Goal: Communication & Community: Answer question/provide support

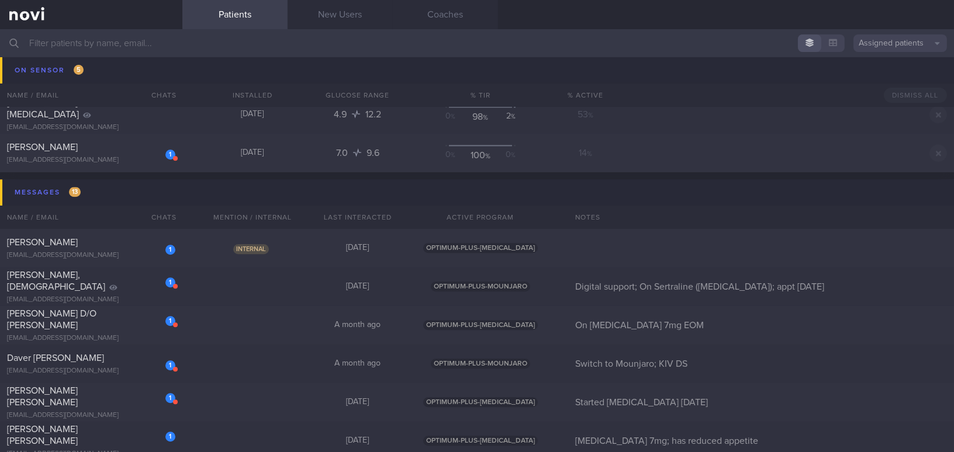
scroll to position [5205, 0]
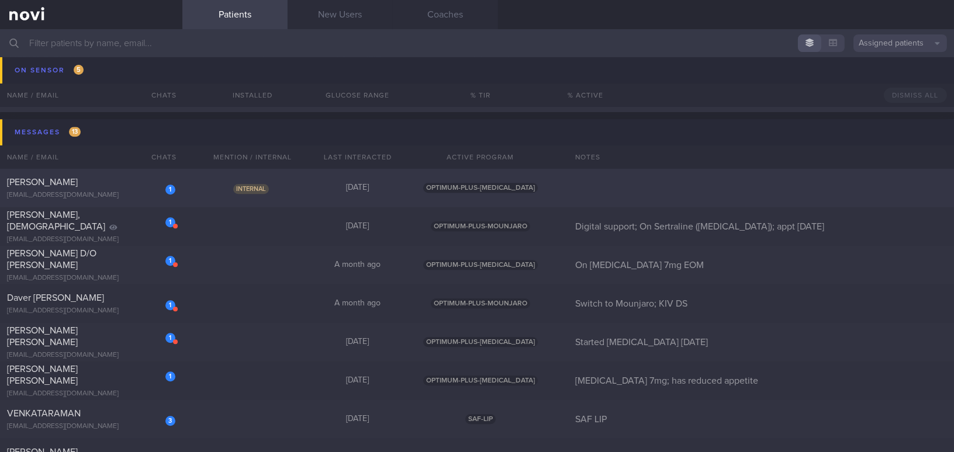
click at [112, 188] on div "1 Tan Yan Fu yanfu.tan@gmail.com" at bounding box center [91, 187] width 182 height 23
select select "7"
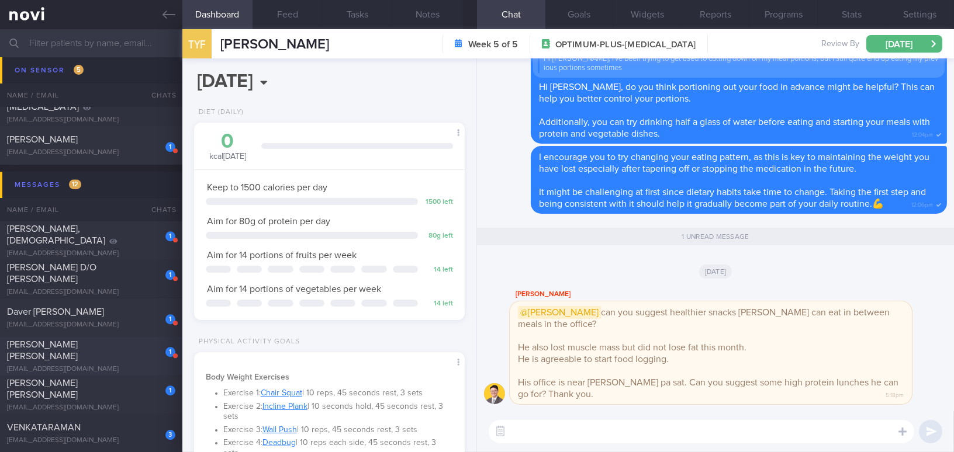
scroll to position [5153, 0]
click at [746, 16] on button "Programs" at bounding box center [783, 14] width 68 height 29
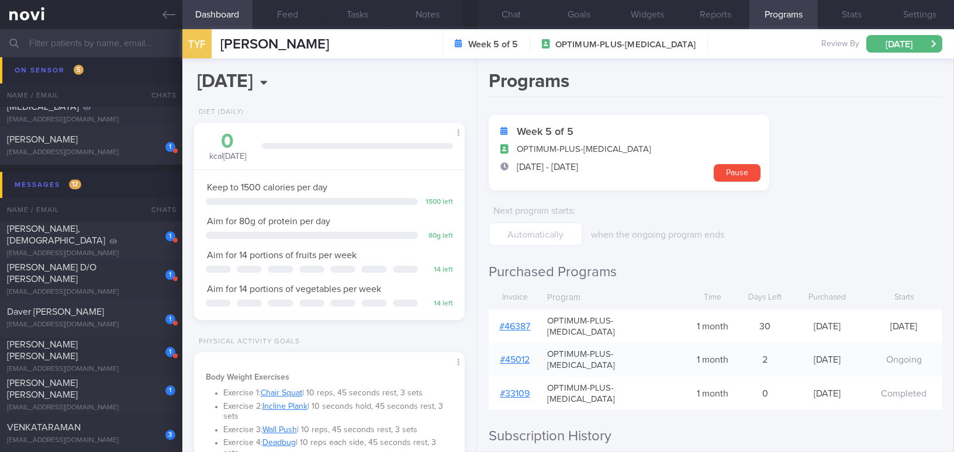
click at [522, 322] on link "# 46387" at bounding box center [515, 326] width 31 height 9
click at [521, 11] on button "Chat" at bounding box center [511, 14] width 68 height 29
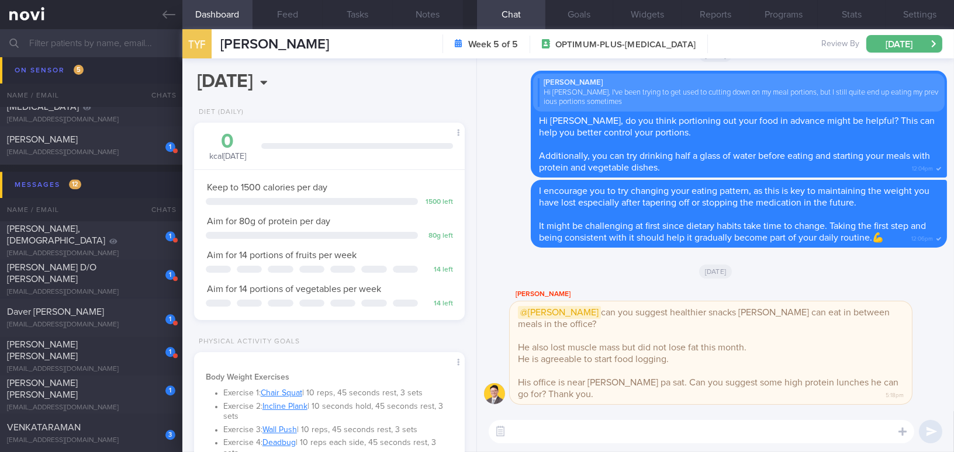
click at [612, 412] on textarea at bounding box center [700, 431] width 425 height 23
click at [422, 21] on button "Notes" at bounding box center [428, 14] width 70 height 29
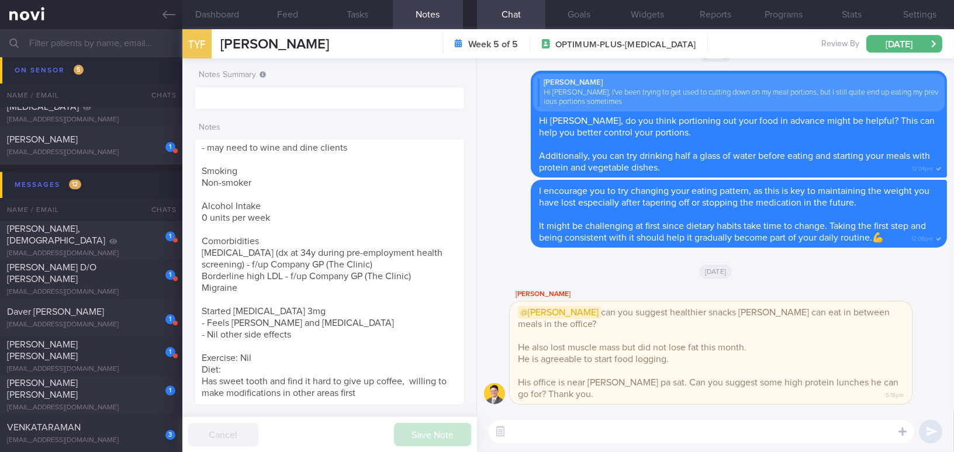
click at [525, 412] on textarea at bounding box center [700, 431] width 425 height 23
paste textarea "I understand from Dr. T that you have lost more muscle this month. Here are som…"
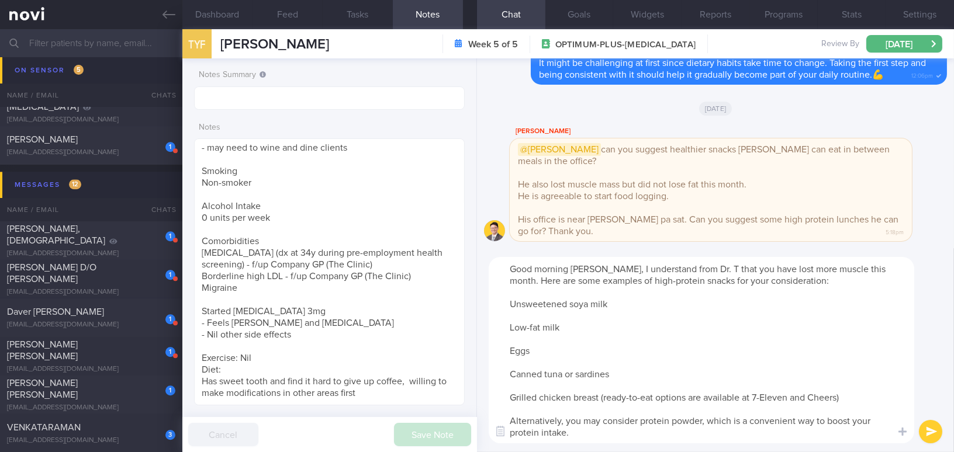
click at [688, 268] on textarea "Good morning Mr Tan, I understand from Dr. T that you have lost more muscle thi…" at bounding box center [700, 350] width 425 height 186
click at [512, 305] on textarea "Good morning Mr Tan, I understand from Dr Todd that you have lost more muscle t…" at bounding box center [700, 350] width 425 height 186
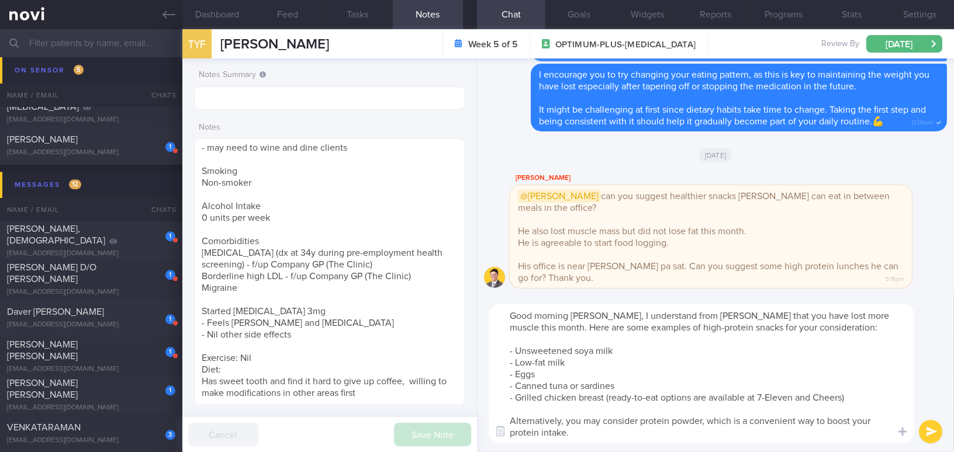
click at [746, 400] on textarea "Good morning Mr Tan, I understand from Dr Todd that you have lost more muscle t…" at bounding box center [700, 374] width 425 height 140
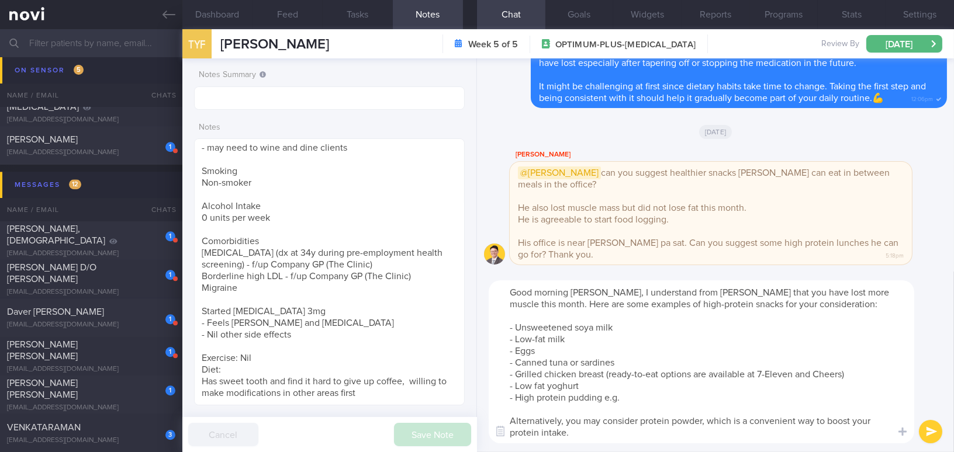
click at [644, 399] on textarea "Good morning Mr Tan, I understand from Dr Todd that you have lost more muscle t…" at bounding box center [700, 361] width 425 height 163
paste textarea "[Arla Protein Pudding](https://www.amazon.sg/s?k=arla+protein+pudding&crid=1768…"
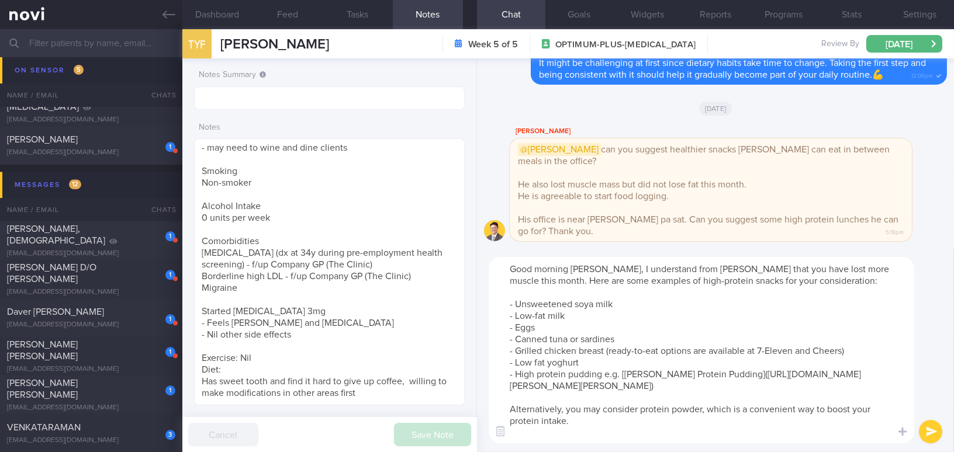
type textarea "Good morning Mr Tan, I understand from Dr Todd that you have lost more muscle t…"
click at [746, 412] on button "submit" at bounding box center [929, 431] width 23 height 23
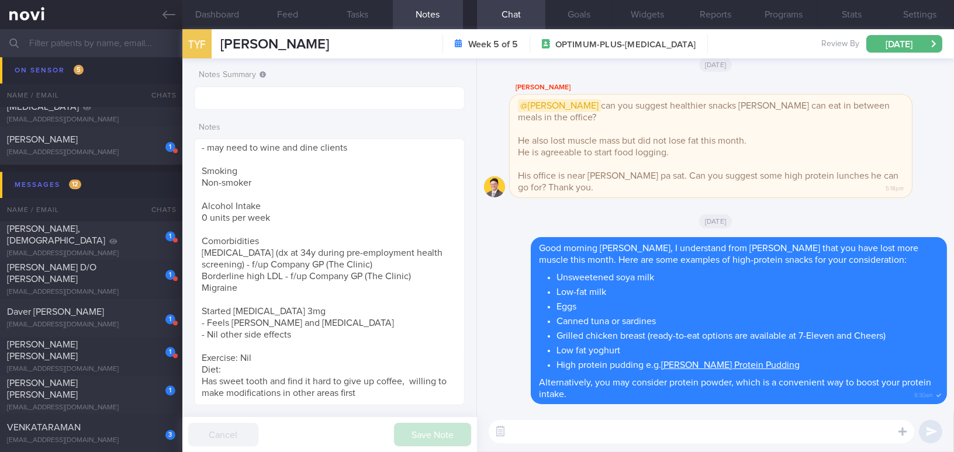
click at [620, 412] on textarea at bounding box center [700, 431] width 425 height 23
paste textarea "Below are some pre-portioned skinless chicken breasts that will save up some pr…"
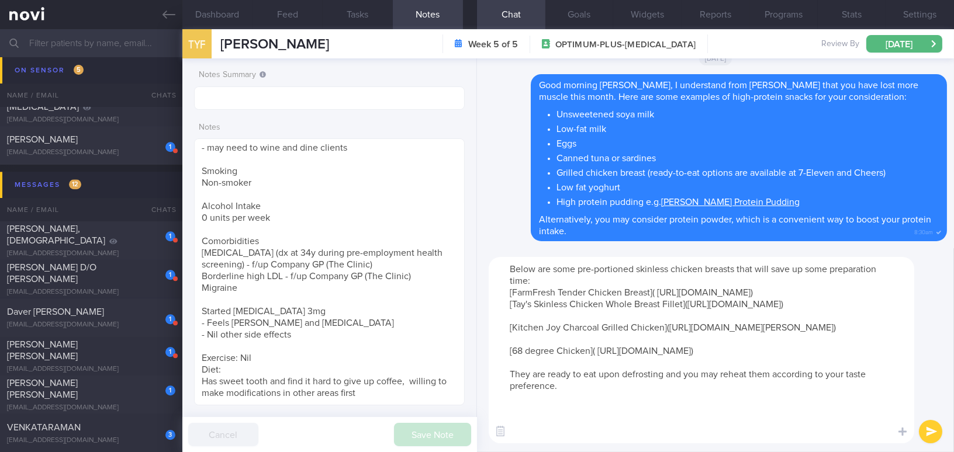
click at [559, 283] on textarea "Below are some pre-portioned skinless chicken breasts that will save up some pr…" at bounding box center [700, 350] width 425 height 186
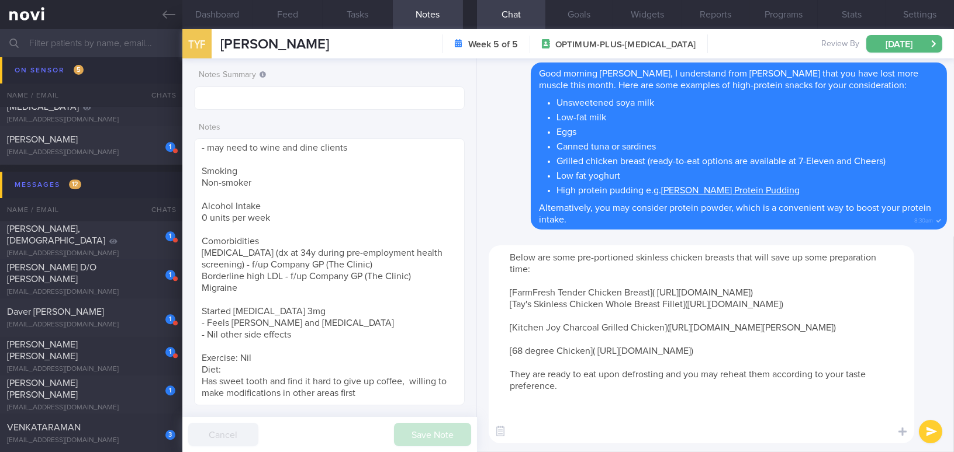
click at [508, 313] on textarea "Below are some pre-portioned skinless chicken breasts that will save up some pr…" at bounding box center [700, 344] width 425 height 198
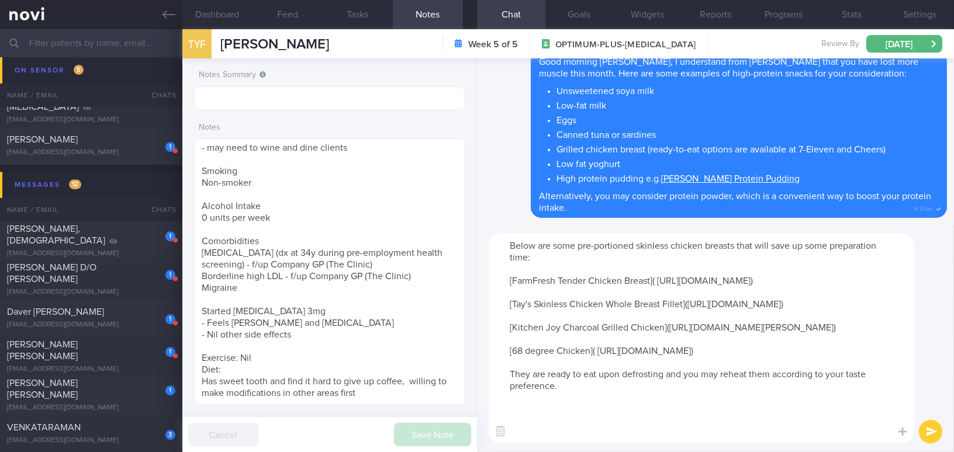
click at [518, 412] on textarea "Below are some pre-portioned skinless chicken breasts that will save up some pr…" at bounding box center [700, 339] width 425 height 210
type textarea "Below are some pre-portioned skinless chicken breasts that will save up some pr…"
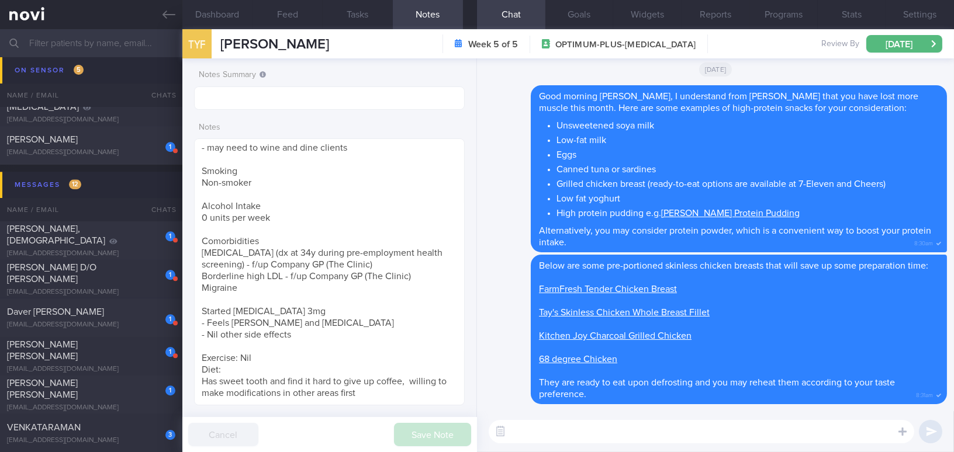
click at [577, 412] on textarea at bounding box center [700, 431] width 425 height 23
paste textarea "Healthier outside food options: Sliced fish soup (non-fried) • Ask for less or …"
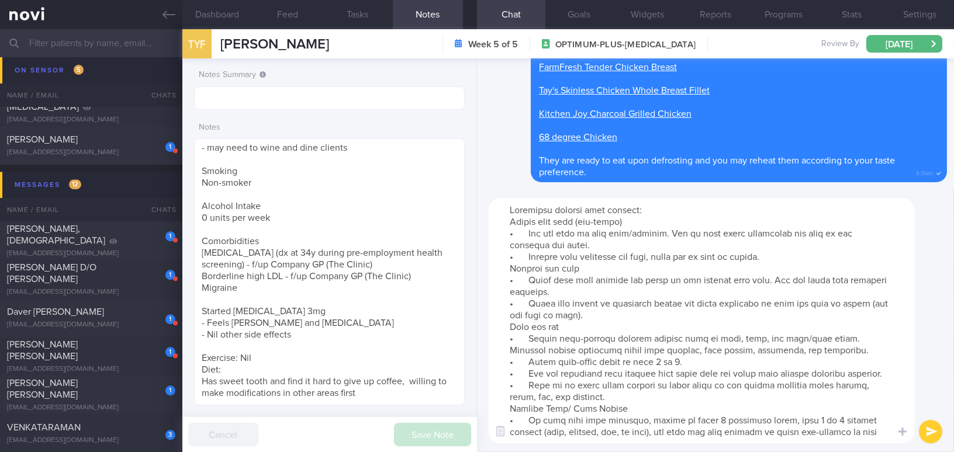
click at [509, 208] on textarea at bounding box center [700, 320] width 425 height 245
click at [507, 223] on textarea at bounding box center [700, 320] width 425 height 245
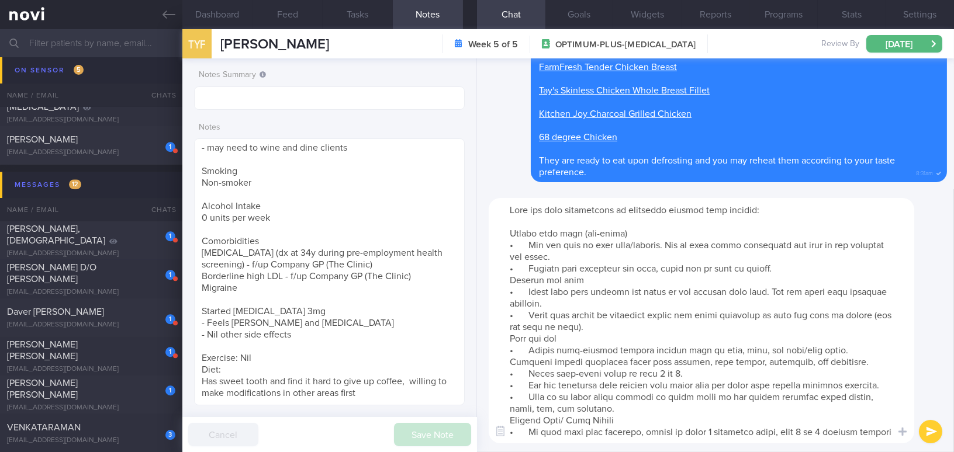
click at [528, 246] on textarea at bounding box center [700, 320] width 425 height 245
click at [505, 279] on textarea at bounding box center [700, 320] width 425 height 245
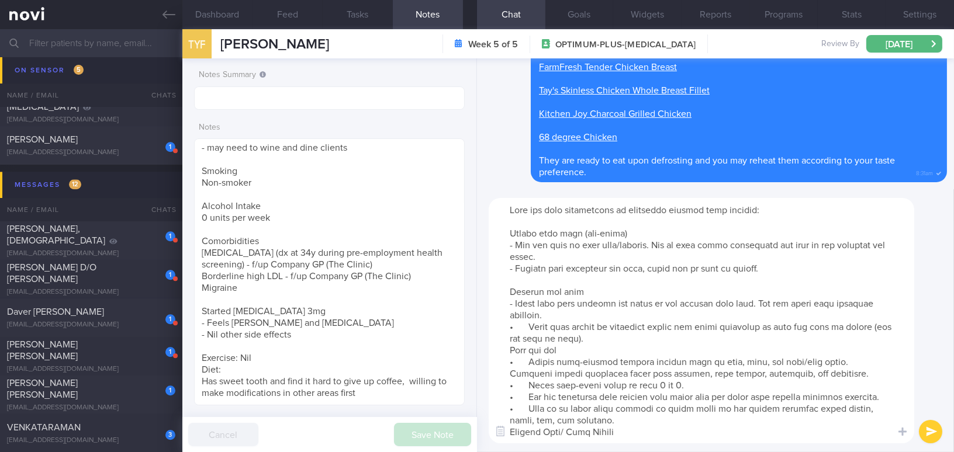
click at [528, 325] on textarea at bounding box center [700, 320] width 425 height 245
click at [506, 353] on textarea at bounding box center [700, 320] width 425 height 245
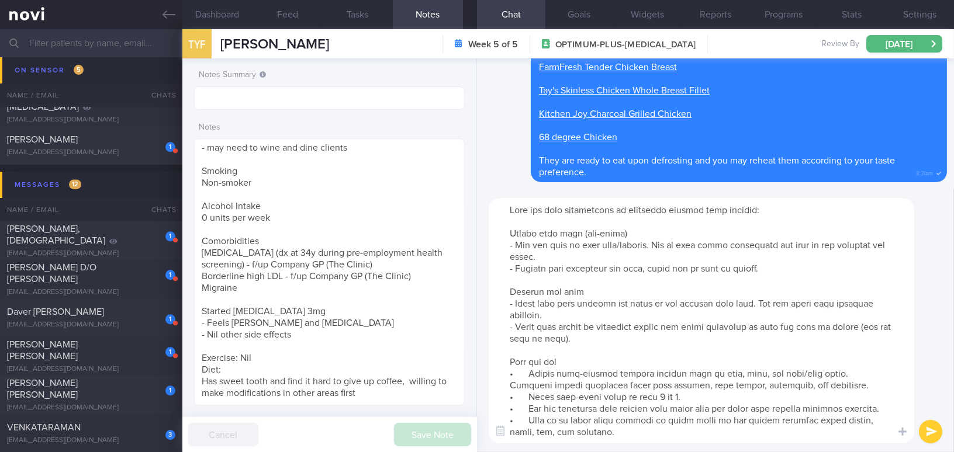
click at [530, 371] on textarea at bounding box center [700, 320] width 425 height 245
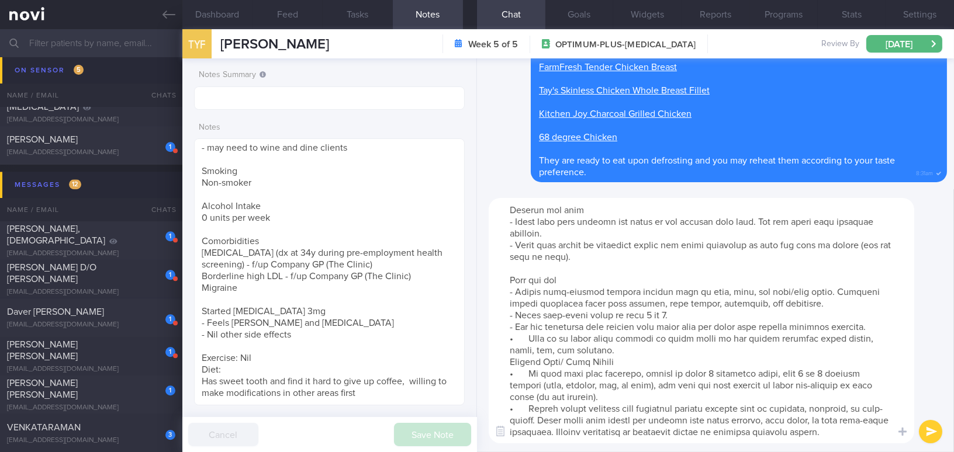
scroll to position [106, 0]
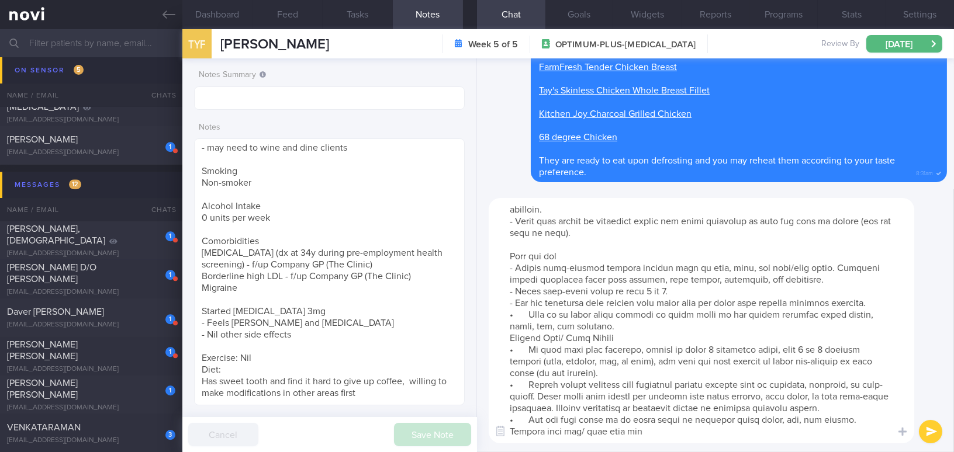
click at [529, 312] on textarea at bounding box center [700, 320] width 425 height 245
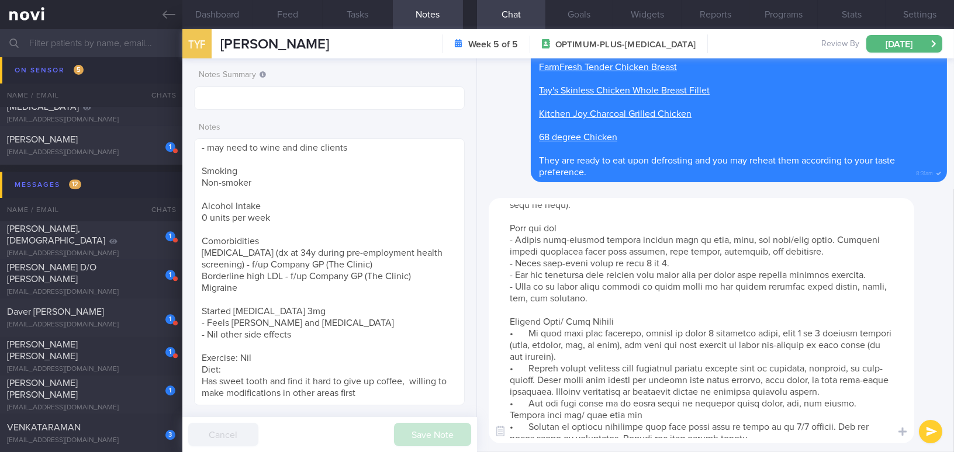
scroll to position [159, 0]
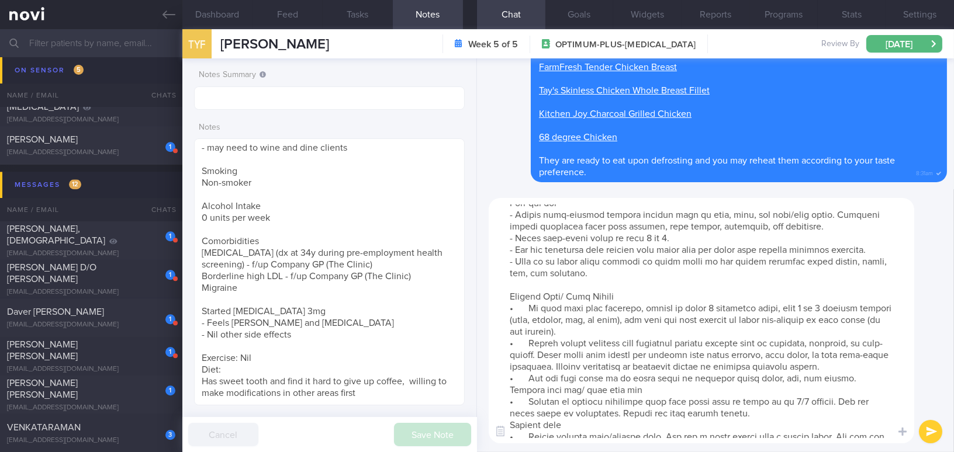
click at [532, 304] on textarea at bounding box center [700, 320] width 425 height 245
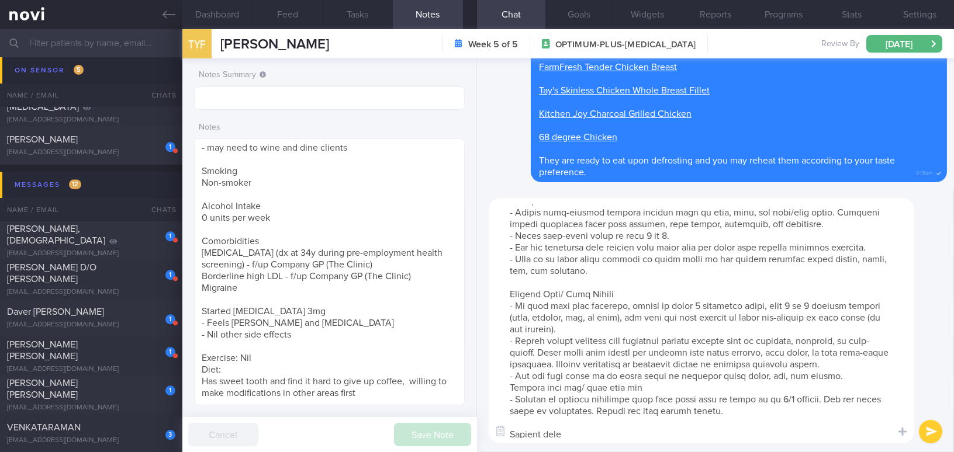
click at [509, 385] on textarea at bounding box center [700, 320] width 425 height 245
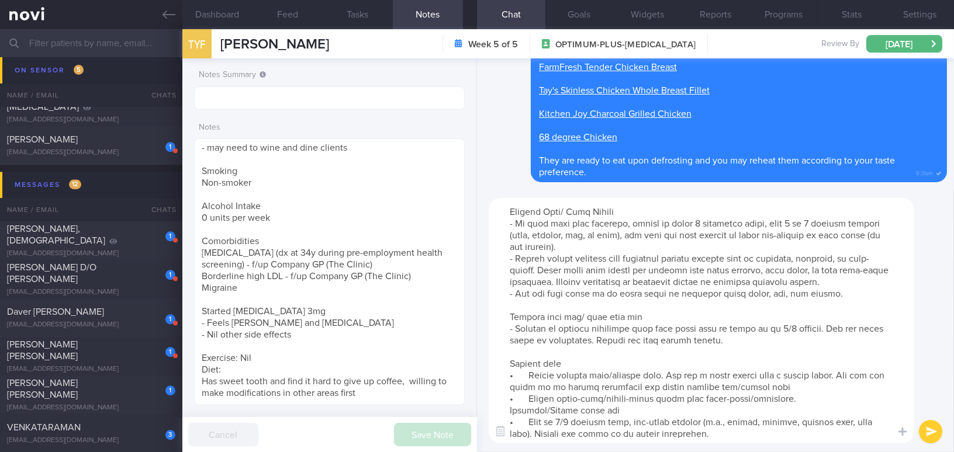
scroll to position [256, 0]
click at [531, 360] on textarea at bounding box center [700, 320] width 425 height 245
type textarea "Here are some suggestions on healthier outside food options: Sliced fish soup (…"
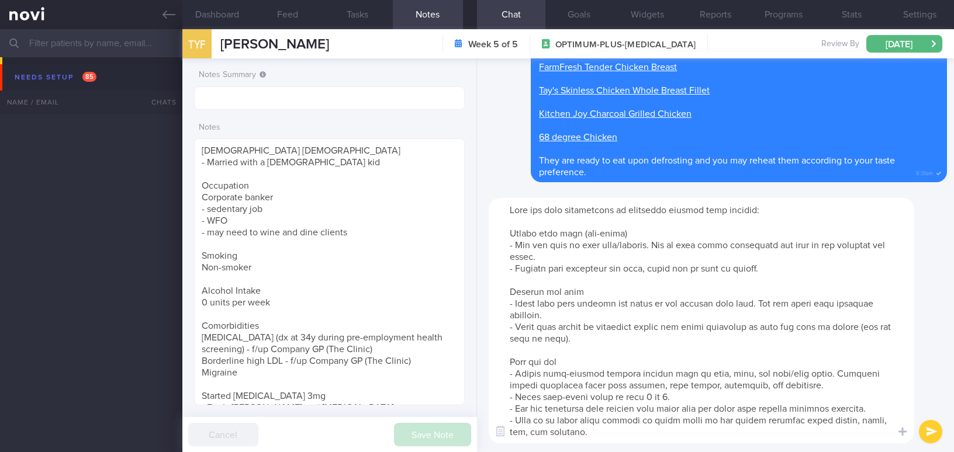
select select "7"
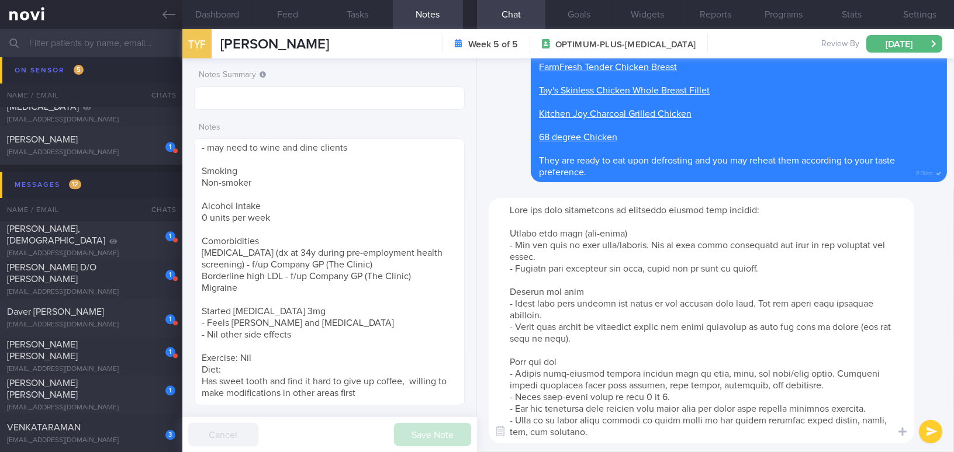
scroll to position [268, 0]
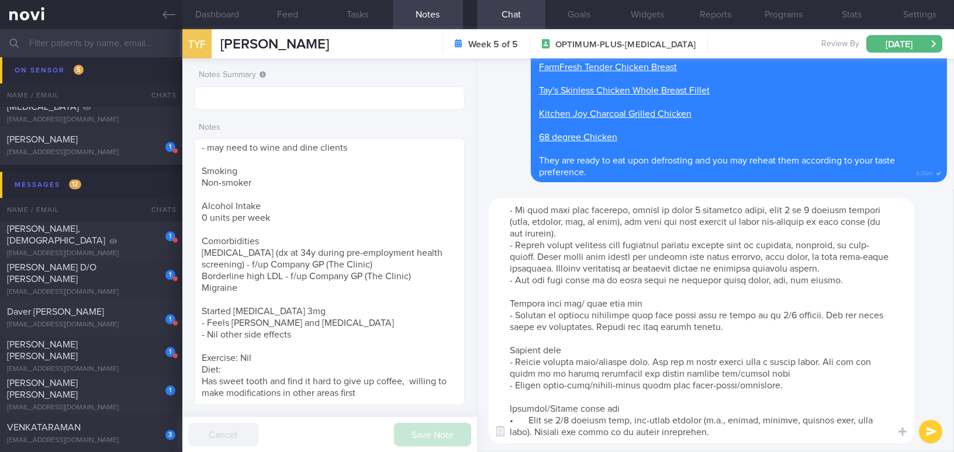
click at [531, 408] on textarea at bounding box center [700, 320] width 425 height 245
click at [524, 437] on textarea at bounding box center [700, 320] width 425 height 245
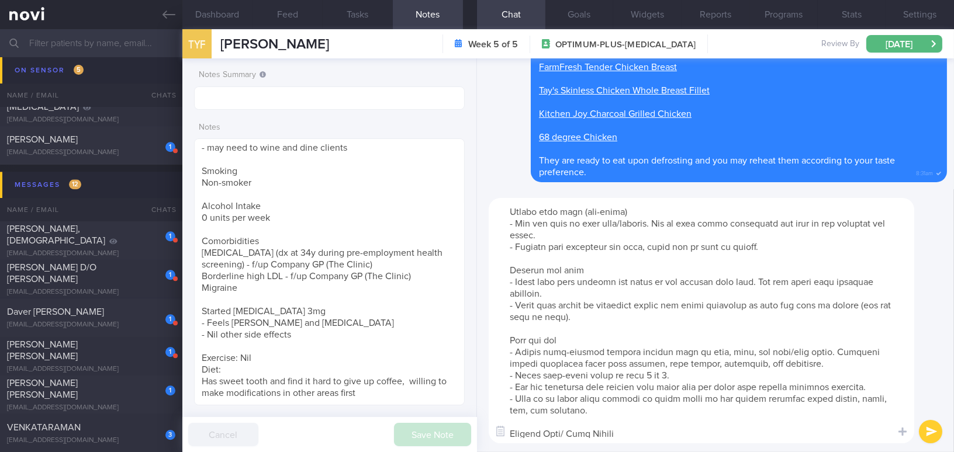
scroll to position [0, 0]
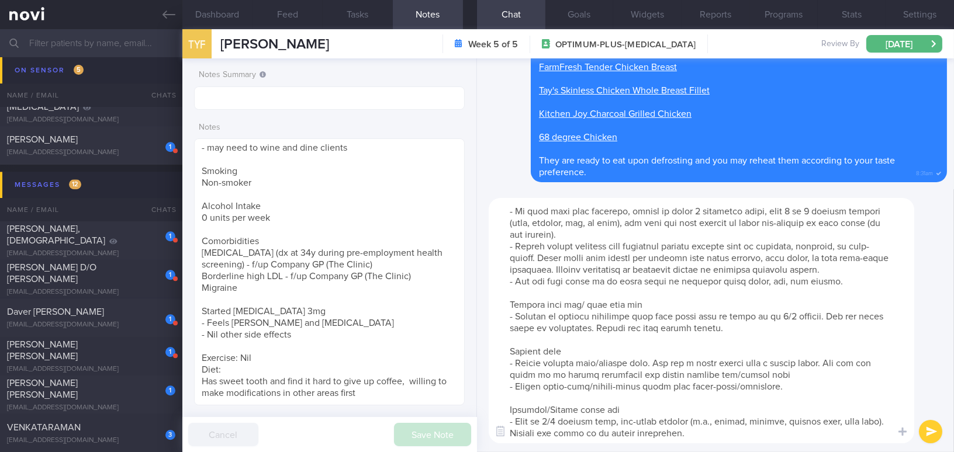
type textarea "Here are some suggestions on healthier outside food options: Sliced fish soup (…"
click at [925, 433] on button "submit" at bounding box center [929, 431] width 23 height 23
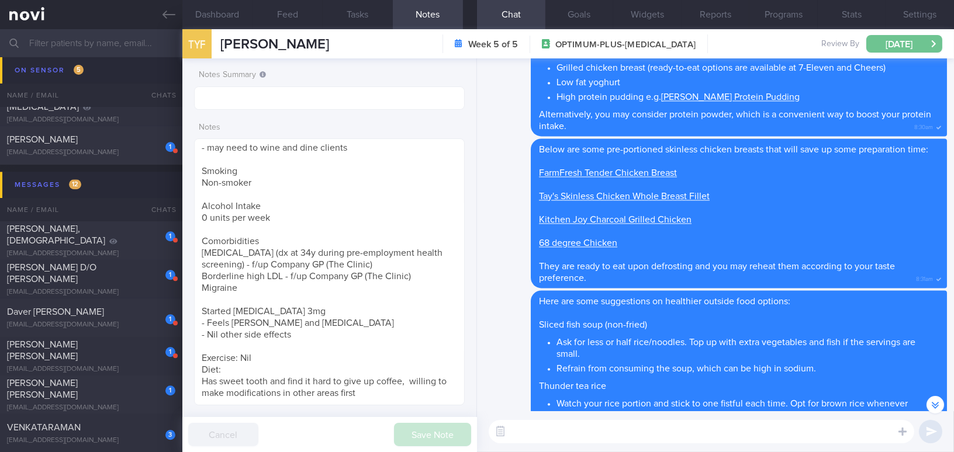
click at [892, 41] on button "[DATE]" at bounding box center [904, 44] width 76 height 18
click at [499, 114] on div "Delete Good morning [PERSON_NAME], I understand from [PERSON_NAME] that you hav…" at bounding box center [715, 52] width 463 height 167
click at [307, 97] on input "text" at bounding box center [329, 97] width 271 height 23
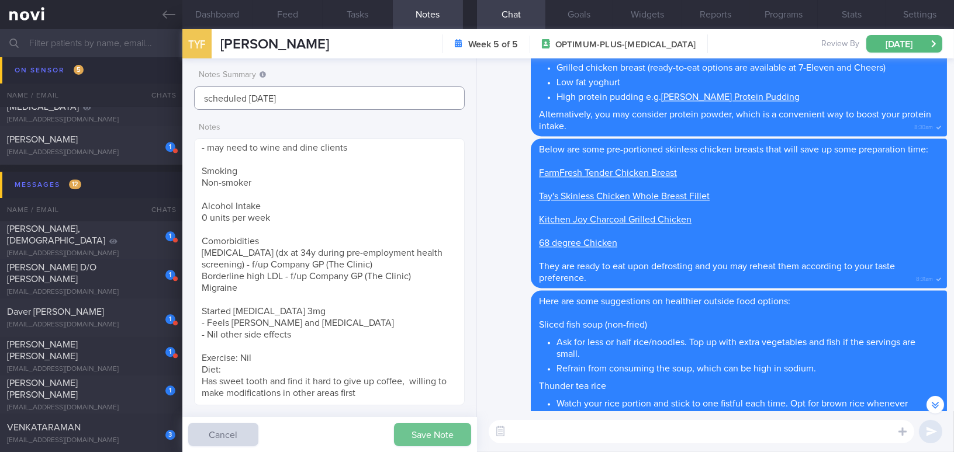
type input "scheduled [DATE]"
click at [403, 429] on button "Save Note" at bounding box center [432, 434] width 77 height 23
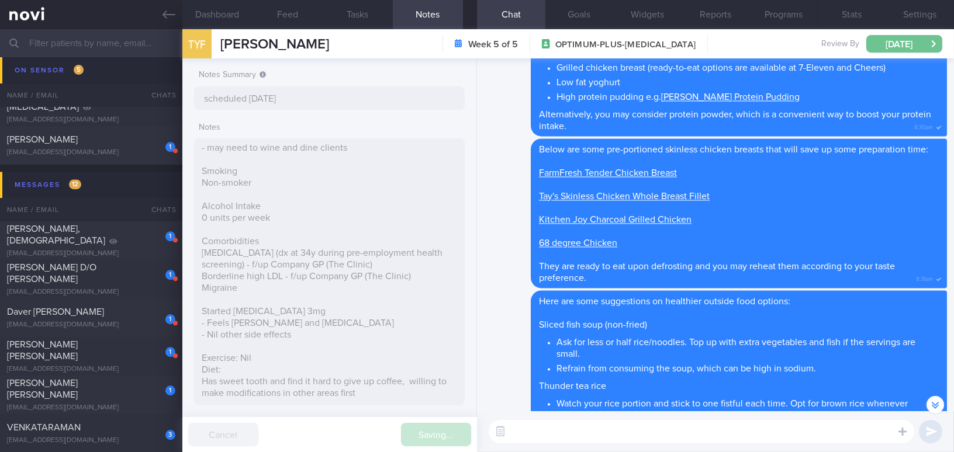
type input "scheduled [DATE]"
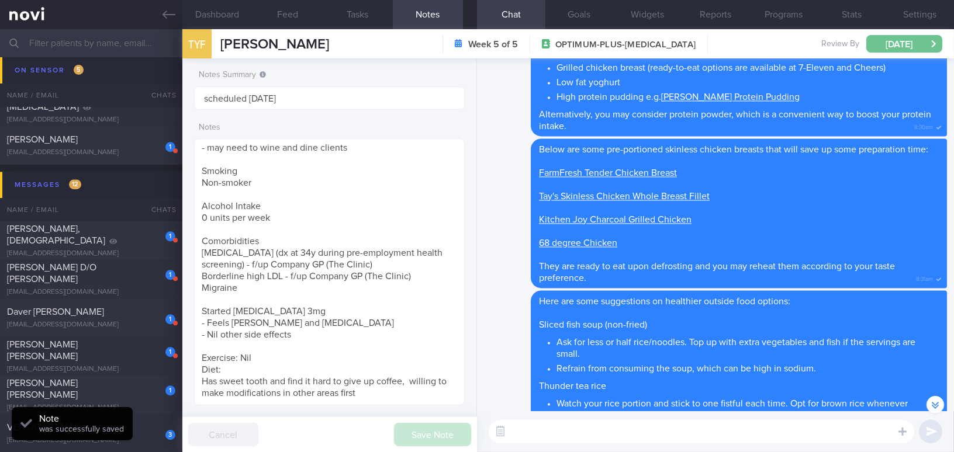
click at [885, 45] on button "[DATE]" at bounding box center [904, 44] width 76 height 18
click at [500, 231] on div "Delete Below are some pre-portioned skinless chicken breasts that will save up …" at bounding box center [715, 213] width 463 height 150
click at [168, 8] on icon at bounding box center [168, 14] width 13 height 13
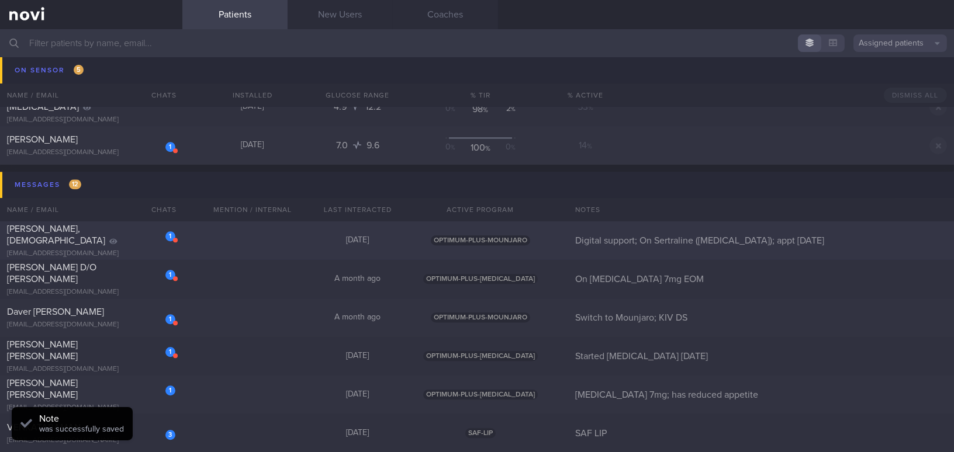
click at [88, 235] on div "Loh Hanjin, Jemima" at bounding box center [89, 234] width 165 height 23
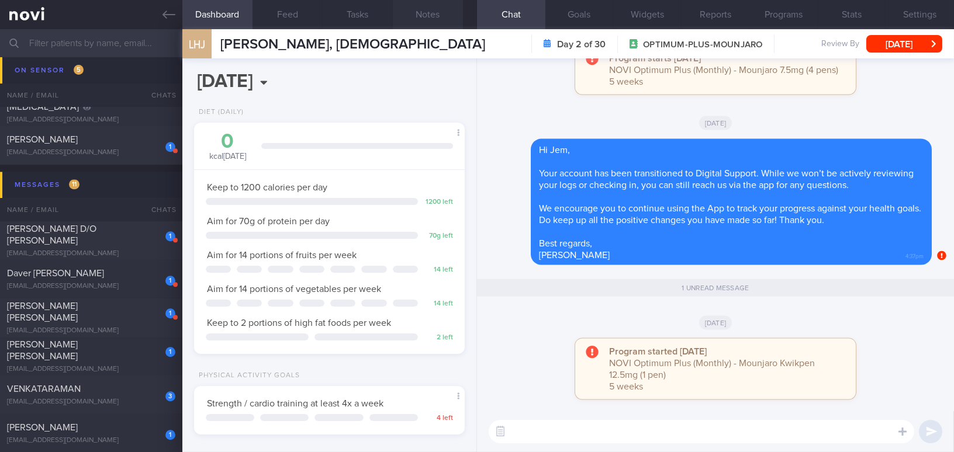
click at [420, 9] on button "Notes" at bounding box center [428, 14] width 70 height 29
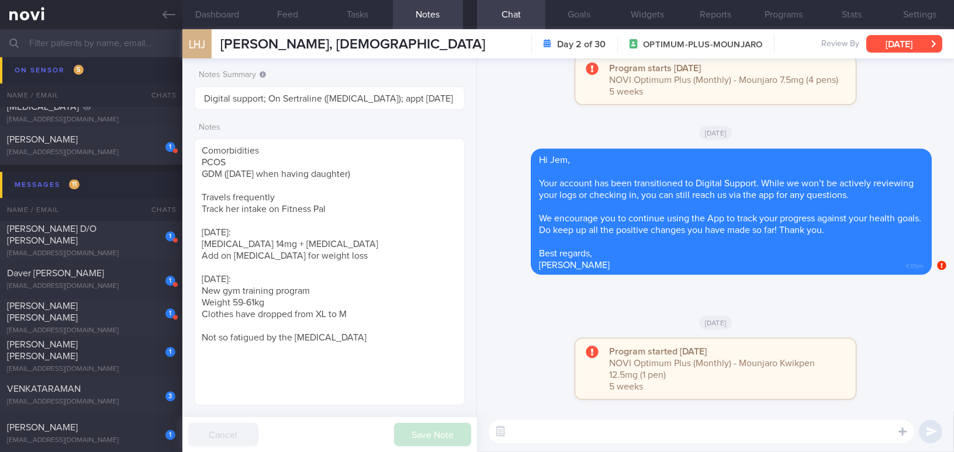
click at [905, 50] on button "Mon, 18 Aug" at bounding box center [904, 44] width 76 height 18
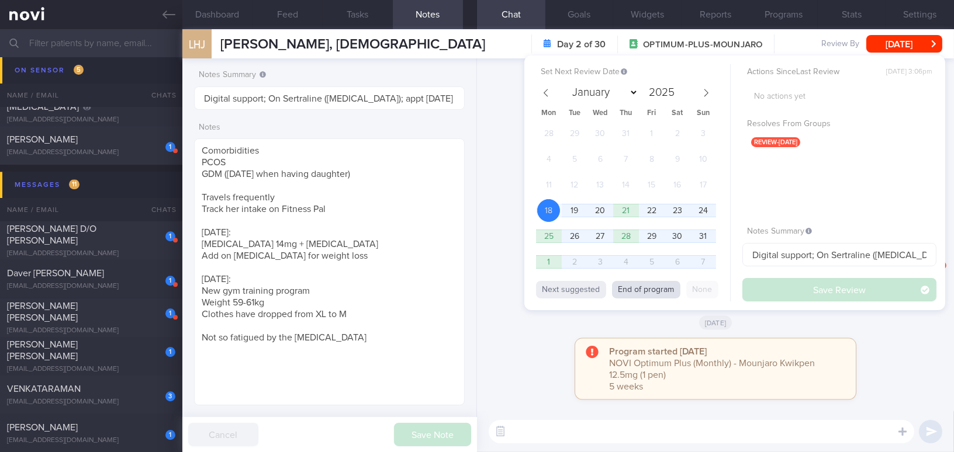
click at [669, 285] on button "End of program" at bounding box center [646, 290] width 68 height 18
select select "8"
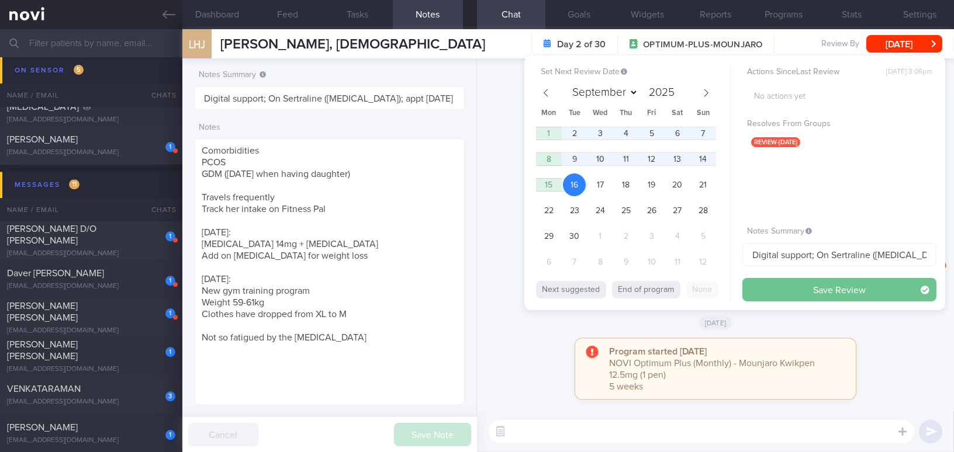
click at [754, 287] on button "Save Review" at bounding box center [839, 289] width 194 height 23
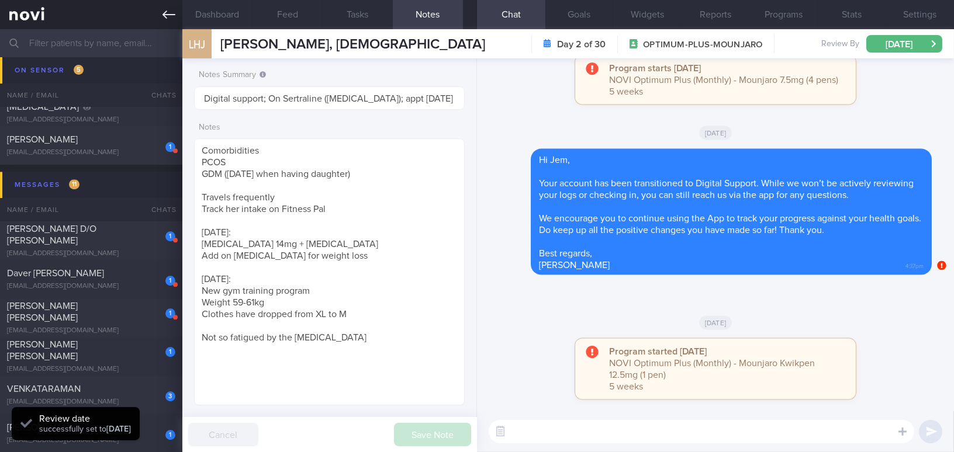
click at [162, 13] on icon at bounding box center [168, 14] width 13 height 13
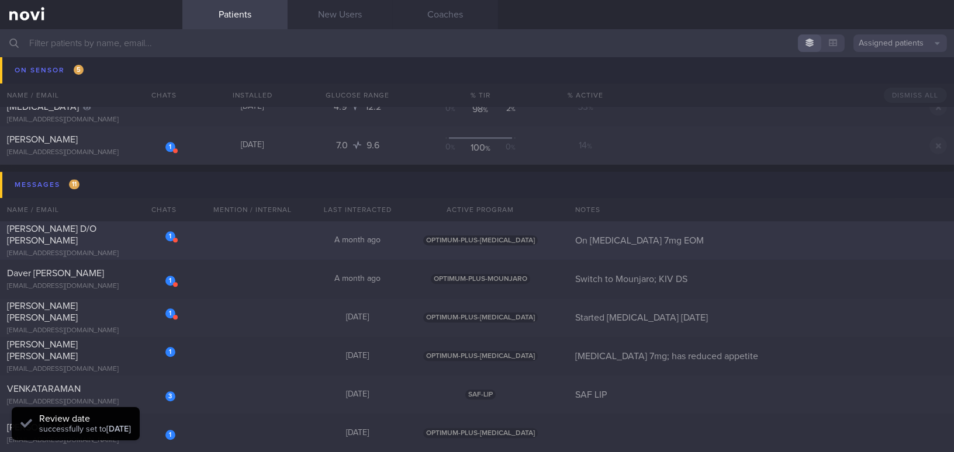
click at [101, 236] on div "[PERSON_NAME] D/O [PERSON_NAME]" at bounding box center [89, 234] width 165 height 23
select select "7"
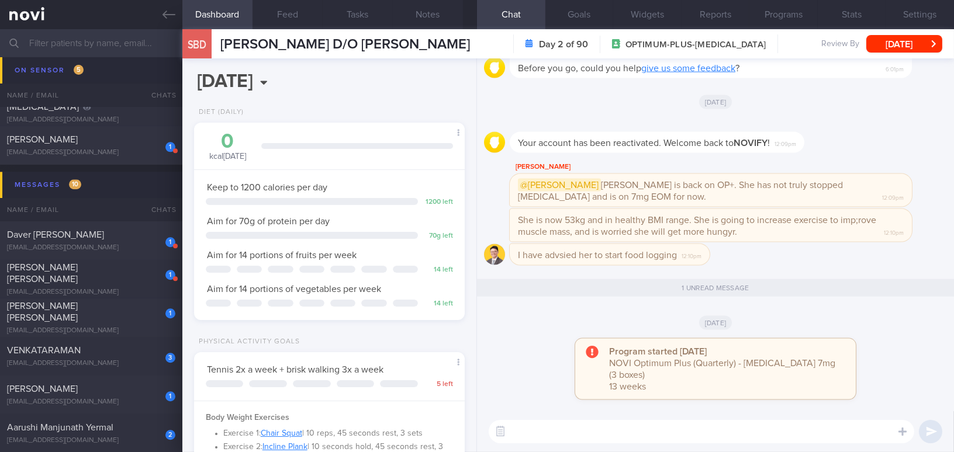
click at [661, 429] on textarea at bounding box center [700, 431] width 425 height 23
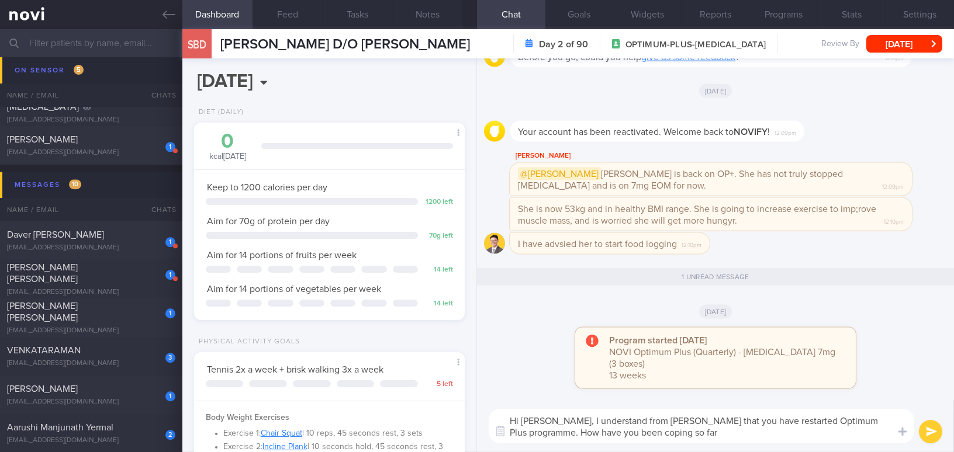
type textarea "Hi Ms Shabira, I understand from Dr Todd that you have restarted Optimum Plus p…"
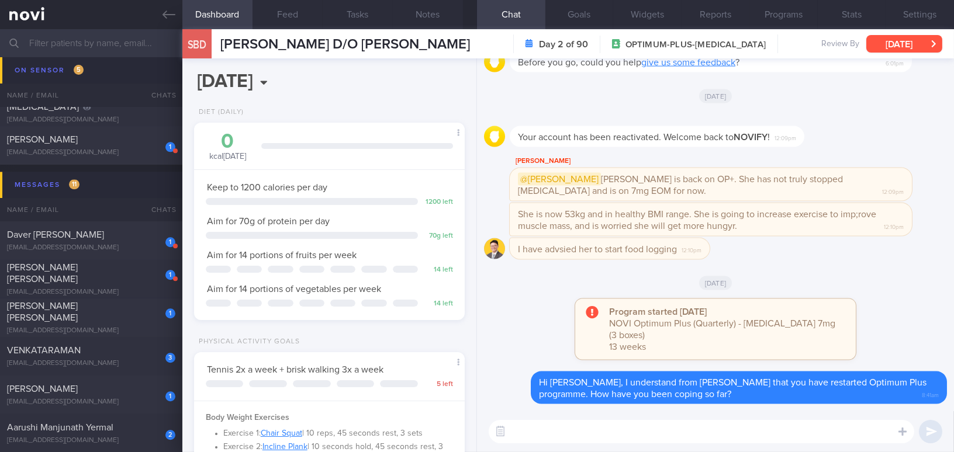
click at [879, 44] on button "Mon, 18 Aug" at bounding box center [904, 44] width 76 height 18
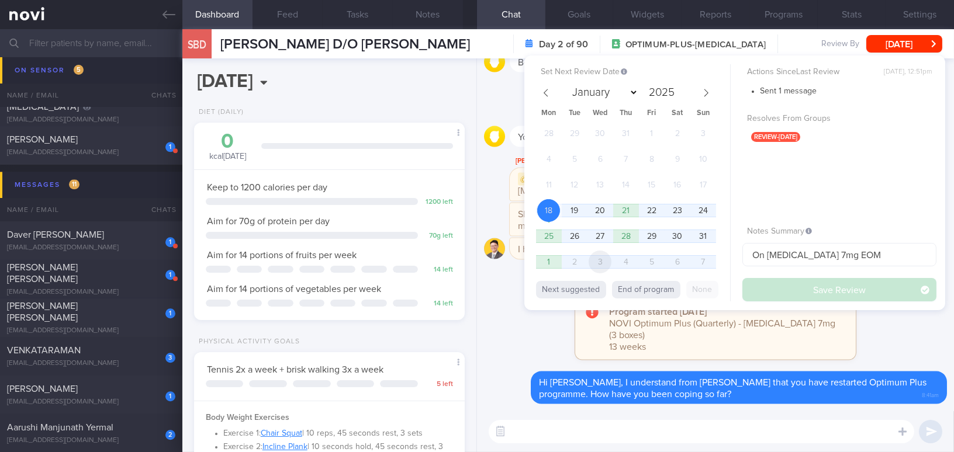
click at [599, 263] on span "3" at bounding box center [599, 262] width 23 height 23
select select "8"
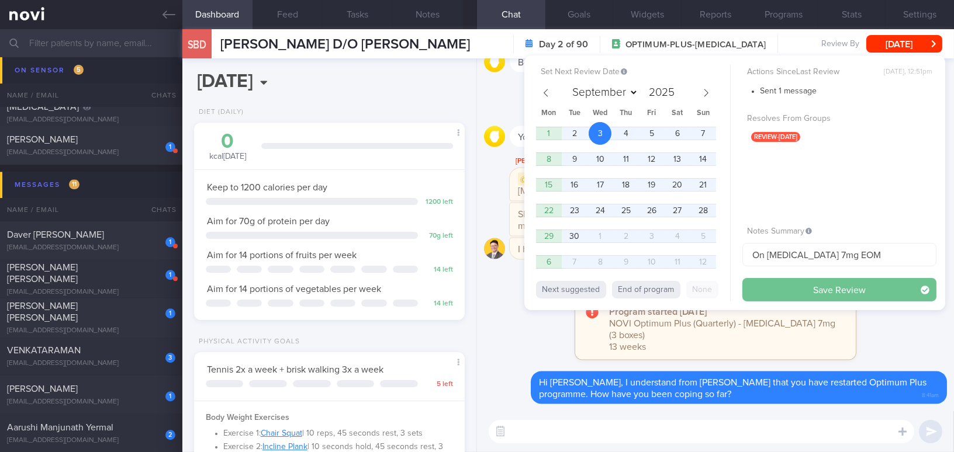
click at [783, 291] on button "Save Review" at bounding box center [839, 289] width 194 height 23
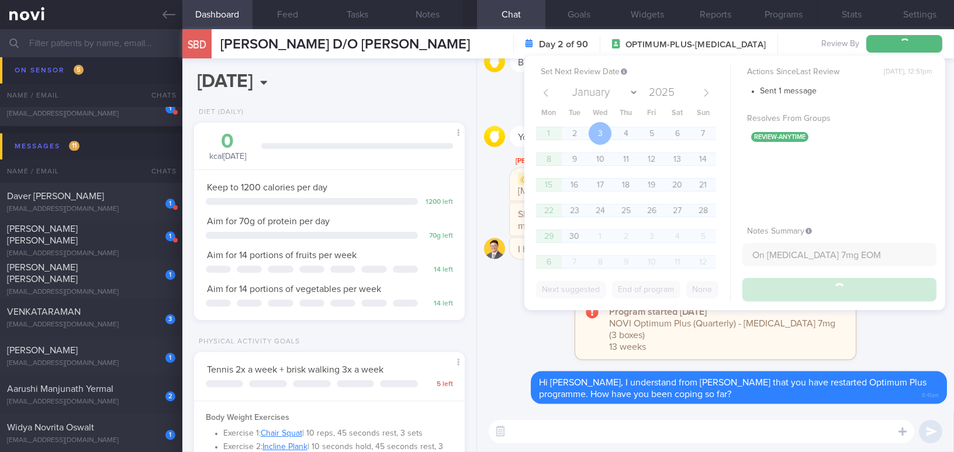
scroll to position [5076, 0]
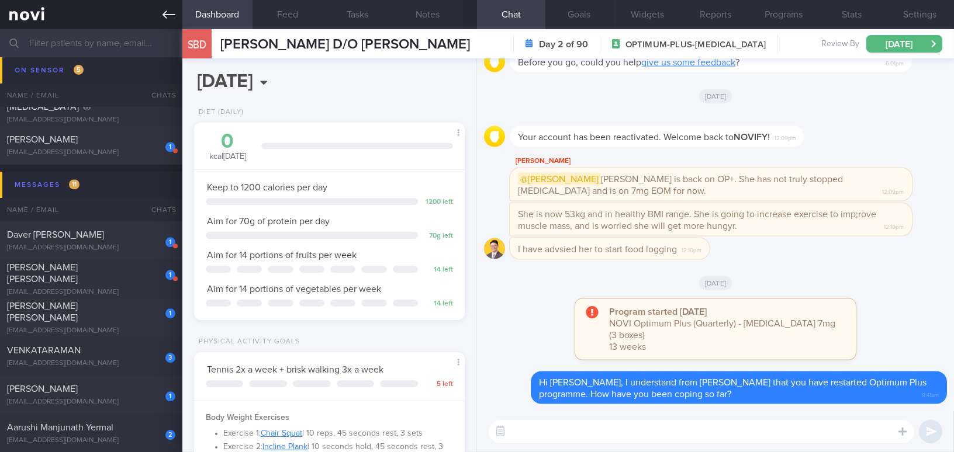
click at [162, 15] on icon at bounding box center [168, 14] width 13 height 13
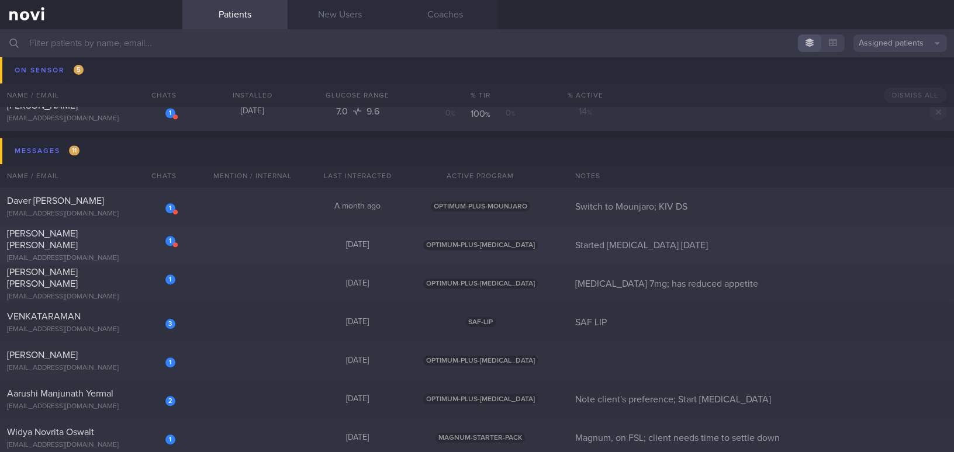
scroll to position [5129, 0]
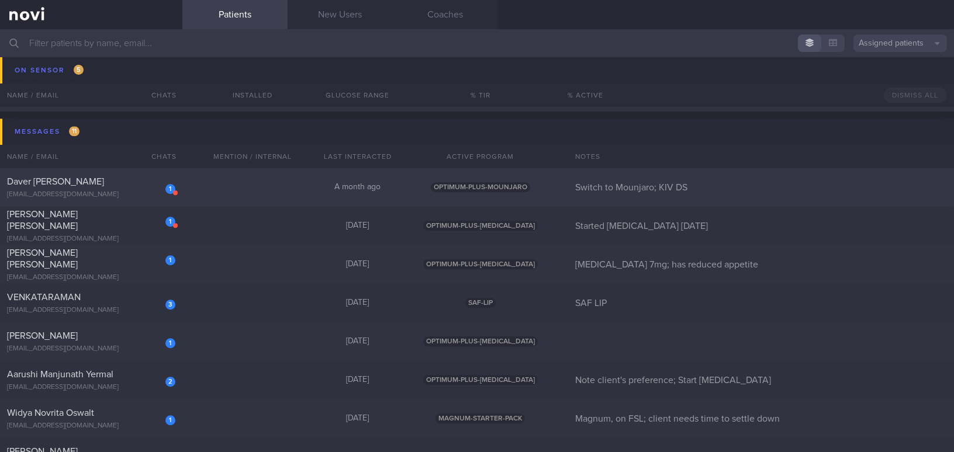
click at [61, 190] on div "rjb8pbbgtr@privaterelay.appleid.com" at bounding box center [91, 194] width 168 height 9
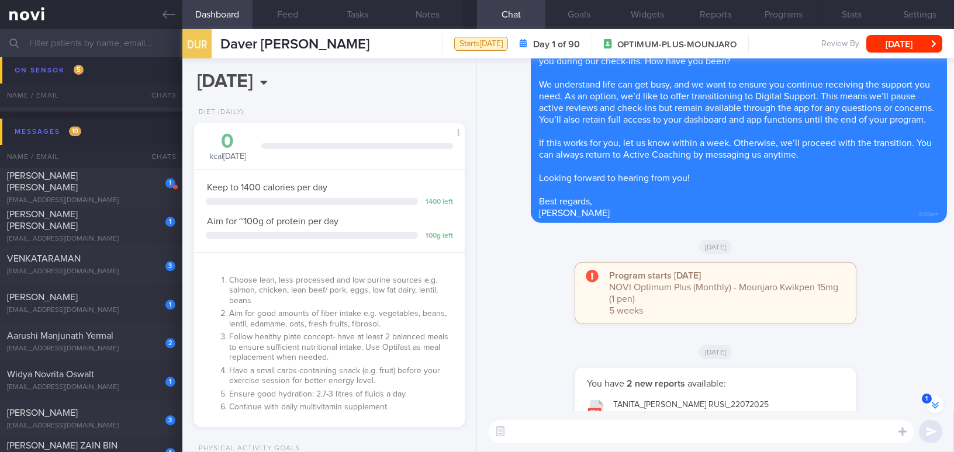
scroll to position [-265, 0]
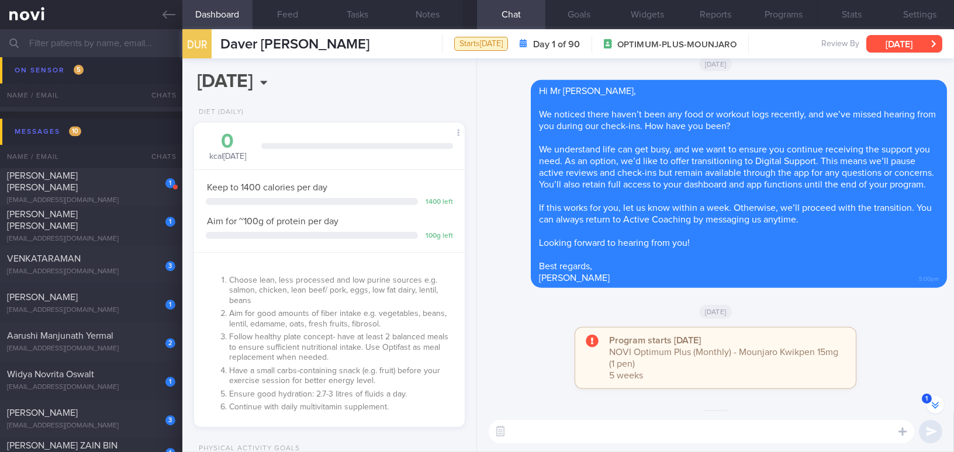
click at [879, 43] on button "[DATE]" at bounding box center [904, 44] width 76 height 18
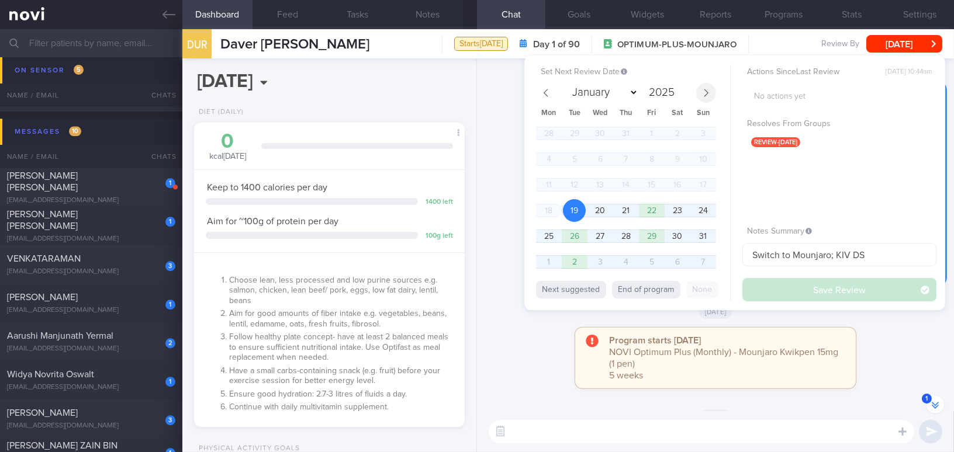
click at [708, 95] on icon at bounding box center [706, 93] width 8 height 8
select select "8"
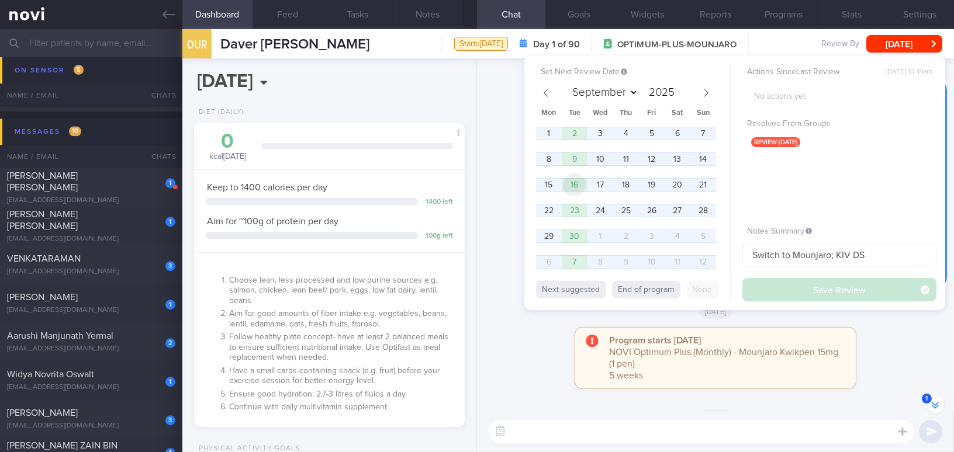
click at [581, 185] on span "16" at bounding box center [574, 185] width 23 height 23
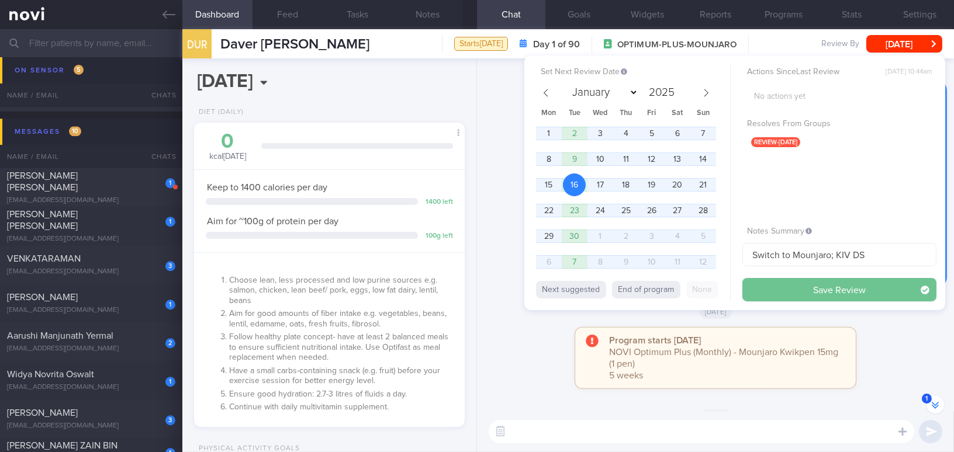
click at [785, 283] on button "Save Review" at bounding box center [839, 289] width 194 height 23
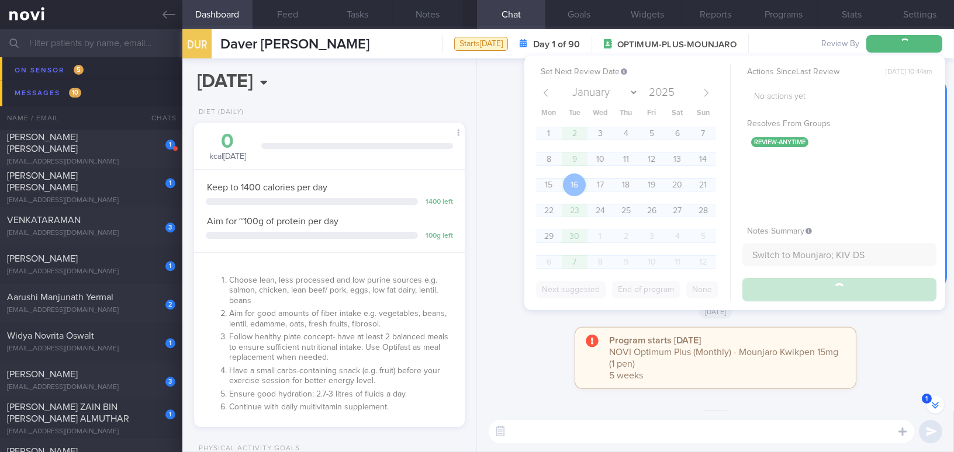
scroll to position [5090, 0]
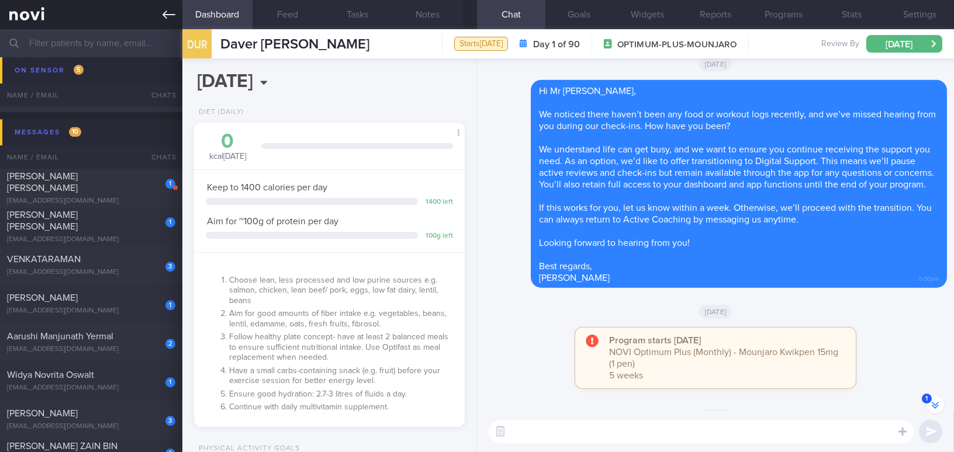
click at [166, 14] on icon at bounding box center [168, 15] width 13 height 8
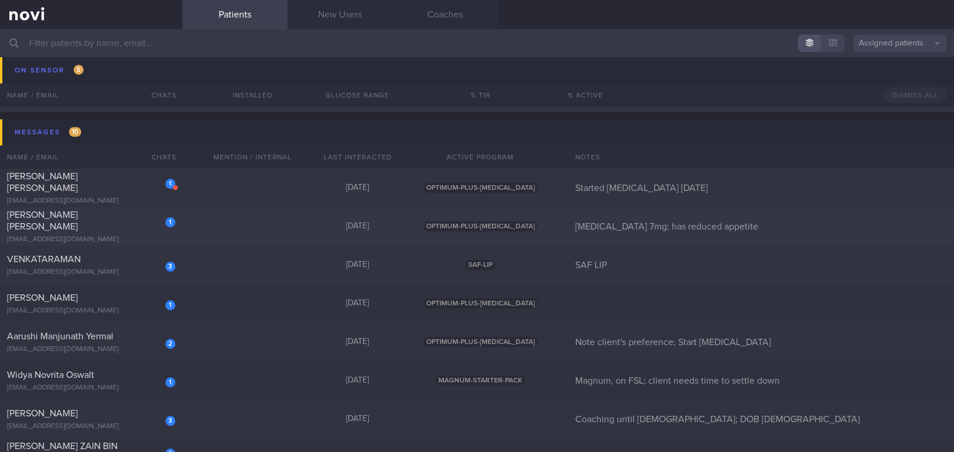
click at [97, 223] on div "Samuel Lim Wei Yi" at bounding box center [89, 220] width 165 height 23
select select "7"
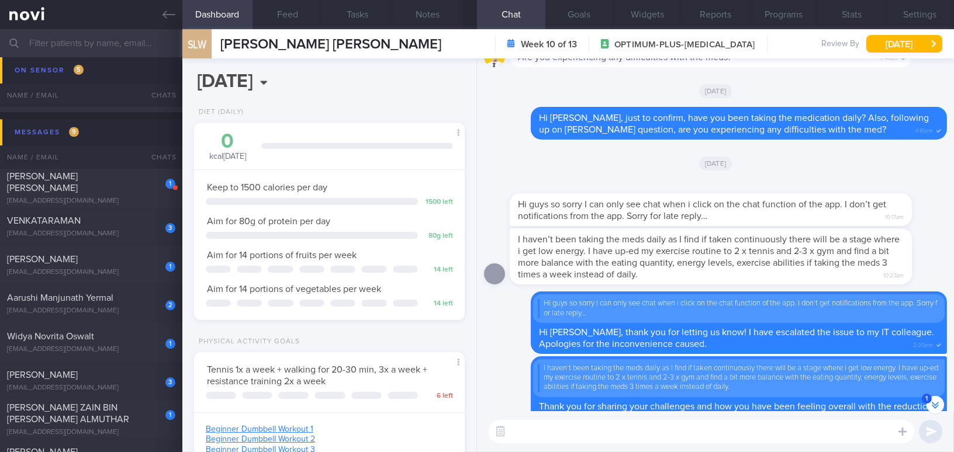
scroll to position [-812, 0]
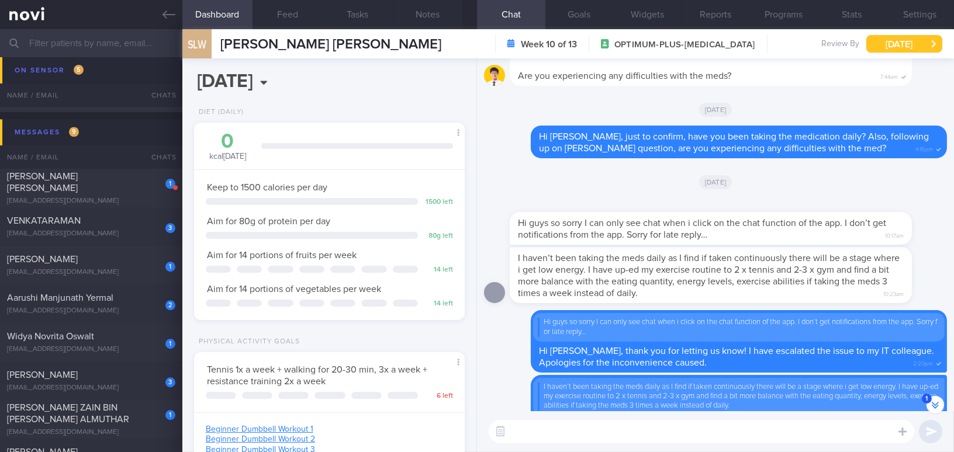
click at [885, 48] on button "Wed, 20 Aug" at bounding box center [904, 44] width 76 height 18
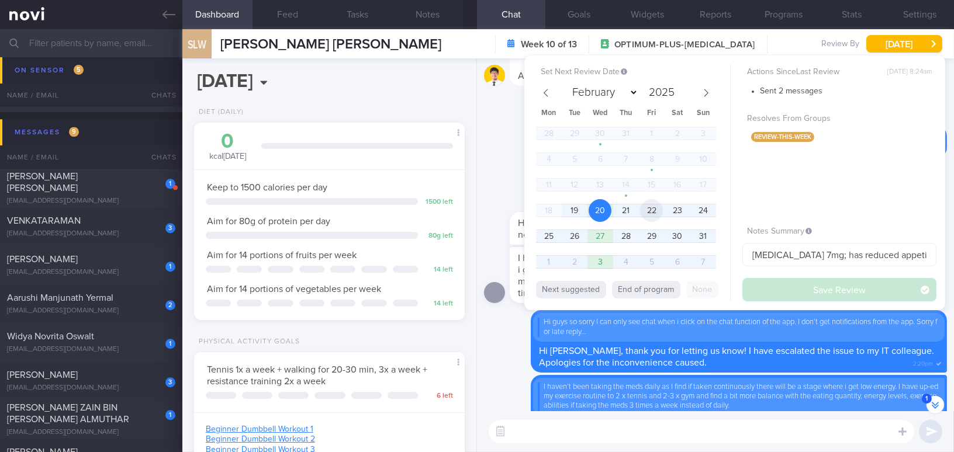
click at [651, 209] on span "22" at bounding box center [651, 210] width 23 height 23
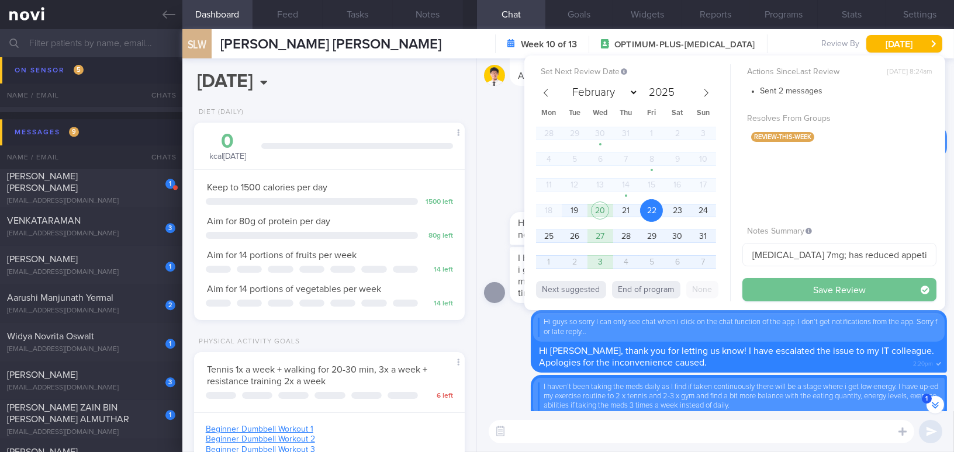
click at [773, 288] on button "Save Review" at bounding box center [839, 289] width 194 height 23
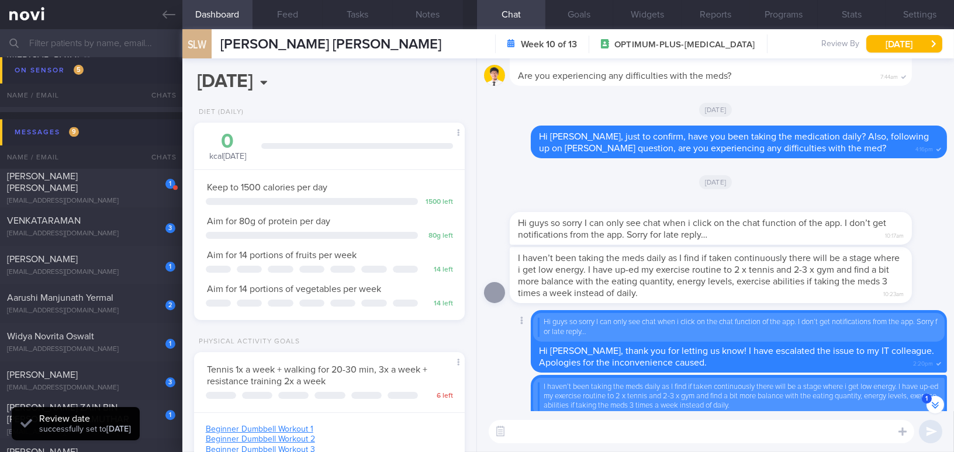
click at [495, 342] on icon at bounding box center [492, 341] width 11 height 9
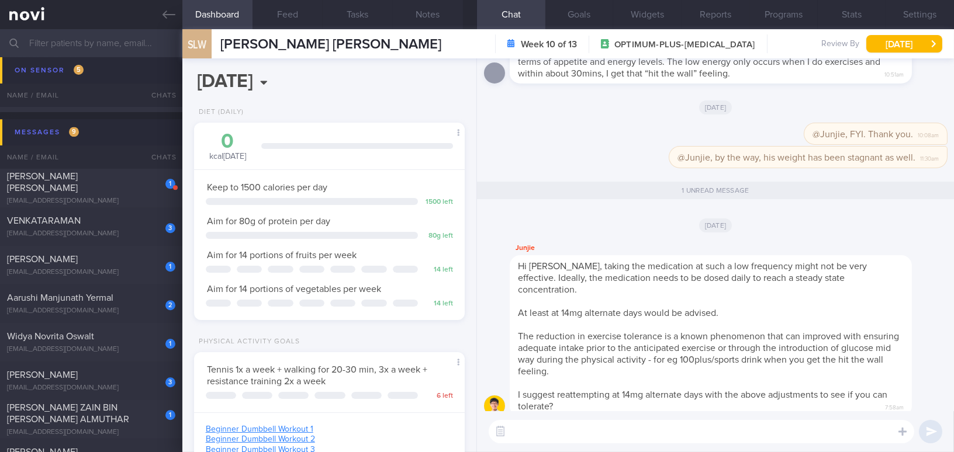
scroll to position [0, 0]
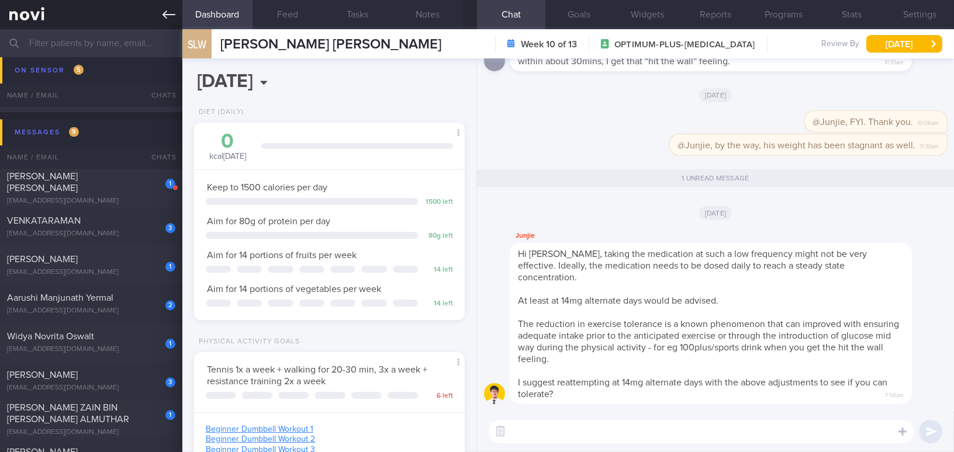
click at [165, 15] on icon at bounding box center [168, 14] width 13 height 13
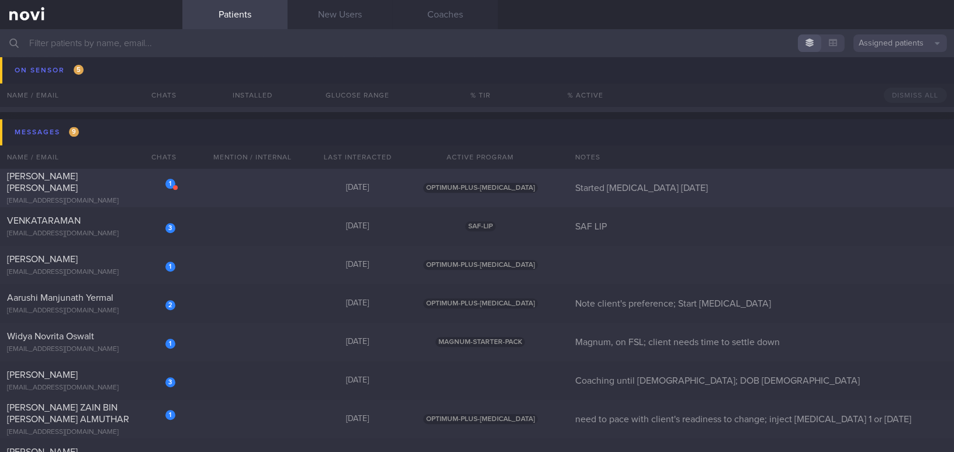
click at [113, 186] on div "[PERSON_NAME] [PERSON_NAME]" at bounding box center [89, 182] width 165 height 23
select select "7"
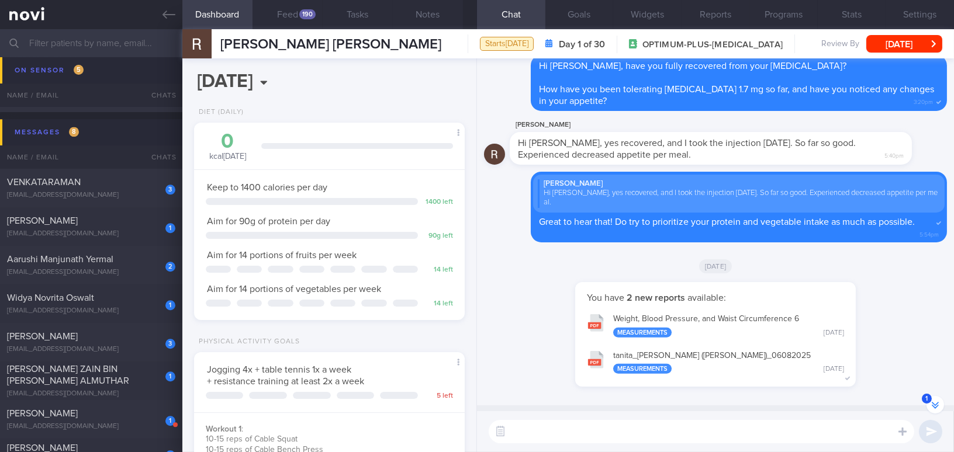
scroll to position [-159, 0]
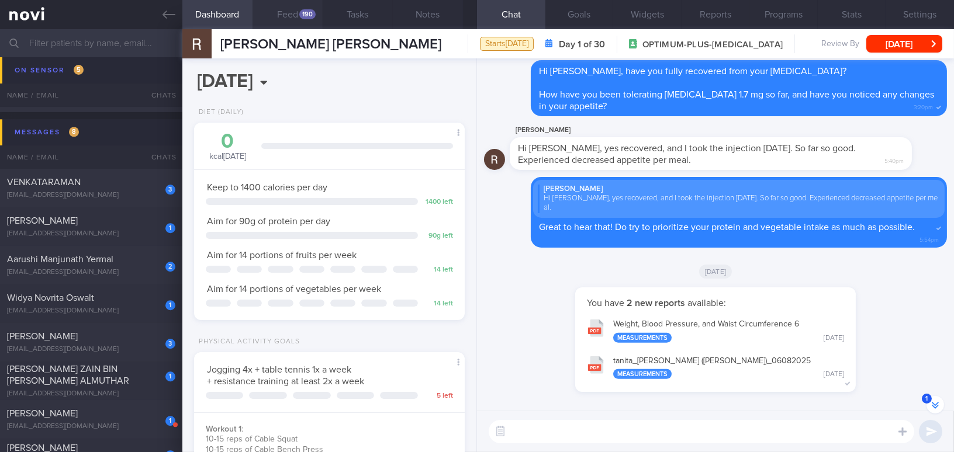
click at [299, 11] on div "190" at bounding box center [307, 14] width 16 height 10
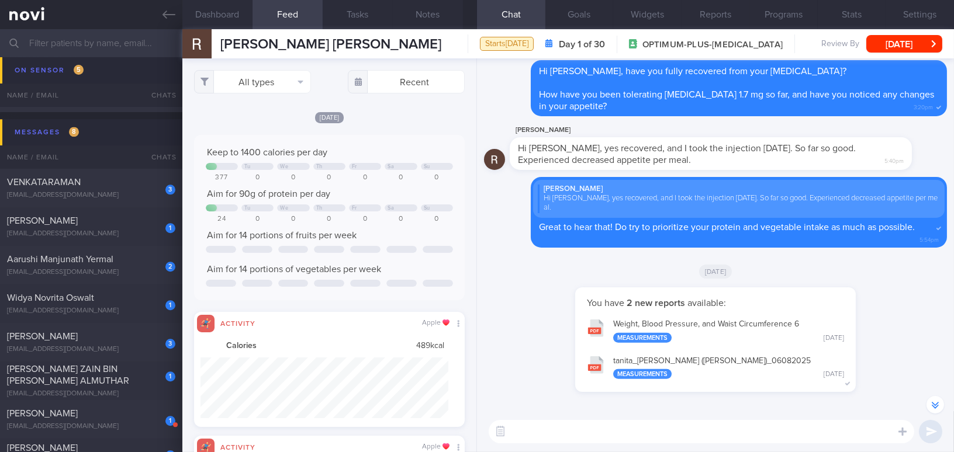
scroll to position [584208, 584023]
click at [261, 74] on button "All types" at bounding box center [252, 81] width 117 height 23
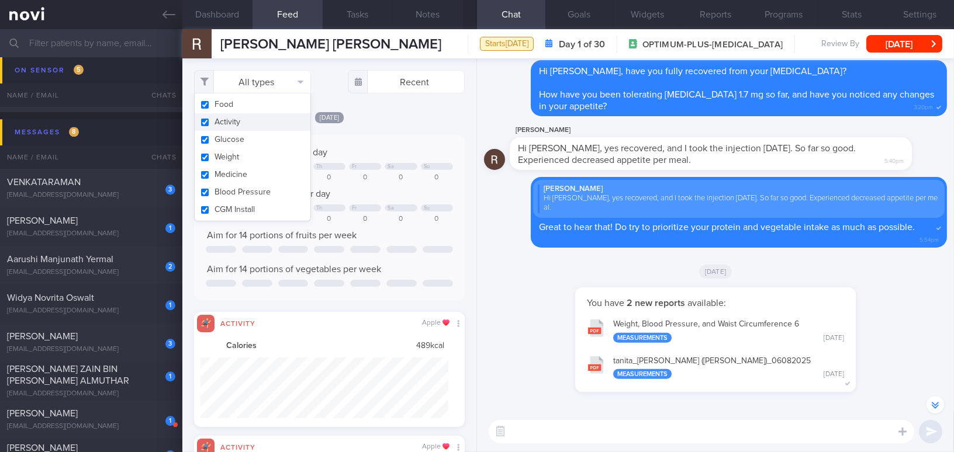
click at [207, 124] on button "Activity" at bounding box center [253, 122] width 116 height 18
checkbox input "false"
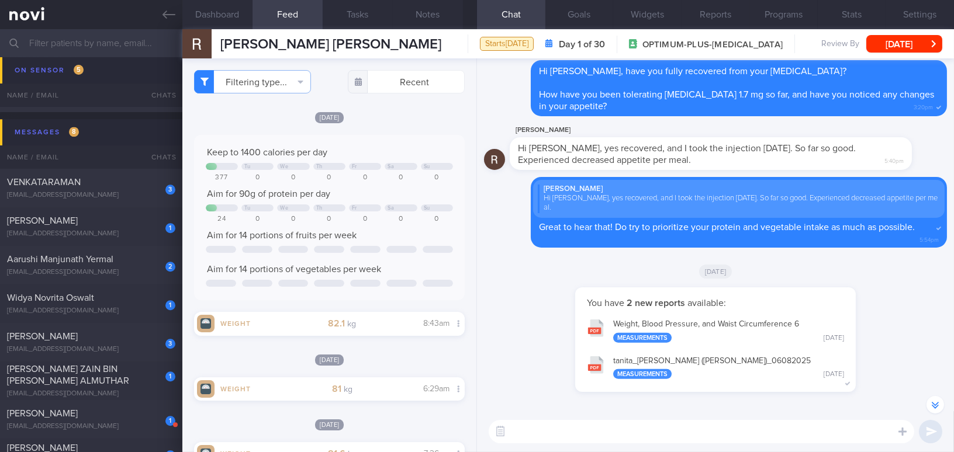
click at [412, 140] on div "Keep to 1400 calories per day Tu We Th Fr Sa Su 377 0 0 0 0 0 0 Aim for 90g of …" at bounding box center [329, 217] width 271 height 165
click at [228, 19] on button "Dashboard" at bounding box center [217, 14] width 70 height 29
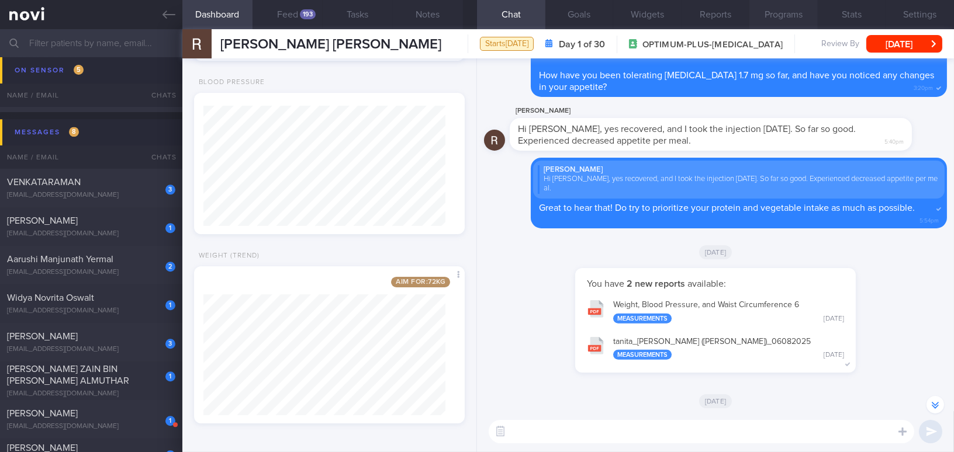
click at [799, 12] on button "Programs" at bounding box center [783, 14] width 68 height 29
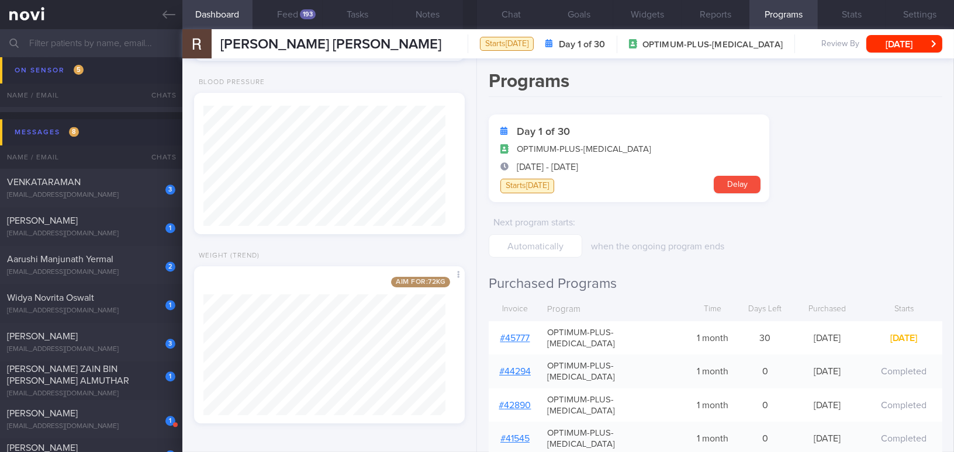
click at [515, 327] on div "# 45777" at bounding box center [514, 338] width 53 height 23
click at [518, 334] on link "# 45777" at bounding box center [515, 338] width 30 height 9
click at [431, 14] on button "Notes" at bounding box center [428, 14] width 70 height 29
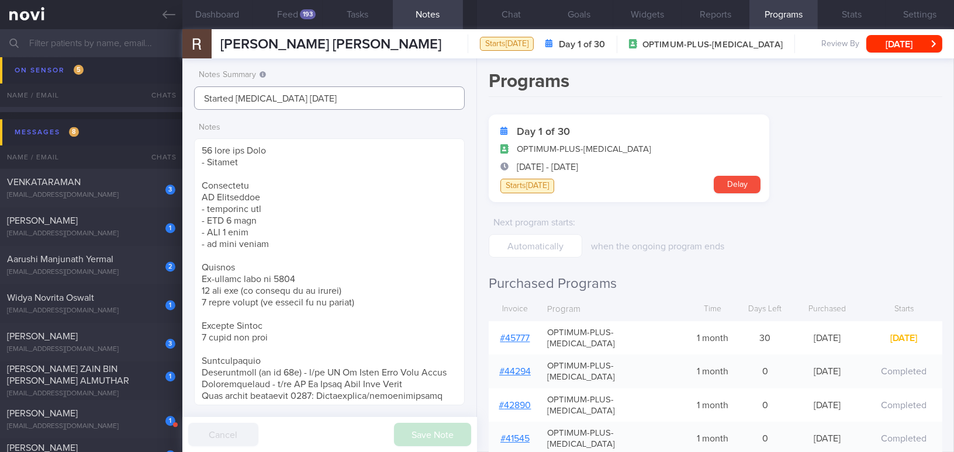
drag, startPoint x: 328, startPoint y: 104, endPoint x: 178, endPoint y: 94, distance: 149.9
click at [178, 94] on div "Patients New Users Coaches Assigned patients Assigned patients All active patie…" at bounding box center [477, 240] width 954 height 423
type input "Increased to Wegovy 2.4mg (6/8/25)"
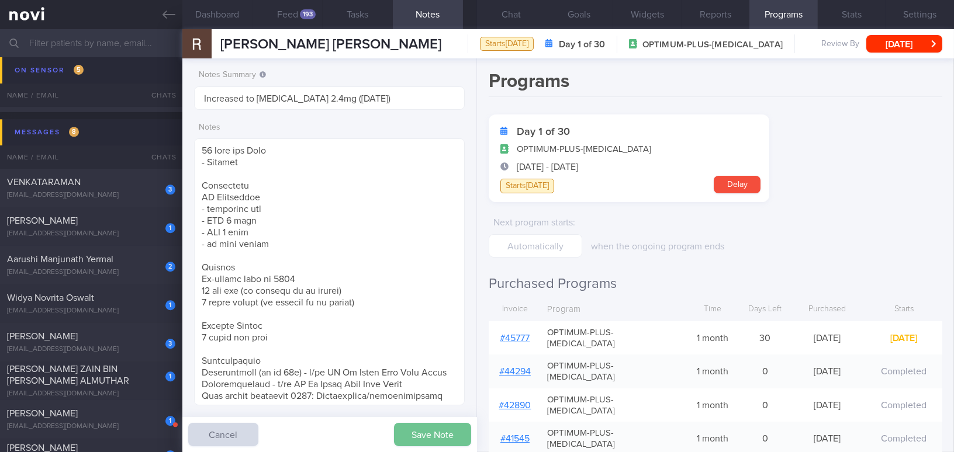
click at [449, 428] on button "Save Note" at bounding box center [432, 434] width 77 height 23
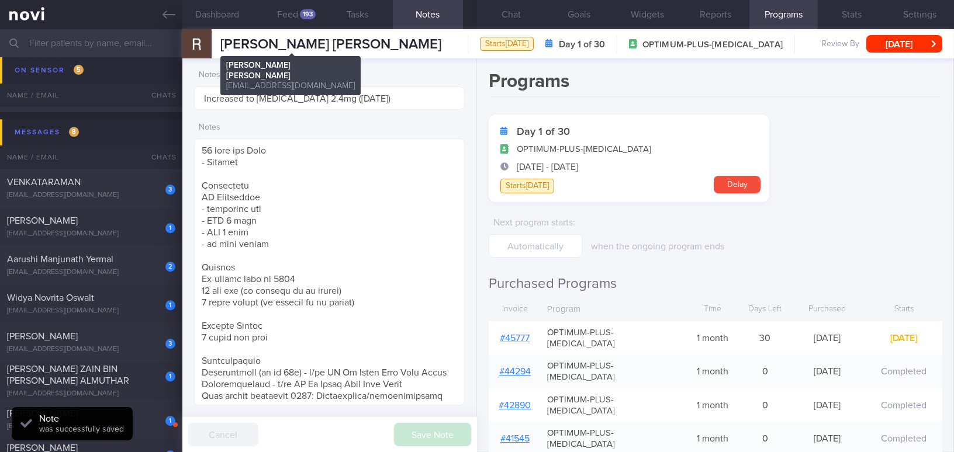
type input "Increased to Wegovy 2.4mg (6/8/25)"
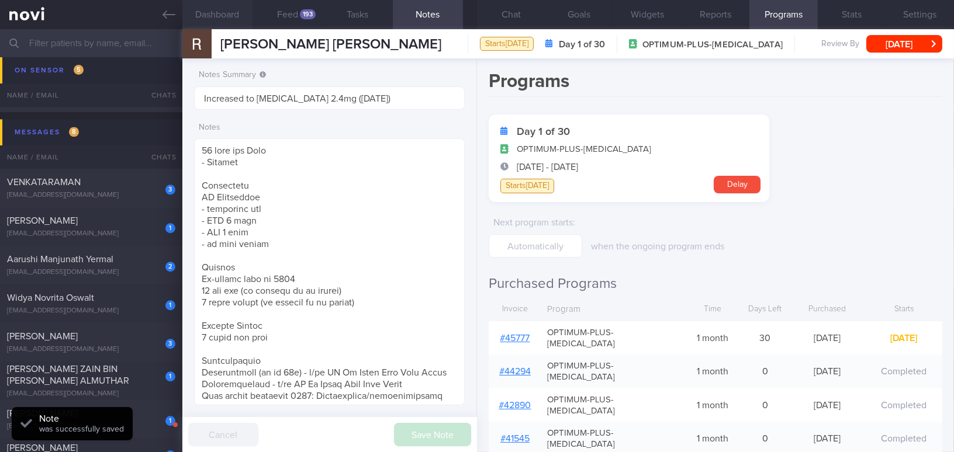
click at [236, 22] on button "Dashboard" at bounding box center [217, 14] width 70 height 29
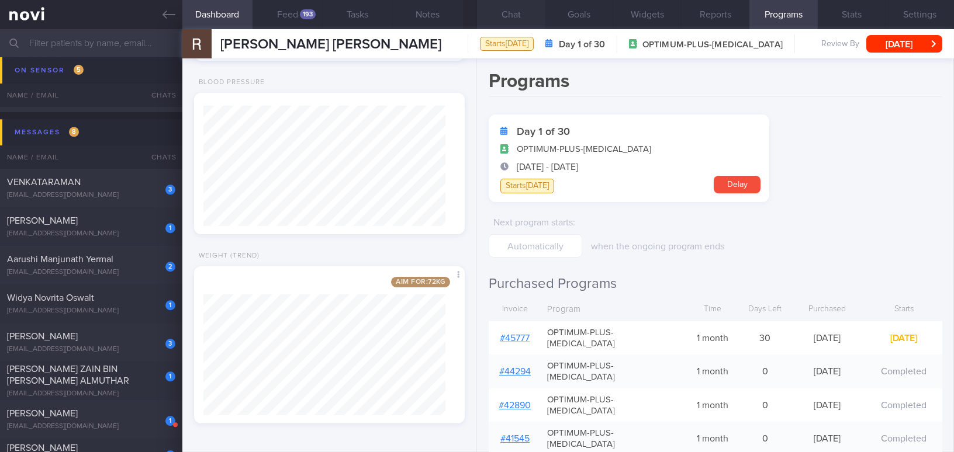
click at [505, 15] on button "Chat" at bounding box center [511, 14] width 68 height 29
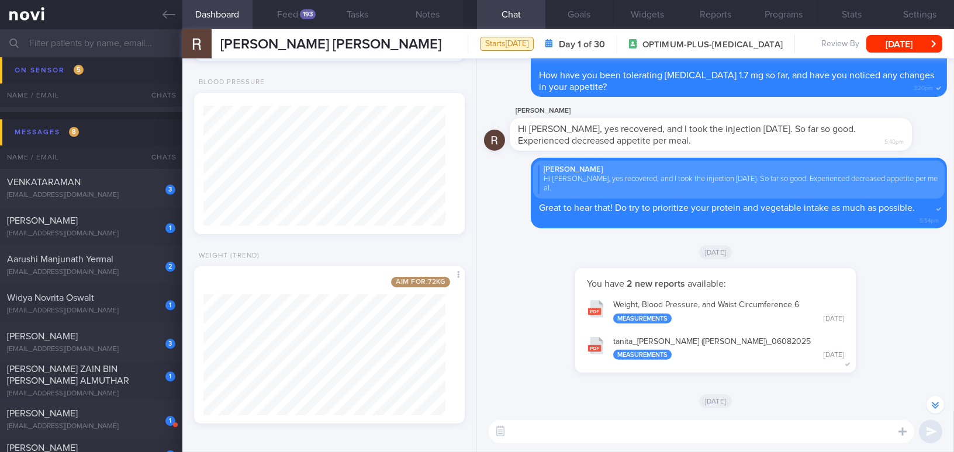
click at [545, 432] on textarea at bounding box center [700, 431] width 425 height 23
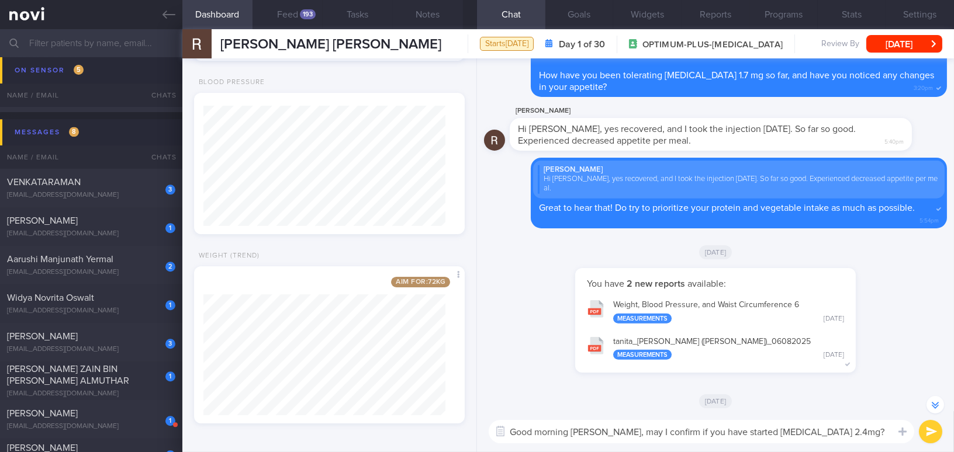
scroll to position [-117, 0]
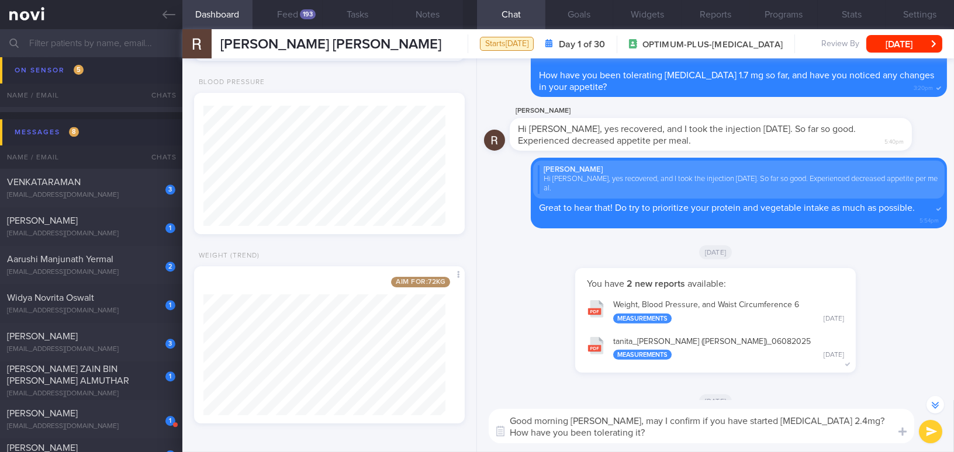
drag, startPoint x: 591, startPoint y: 421, endPoint x: 611, endPoint y: 431, distance: 22.0
click at [611, 431] on textarea "Good morning Roy, may I confirm if you have started Wegovy 2.4mg? How have you …" at bounding box center [700, 426] width 425 height 34
type textarea "Good morning Roy, may I confirm if you have started Wegovy 2.4mg? How have you …"
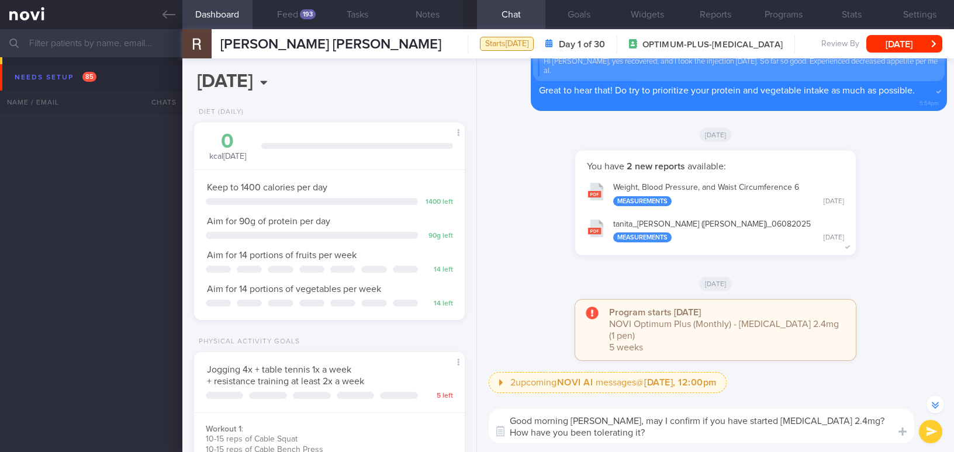
select select "7"
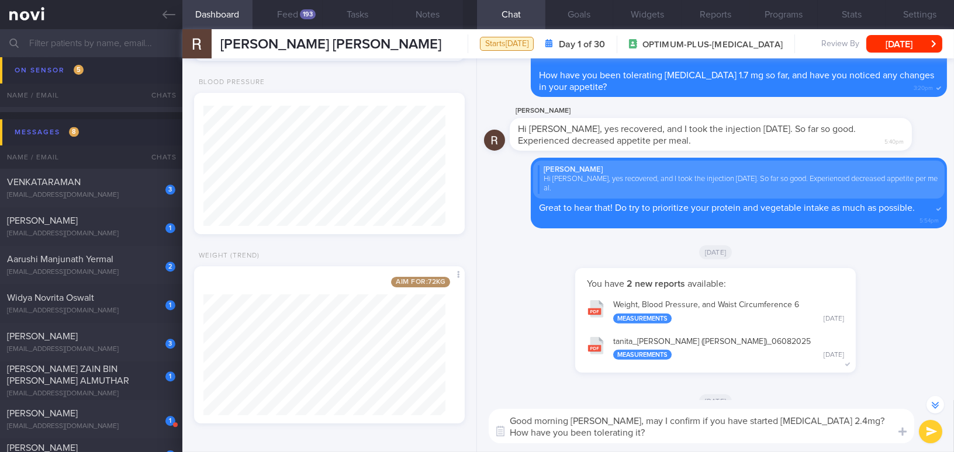
click at [929, 428] on button "submit" at bounding box center [929, 431] width 23 height 23
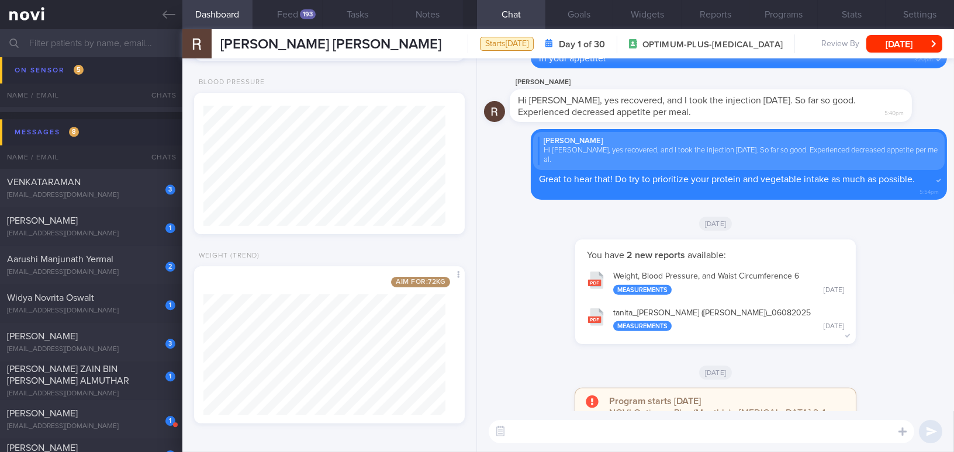
scroll to position [0, 0]
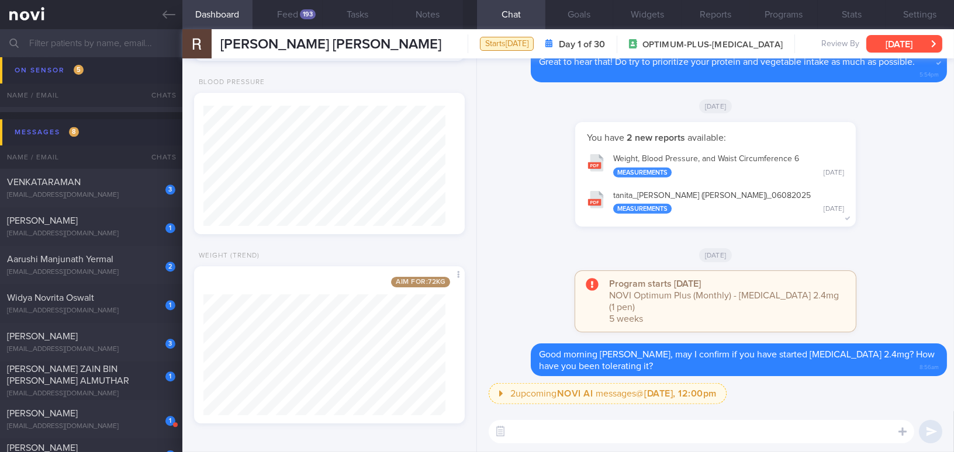
click at [913, 44] on button "[DATE]" at bounding box center [904, 44] width 76 height 18
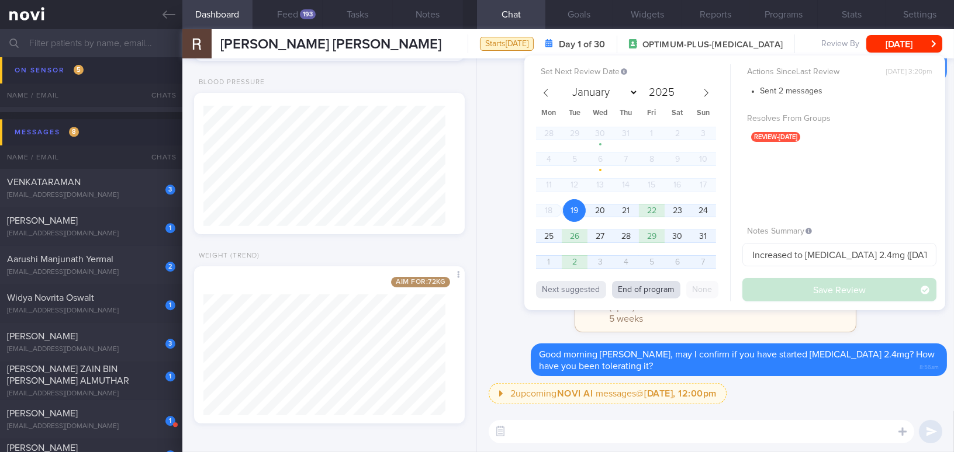
click at [654, 289] on button "End of program" at bounding box center [646, 290] width 68 height 18
select select "8"
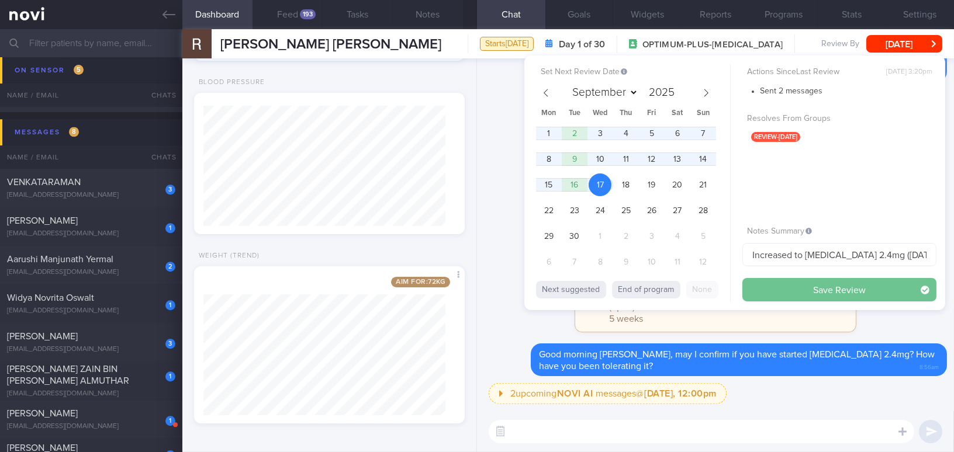
click at [782, 284] on button "Save Review" at bounding box center [839, 289] width 194 height 23
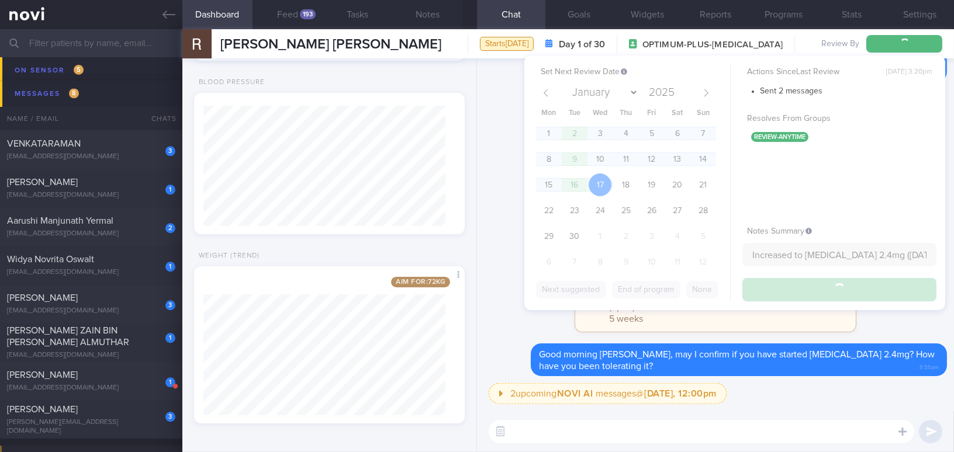
scroll to position [5052, 0]
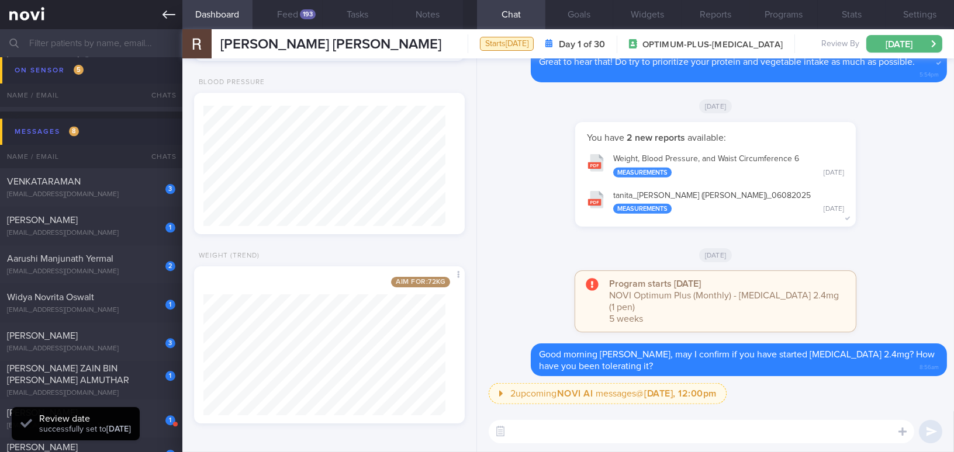
click at [175, 15] on link at bounding box center [91, 14] width 182 height 29
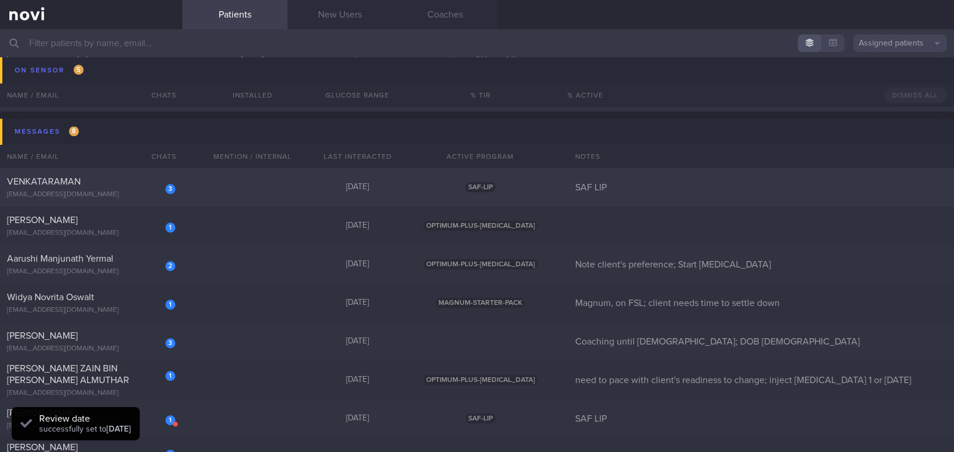
click at [135, 183] on div "VENKATARAMAN" at bounding box center [89, 182] width 165 height 12
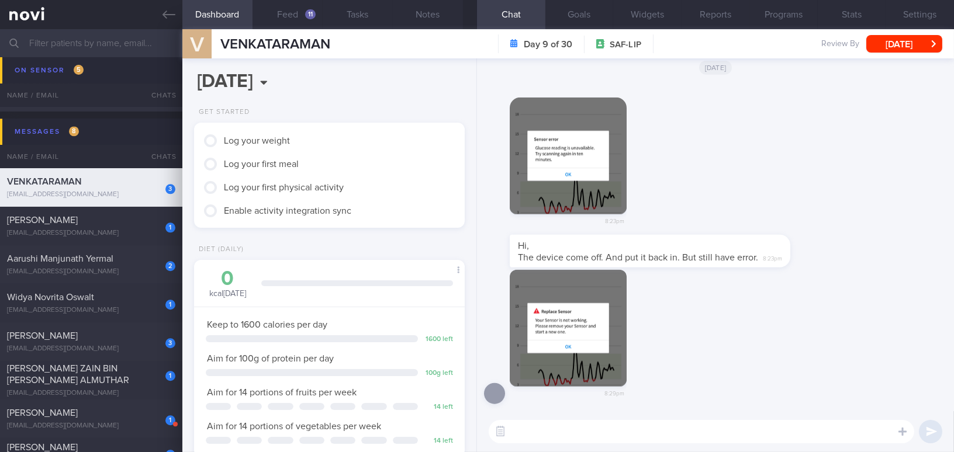
click at [606, 443] on div "​ ​" at bounding box center [715, 431] width 477 height 41
click at [606, 437] on textarea at bounding box center [700, 431] width 425 height 23
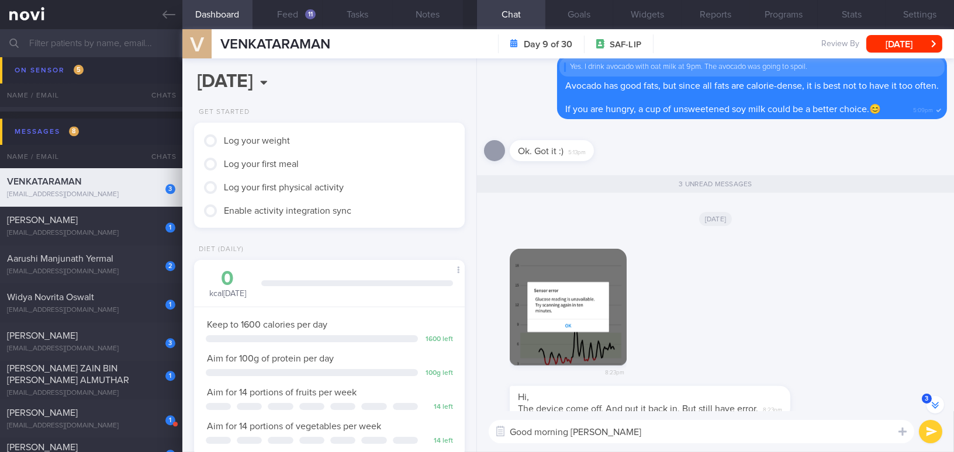
scroll to position [-160, 0]
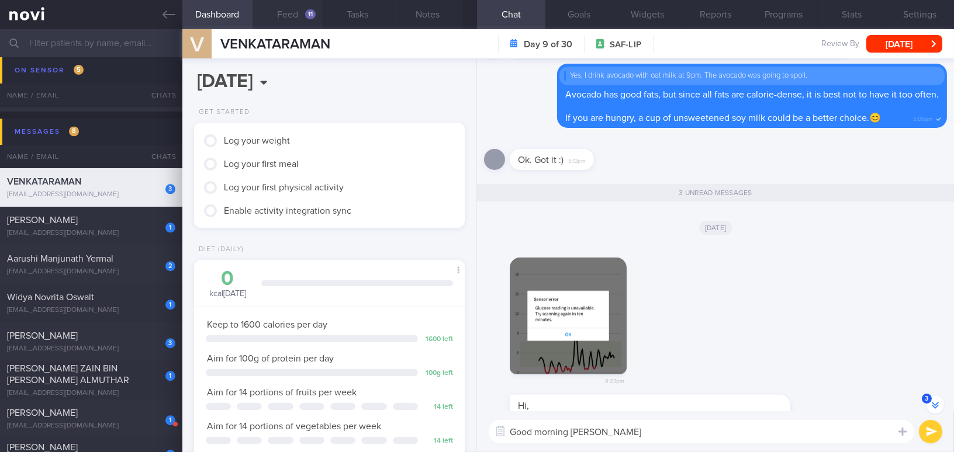
click at [298, 15] on button "Feed 11" at bounding box center [287, 14] width 70 height 29
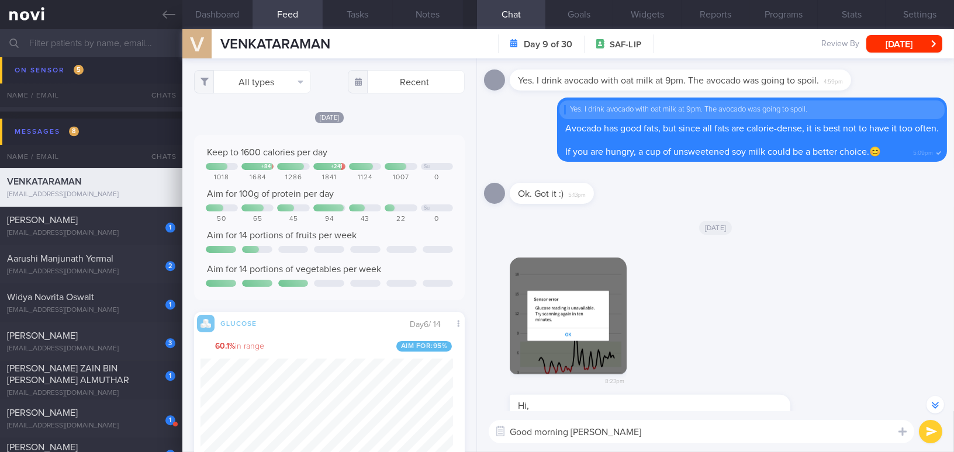
scroll to position [165, 252]
click at [630, 431] on textarea "Good morning Mr Venkat" at bounding box center [700, 431] width 425 height 23
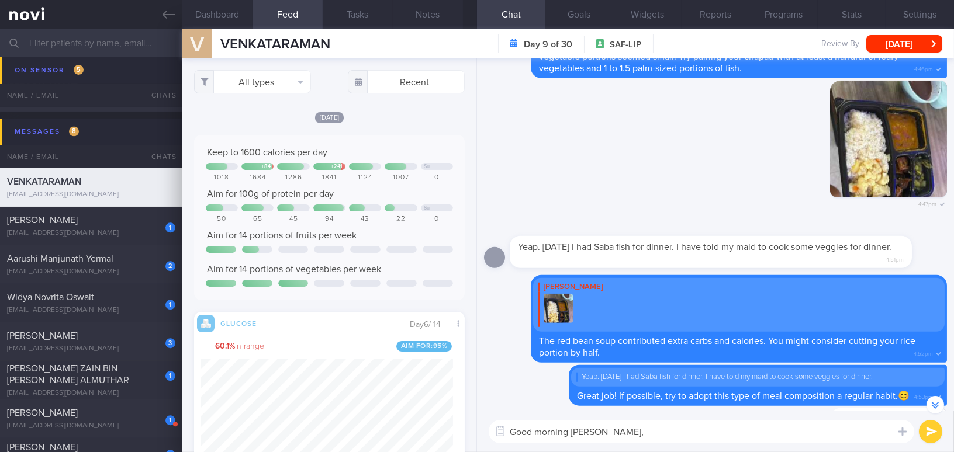
scroll to position [-850, 0]
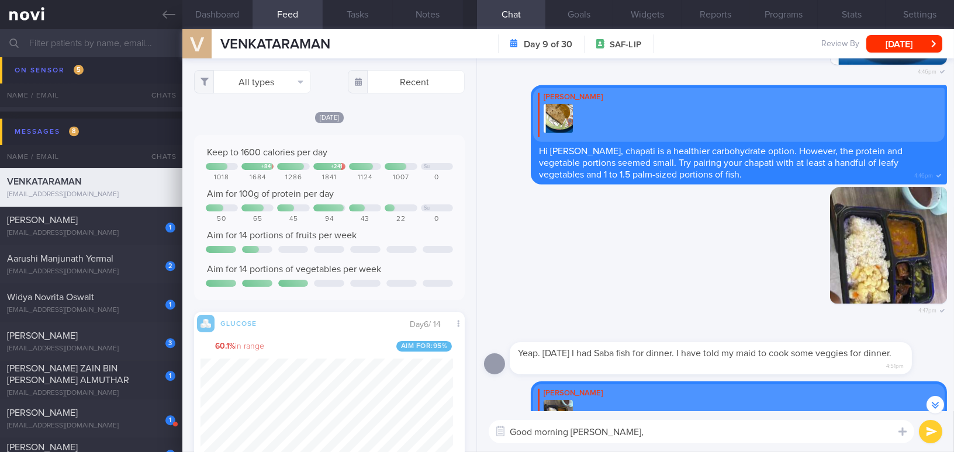
paste textarea "I’m sorry to hear that the sensor came off. Once it detaches, it cannot be put …"
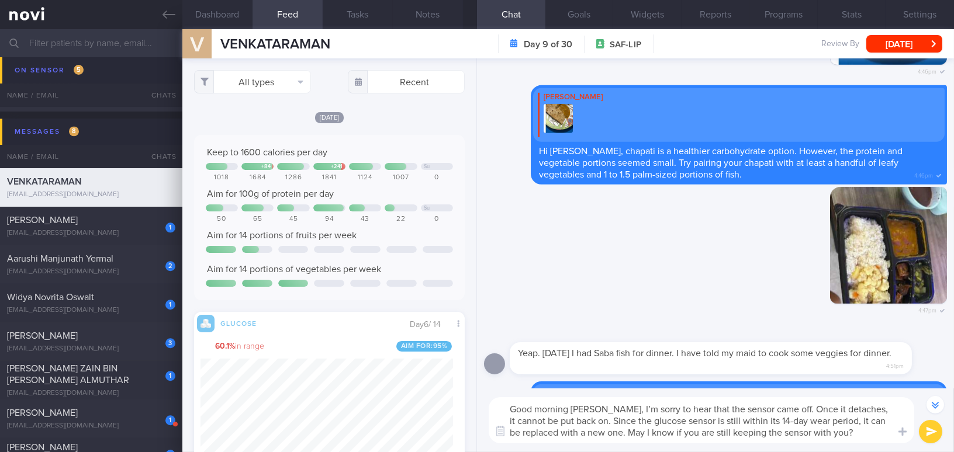
type textarea "Good morning Mr Venkat, I’m sorry to hear that the sensor came off. Once it det…"
click at [930, 431] on button "submit" at bounding box center [929, 431] width 23 height 23
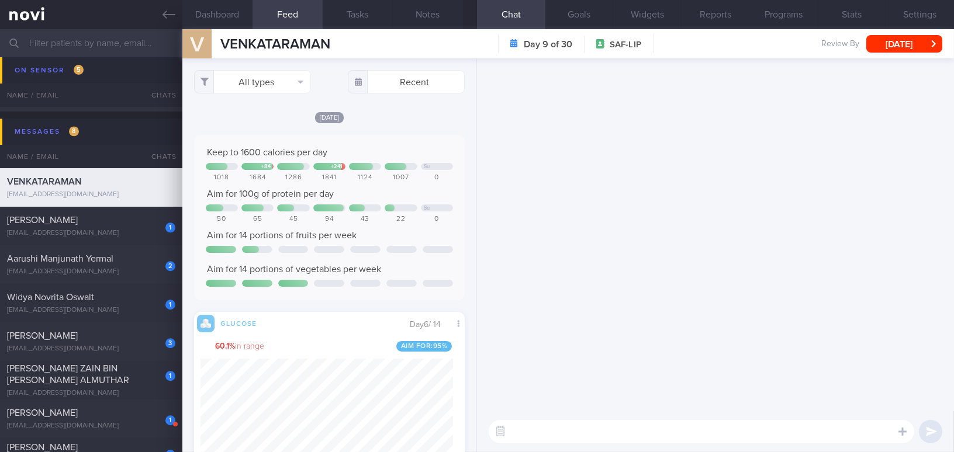
scroll to position [0, 0]
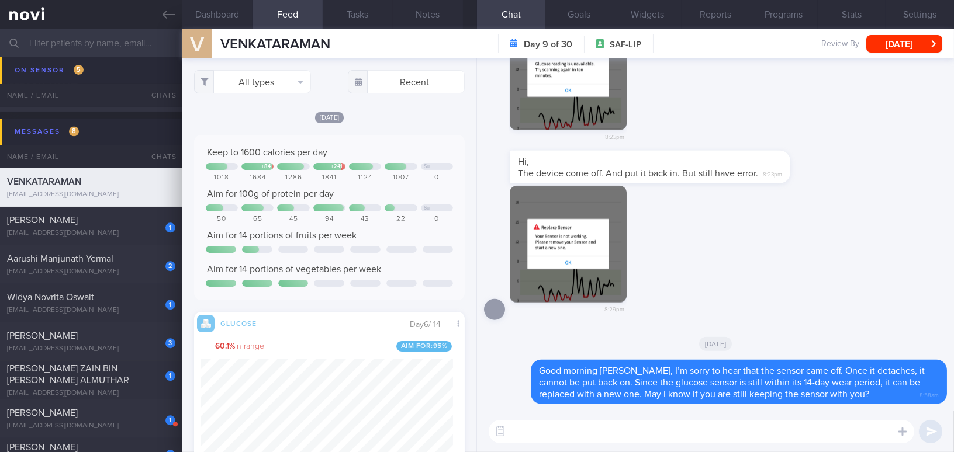
click at [538, 434] on textarea at bounding box center [700, 431] width 425 height 23
paste textarea "you can contact the Abbott Customer Care hotline. Their number is 1800 272 2881…"
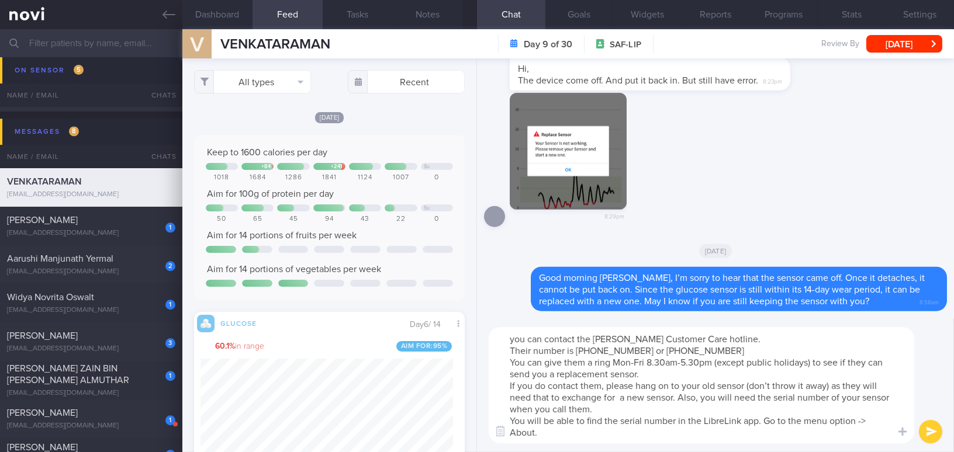
click at [514, 334] on textarea "you can contact the Abbott Customer Care hotline. Their number is 1800 272 2881…" at bounding box center [700, 385] width 425 height 116
click at [506, 346] on textarea "You can contact the Abbott Customer Care hotline. Their number is 1800 272 2881…" at bounding box center [700, 385] width 425 height 116
click at [512, 365] on textarea "You can contact the Abbott Customer Care hotline. Their number is 1800 272 2881…" at bounding box center [700, 385] width 425 height 116
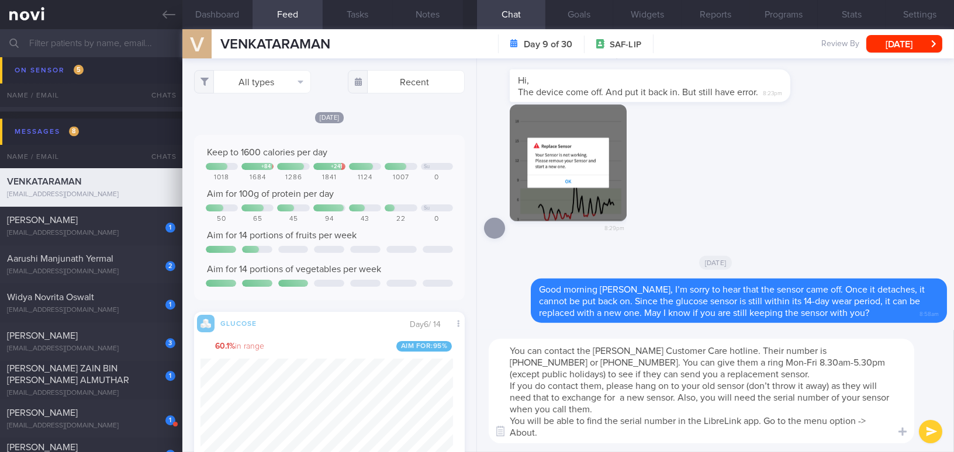
click at [687, 370] on textarea "You can contact the Abbott Customer Care hotline. Their number is 1800 272 2881…" at bounding box center [700, 391] width 425 height 105
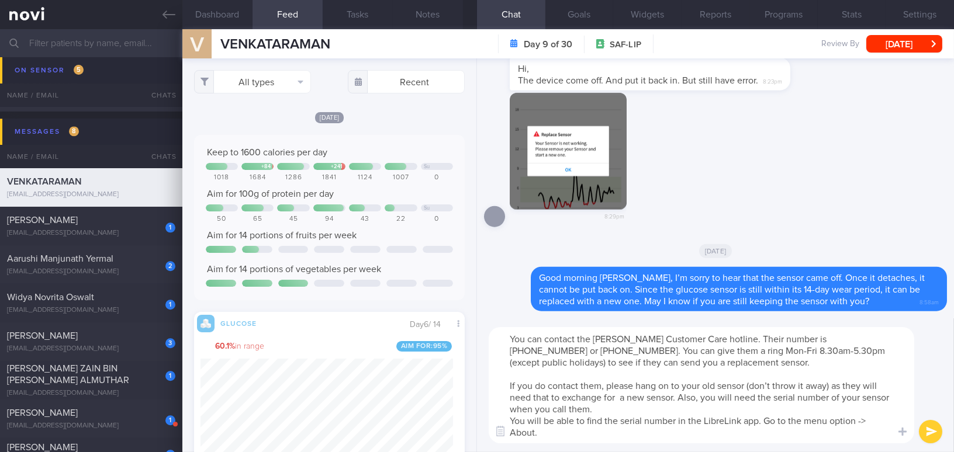
drag, startPoint x: 864, startPoint y: 387, endPoint x: 876, endPoint y: 386, distance: 12.9
click at [876, 386] on textarea "You can contact the Abbott Customer Care hotline. Their number is 1800 272 2881…" at bounding box center [700, 385] width 425 height 116
click at [620, 396] on textarea "You can contact the Abbott Customer Care hotline. Their number is 1800 272 2881…" at bounding box center [700, 385] width 425 height 116
click at [612, 408] on textarea "You can contact the Abbott Customer Care hotline. Their number is 1800 272 2881…" at bounding box center [700, 385] width 425 height 116
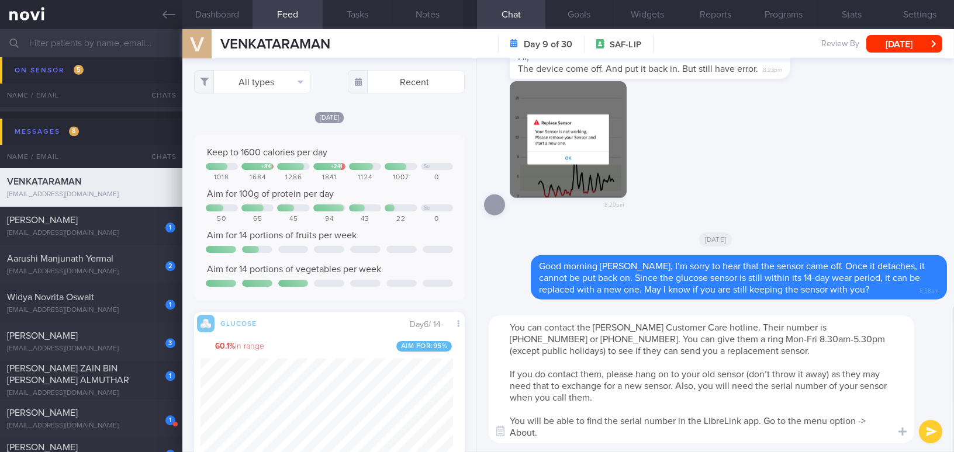
type textarea "You can contact the Abbott Customer Care hotline. Their number is 1800 272 2881…"
click at [926, 431] on button "submit" at bounding box center [929, 431] width 23 height 23
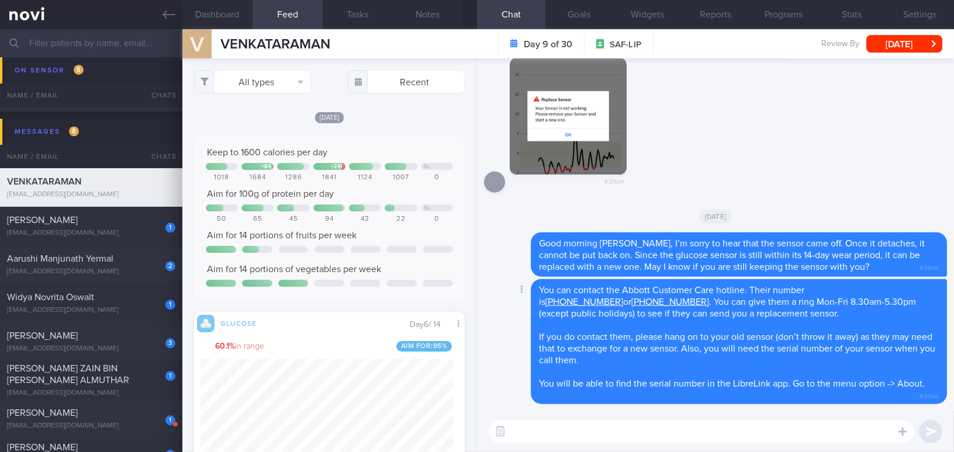
paste textarea "Alternatively, you may drop by our clinic—whichever option is more convenient f…"
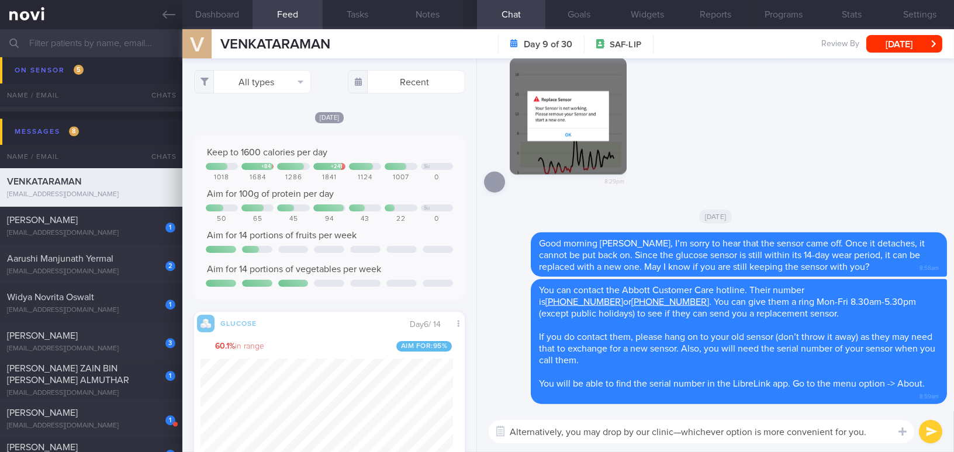
click at [680, 434] on textarea "Alternatively, you may drop by our clinic—whichever option is more convenient f…" at bounding box center [700, 431] width 425 height 23
type textarea "Alternatively, you may drop by our clinic, whichever option is more convenient …"
click at [931, 436] on button "submit" at bounding box center [929, 431] width 23 height 23
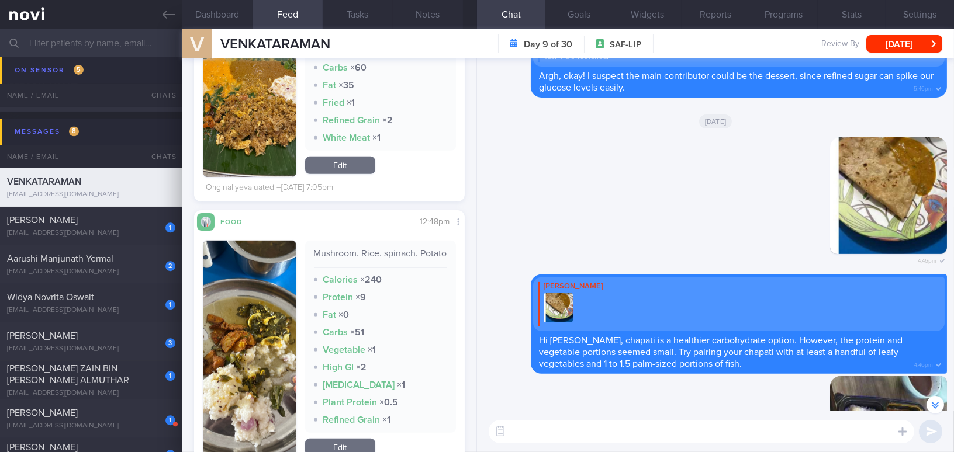
scroll to position [1593, 0]
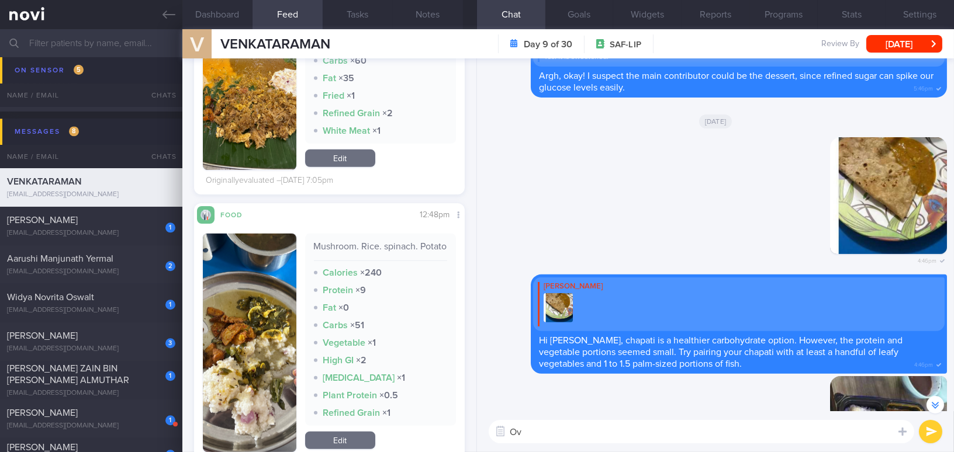
type textarea "O"
click at [249, 334] on button "button" at bounding box center [249, 343] width 93 height 219
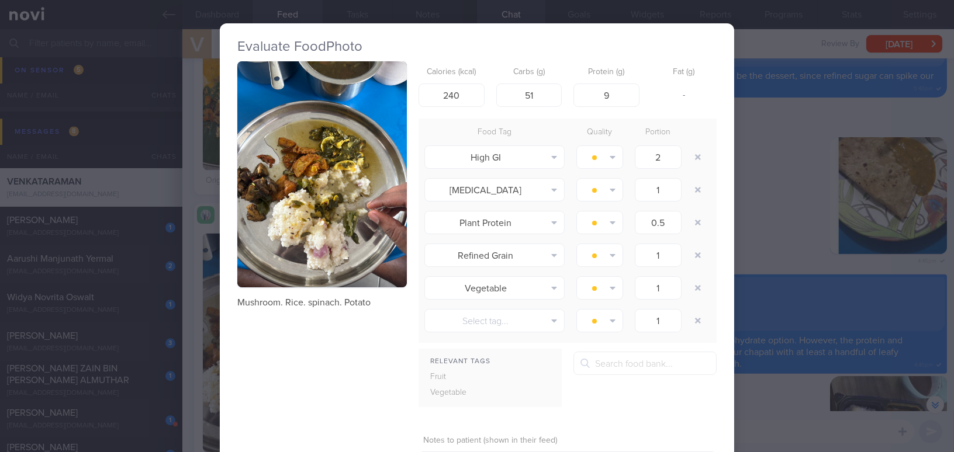
click at [280, 238] on button "button" at bounding box center [321, 174] width 169 height 226
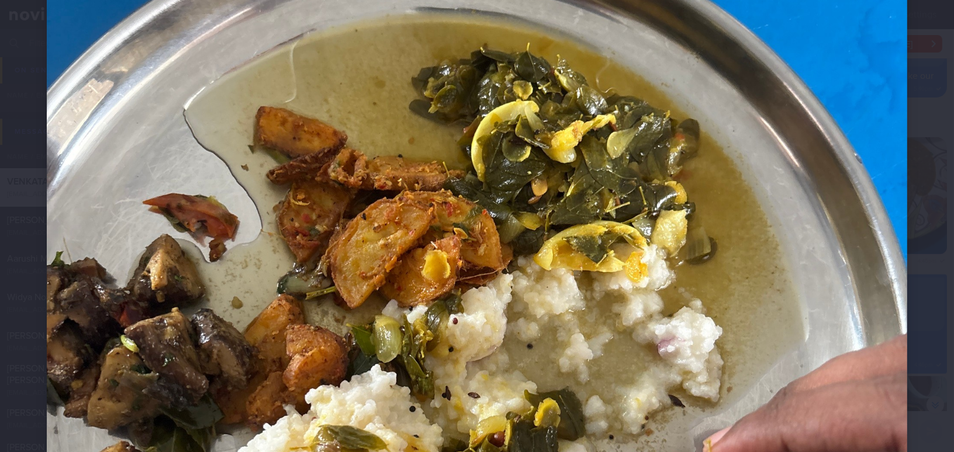
scroll to position [425, 0]
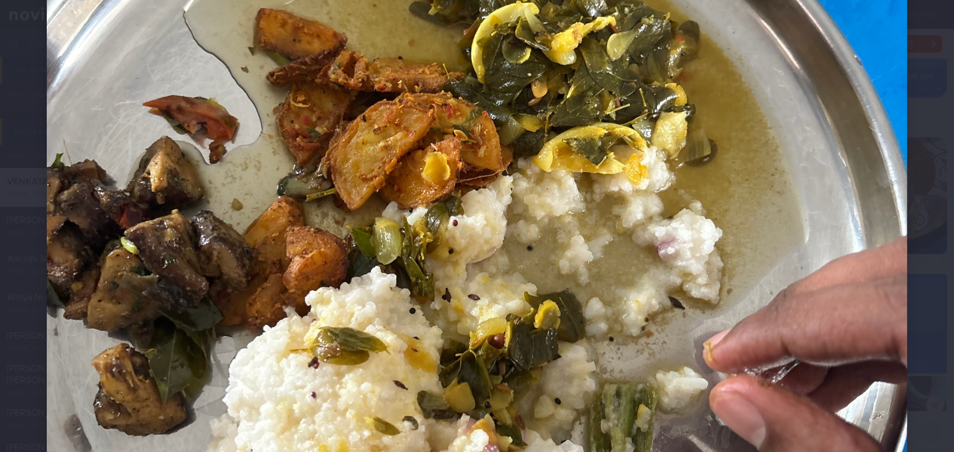
click at [598, 293] on img at bounding box center [477, 195] width 860 height 1147
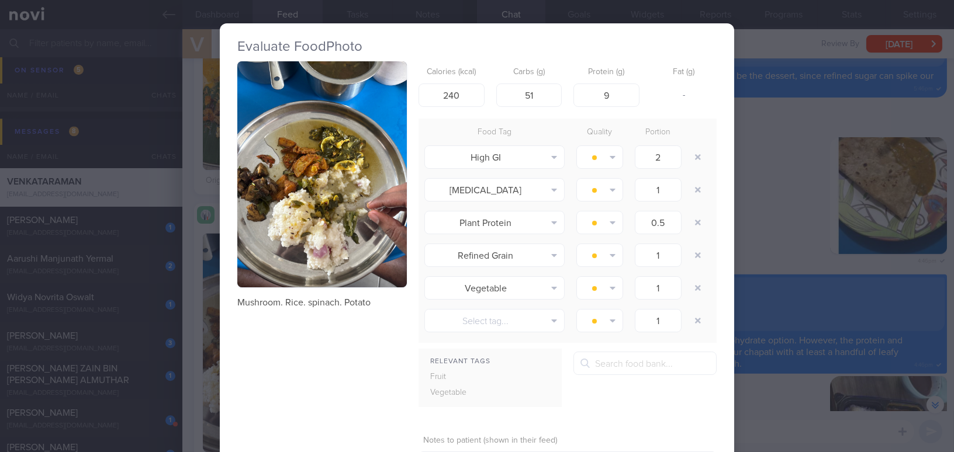
click at [785, 246] on div "Evaluate Food Photo Mushroom. Rice. spinach. Potato Calories (kcal) 240 Carbs (…" at bounding box center [477, 226] width 954 height 452
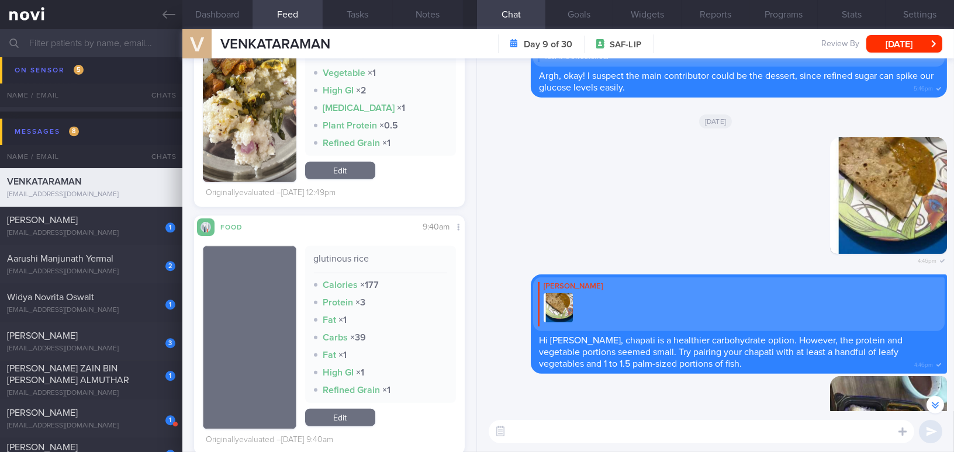
scroll to position [1762, 0]
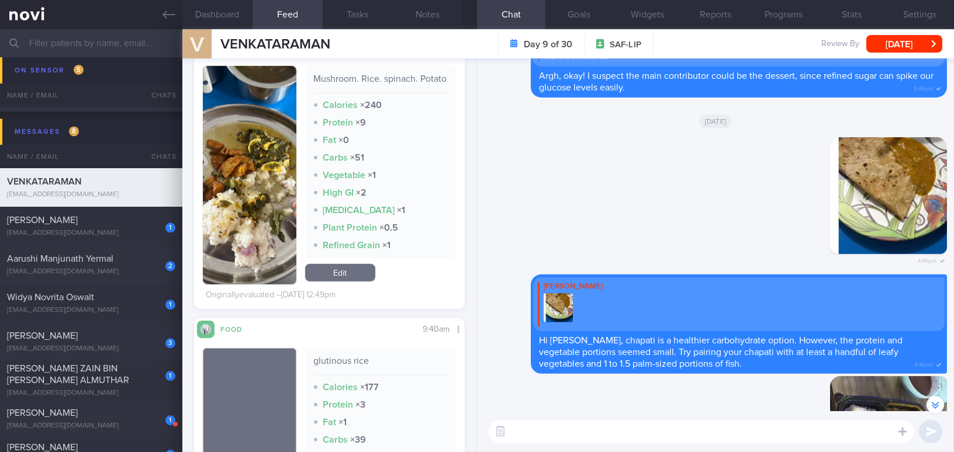
click at [256, 180] on button "button" at bounding box center [249, 175] width 93 height 219
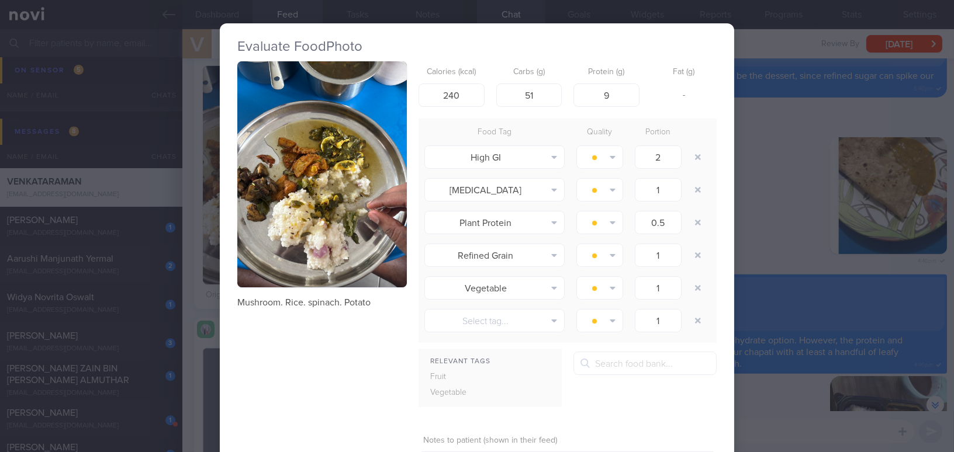
click at [765, 235] on div "Evaluate Food Photo Mushroom. Rice. spinach. Potato Calories (kcal) 240 Carbs (…" at bounding box center [477, 226] width 954 height 452
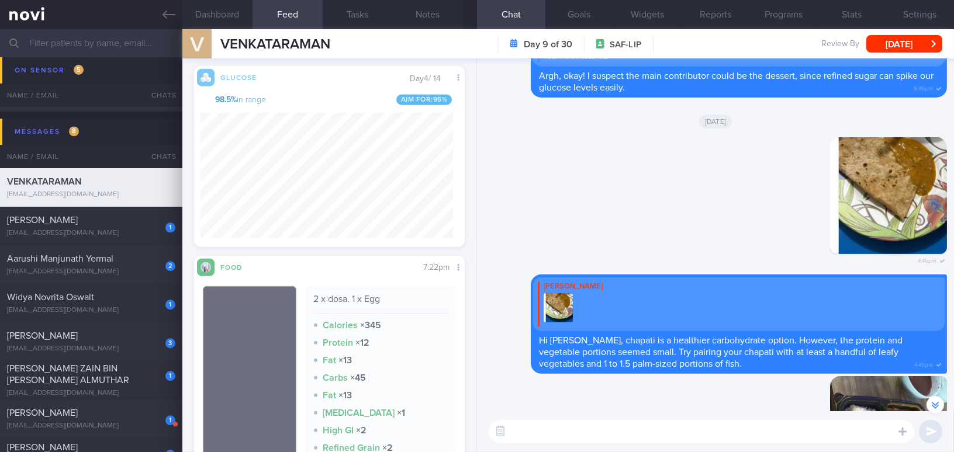
scroll to position [2505, 0]
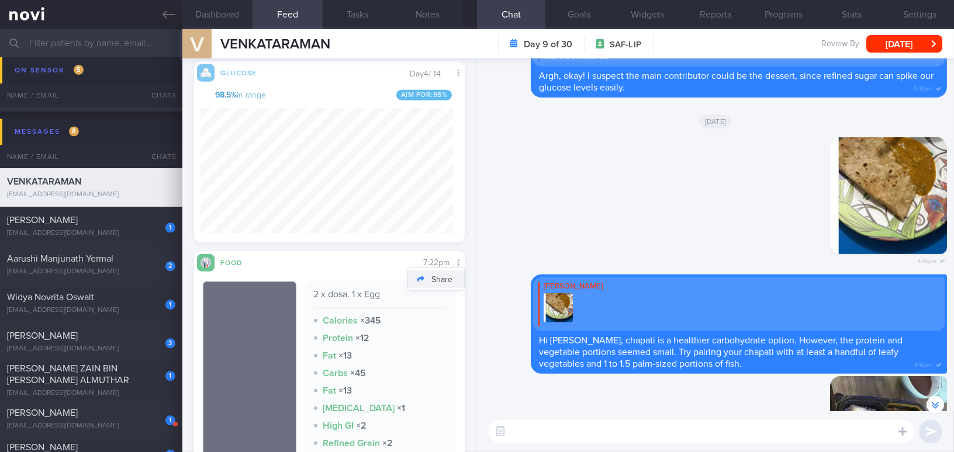
click at [445, 279] on button "Share" at bounding box center [436, 280] width 56 height 18
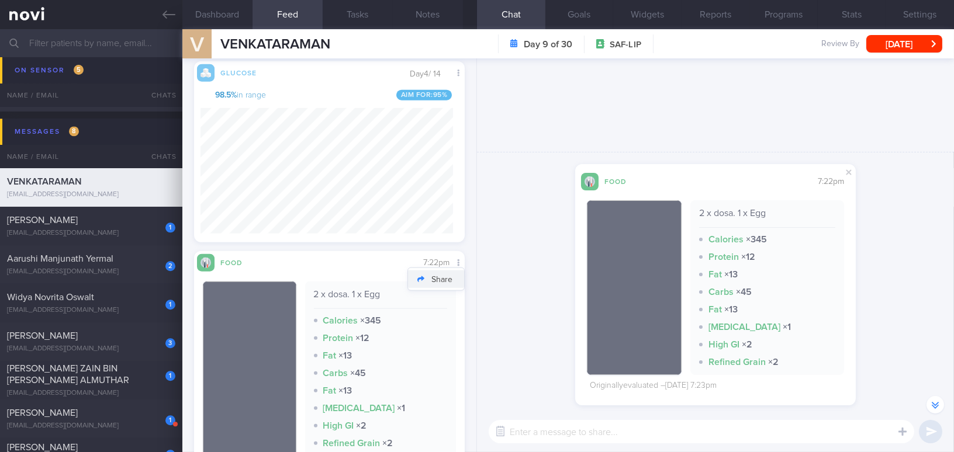
scroll to position [-1534, 0]
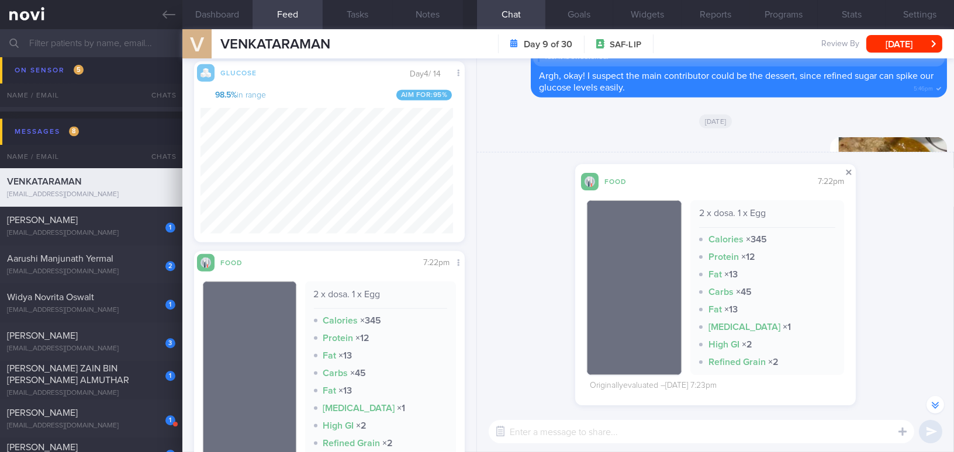
click at [845, 175] on span at bounding box center [848, 172] width 14 height 14
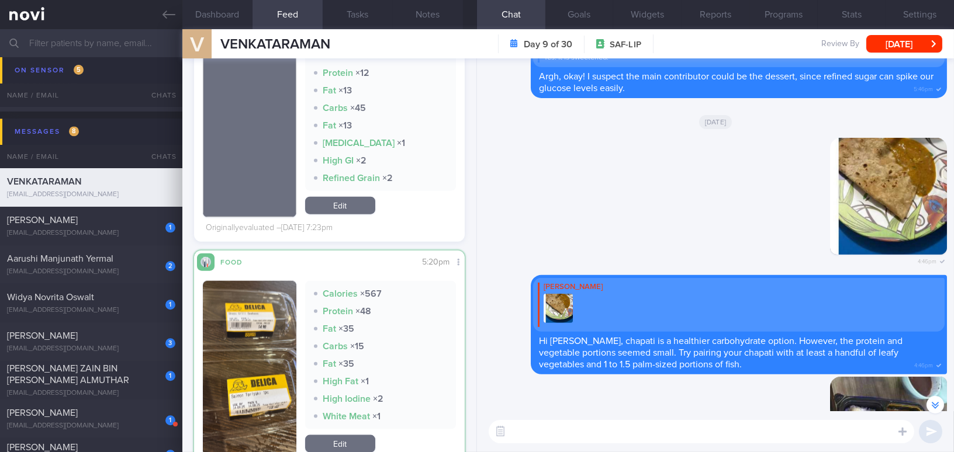
scroll to position [2877, 0]
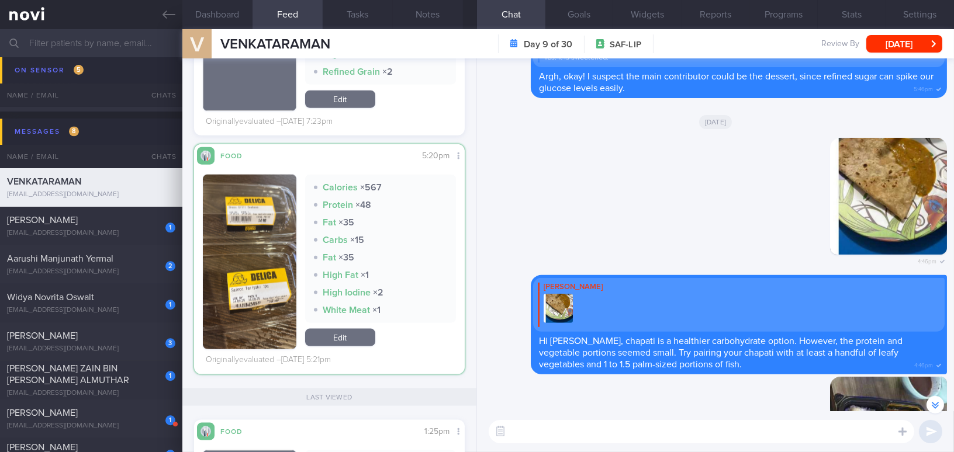
click at [253, 299] on button "button" at bounding box center [249, 262] width 93 height 175
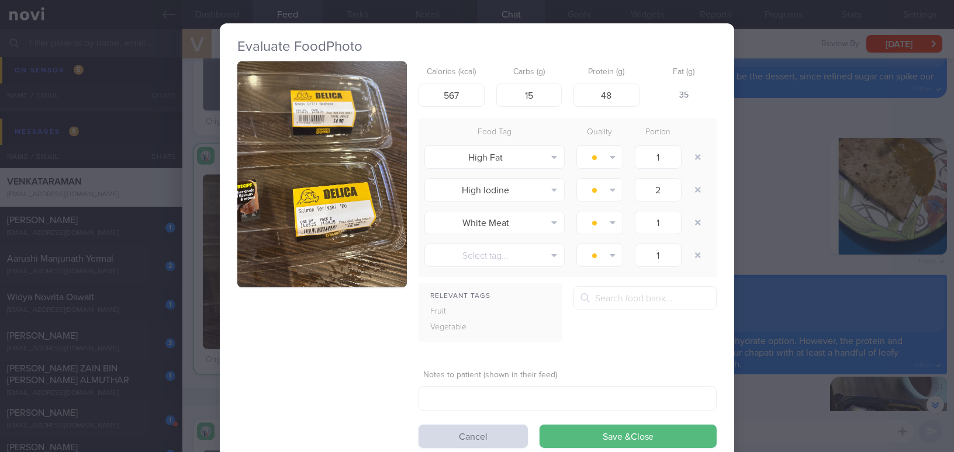
click at [805, 380] on div "Evaluate Food Photo Calories (kcal) 567 Carbs (g) 15 Protein (g) 48 Fat (g) 35 …" at bounding box center [477, 226] width 954 height 452
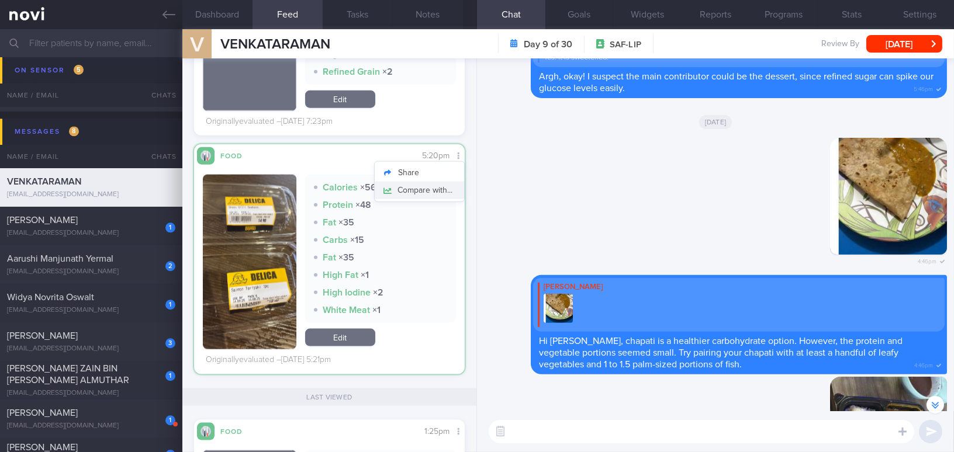
click at [445, 186] on button "Compare with..." at bounding box center [419, 191] width 89 height 18
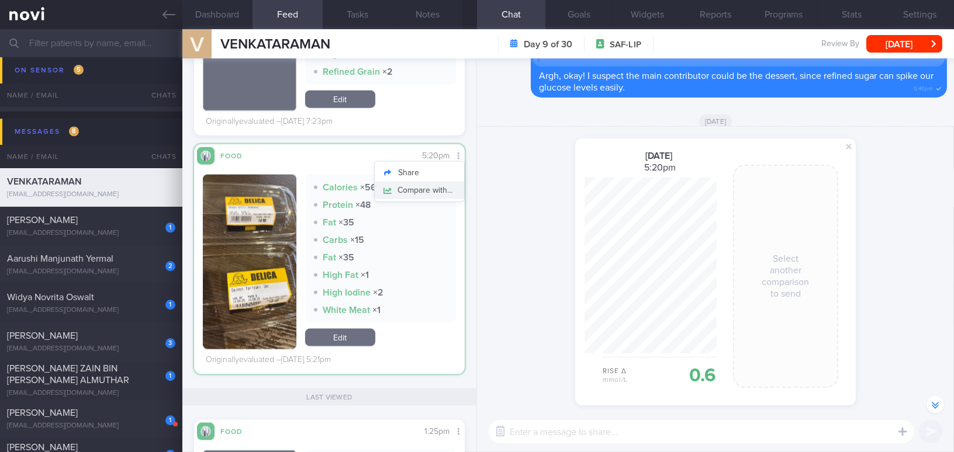
scroll to position [176, 131]
click at [851, 148] on span at bounding box center [848, 147] width 14 height 14
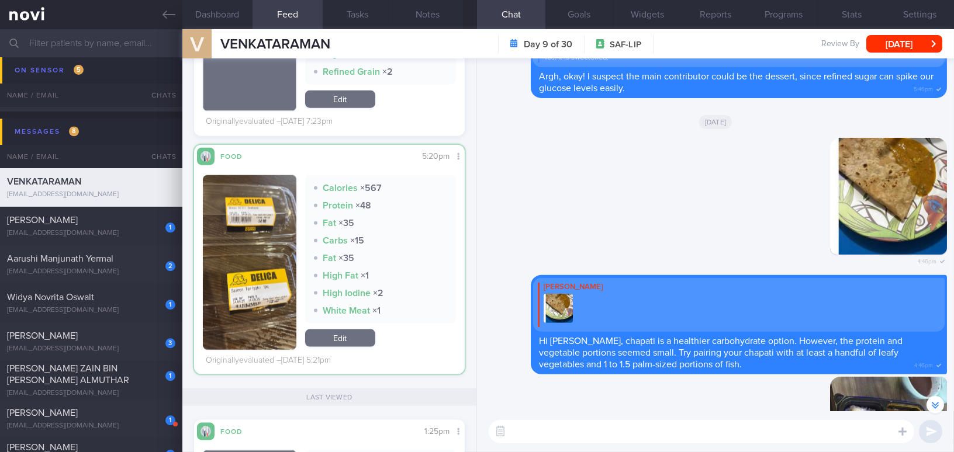
scroll to position [3090, 0]
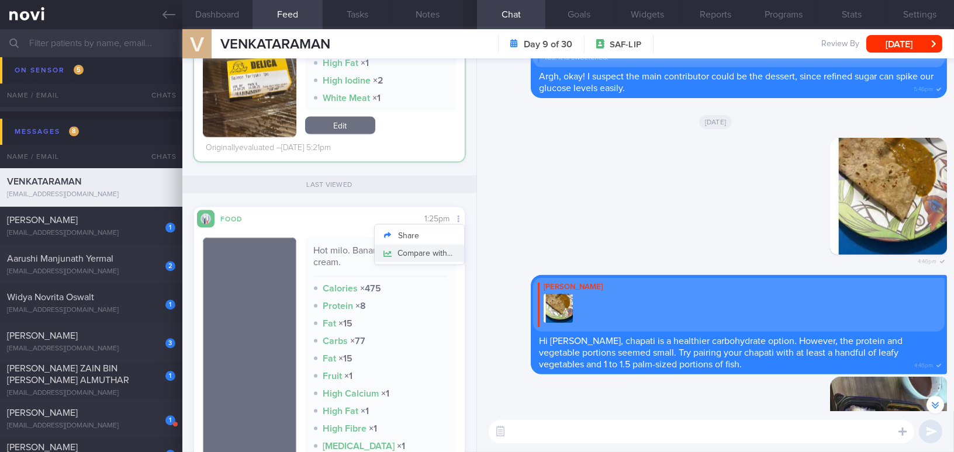
click at [443, 249] on button "Compare with..." at bounding box center [419, 254] width 89 height 18
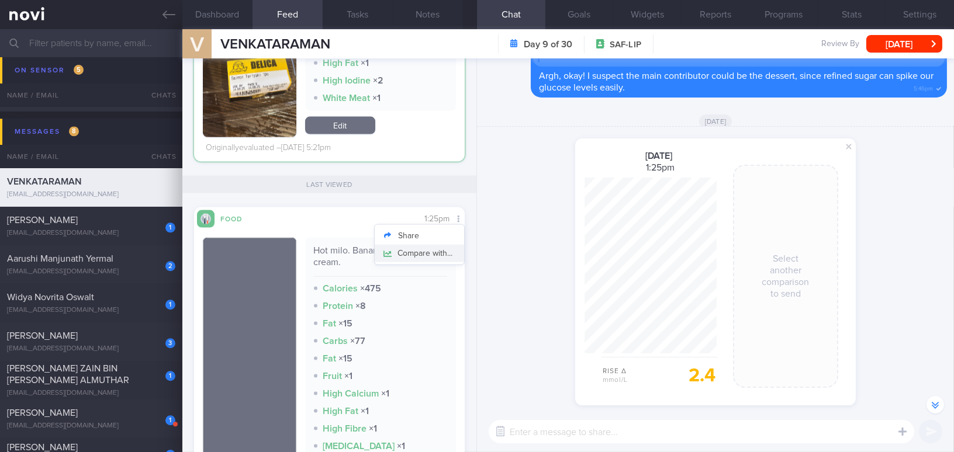
scroll to position [176, 131]
click at [845, 148] on span at bounding box center [848, 147] width 14 height 14
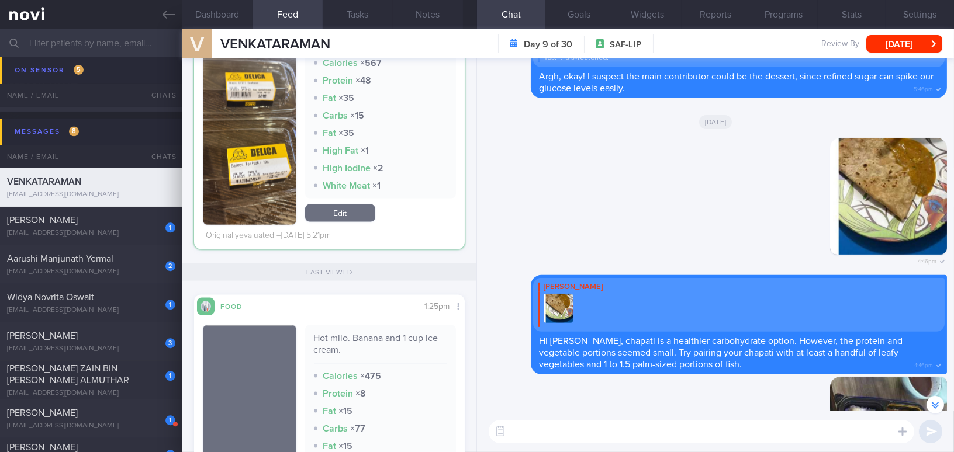
scroll to position [0, 0]
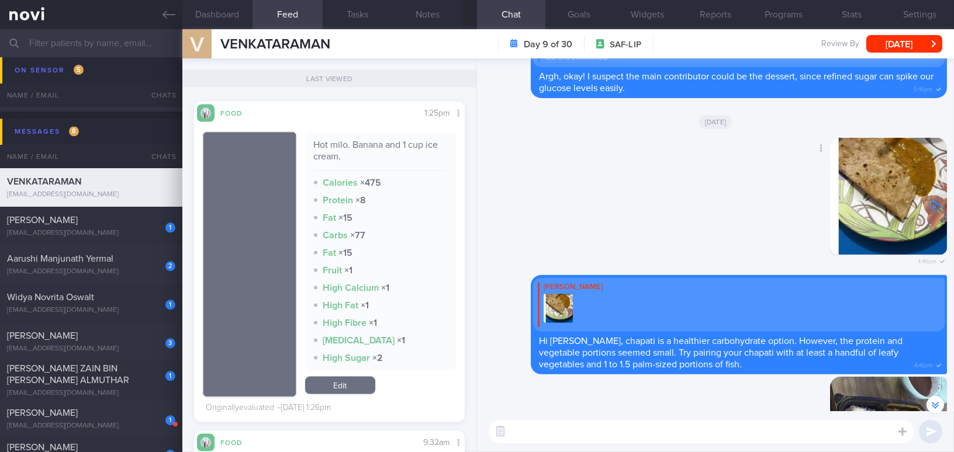
drag, startPoint x: 564, startPoint y: 237, endPoint x: 558, endPoint y: 236, distance: 6.5
click at [564, 237] on div "Delete 4:46pm" at bounding box center [715, 206] width 463 height 137
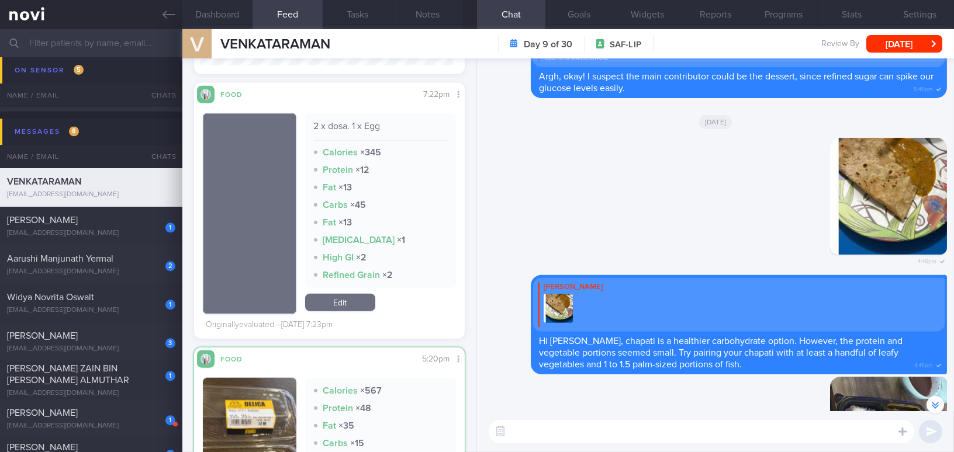
scroll to position [2611, 0]
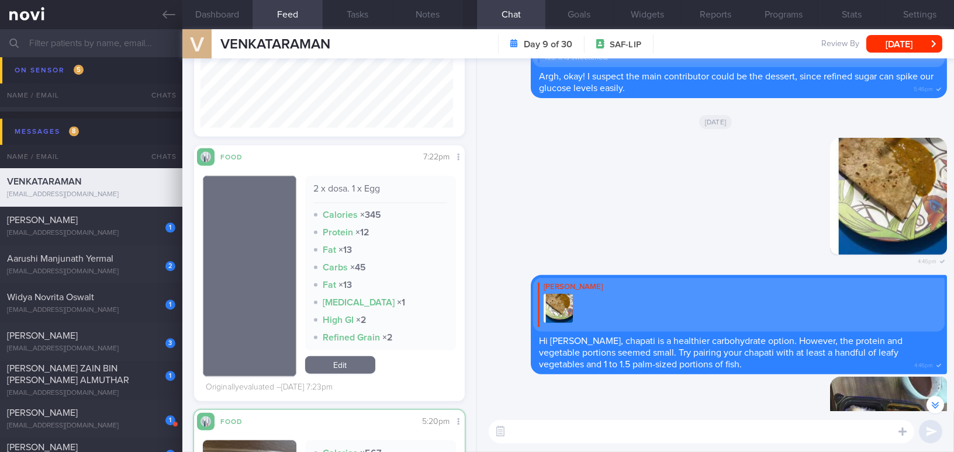
click at [406, 203] on div "2 x dosa. 1 x Egg Calories × 345 Protein × 12 Fat × 13 Carbs × 45 Fat × 13 High…" at bounding box center [380, 263] width 151 height 175
click at [660, 237] on div "Delete 4:46pm" at bounding box center [715, 206] width 463 height 137
click at [888, 403] on label at bounding box center [886, 396] width 23 height 23
click at [0, 0] on input "file" at bounding box center [0, 0] width 0 height 0
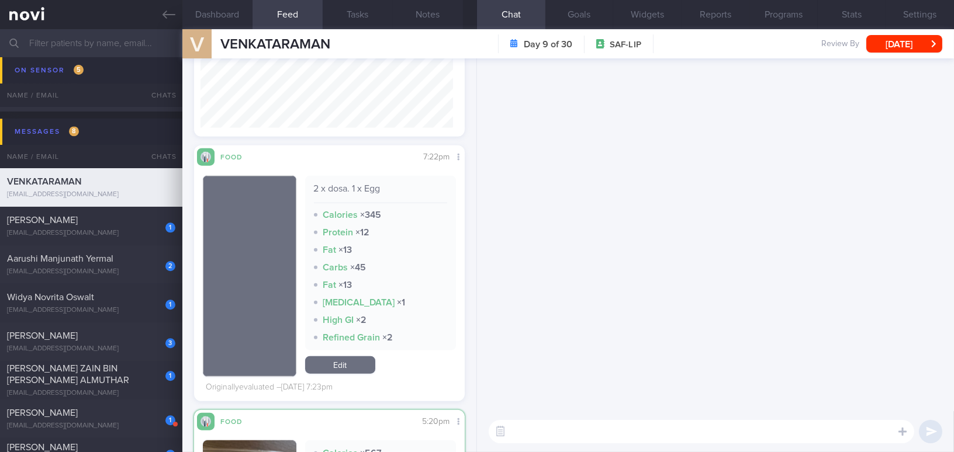
scroll to position [0, 0]
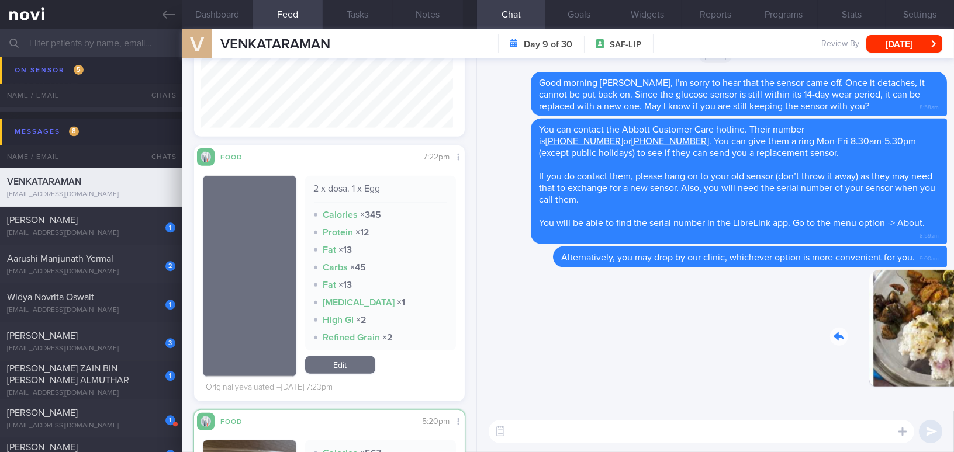
drag, startPoint x: 865, startPoint y: 337, endPoint x: 922, endPoint y: 345, distance: 57.3
click at [922, 345] on div "Delete 9:03am" at bounding box center [865, 337] width 164 height 135
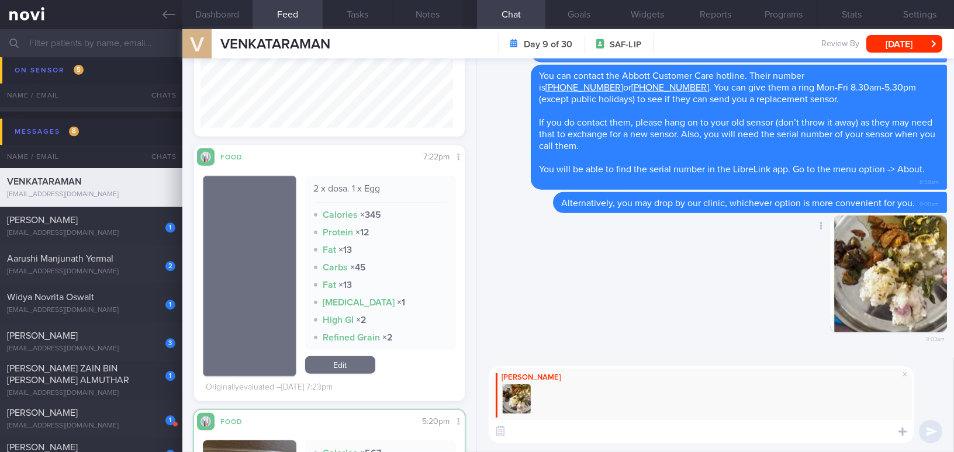
click at [843, 275] on button "button" at bounding box center [888, 274] width 117 height 117
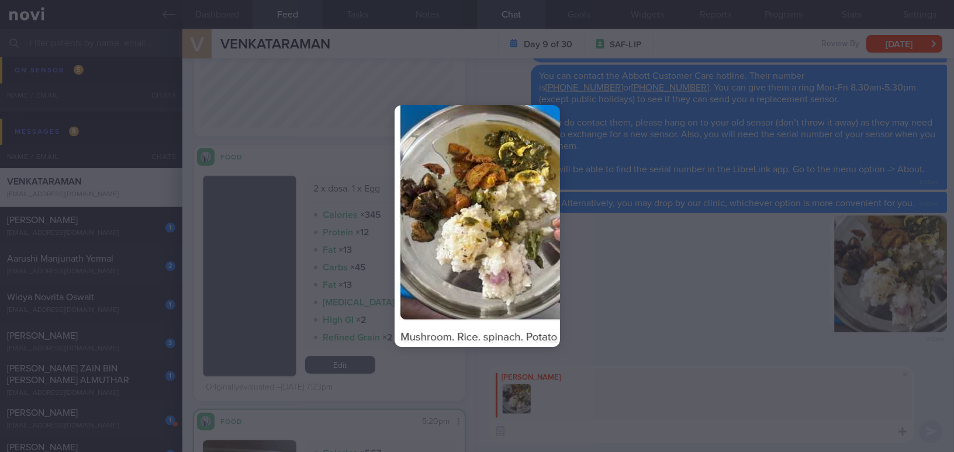
click at [705, 323] on div at bounding box center [477, 226] width 954 height 452
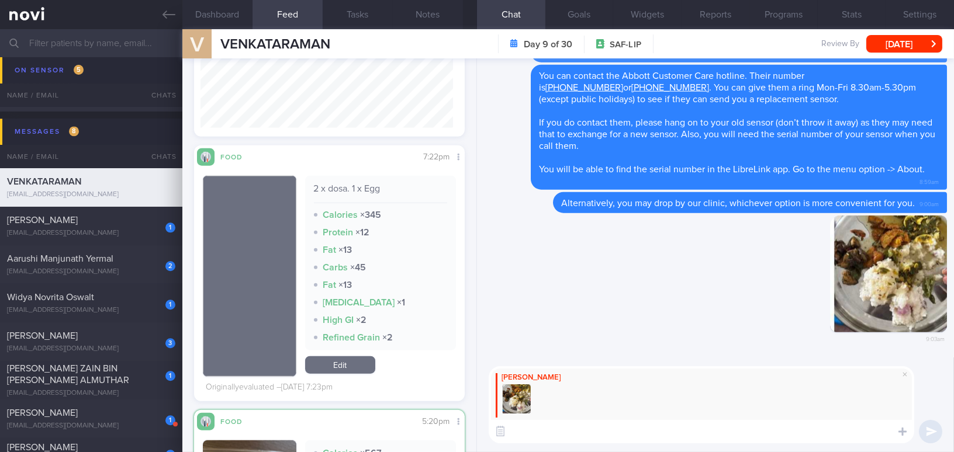
click at [553, 436] on textarea at bounding box center [700, 431] width 425 height 23
paste textarea "Overall, I noticed that your food choices are still largely carbohydrate-based,…"
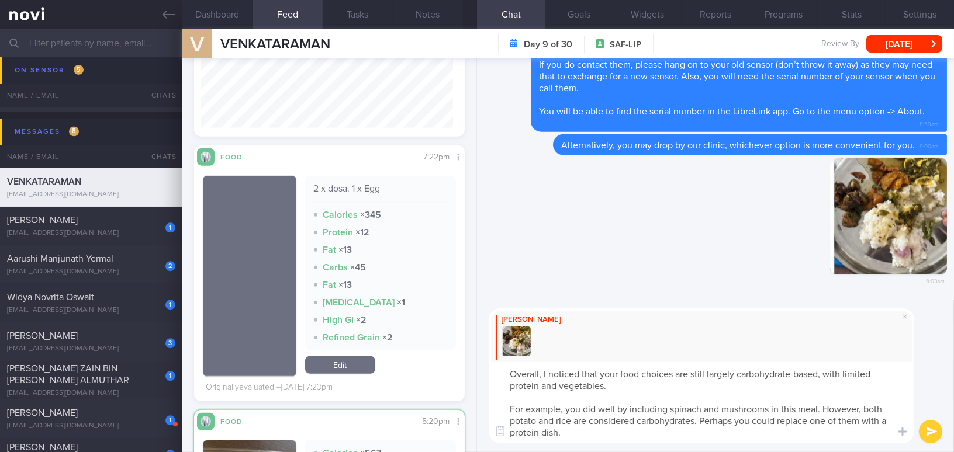
click at [616, 374] on textarea "Overall, I noticed that your food choices are still largely carbohydrate-based,…" at bounding box center [700, 402] width 425 height 81
drag, startPoint x: 821, startPoint y: 408, endPoint x: 870, endPoint y: 407, distance: 48.5
click at [870, 407] on textarea "Overall, I noticed that your food choices are still largely carbohydrate-based,…" at bounding box center [700, 402] width 425 height 81
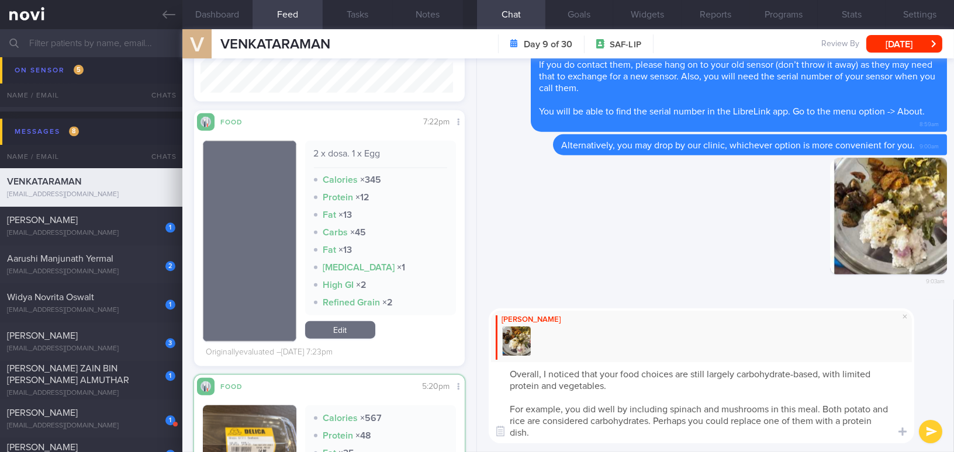
scroll to position [2664, 0]
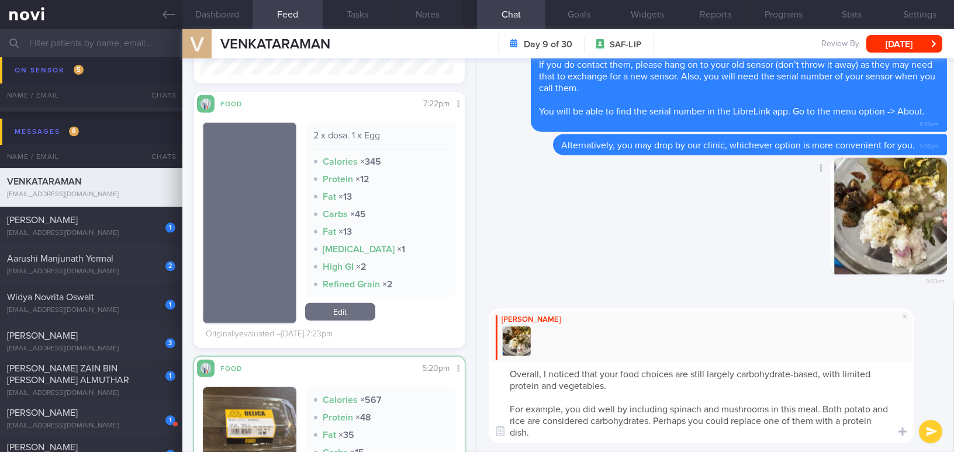
type textarea "Overall, I noticed that your food choices are still largely carbohydrate-based,…"
click at [861, 240] on button "button" at bounding box center [888, 216] width 117 height 117
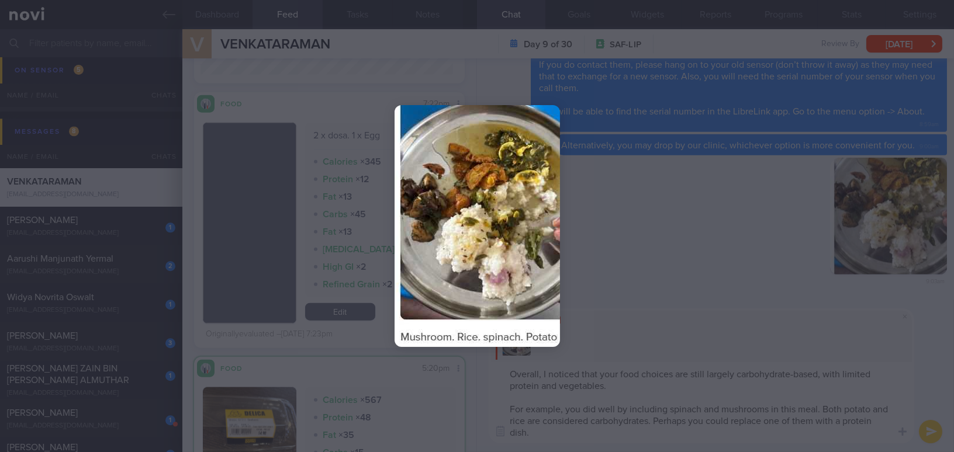
click at [699, 279] on div at bounding box center [477, 226] width 954 height 452
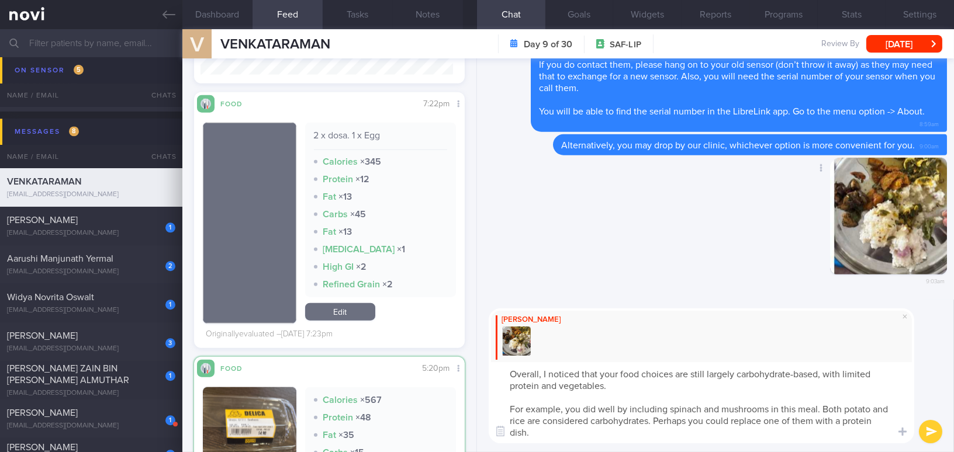
click at [899, 248] on button "button" at bounding box center [888, 216] width 117 height 117
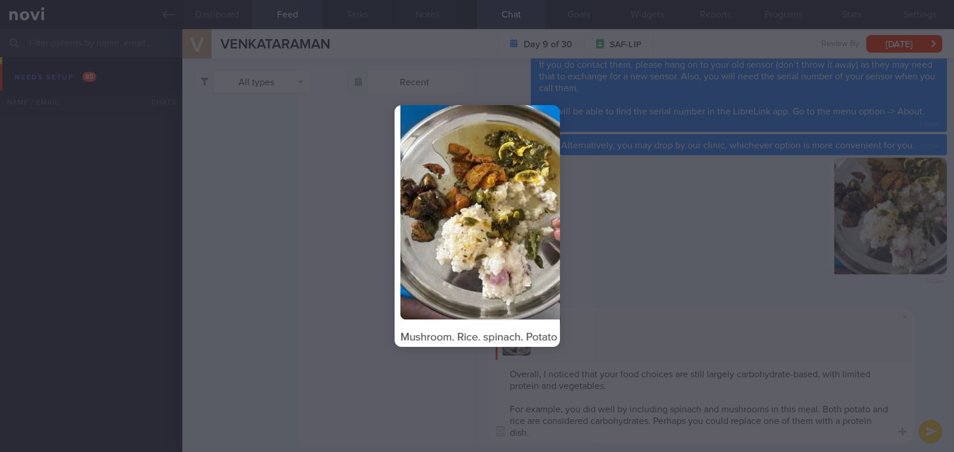
scroll to position [165, 252]
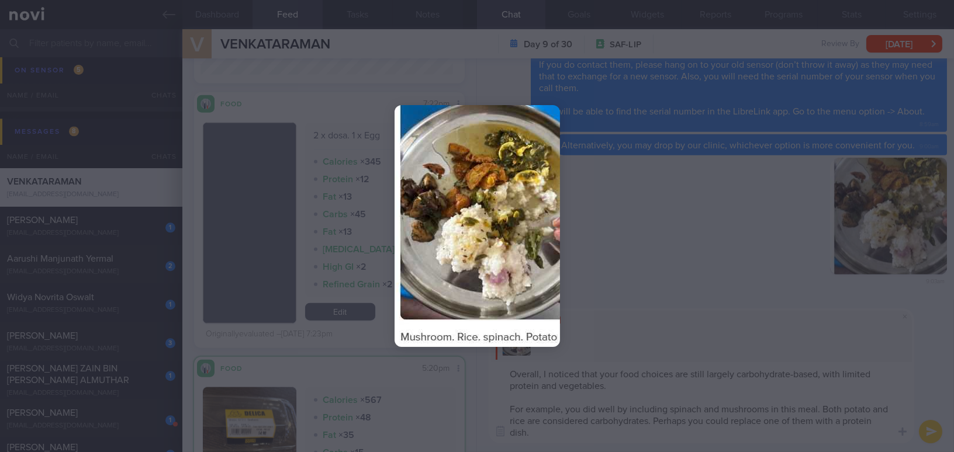
click at [675, 292] on div at bounding box center [477, 226] width 954 height 452
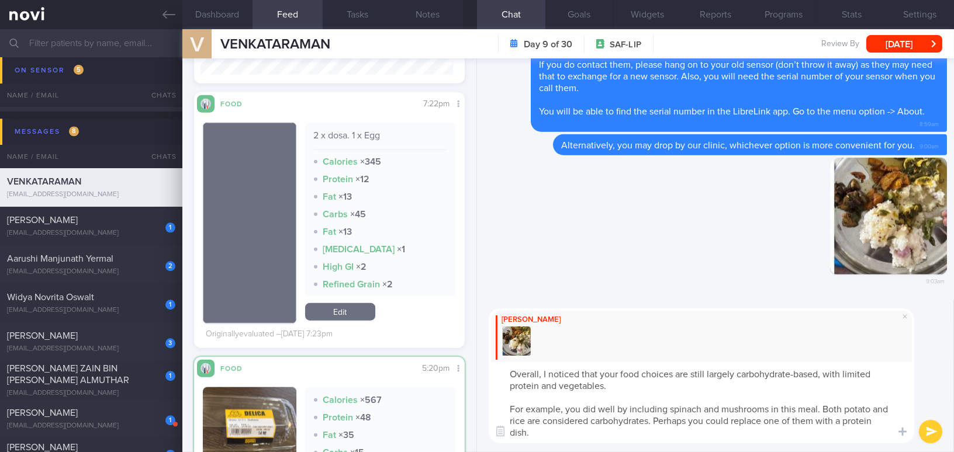
click at [924, 428] on button "submit" at bounding box center [929, 431] width 23 height 23
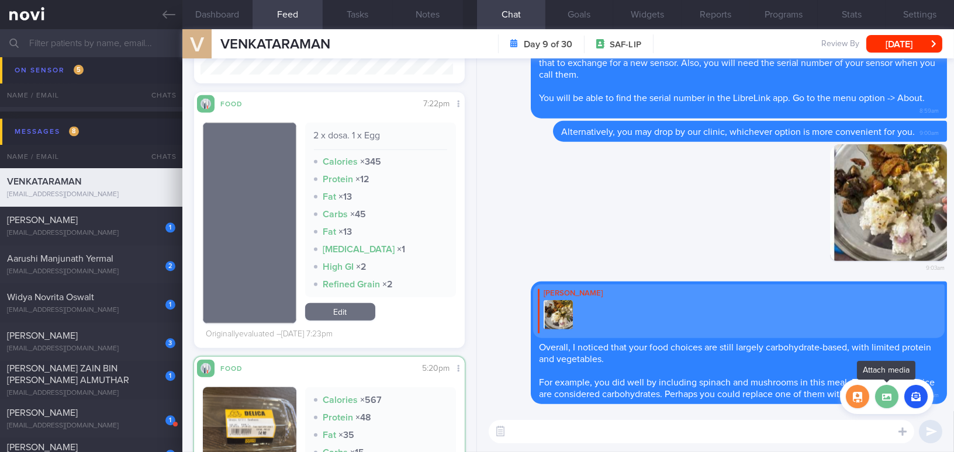
click at [884, 398] on label at bounding box center [886, 396] width 23 height 23
click at [0, 0] on input "file" at bounding box center [0, 0] width 0 height 0
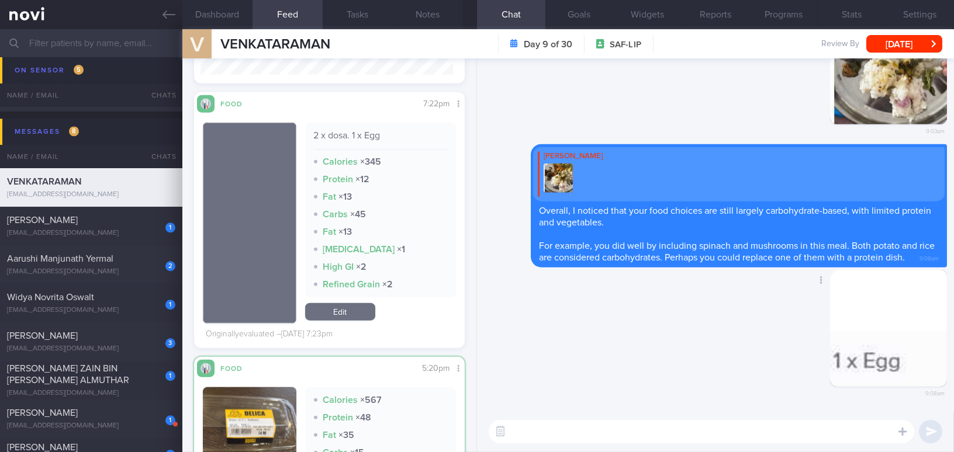
click at [836, 344] on button "button" at bounding box center [888, 328] width 117 height 117
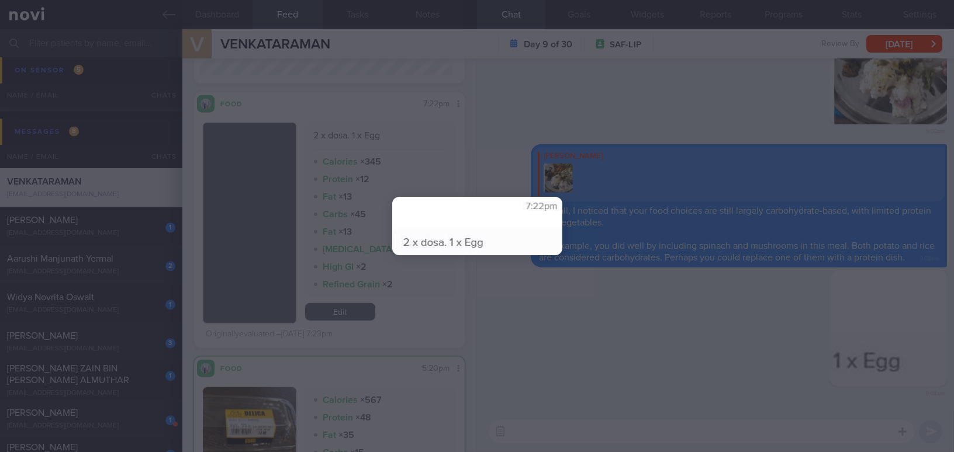
click at [693, 371] on div at bounding box center [477, 226] width 954 height 452
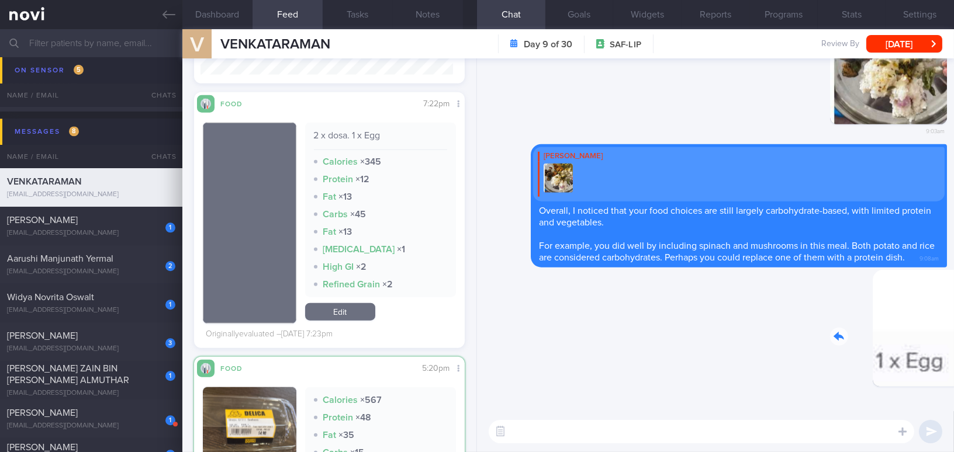
drag, startPoint x: 879, startPoint y: 358, endPoint x: 958, endPoint y: 358, distance: 79.5
click at [953, 358] on html "You are offline! Some functionality will be unavailable Patients New Users Coac…" at bounding box center [477, 226] width 954 height 452
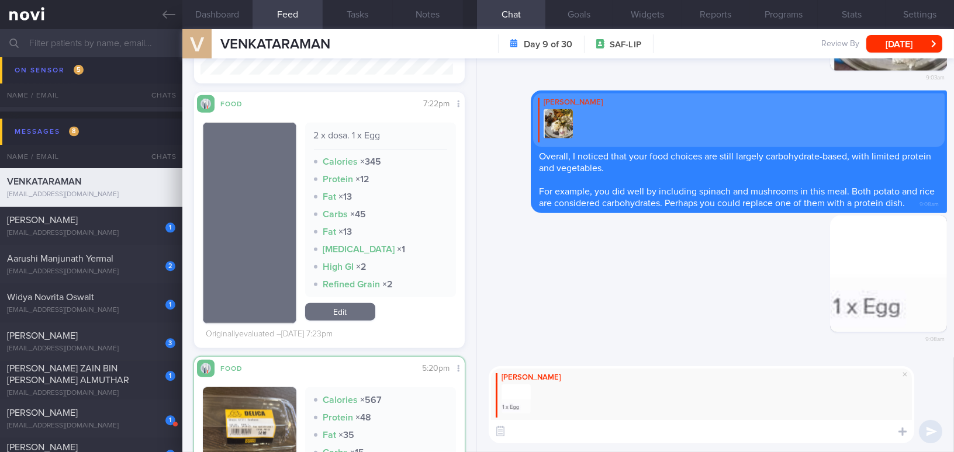
paste textarea "This meal includes a protein source (egg), which is great. However, the protein…"
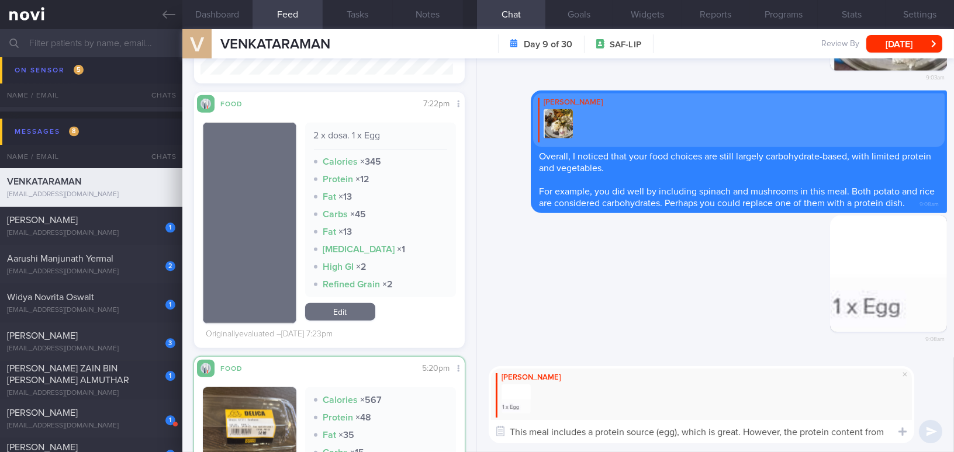
scroll to position [0, 0]
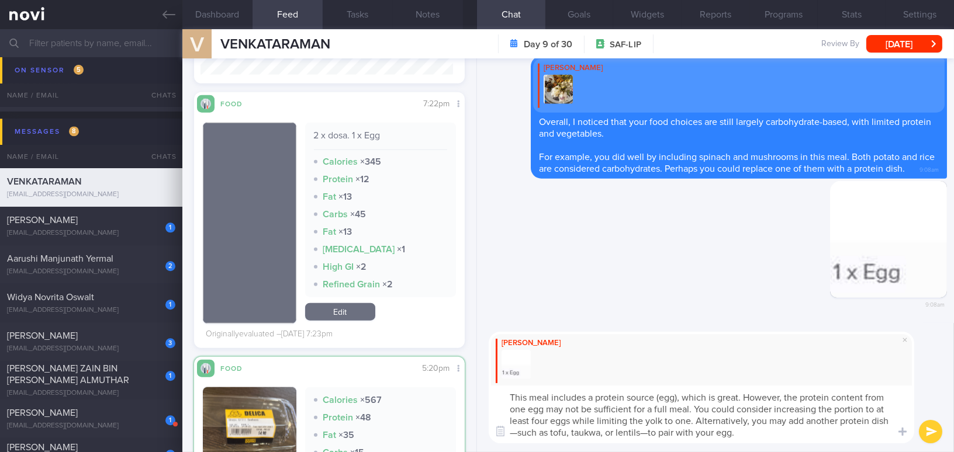
drag, startPoint x: 510, startPoint y: 411, endPoint x: 526, endPoint y: 409, distance: 15.9
click at [526, 409] on textarea "This meal includes a protein source (egg), which is great. However, the protein…" at bounding box center [700, 415] width 425 height 58
drag, startPoint x: 510, startPoint y: 421, endPoint x: 525, endPoint y: 421, distance: 14.6
click at [525, 421] on textarea "This meal includes a protein source (egg), which is great. However, the protein…" at bounding box center [700, 415] width 425 height 58
click at [862, 421] on textarea "This meal includes a protein source (egg), which is great. However, the protein…" at bounding box center [700, 415] width 425 height 58
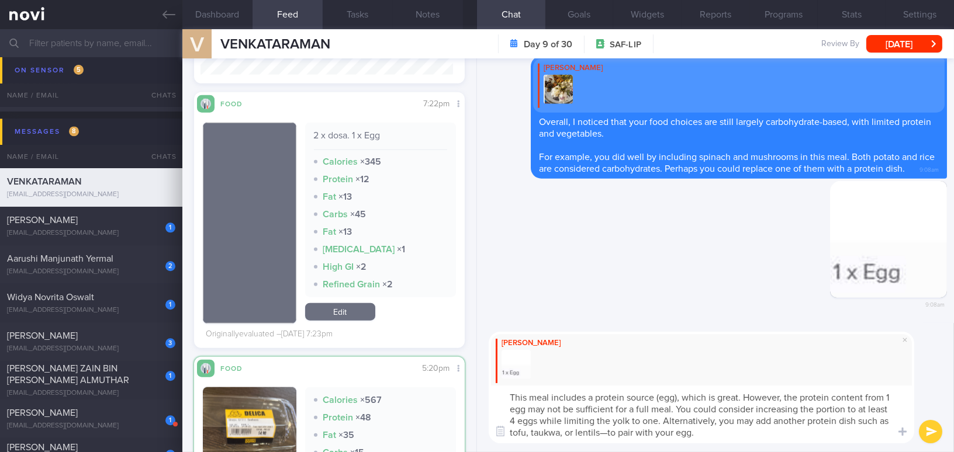
click at [604, 432] on textarea "This meal includes a protein source (egg), which is great. However, the protein…" at bounding box center [700, 415] width 425 height 58
type textarea "This meal includes a protein source (egg), which is great. However, the protein…"
click at [932, 431] on button "submit" at bounding box center [929, 431] width 23 height 23
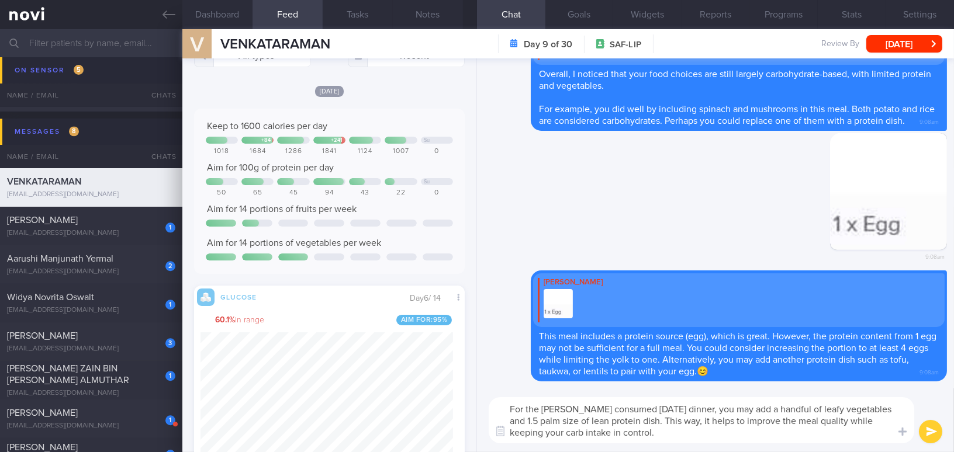
drag, startPoint x: 705, startPoint y: 435, endPoint x: 502, endPoint y: 397, distance: 206.3
click at [502, 397] on textarea "For the maggie mee consumed on Saturday dinner, you may add a handful of leafy …" at bounding box center [700, 420] width 425 height 46
click at [526, 420] on textarea "For the maggie mee consumed on Saturday dinner, you may add a handful of leafy …" at bounding box center [700, 420] width 425 height 46
click at [415, 382] on div "Dashboard Feed 11 Tasks Notes Chat Goals Widgets Reports Programs Stats Setting…" at bounding box center [567, 240] width 771 height 423
paste textarea "Maggi mee you had for Saturday dinner, you may add a handful of leafy vegetable…"
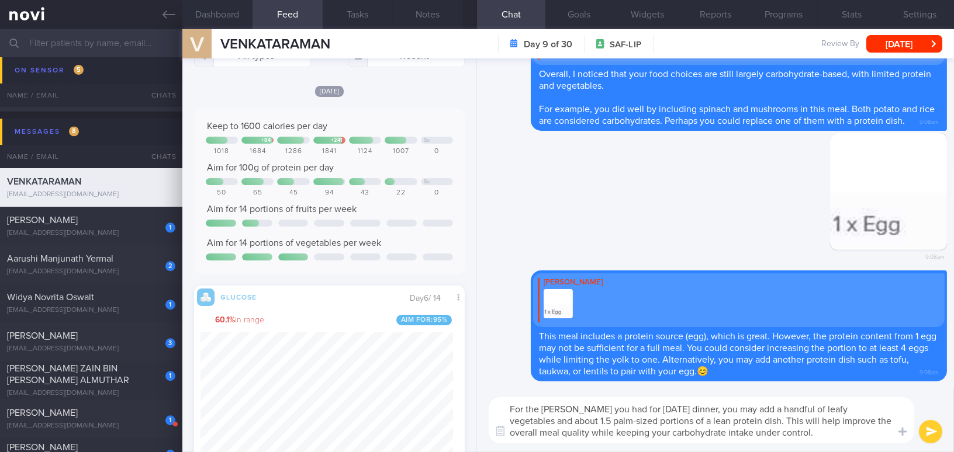
drag, startPoint x: 527, startPoint y: 421, endPoint x: 553, endPoint y: 420, distance: 26.3
click at [553, 420] on textarea "For the Maggi mee you had for Saturday dinner, you may add a handful of leafy v…" at bounding box center [700, 420] width 425 height 46
type textarea "For the [PERSON_NAME] you had for [DATE] dinner, you may add a handful of leafy…"
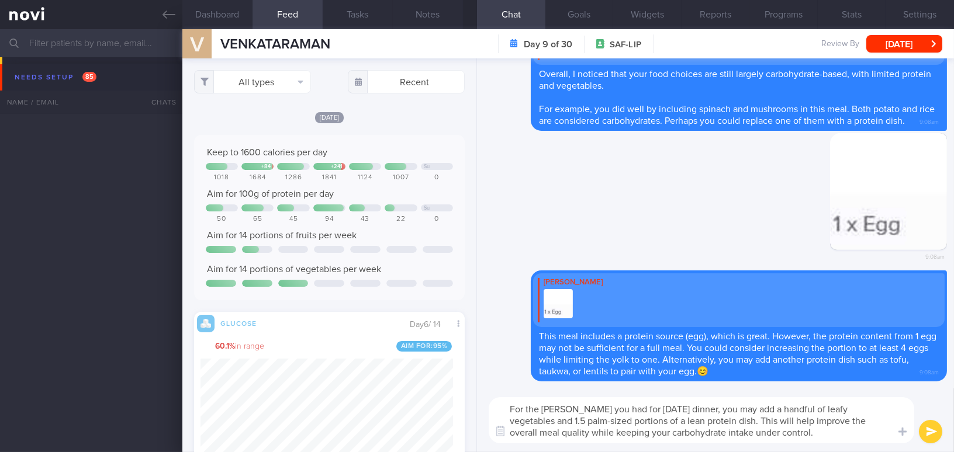
scroll to position [165, 252]
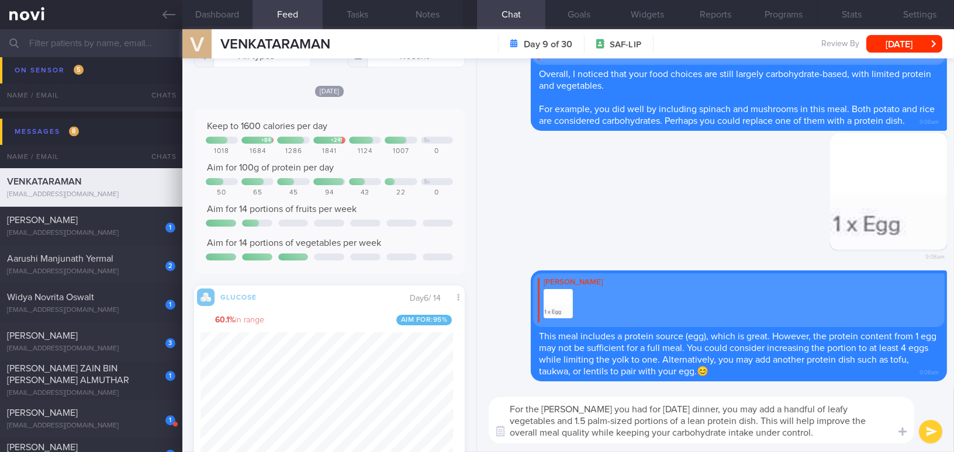
click at [637, 418] on textarea "For the [PERSON_NAME] you had for [DATE] dinner, you may add a handful of leafy…" at bounding box center [700, 420] width 425 height 46
type textarea "For the [PERSON_NAME] you had for [DATE] dinner, you may add a handful of leafy…"
click at [924, 432] on button "submit" at bounding box center [929, 431] width 23 height 23
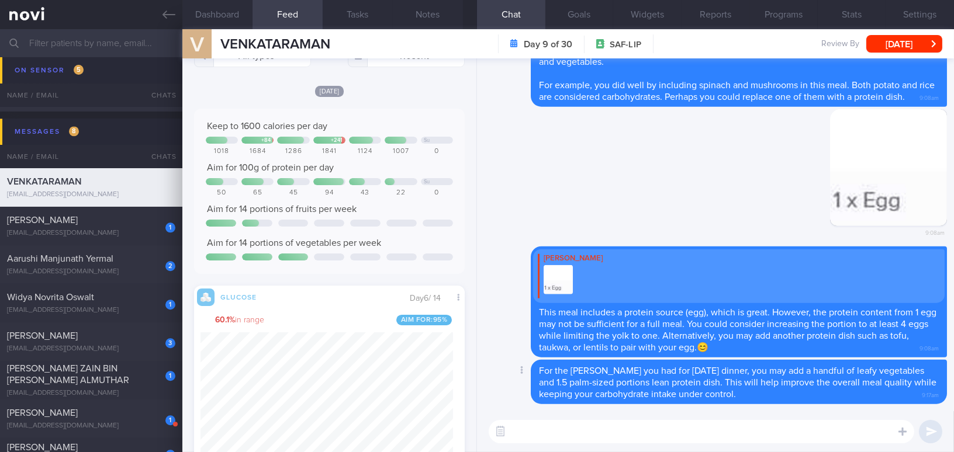
paste textarea "Although the sensor has come off, please continue logging your meals so that I …"
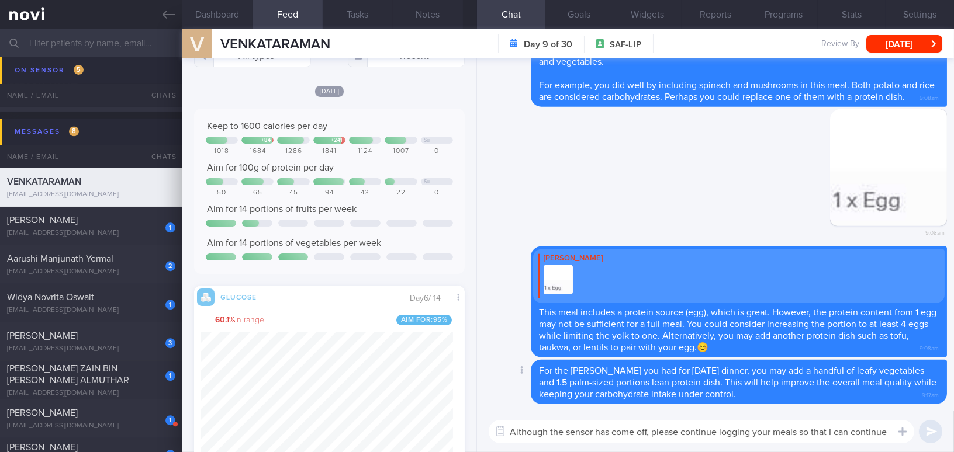
scroll to position [0, 0]
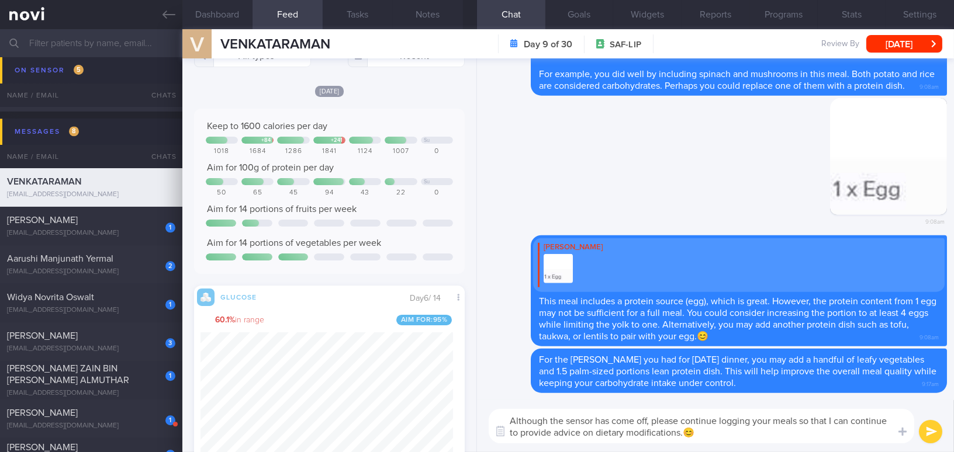
type textarea "Although the sensor has come off, please continue logging your meals so that I …"
click at [930, 434] on button "submit" at bounding box center [929, 431] width 23 height 23
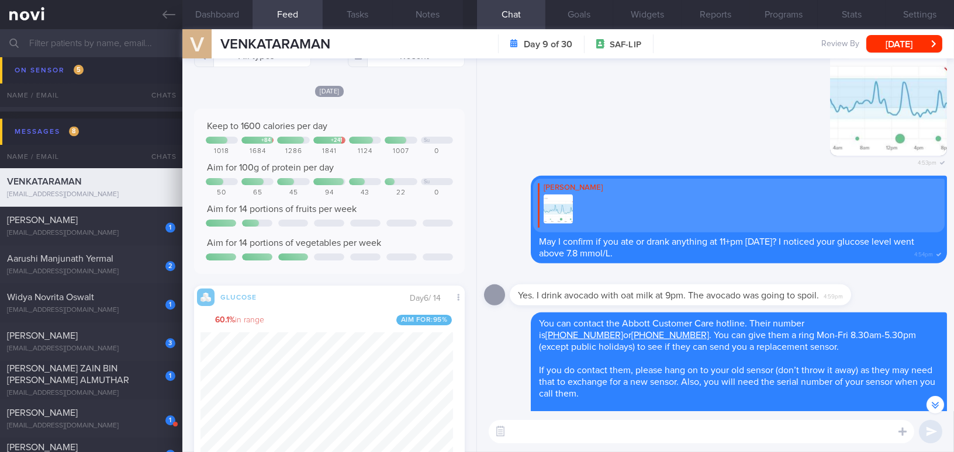
scroll to position [-689, 0]
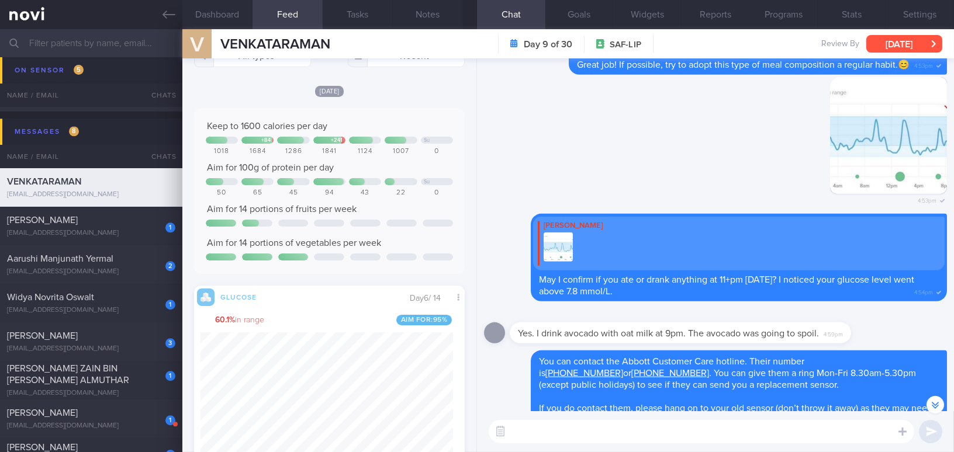
click at [891, 45] on button "[DATE]" at bounding box center [904, 44] width 76 height 18
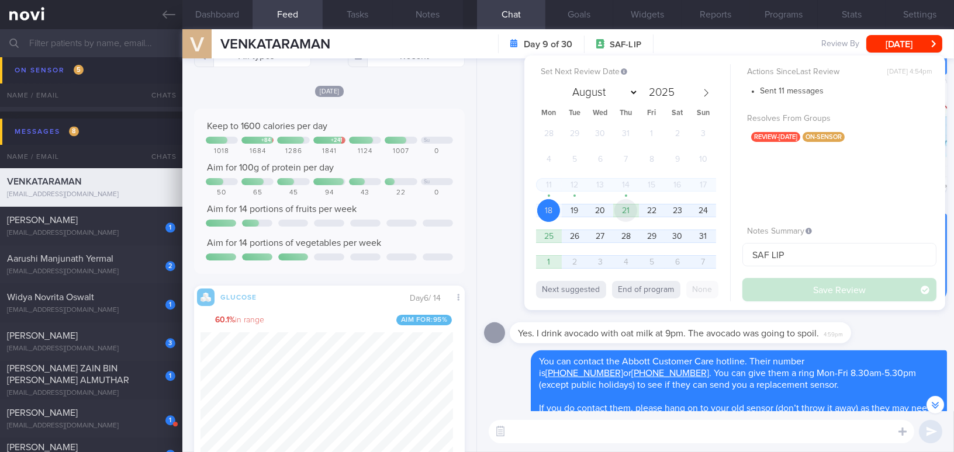
click at [634, 210] on span "21" at bounding box center [625, 210] width 23 height 23
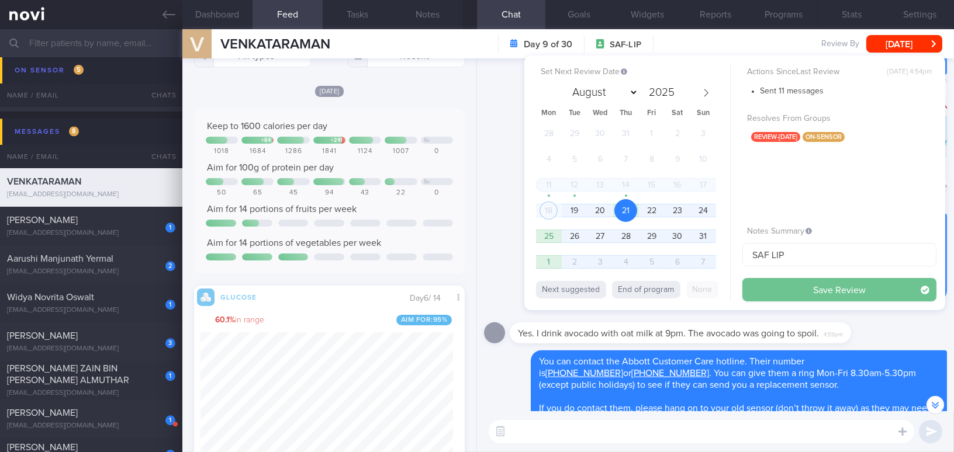
click at [762, 295] on button "Save Review" at bounding box center [839, 289] width 194 height 23
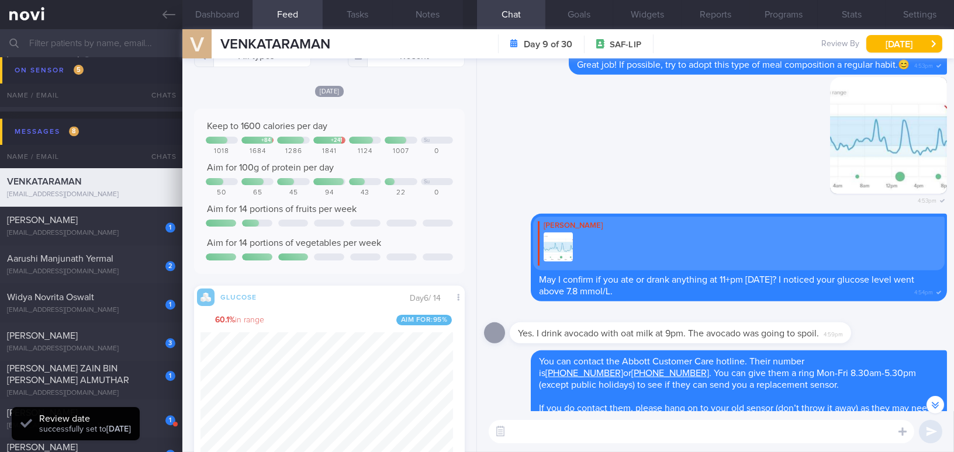
scroll to position [165, 252]
click at [165, 11] on icon at bounding box center [168, 14] width 13 height 13
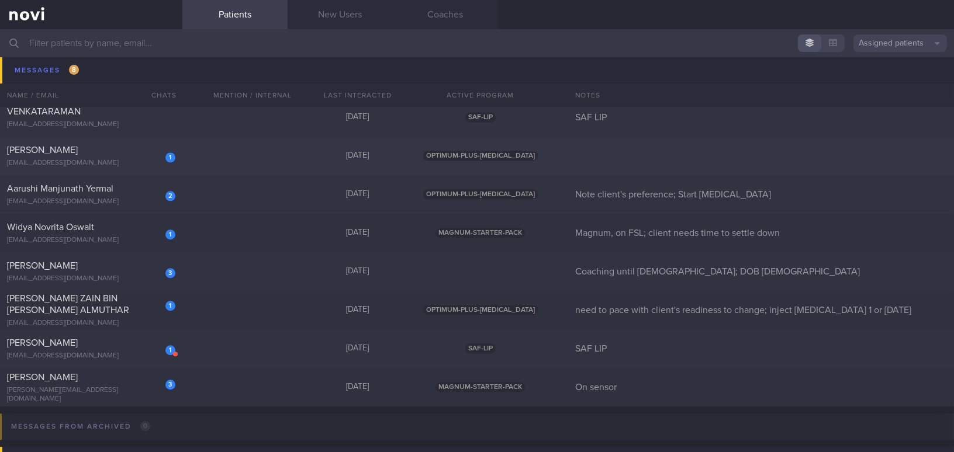
scroll to position [5173, 0]
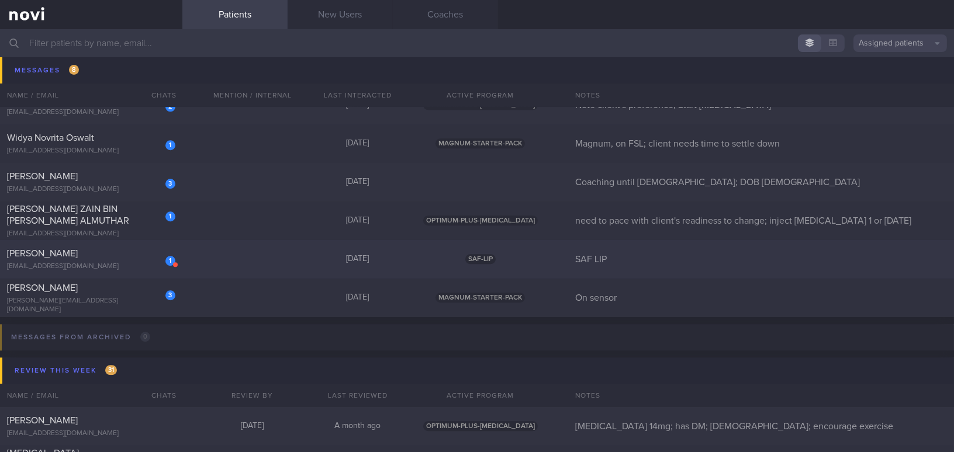
click at [105, 256] on div "[PERSON_NAME]" at bounding box center [89, 254] width 165 height 12
select select "7"
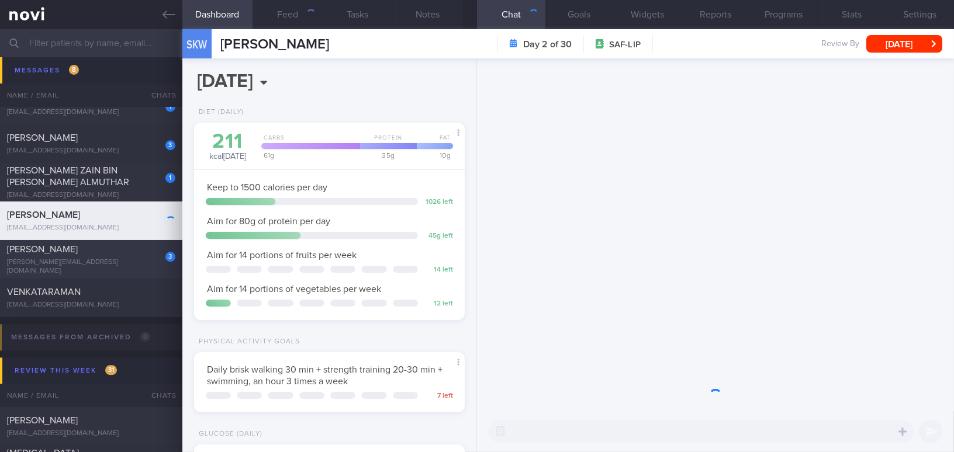
scroll to position [123, 246]
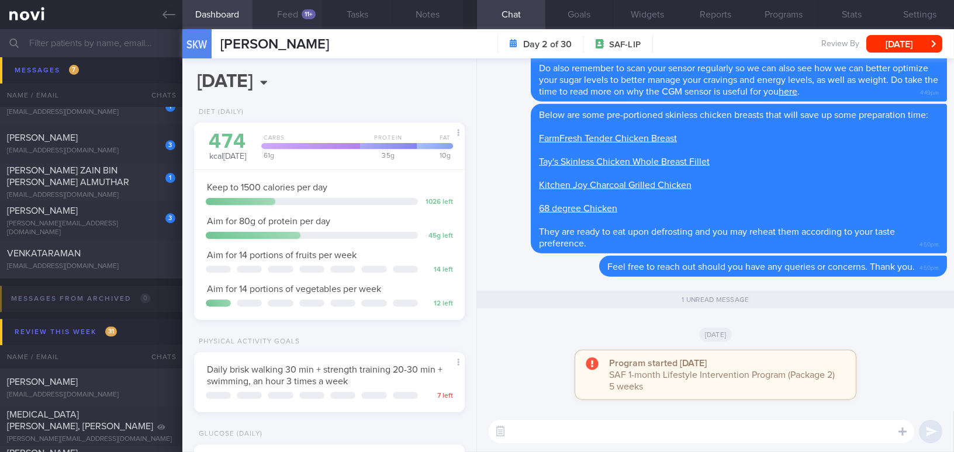
click at [280, 16] on button "Feed 11+" at bounding box center [287, 14] width 70 height 29
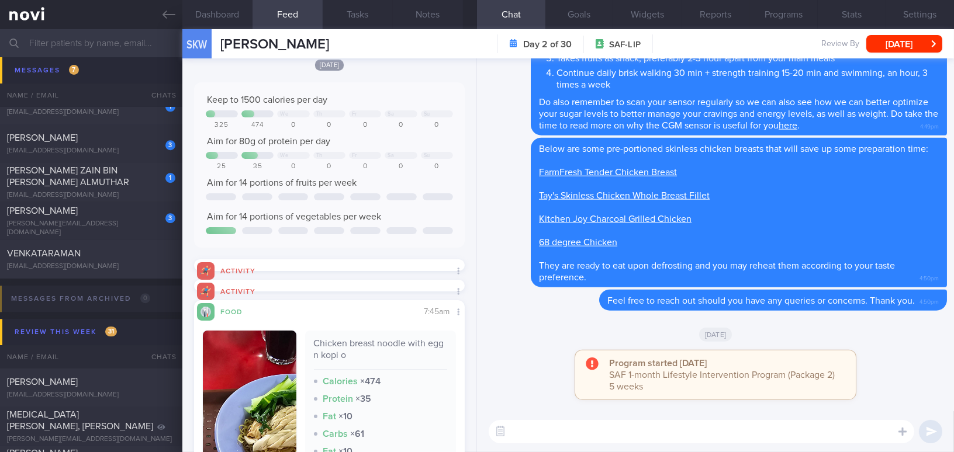
scroll to position [159, 0]
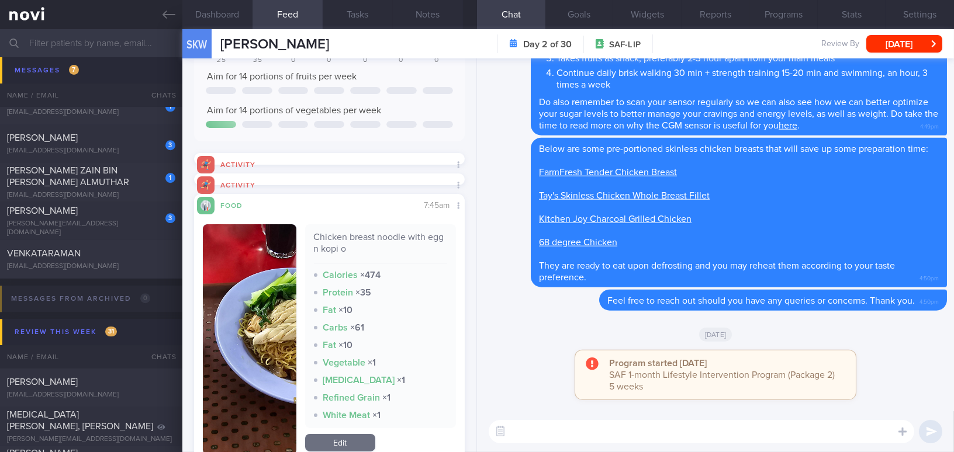
click at [247, 282] on button "button" at bounding box center [249, 339] width 93 height 230
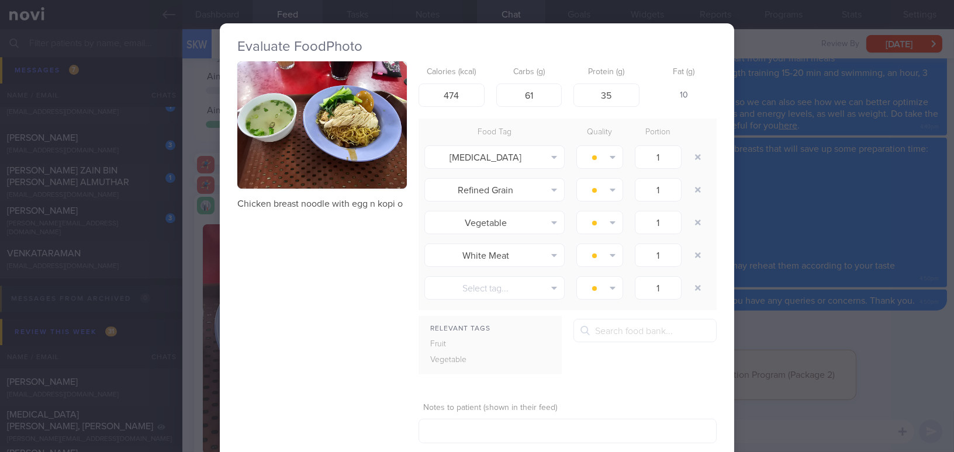
click at [297, 176] on button "button" at bounding box center [321, 124] width 169 height 127
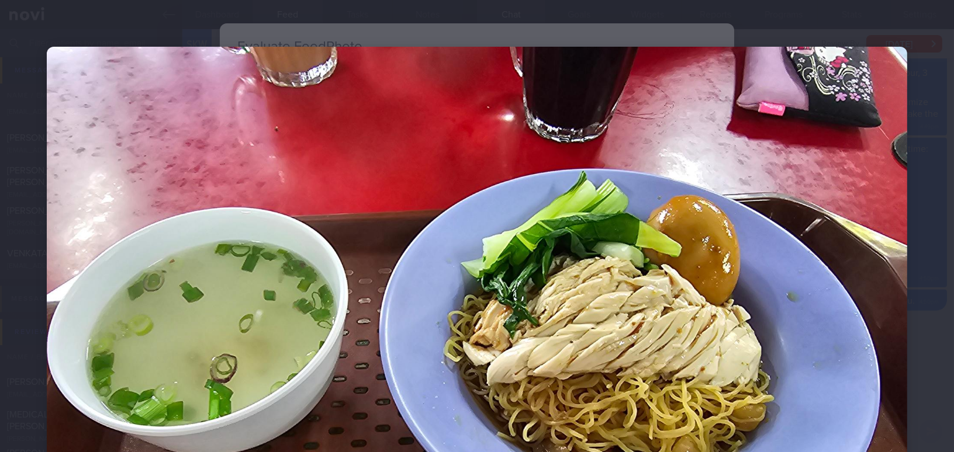
scroll to position [106, 0]
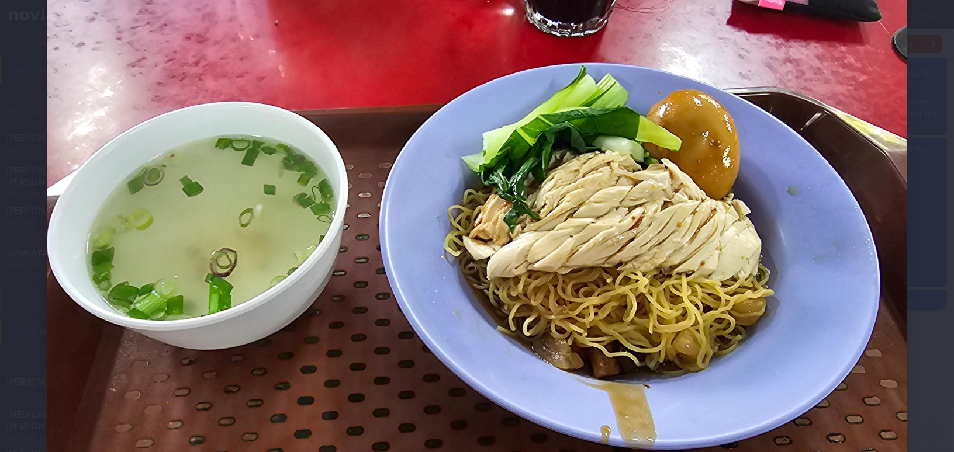
click at [765, 289] on img at bounding box center [477, 263] width 860 height 645
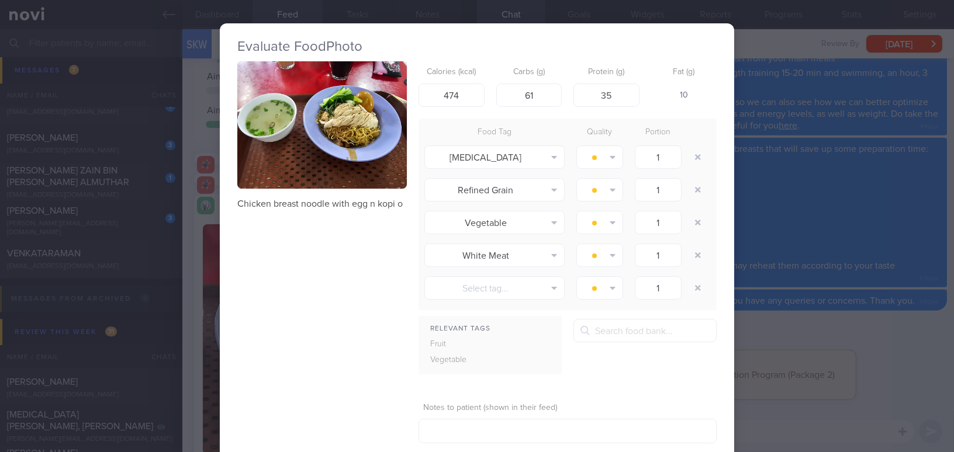
click at [827, 358] on div "Evaluate Food Photo Chicken breast noodle with egg n kopi o Calories (kcal) 474…" at bounding box center [477, 226] width 954 height 452
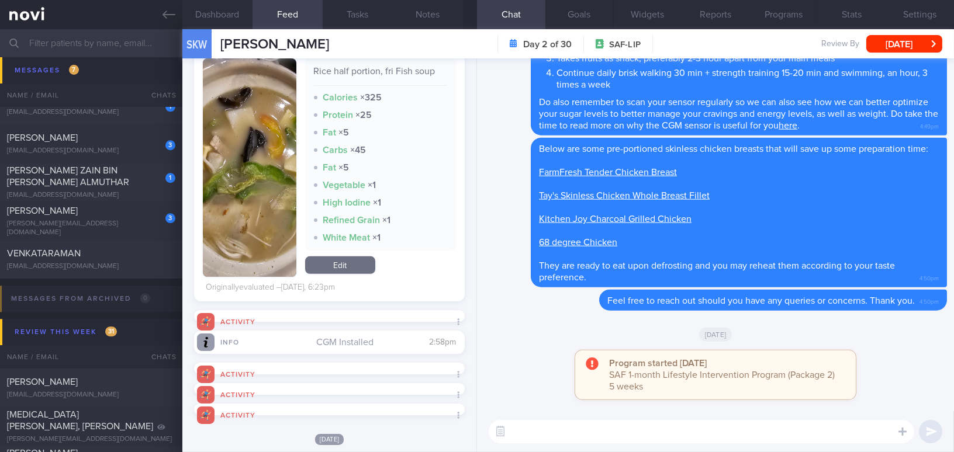
scroll to position [857, 0]
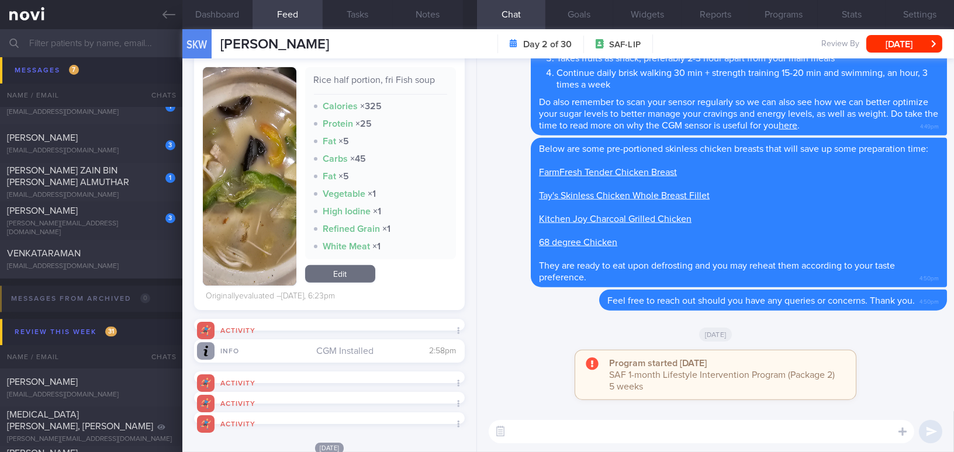
click at [247, 204] on button "button" at bounding box center [249, 176] width 93 height 219
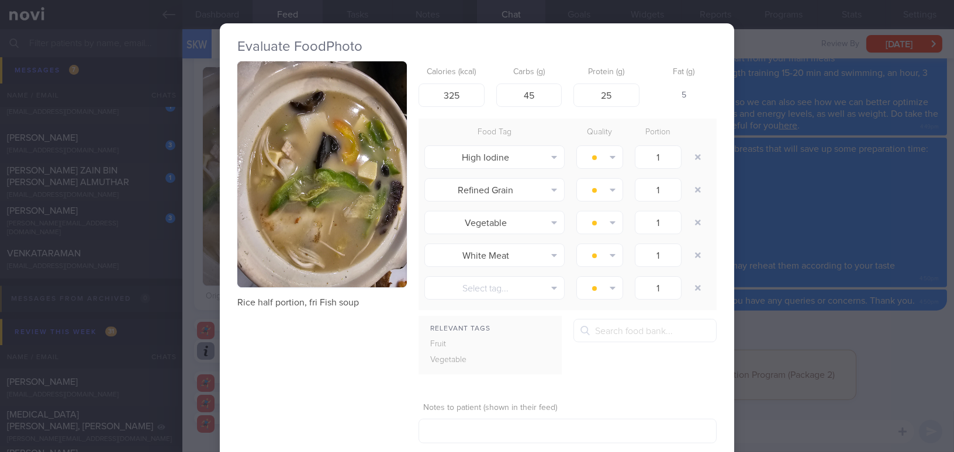
click at [303, 207] on button "button" at bounding box center [321, 174] width 169 height 226
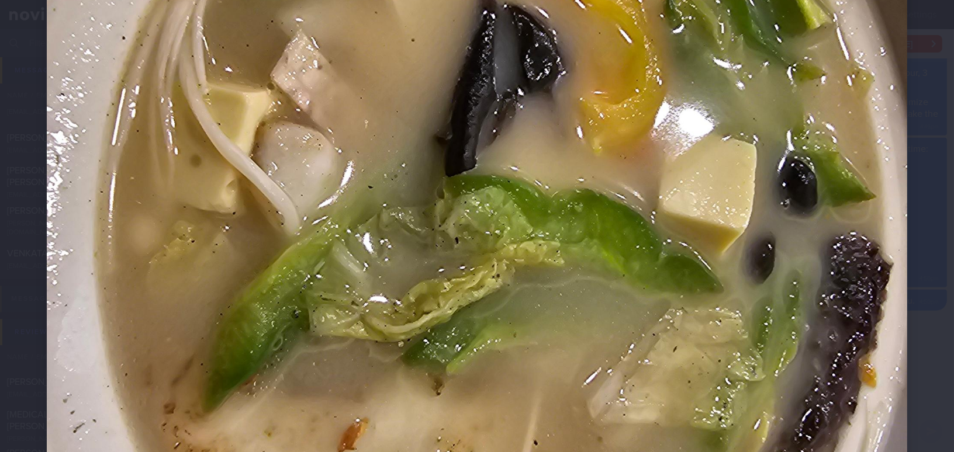
scroll to position [425, 0]
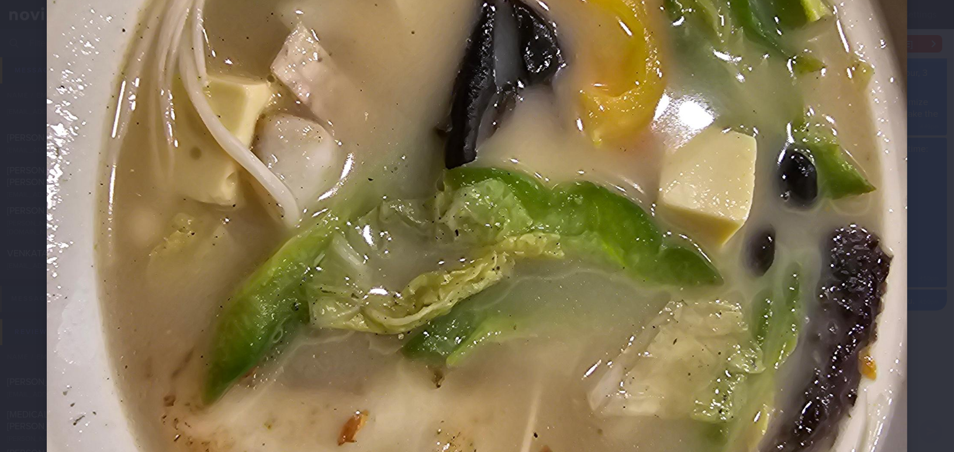
click at [654, 323] on img at bounding box center [477, 195] width 860 height 1147
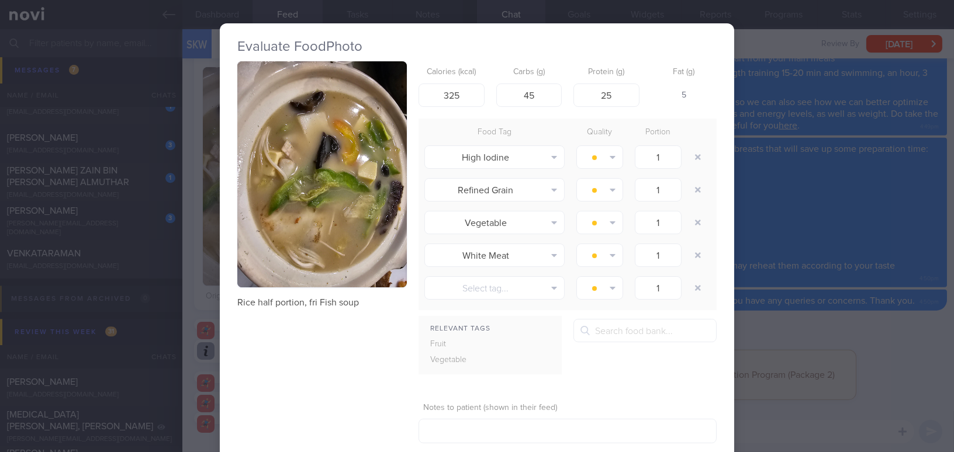
click at [778, 339] on div "Evaluate Food Photo Rice half portion, fri Fish soup Calories (kcal) 325 Carbs …" at bounding box center [477, 226] width 954 height 452
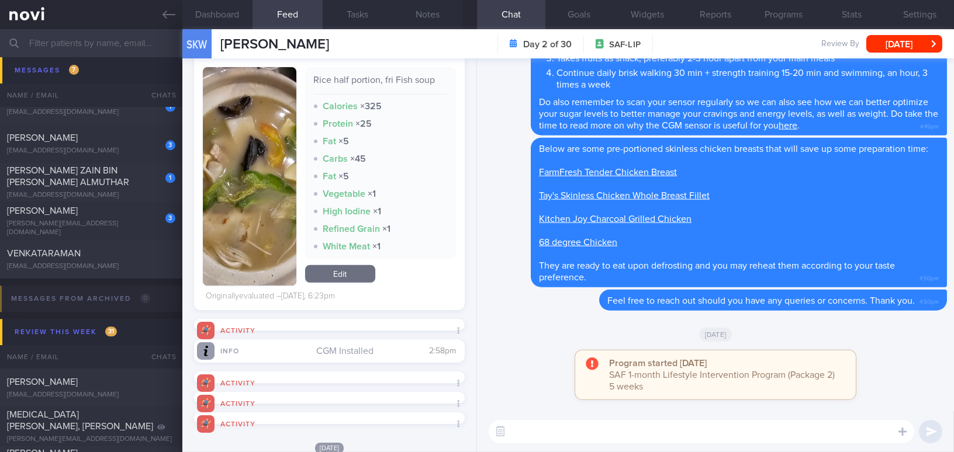
click at [252, 225] on img "button" at bounding box center [249, 176] width 93 height 219
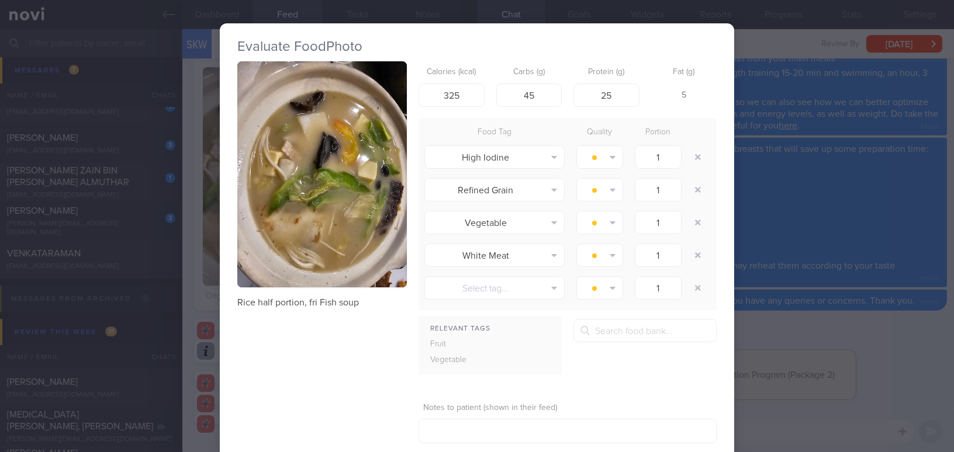
click at [836, 341] on div "Evaluate Food Photo Rice half portion, fri Fish soup Calories (kcal) 325 Carbs …" at bounding box center [477, 226] width 954 height 452
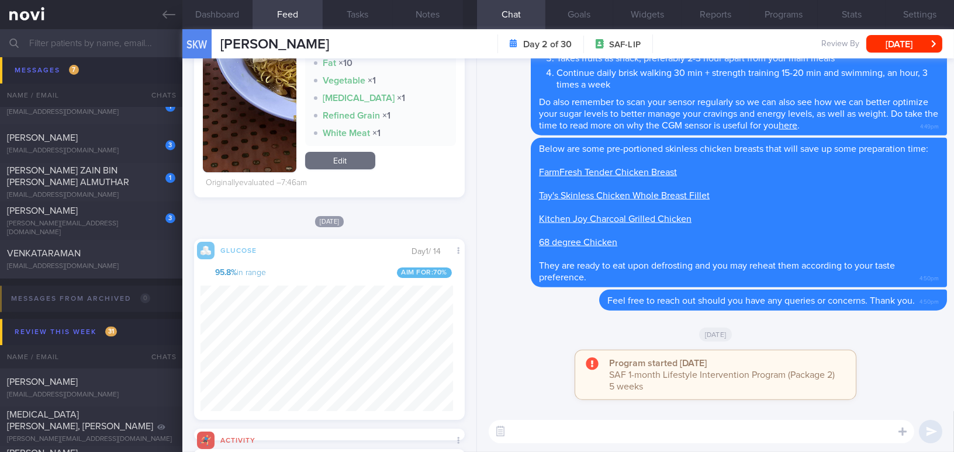
scroll to position [282, 0]
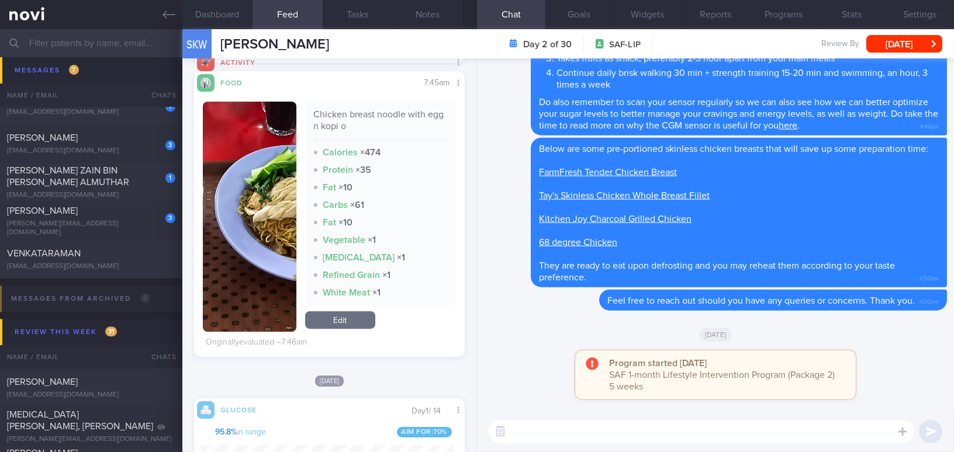
click at [225, 240] on button "button" at bounding box center [249, 217] width 93 height 230
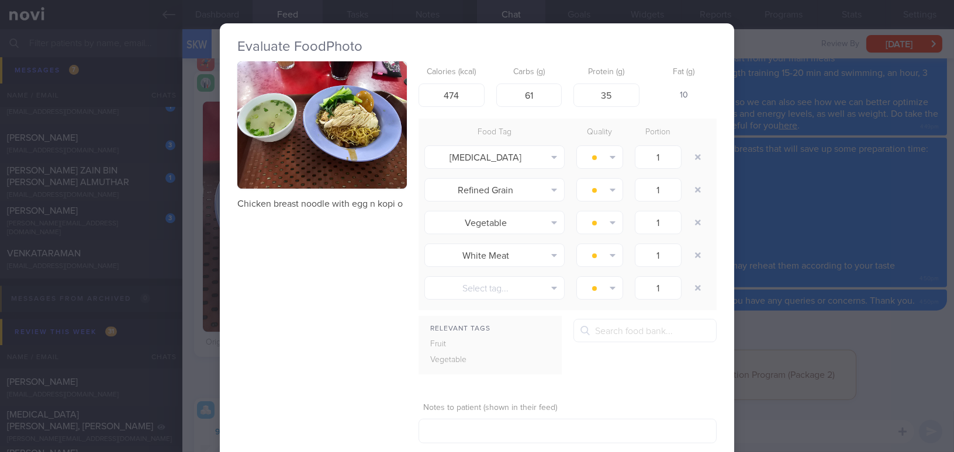
click at [287, 144] on button "button" at bounding box center [321, 124] width 169 height 127
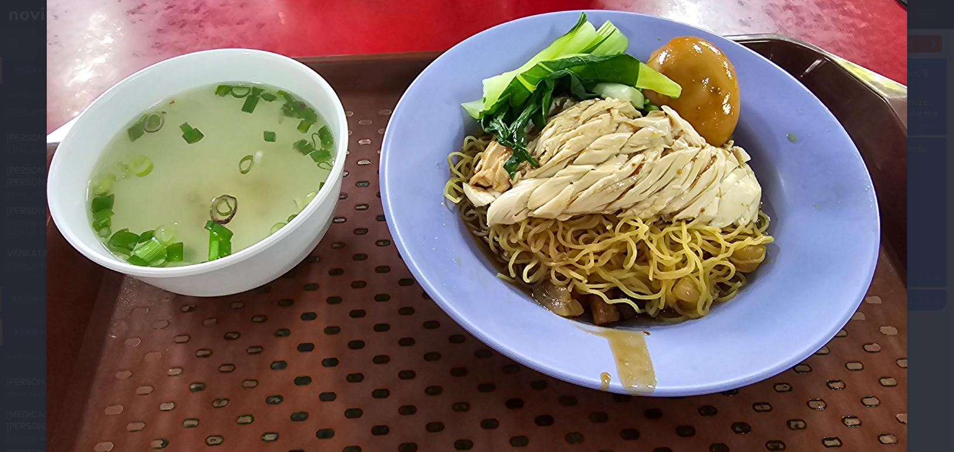
scroll to position [106, 0]
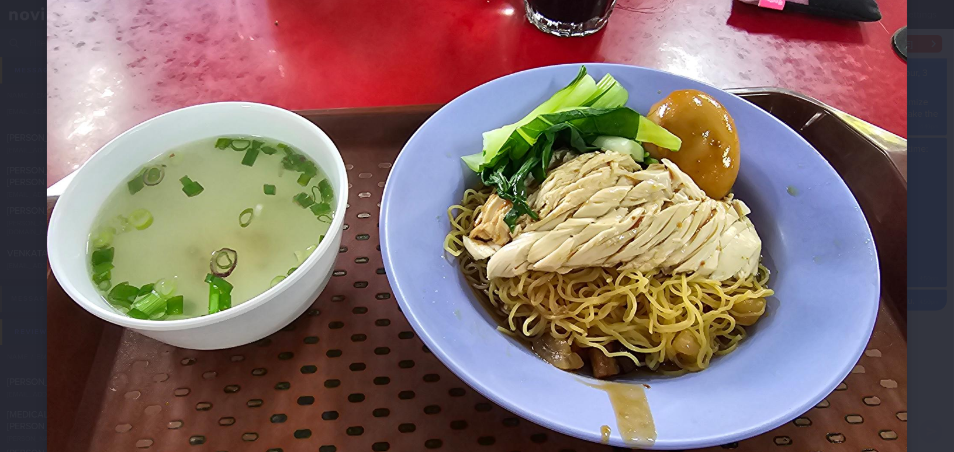
click at [472, 349] on img at bounding box center [477, 263] width 860 height 645
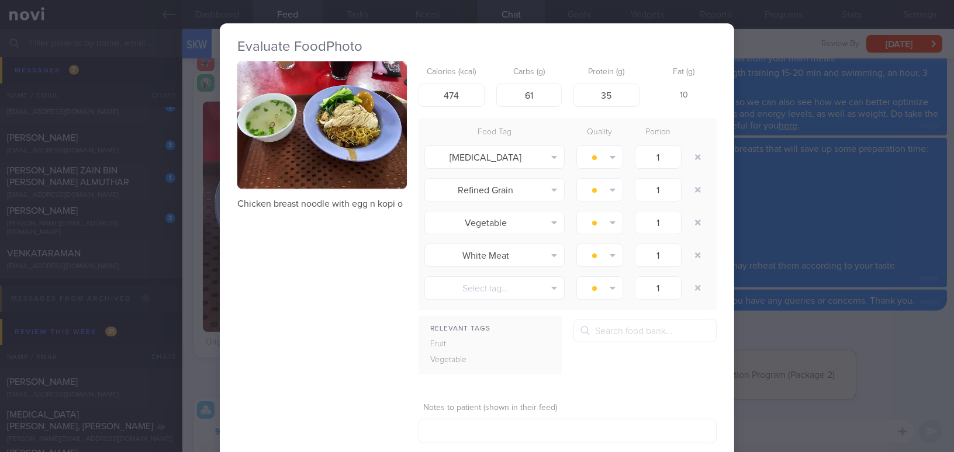
click at [813, 332] on div "Evaluate Food Photo Chicken breast noodle with egg n kopi o Calories (kcal) 474…" at bounding box center [477, 226] width 954 height 452
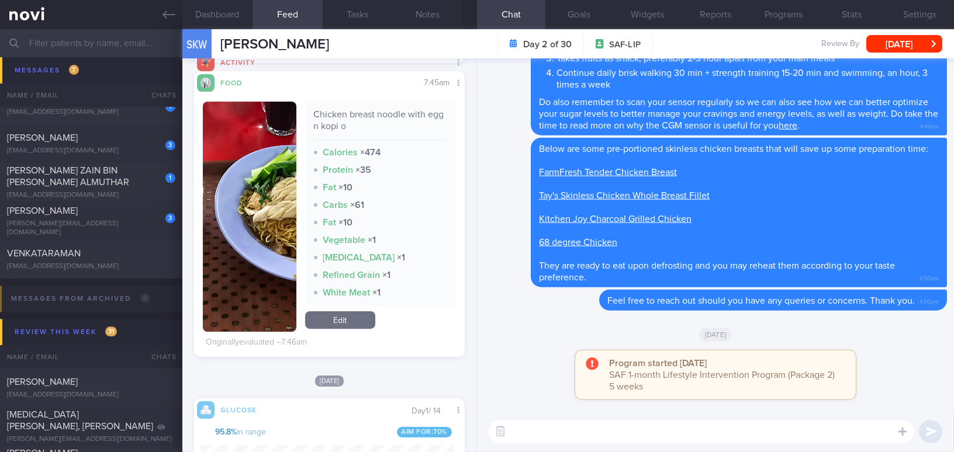
click at [265, 203] on button "button" at bounding box center [249, 217] width 93 height 230
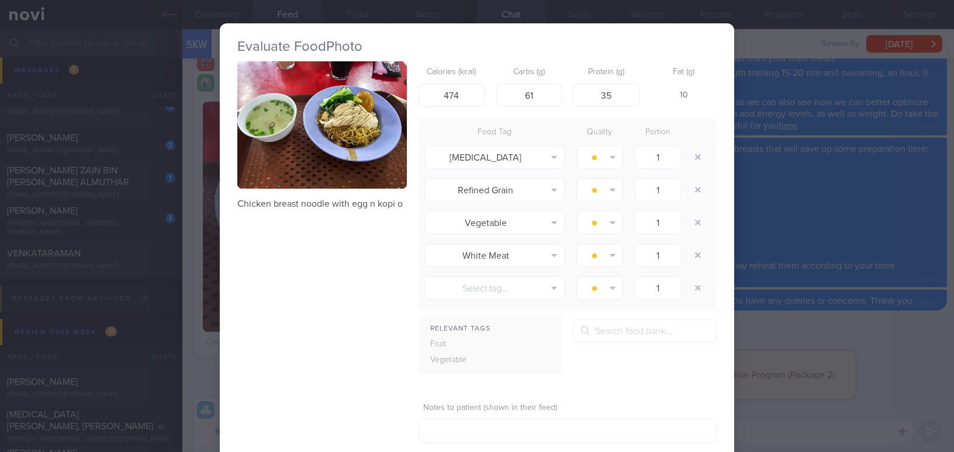
click at [286, 160] on button "button" at bounding box center [321, 124] width 169 height 127
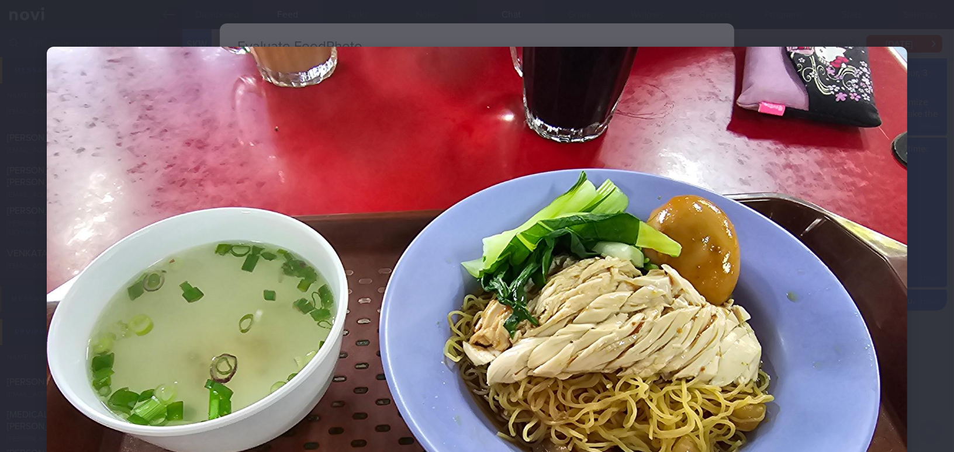
click at [609, 250] on img at bounding box center [477, 369] width 860 height 645
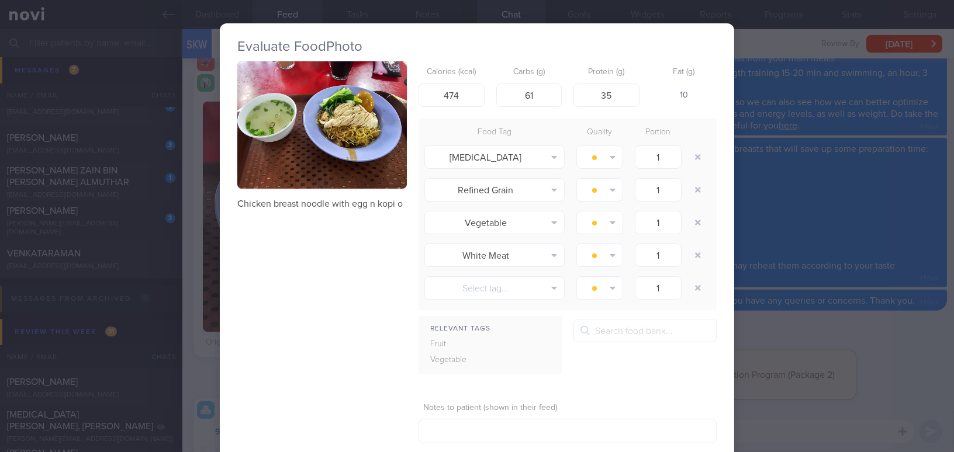
click at [789, 340] on div "Evaluate Food Photo Chicken breast noodle with egg n kopi o Calories (kcal) 474…" at bounding box center [477, 226] width 954 height 452
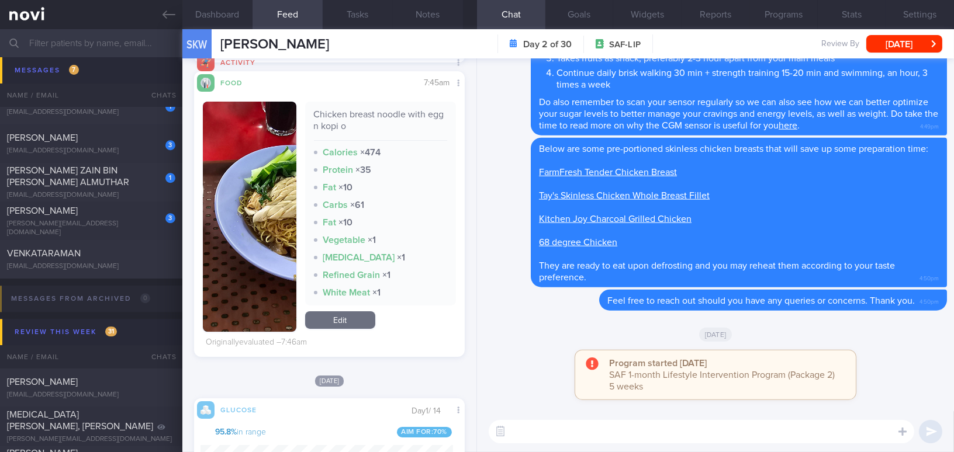
click at [592, 424] on textarea at bounding box center [700, 431] width 425 height 23
paste textarea "Sliced fish soup is a healthier option when dining out!"
type textarea "Sliced fish soup is a healthier option when dining out!"
click at [515, 433] on textarea "Sliced fish soup is a healthier option when dining out!" at bounding box center [700, 431] width 425 height 23
drag, startPoint x: 734, startPoint y: 431, endPoint x: 450, endPoint y: 418, distance: 284.9
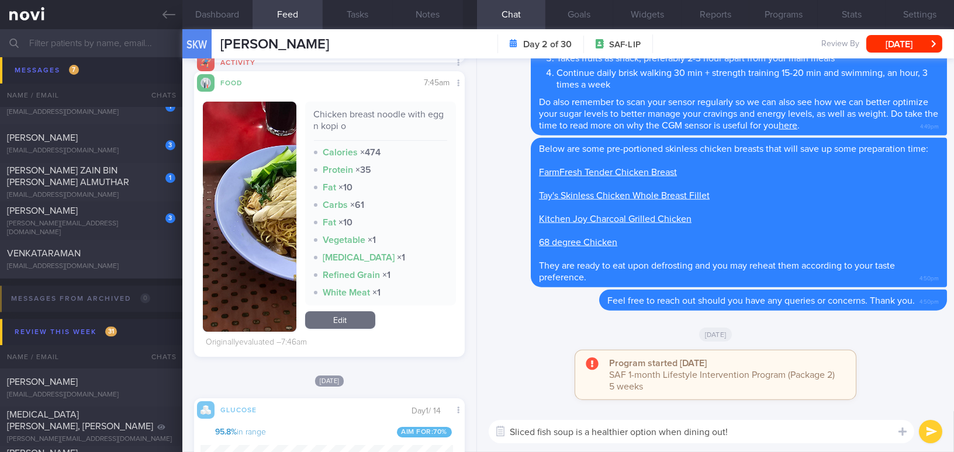
click at [450, 418] on div "Dashboard Feed 19+ Tasks Notes Chat Goals Widgets Reports Programs Stats Settin…" at bounding box center [567, 240] width 771 height 423
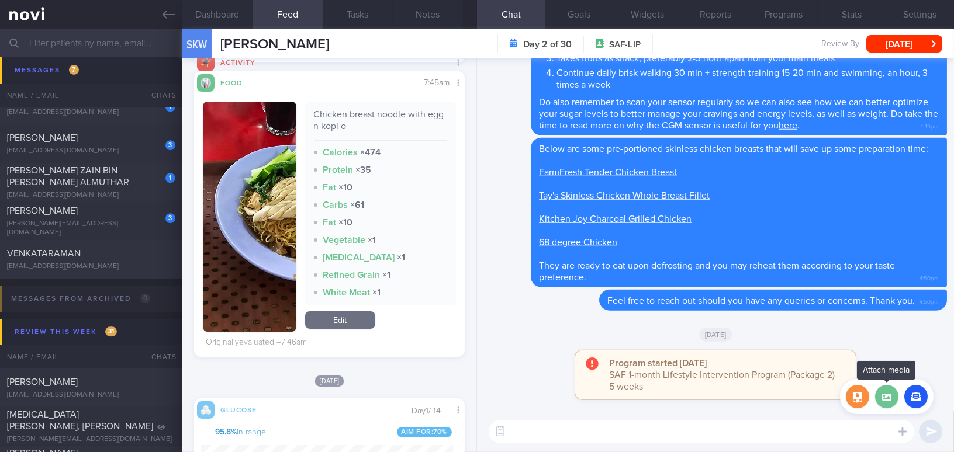
click at [890, 401] on label at bounding box center [886, 396] width 23 height 23
click at [0, 0] on input "file" at bounding box center [0, 0] width 0 height 0
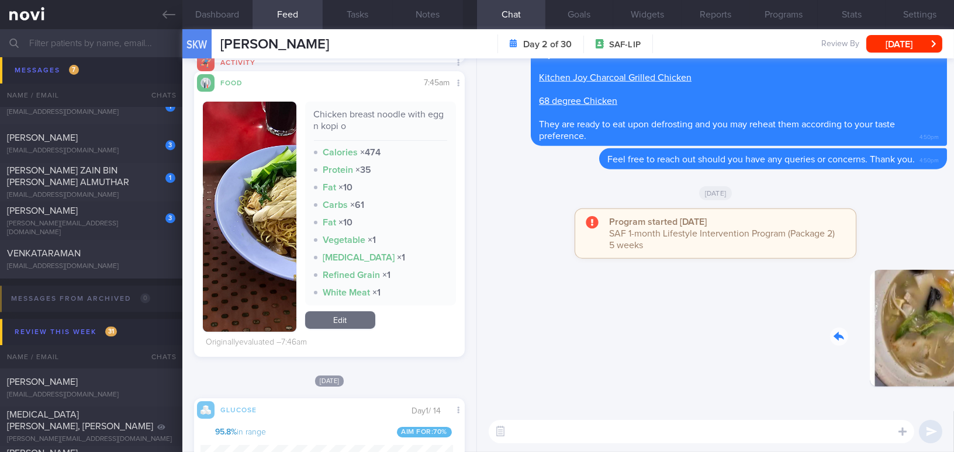
drag, startPoint x: 865, startPoint y: 346, endPoint x: 924, endPoint y: 350, distance: 59.1
click at [924, 350] on div "Delete 9:25am" at bounding box center [865, 337] width 164 height 135
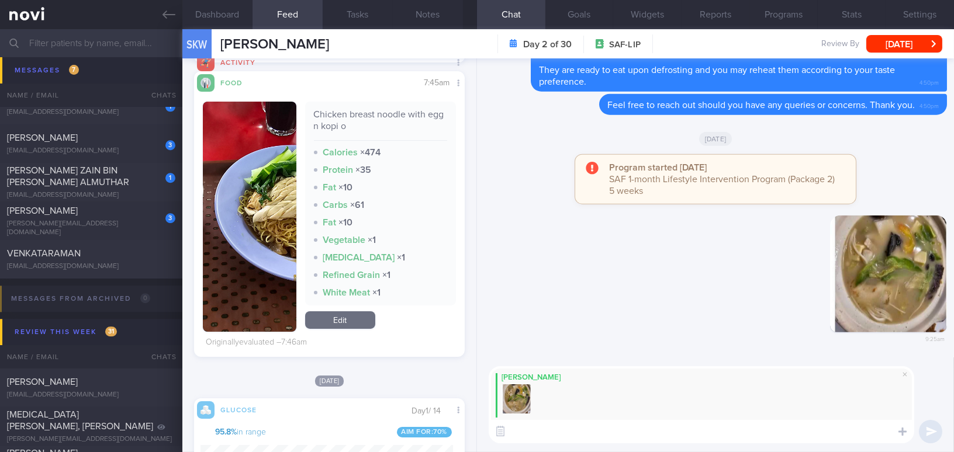
paste textarea "Sliced fish soup is a healthier option when dining out!"
click at [523, 430] on textarea "Sliced fish soup is a healthier option when dining out!" at bounding box center [700, 431] width 425 height 23
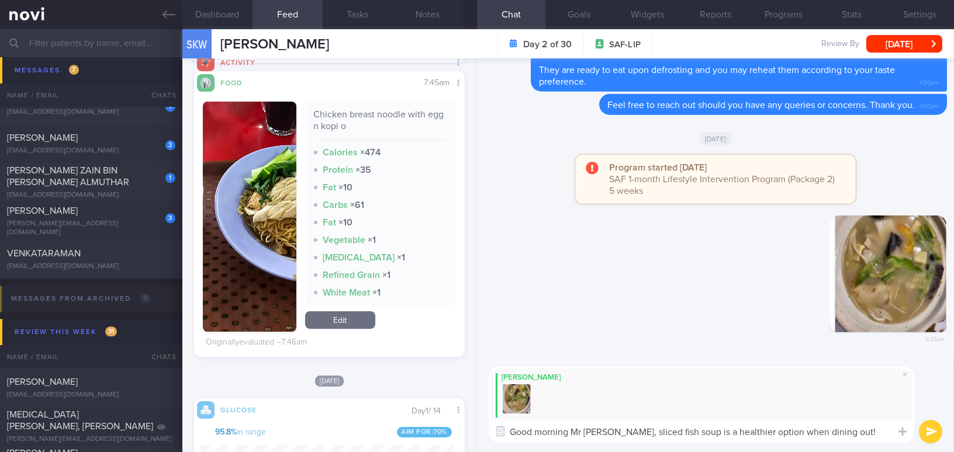
click at [827, 435] on textarea "Good morning Mr Sim, sliced fish soup is a healthier option when dining out!" at bounding box center [700, 431] width 425 height 23
type textarea "Good morning Mr Sim, sliced fish soup is a healthier option when dining out! 👍👏"
click at [934, 430] on button "submit" at bounding box center [929, 431] width 23 height 23
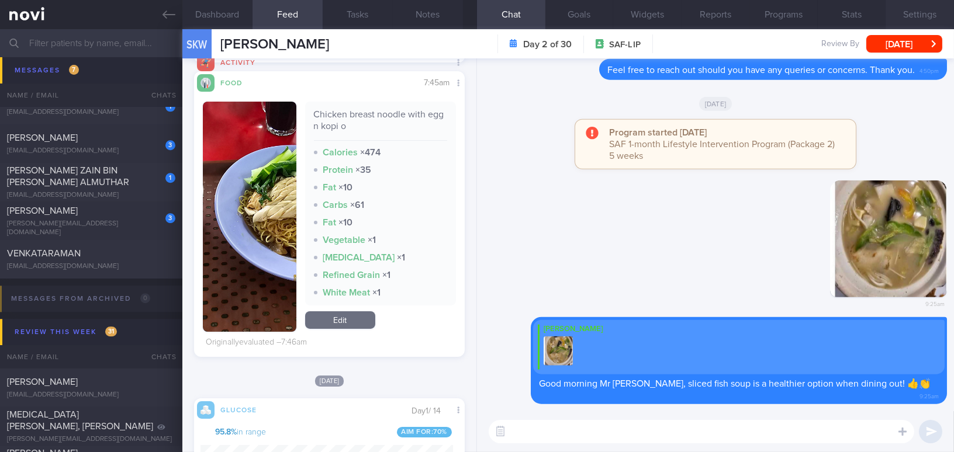
click at [917, 15] on button "Settings" at bounding box center [919, 14] width 68 height 29
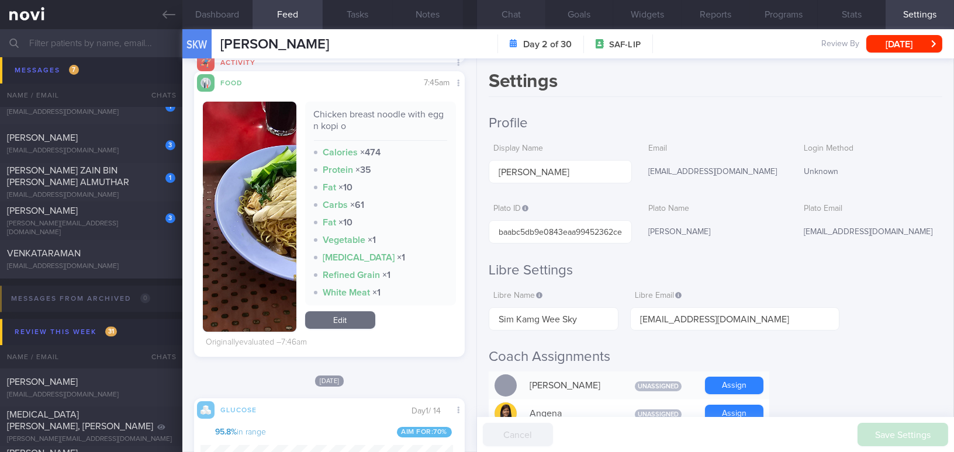
click at [521, 18] on button "Chat" at bounding box center [511, 14] width 68 height 29
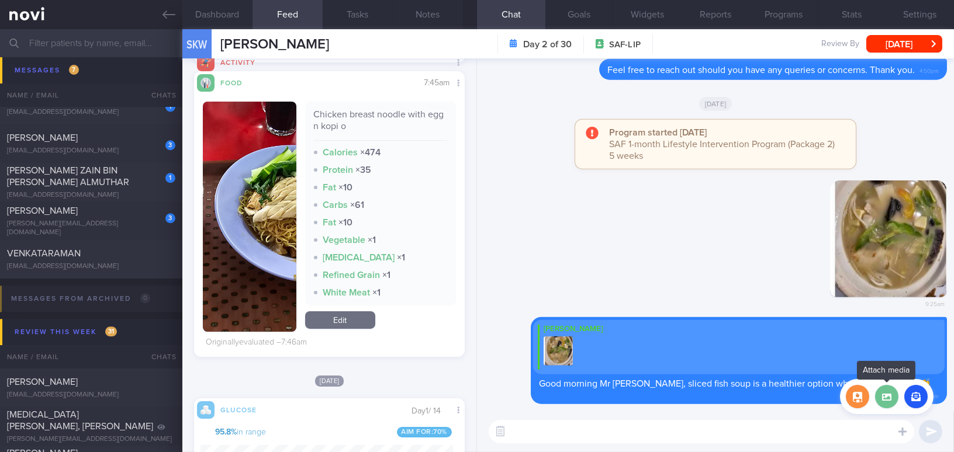
click at [890, 404] on label at bounding box center [886, 396] width 23 height 23
click at [0, 0] on input "file" at bounding box center [0, 0] width 0 height 0
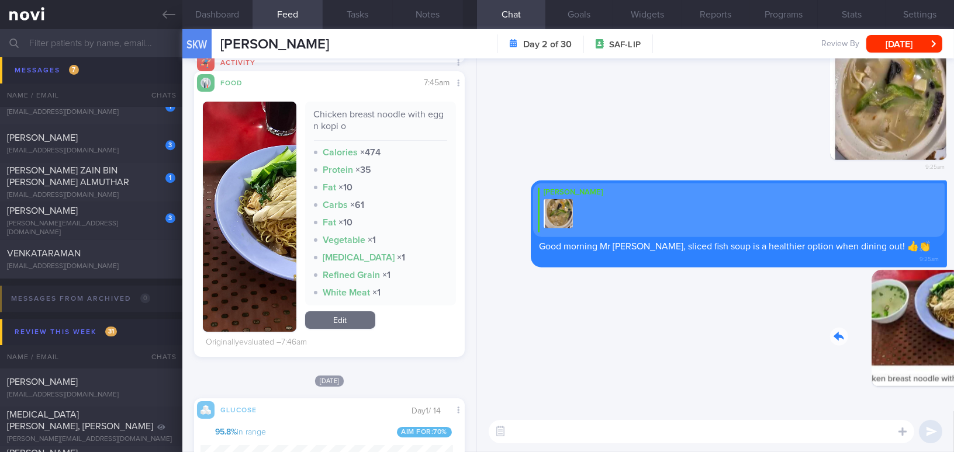
drag, startPoint x: 886, startPoint y: 334, endPoint x: 954, endPoint y: 339, distance: 67.4
click at [953, 339] on html "You are offline! Some functionality will be unavailable Patients New Users Coac…" at bounding box center [477, 226] width 954 height 452
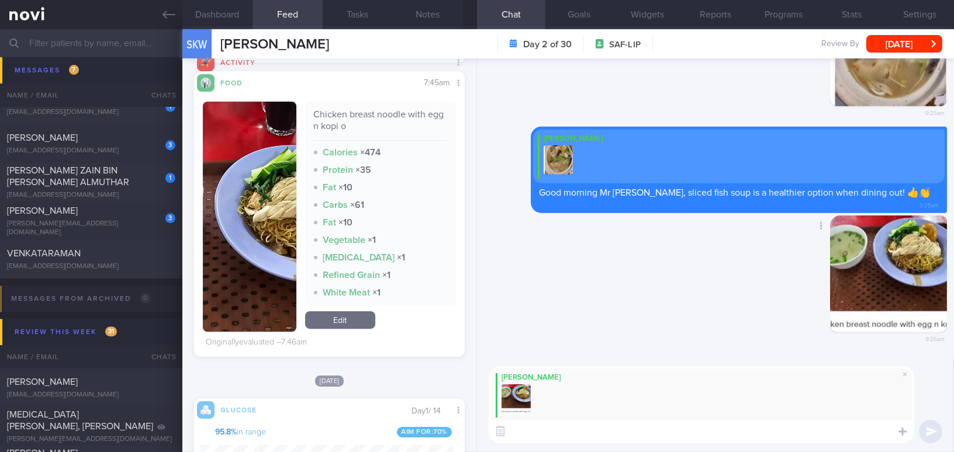
paste textarea "It’s great to see that you added a good amount of lean protein (chicken breast)…"
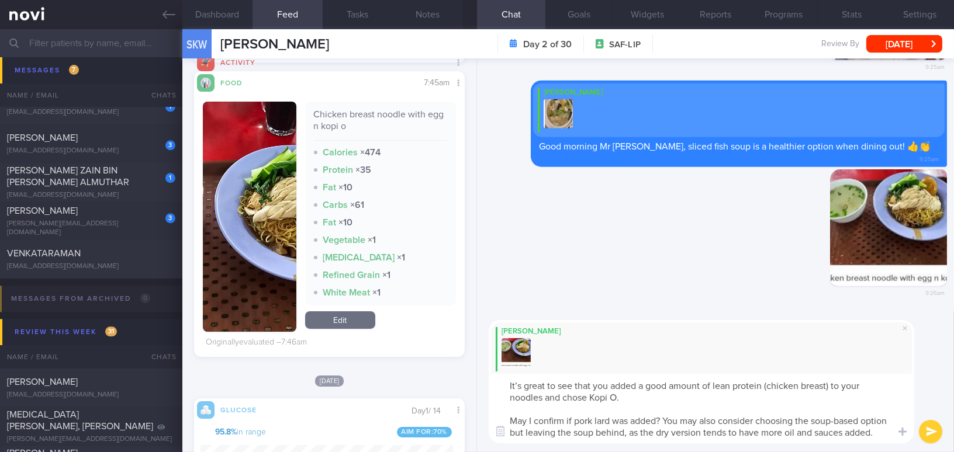
click at [519, 384] on textarea "It’s great to see that you added a good amount of lean protein (chicken breast)…" at bounding box center [700, 409] width 425 height 70
click at [832, 384] on textarea "It is great to see that you added a good amount of lean protein (chicken breast…" at bounding box center [700, 409] width 425 height 70
drag, startPoint x: 564, startPoint y: 397, endPoint x: 647, endPoint y: 401, distance: 83.0
click at [647, 401] on textarea "It is great to see that you added a good amount of lean protein (chicken breast…" at bounding box center [700, 409] width 425 height 70
click at [876, 431] on textarea "It is great to see that you added a good amount of lean protein (chicken breast…" at bounding box center [700, 409] width 425 height 70
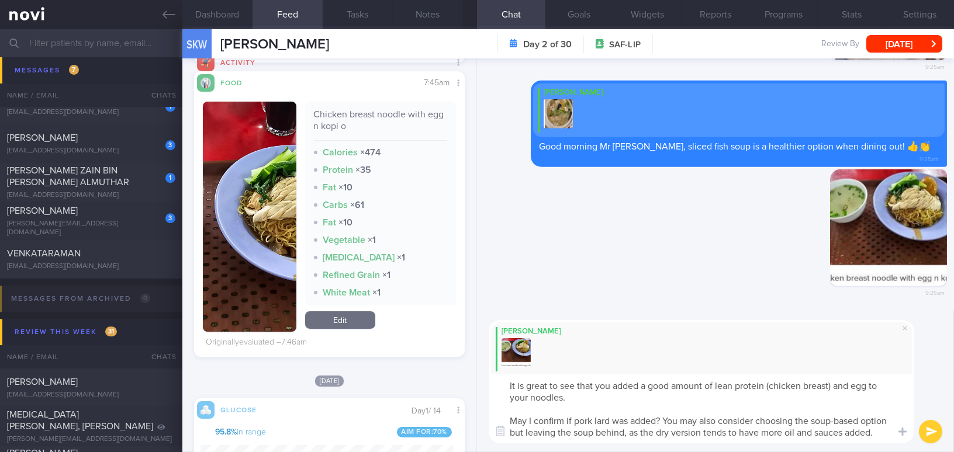
scroll to position [11, 0]
click at [625, 438] on textarea "It is great to see that you added a good amount of lean protein (chicken breast…" at bounding box center [700, 409] width 425 height 70
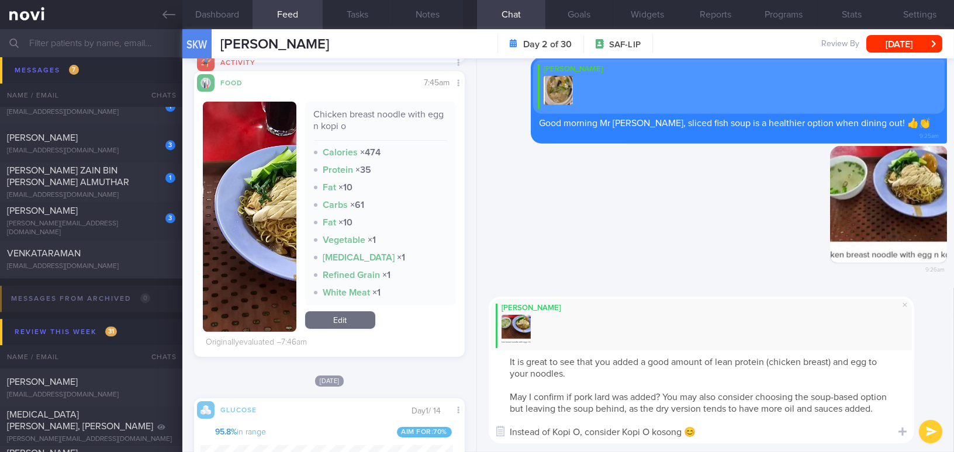
click at [684, 439] on textarea "It is great to see that you added a good amount of lean protein (chicken breast…" at bounding box center [700, 397] width 425 height 93
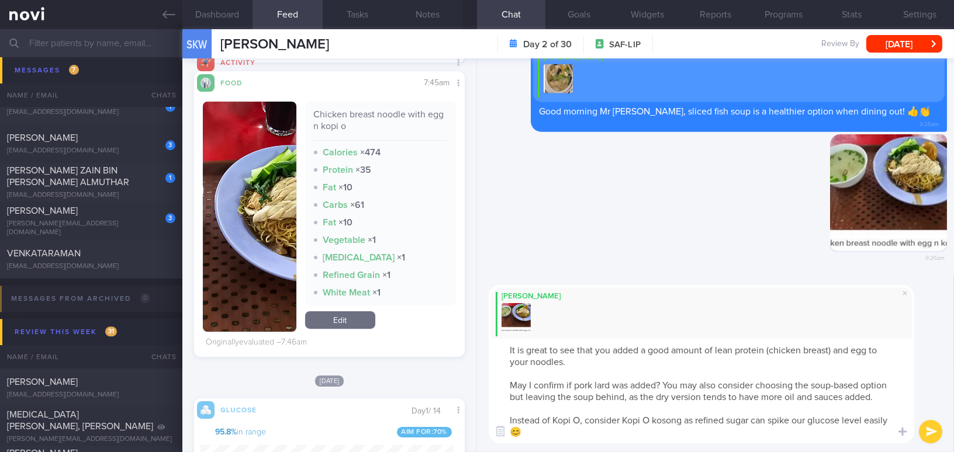
type textarea "It is great to see that you added a good amount of lean protein (chicken breast…"
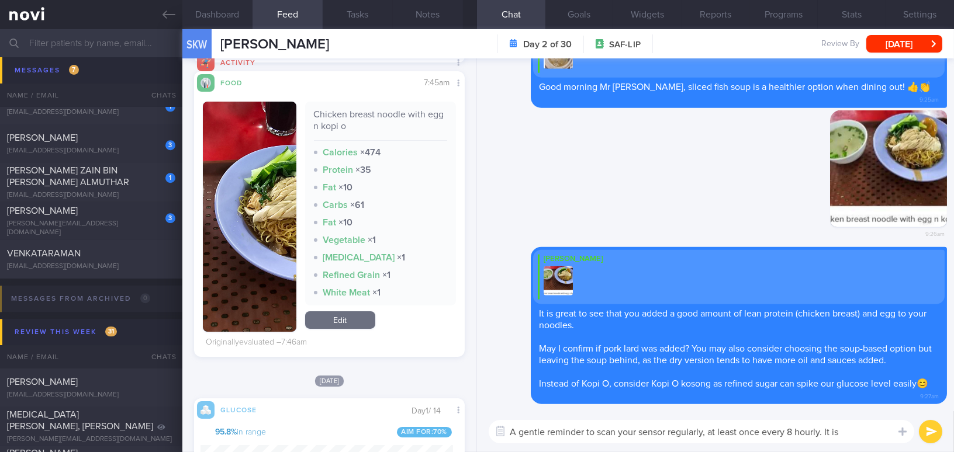
scroll to position [0, 0]
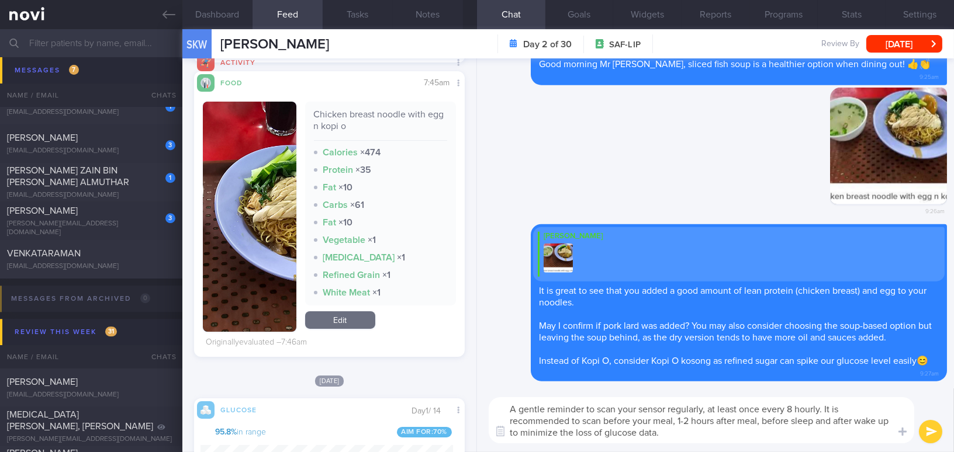
drag, startPoint x: 683, startPoint y: 438, endPoint x: 484, endPoint y: 397, distance: 202.7
click at [484, 397] on div "A gentle reminder to scan your sensor regularly, at least once every 8 hourly. …" at bounding box center [715, 421] width 477 height 64
click at [687, 437] on textarea "A gentle reminder to scan your sensor regularly, at least once every 8 hourly. …" at bounding box center [700, 420] width 425 height 46
drag, startPoint x: 687, startPoint y: 437, endPoint x: 428, endPoint y: 389, distance: 263.3
click at [428, 389] on div "Dashboard Feed 19+ Tasks Notes Chat Goals Widgets Reports Programs Stats Settin…" at bounding box center [567, 240] width 771 height 423
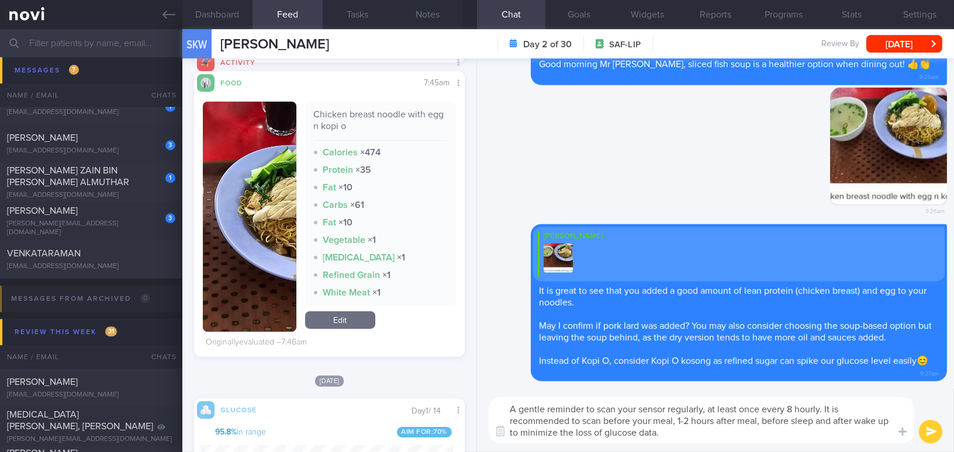
paste textarea "—at least once every 8 hours. It is recommended to scan before meals, 1–2 hours…"
click at [712, 411] on textarea "A gentle reminder to scan your sensor regularly—at least once every 8 hours. It…" at bounding box center [700, 420] width 425 height 46
click at [670, 422] on textarea "A gentle reminder to scan your sensor regularly, at least once every 8 hours. I…" at bounding box center [700, 420] width 425 height 46
type textarea "A gentle reminder to scan your sensor regularly, at least once every 8 hours. I…"
click at [926, 434] on button "submit" at bounding box center [929, 431] width 23 height 23
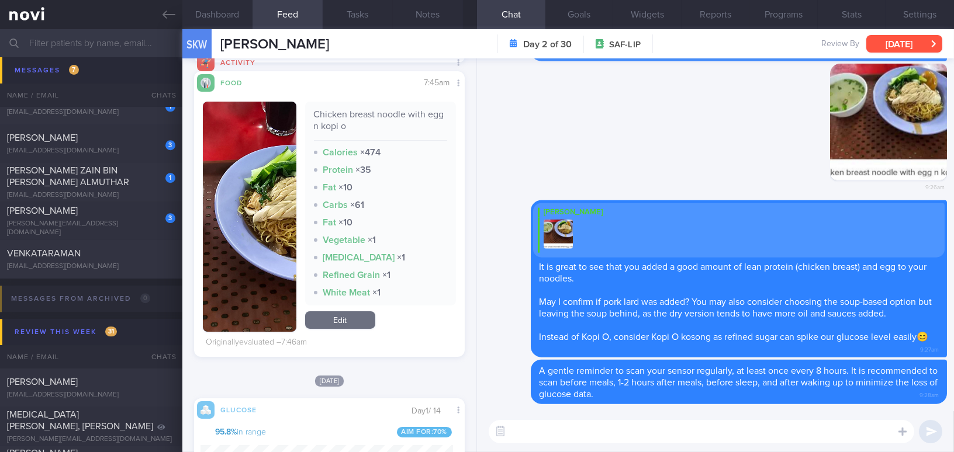
click at [904, 39] on button "Mon, 18 Aug" at bounding box center [904, 44] width 76 height 18
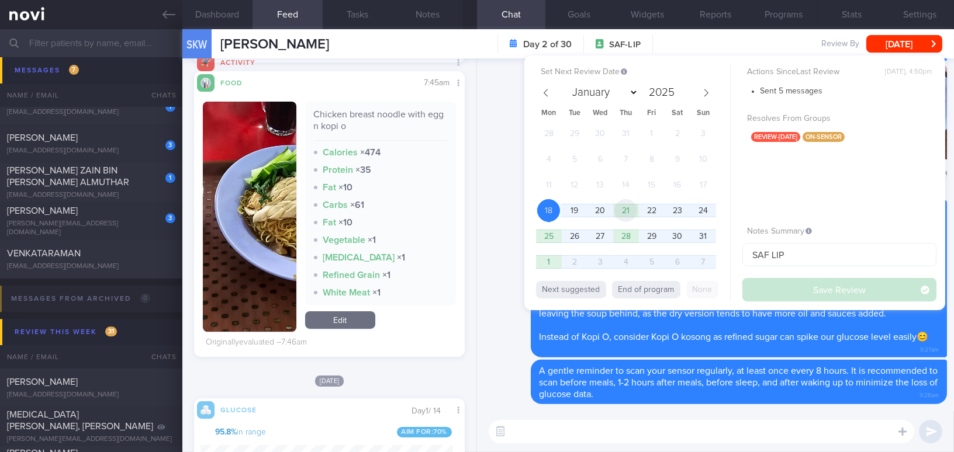
click at [629, 210] on span "21" at bounding box center [625, 210] width 23 height 23
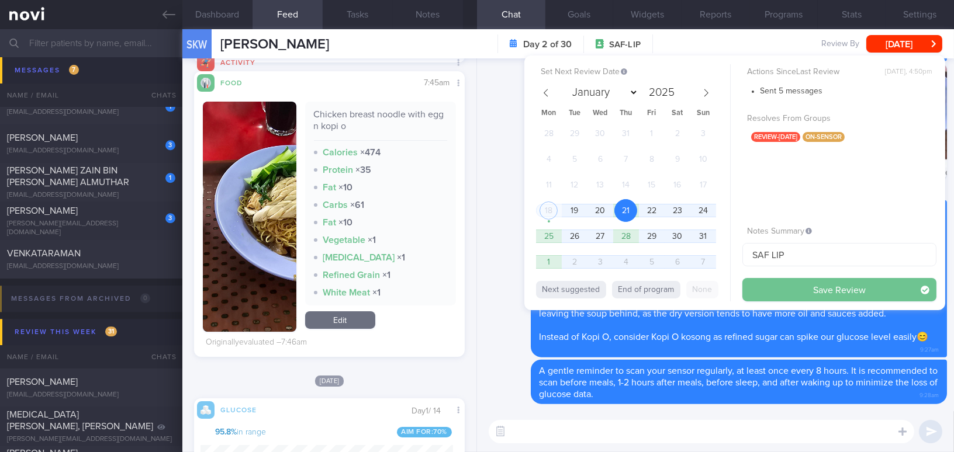
click at [769, 290] on button "Save Review" at bounding box center [839, 289] width 194 height 23
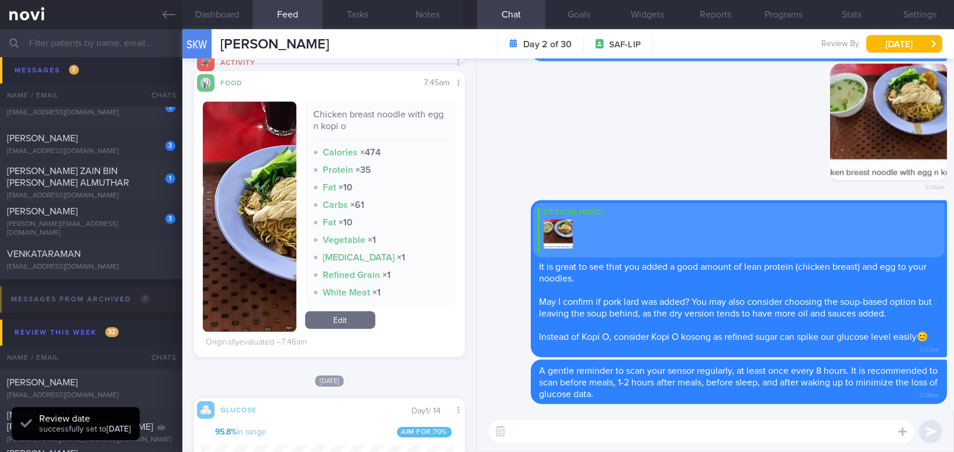
scroll to position [165, 252]
click at [160, 18] on link at bounding box center [91, 14] width 182 height 29
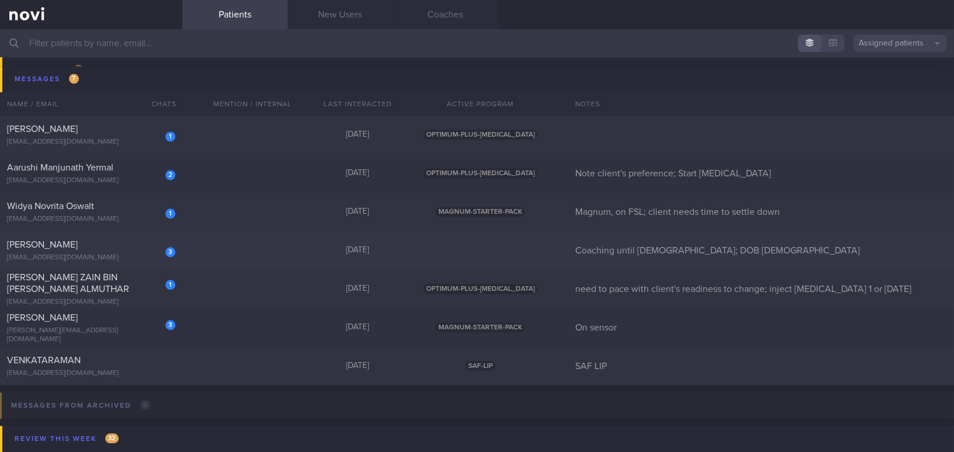
scroll to position [4974, 0]
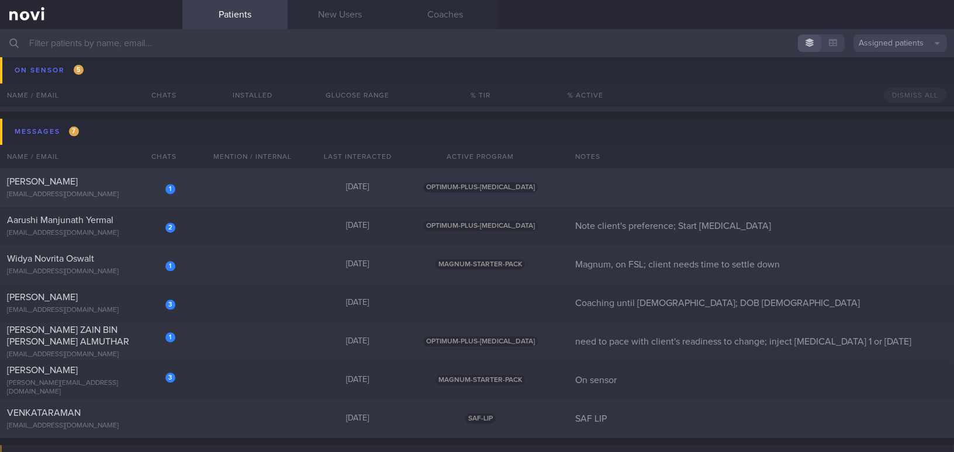
click at [112, 192] on div "[EMAIL_ADDRESS][DOMAIN_NAME]" at bounding box center [91, 194] width 168 height 9
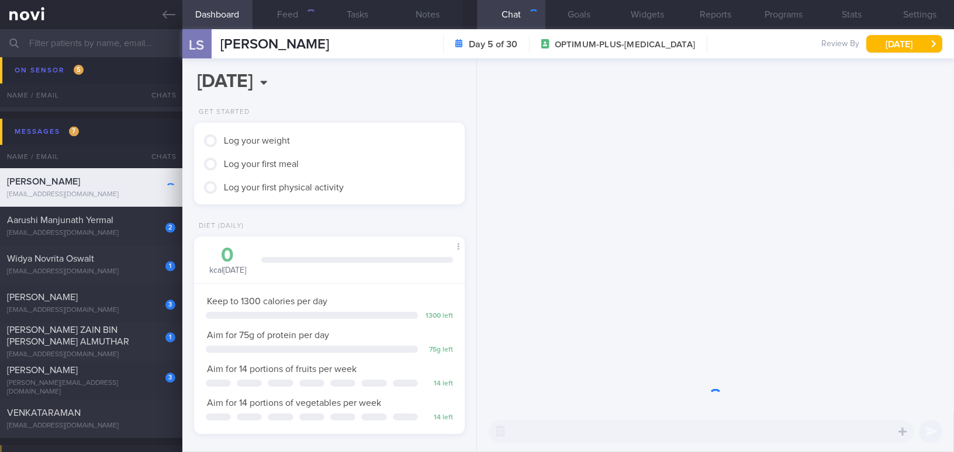
scroll to position [137, 241]
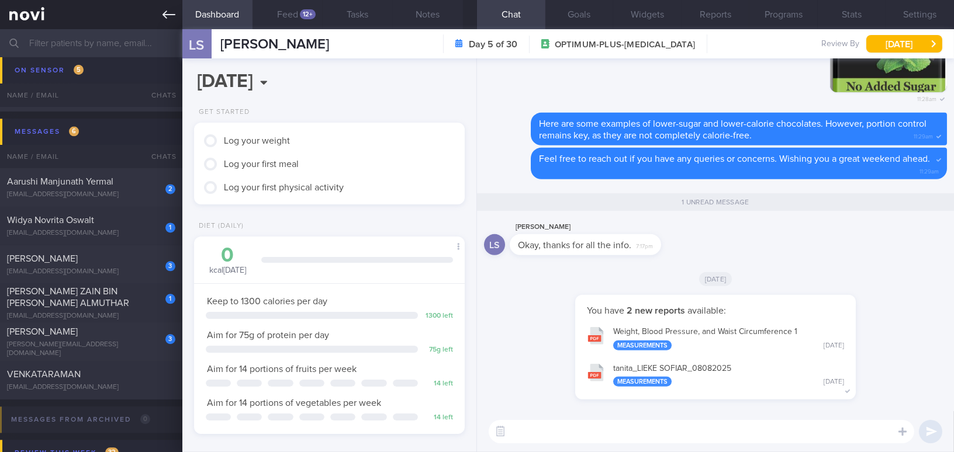
click at [171, 15] on icon at bounding box center [168, 14] width 13 height 13
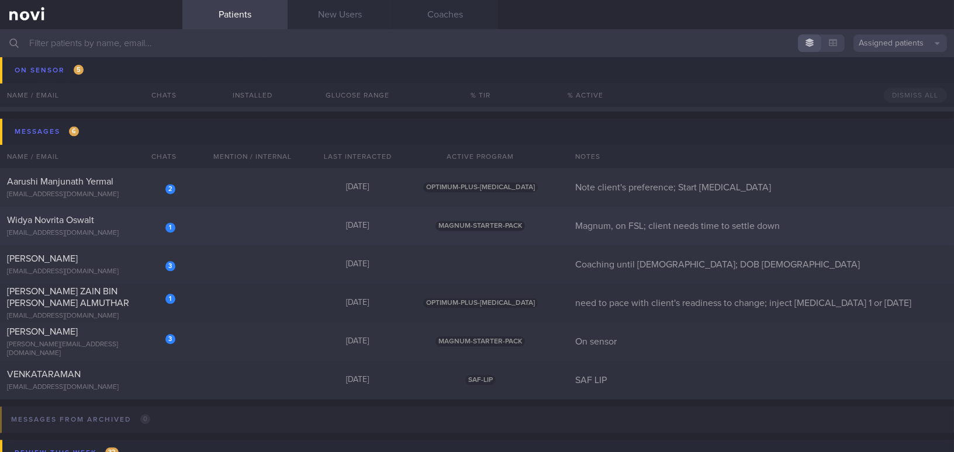
click at [99, 232] on div "[EMAIL_ADDRESS][DOMAIN_NAME]" at bounding box center [91, 233] width 168 height 9
select select "7"
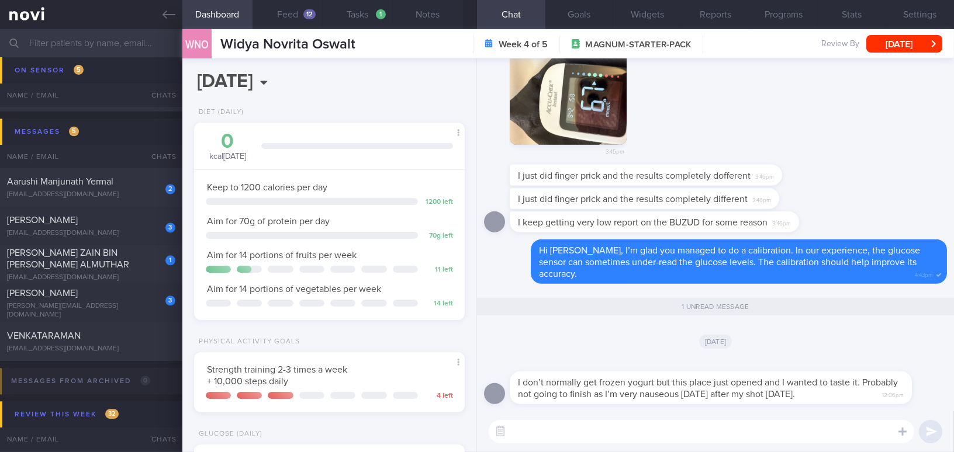
scroll to position [123, 246]
click at [276, 14] on button "Feed 12" at bounding box center [287, 14] width 70 height 29
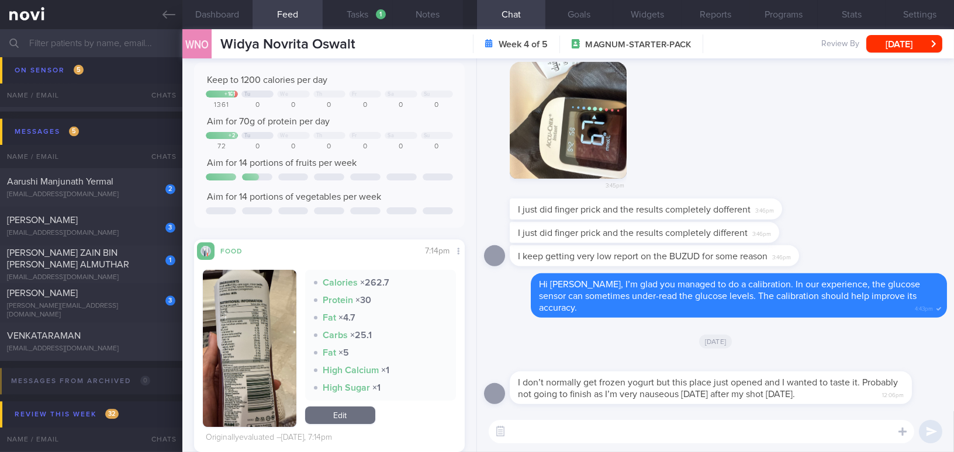
scroll to position [159, 0]
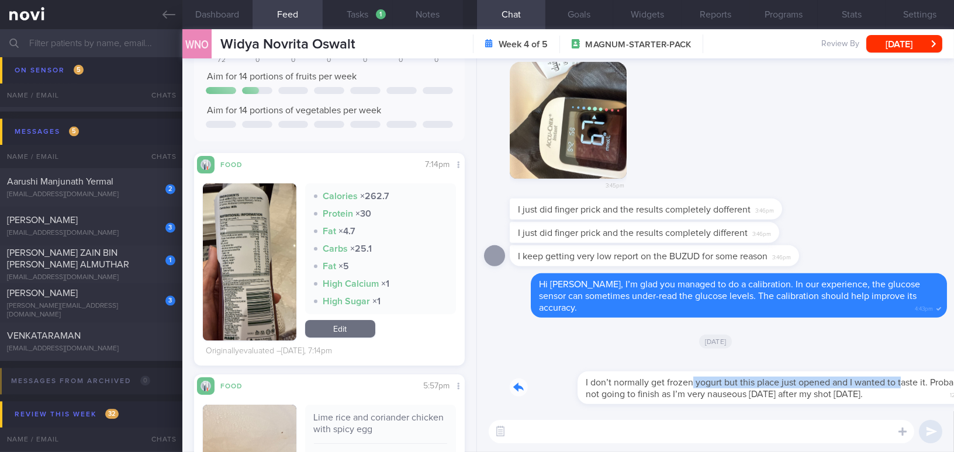
drag, startPoint x: 623, startPoint y: 373, endPoint x: 833, endPoint y: 379, distance: 209.3
click at [833, 379] on div "I don’t normally get frozen yogurt but this place just opened and I wanted to t…" at bounding box center [727, 381] width 437 height 47
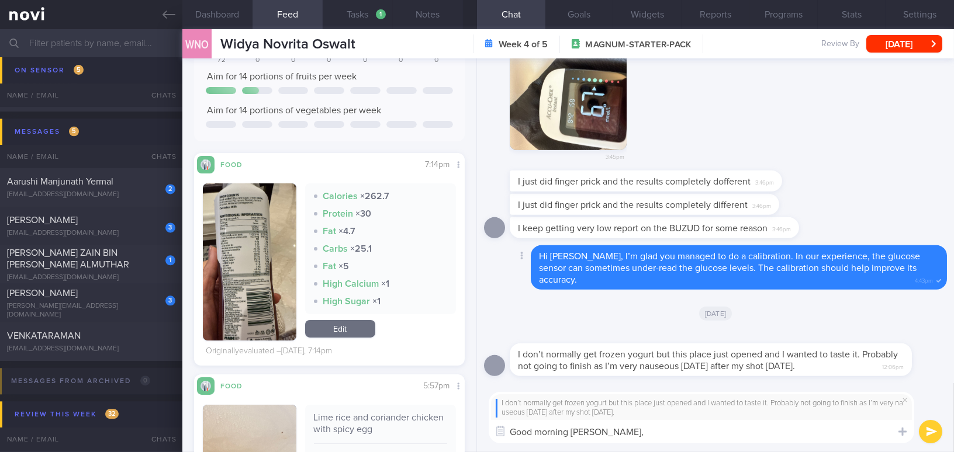
type textarea "Good morning [PERSON_NAME],"
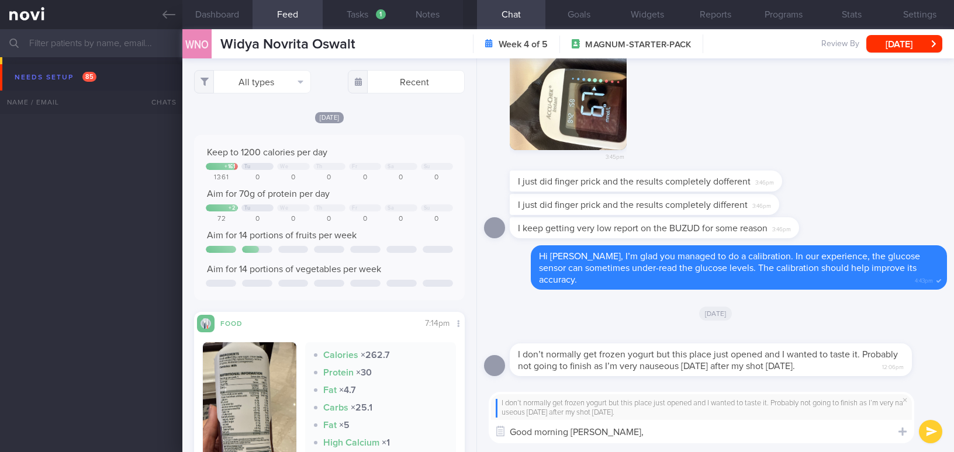
select select "7"
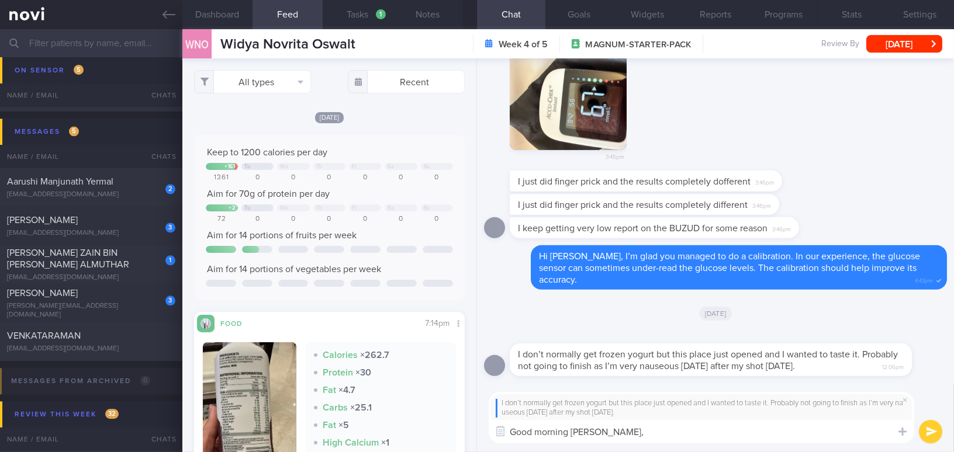
scroll to position [159, 0]
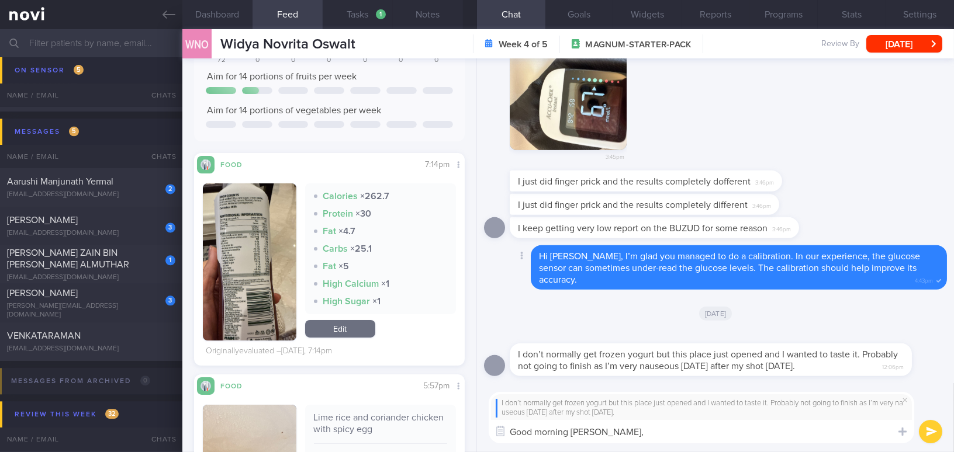
type textarea "Good morning [PERSON_NAME],"
click at [99, 44] on input "text" at bounding box center [477, 43] width 954 height 28
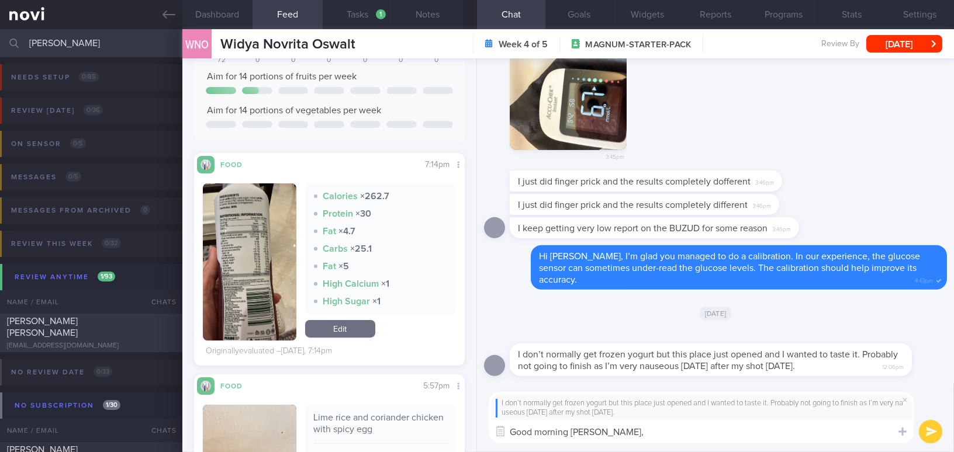
type input "[PERSON_NAME]"
click at [110, 342] on div "[EMAIL_ADDRESS][DOMAIN_NAME]" at bounding box center [91, 346] width 168 height 9
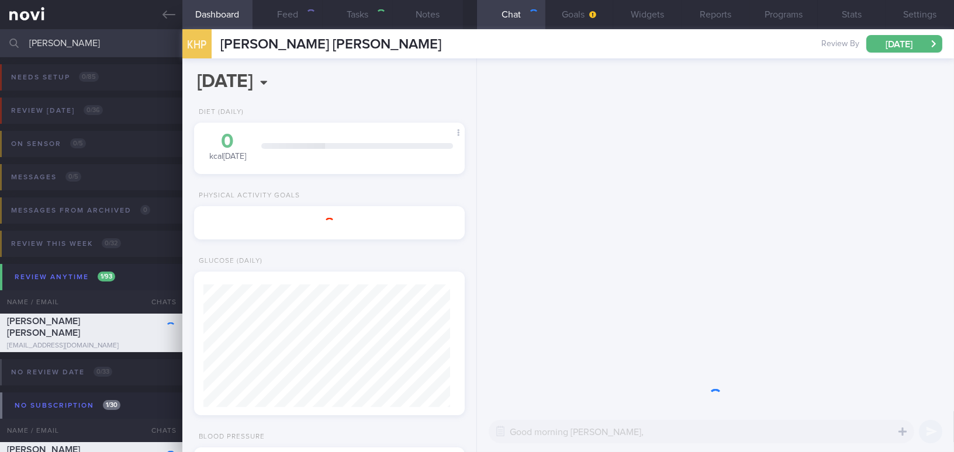
select select "8"
type input "Magnum on sensor; target set: aim 4-10 mmol/L for 95% of the time; appt with [P…"
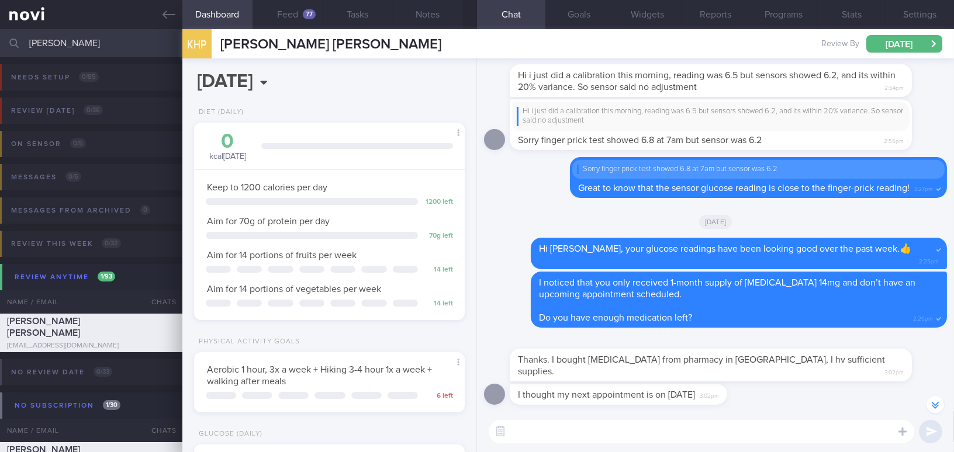
scroll to position [-212, 0]
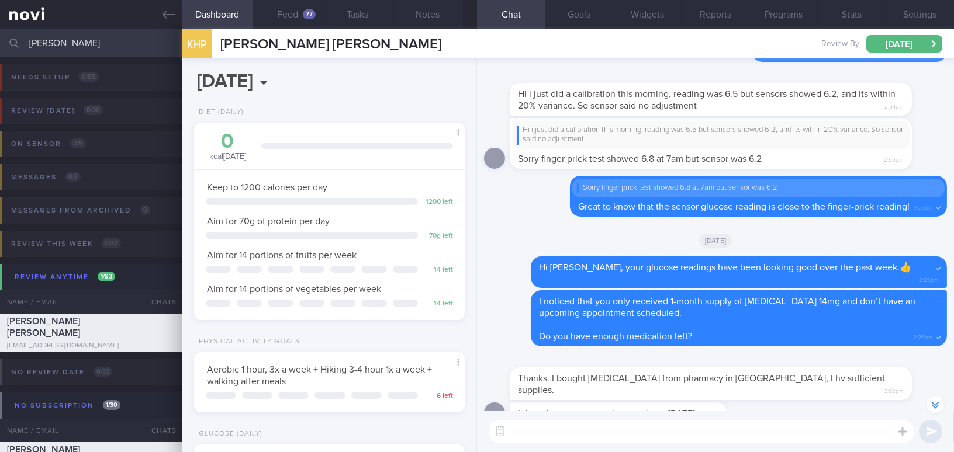
drag, startPoint x: 58, startPoint y: 40, endPoint x: 0, endPoint y: 31, distance: 59.2
click at [0, 31] on input "[PERSON_NAME]" at bounding box center [477, 43] width 954 height 28
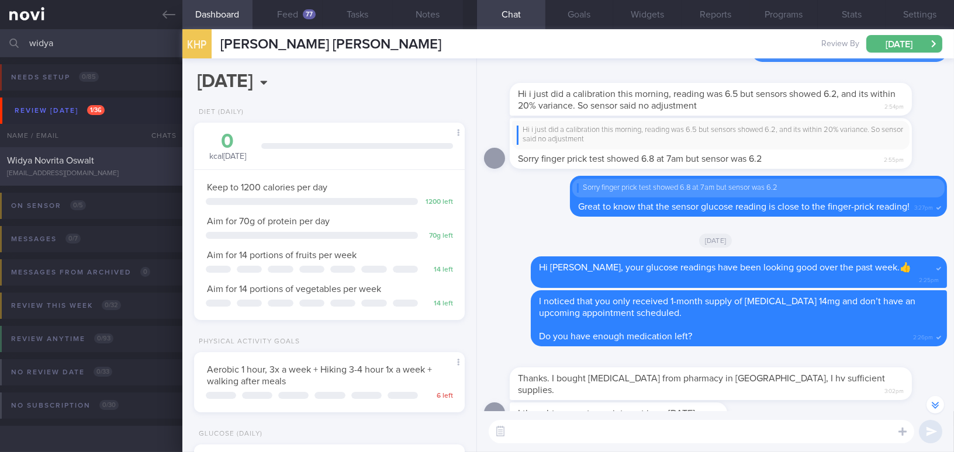
type input "widya"
click at [57, 161] on span "Widya Novrita Oswalt" at bounding box center [50, 160] width 87 height 9
type input "Magnum, on FSL; client needs time to settle down"
type textarea "Good morning [PERSON_NAME],"
select select "7"
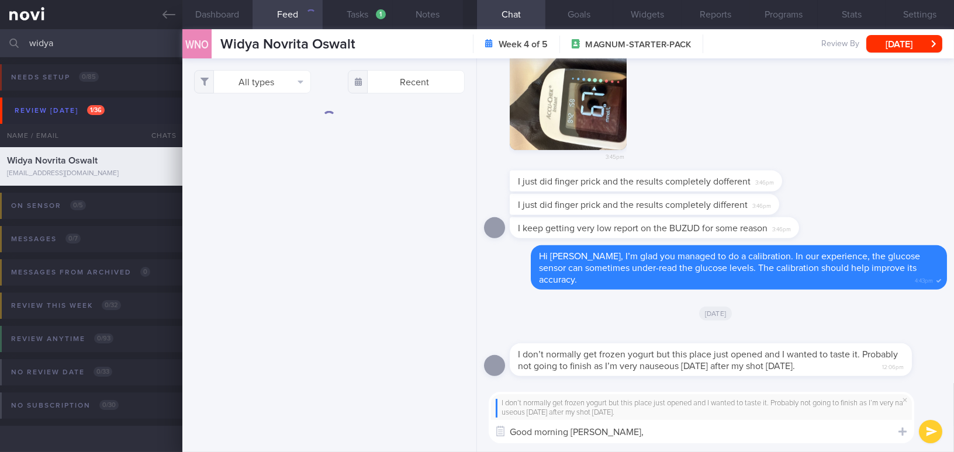
click at [637, 437] on textarea "Good morning [PERSON_NAME]," at bounding box center [700, 431] width 425 height 23
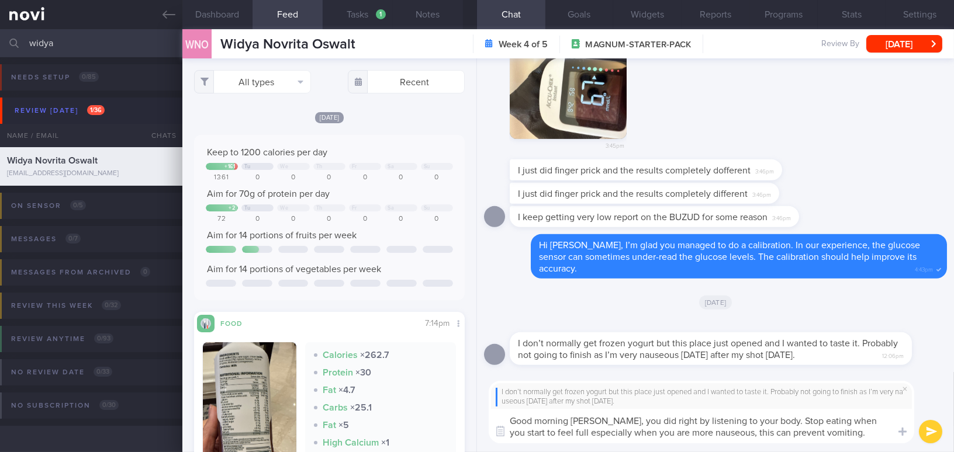
drag, startPoint x: 599, startPoint y: 421, endPoint x: 850, endPoint y: 433, distance: 250.4
click at [850, 433] on textarea "Good morning [PERSON_NAME], you did right by listening to your body. Stop eatin…" at bounding box center [700, 426] width 425 height 34
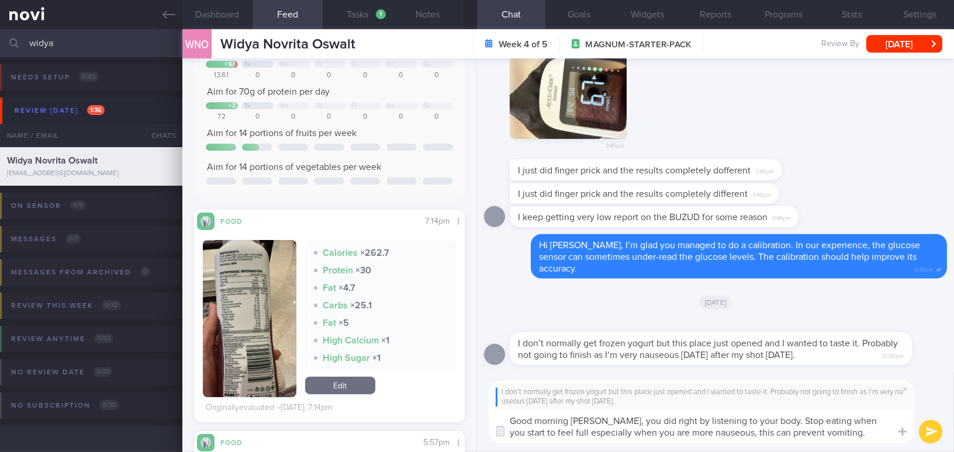
scroll to position [106, 0]
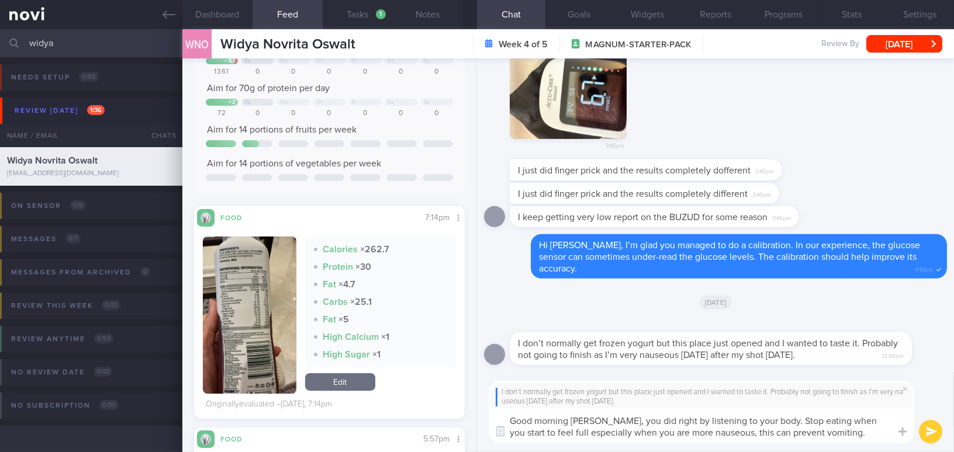
click at [230, 318] on button "button" at bounding box center [249, 315] width 93 height 157
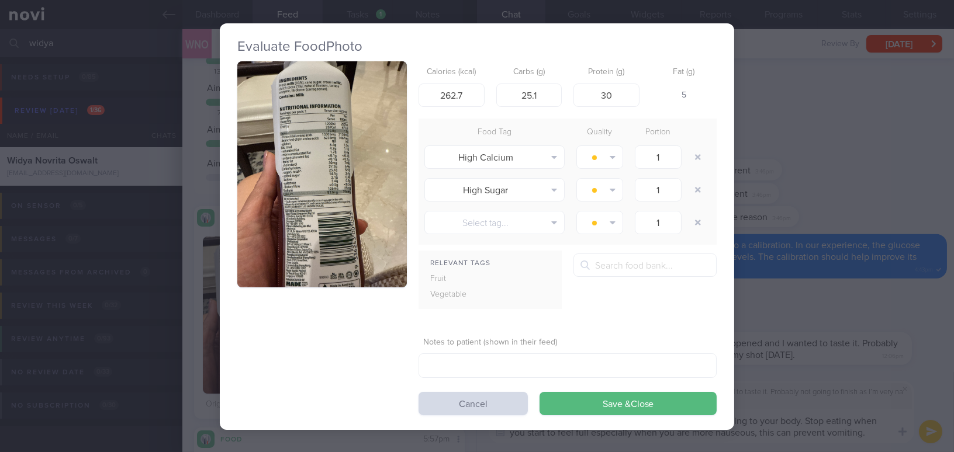
click at [272, 221] on button "button" at bounding box center [321, 174] width 169 height 226
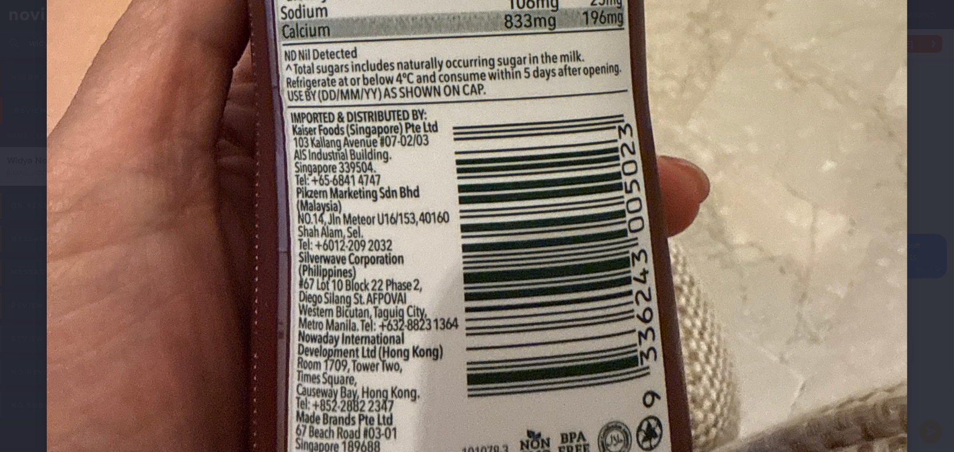
scroll to position [778, 0]
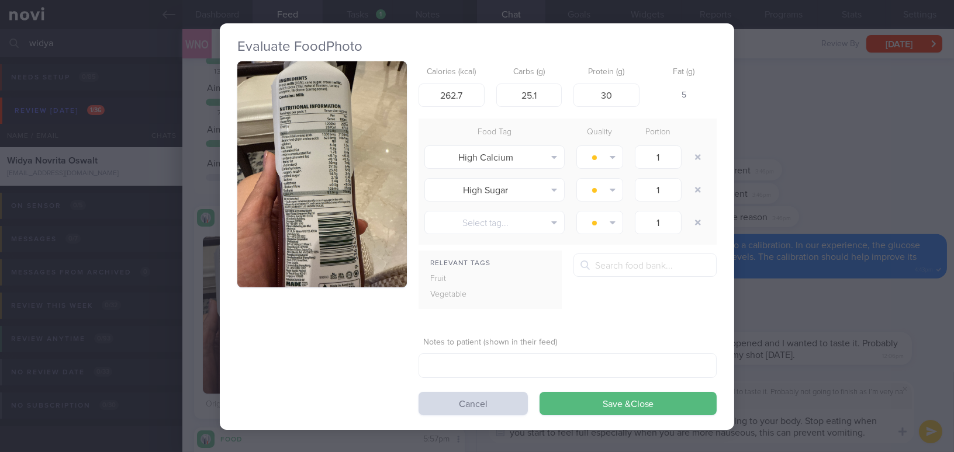
click at [758, 308] on div "Evaluate Food Photo Calories (kcal) 262.7 Carbs (g) 25.1 Protein (g) 30 Fat (g)…" at bounding box center [477, 226] width 954 height 452
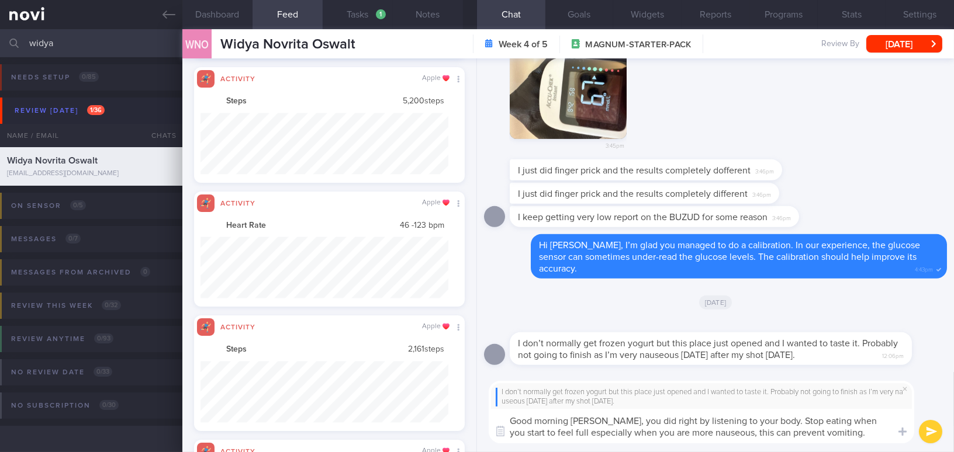
drag, startPoint x: 599, startPoint y: 421, endPoint x: 806, endPoint y: 431, distance: 206.5
click at [824, 435] on textarea "Good morning [PERSON_NAME], you did right by listening to your body. Stop eatin…" at bounding box center [700, 426] width 425 height 34
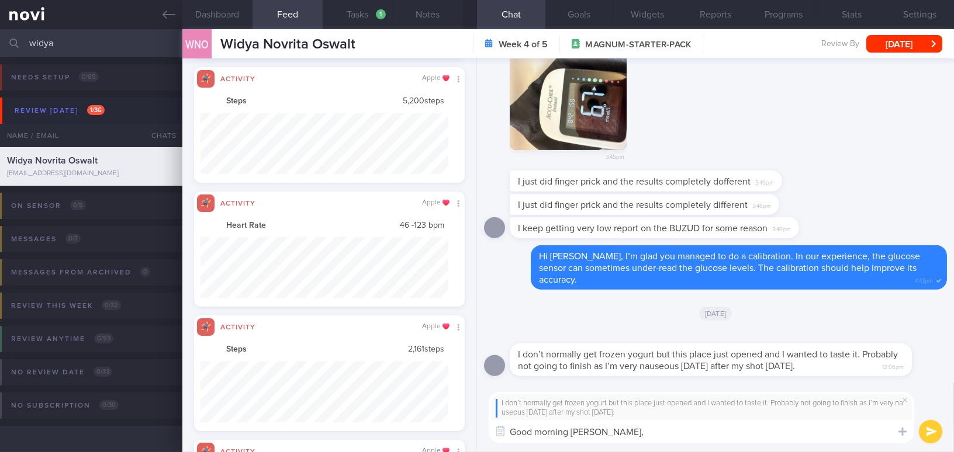
paste textarea "Okay, got it! You might consider sharing it with a family member since you want…"
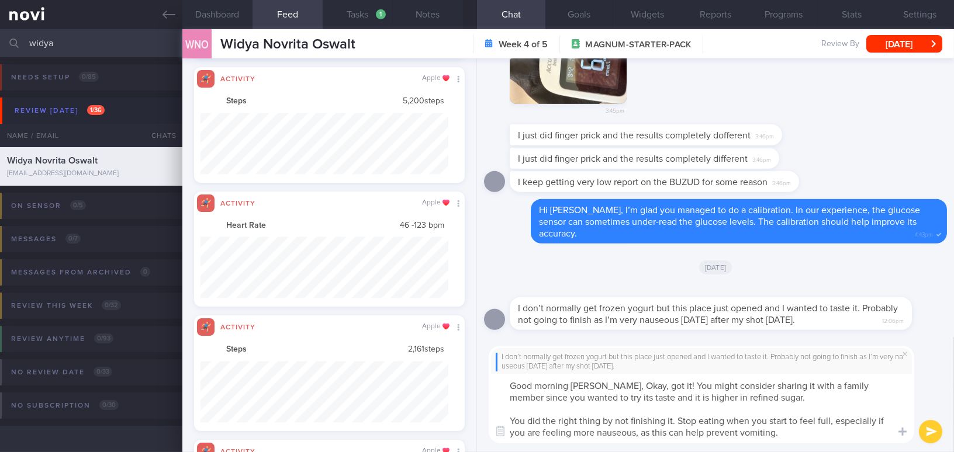
click at [607, 379] on textarea "Good morning [PERSON_NAME], Okay, got it! You might consider sharing it with a …" at bounding box center [700, 409] width 425 height 70
click at [754, 391] on textarea "Good morning [PERSON_NAME], okay, got it! You might consider sharing it with a …" at bounding box center [700, 409] width 425 height 70
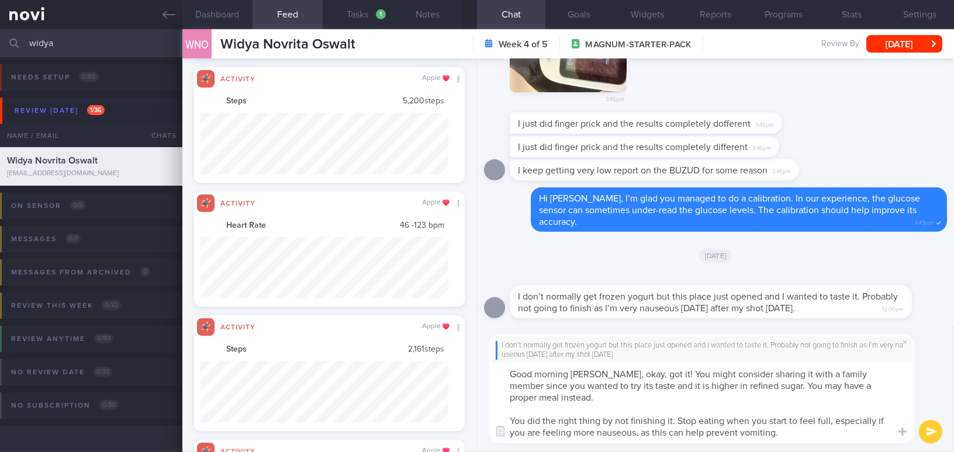
drag, startPoint x: 601, startPoint y: 375, endPoint x: 795, endPoint y: 437, distance: 204.4
click at [795, 437] on textarea "Good morning [PERSON_NAME], okay, got it! You might consider sharing it with a …" at bounding box center [700, 402] width 425 height 81
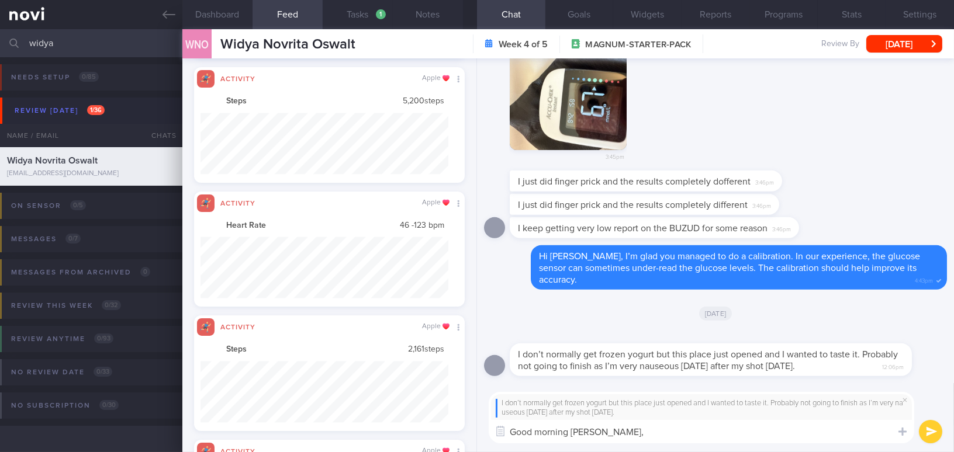
paste textarea "Okay, got it! You might consider sharing it with a family member since you want…"
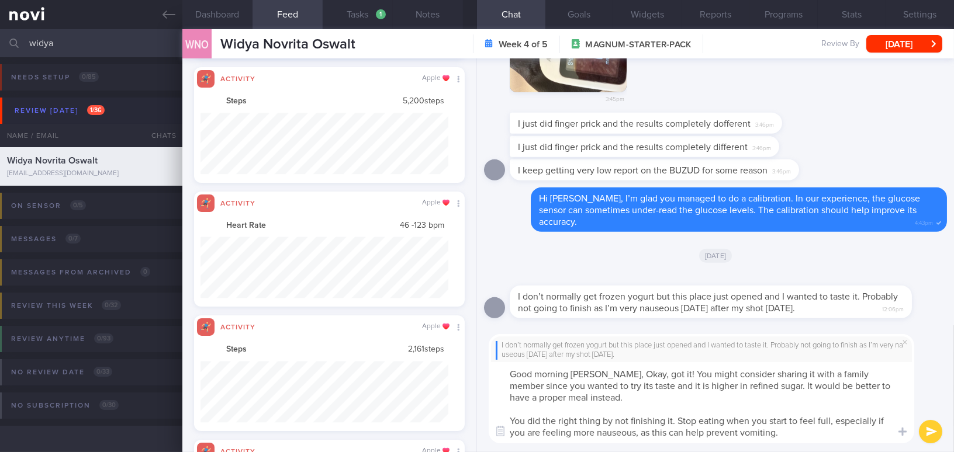
click at [607, 372] on textarea "Good morning [PERSON_NAME], Okay, got it! You might consider sharing it with a …" at bounding box center [700, 402] width 425 height 81
click at [796, 374] on textarea "Good morning [PERSON_NAME], okay, got it! You might consider sharing it with a …" at bounding box center [700, 402] width 425 height 81
click at [848, 375] on textarea "Good morning [PERSON_NAME], okay, got it! You might consider sharing it with fa…" at bounding box center [700, 402] width 425 height 81
click at [850, 373] on textarea "Good morning [PERSON_NAME], okay, got it! You might consider sharing it with fa…" at bounding box center [700, 402] width 425 height 81
drag, startPoint x: 748, startPoint y: 384, endPoint x: 828, endPoint y: 384, distance: 80.0
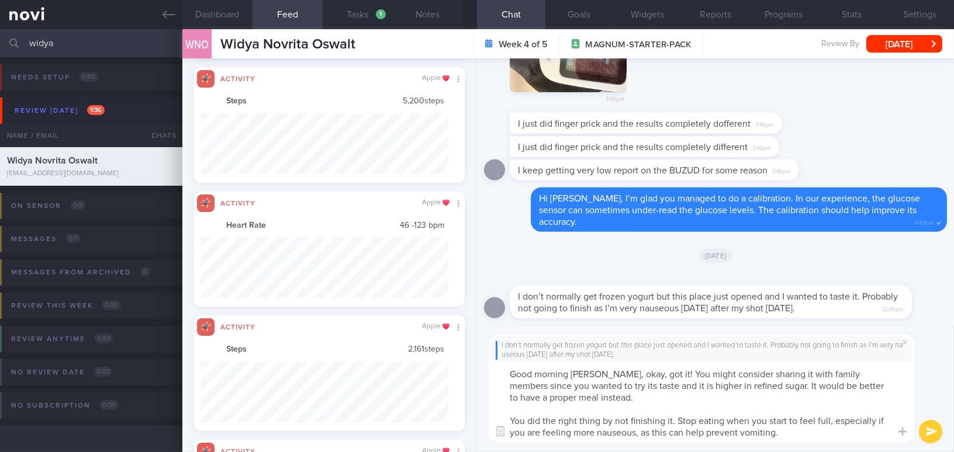
click at [828, 384] on textarea "Good morning [PERSON_NAME], okay, got it! You might consider sharing it with fa…" at bounding box center [700, 402] width 425 height 81
click at [566, 397] on textarea "Good morning [PERSON_NAME], okay, got it! You might consider sharing it with fa…" at bounding box center [700, 402] width 425 height 81
click at [812, 435] on textarea "Good morning [PERSON_NAME], okay, got it! You might consider sharing it with fa…" at bounding box center [700, 402] width 425 height 81
type textarea "Good morning [PERSON_NAME], okay, got it! You might consider sharing it with fa…"
click at [937, 432] on button "submit" at bounding box center [929, 431] width 23 height 23
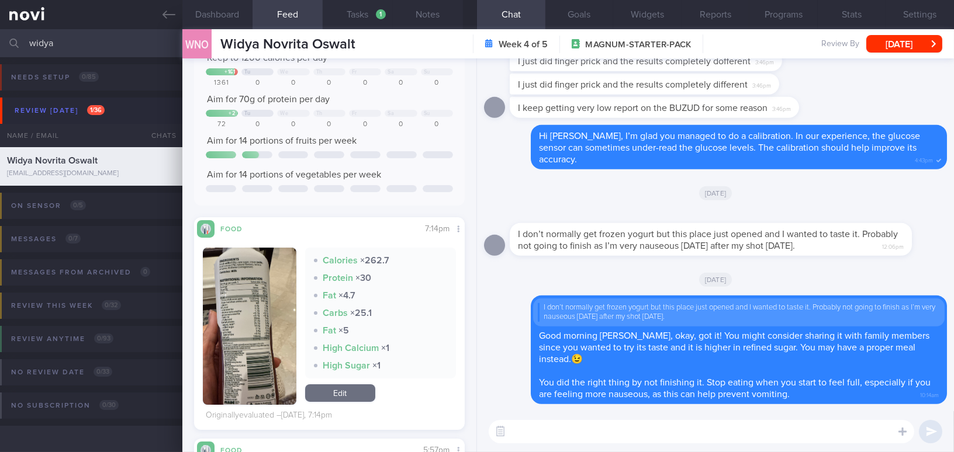
scroll to position [132, 0]
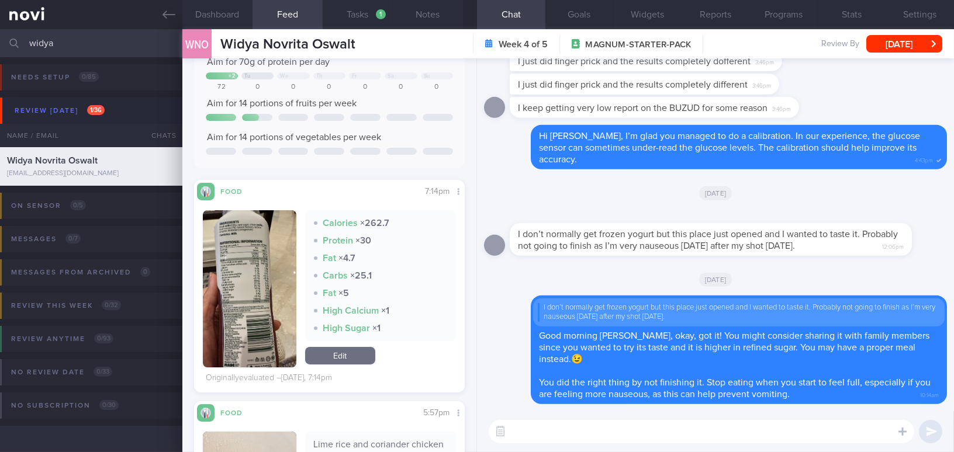
click at [240, 261] on button "button" at bounding box center [249, 288] width 93 height 157
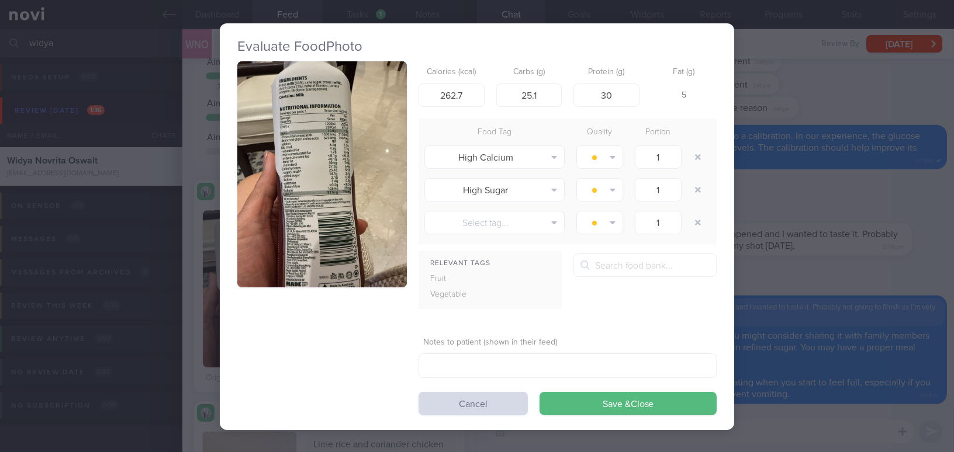
click at [852, 280] on div "Evaluate Food Photo Calories (kcal) 262.7 Carbs (g) 25.1 Protein (g) 30 Fat (g)…" at bounding box center [477, 226] width 954 height 452
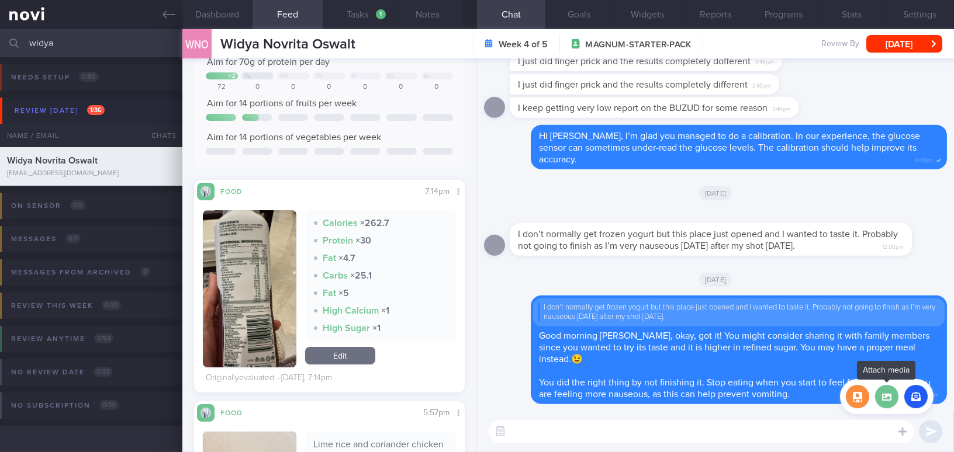
click at [889, 399] on label at bounding box center [886, 396] width 23 height 23
click at [0, 0] on input "file" at bounding box center [0, 0] width 0 height 0
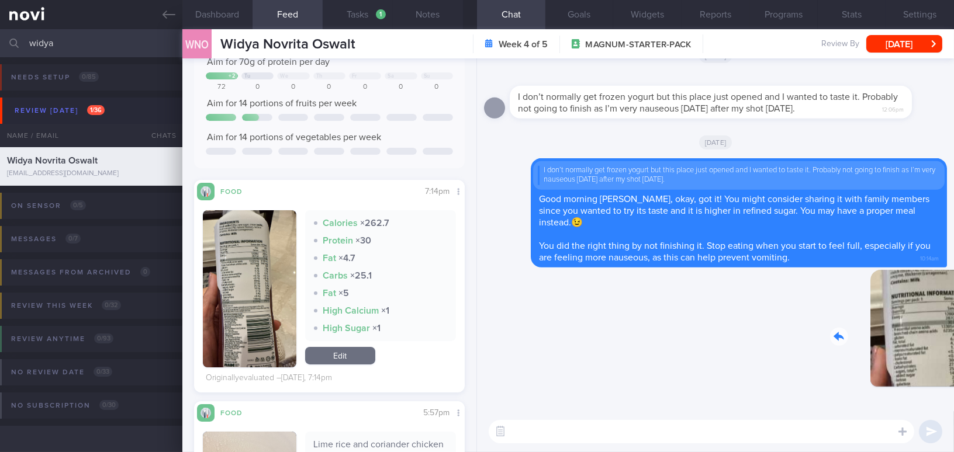
drag, startPoint x: 860, startPoint y: 334, endPoint x: 921, endPoint y: 342, distance: 61.2
click at [921, 342] on div "Delete 10:14am" at bounding box center [865, 337] width 164 height 135
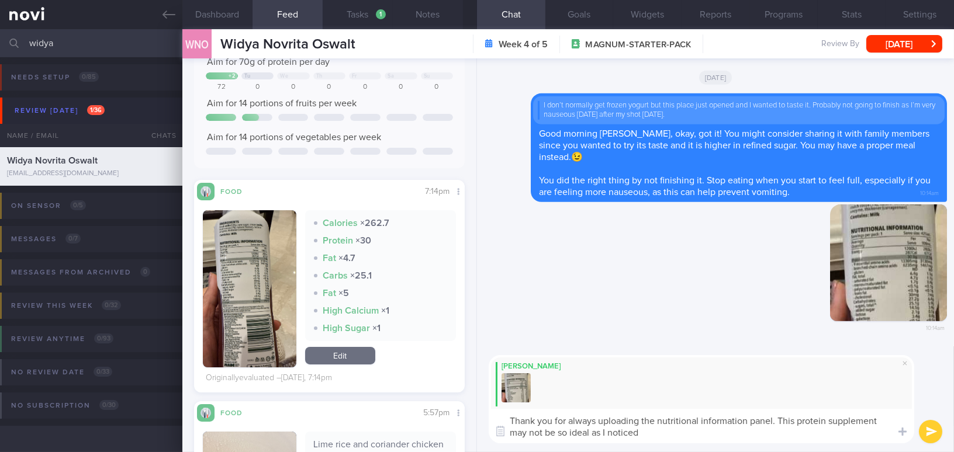
click at [264, 293] on button "button" at bounding box center [249, 288] width 93 height 157
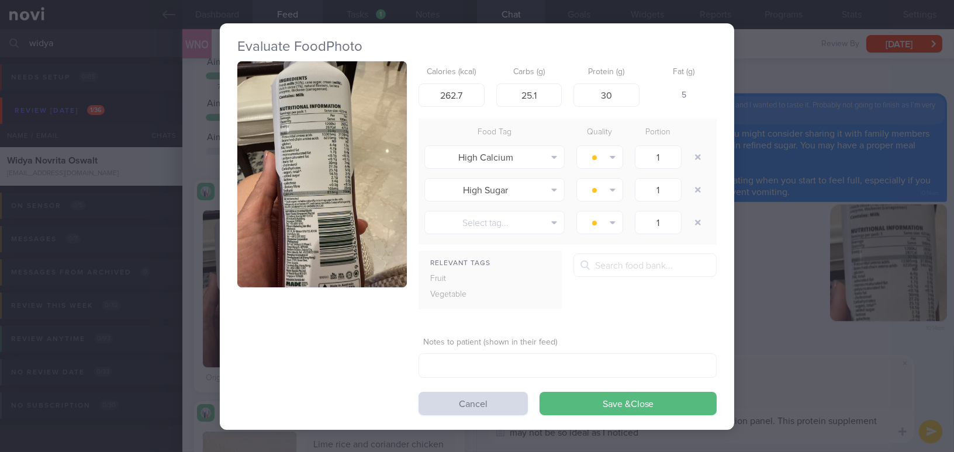
click at [280, 162] on button "button" at bounding box center [321, 174] width 169 height 226
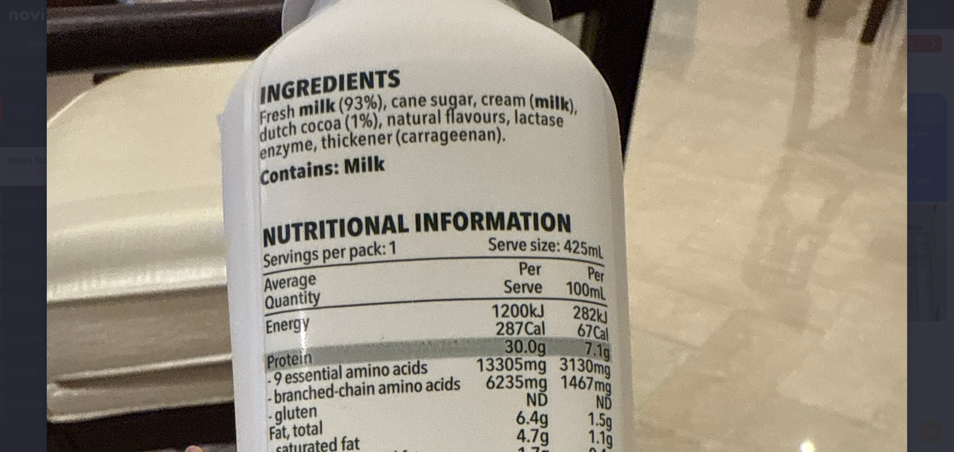
scroll to position [106, 0]
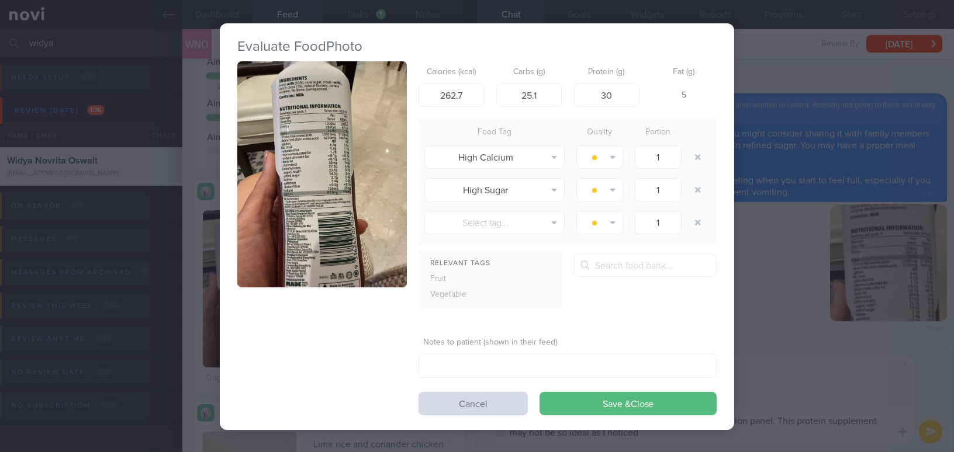
click at [674, 435] on div "Evaluate Food Photo Calories (kcal) 262.7 Carbs (g) 25.1 Protein (g) 30 Fat (g)…" at bounding box center [477, 226] width 514 height 453
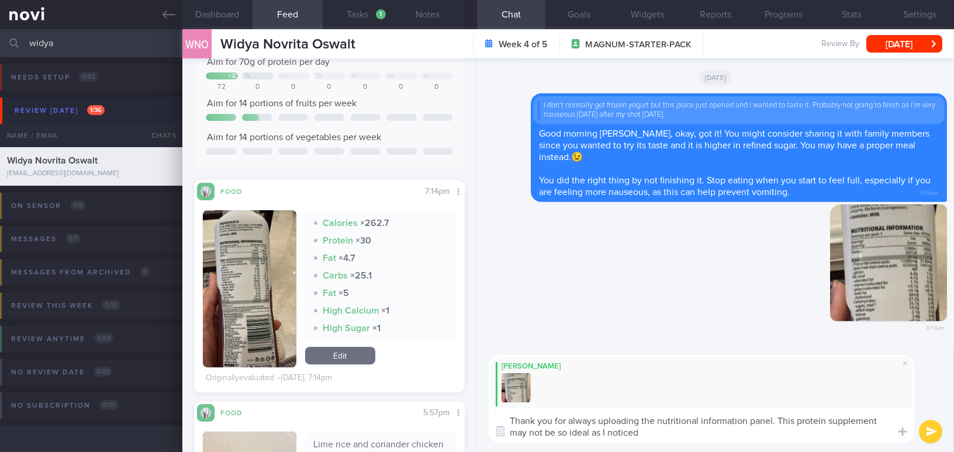
click at [674, 434] on textarea "Thank you for always uploading the nutritional information panel. This protein …" at bounding box center [700, 426] width 425 height 34
click at [639, 429] on textarea "Thank you for always uploading the nutritional information panel. This protein …" at bounding box center [700, 426] width 425 height 34
drag, startPoint x: 890, startPoint y: 433, endPoint x: 504, endPoint y: 422, distance: 386.4
click at [504, 422] on div "Attach media Chat Templates Admin CGM Weight Nutrition Physical Activity Infogr…" at bounding box center [715, 399] width 477 height 106
click at [789, 424] on textarea "Thank you for always uploading the nutritional information panel. This protein …" at bounding box center [700, 426] width 425 height 34
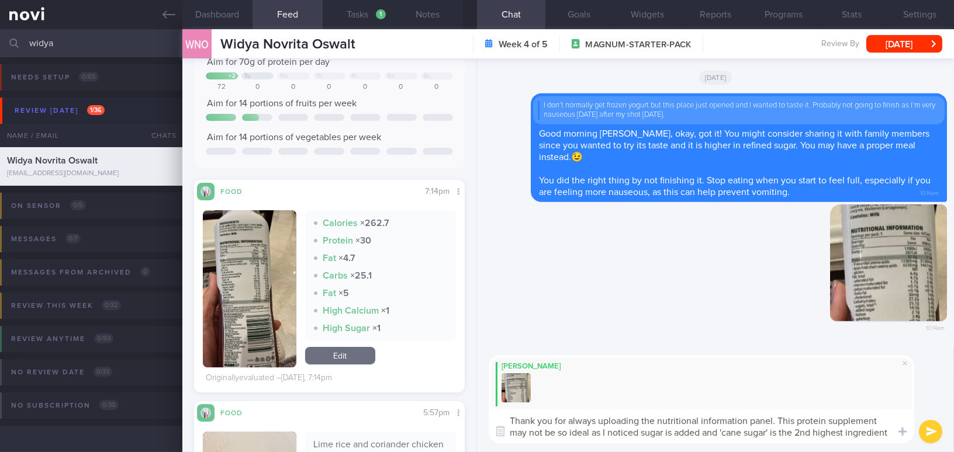
drag, startPoint x: 508, startPoint y: 417, endPoint x: 921, endPoint y: 446, distance: 413.5
click at [921, 446] on div "Mee Li Thank you for always uploading the nutritional information panel. This p…" at bounding box center [715, 399] width 477 height 106
paste textarea "ideal, as I noticed that sugar is added and “cane sugar” is the second-highest …"
type textarea "Thank you for always uploading the nutritional information panel. This protein …"
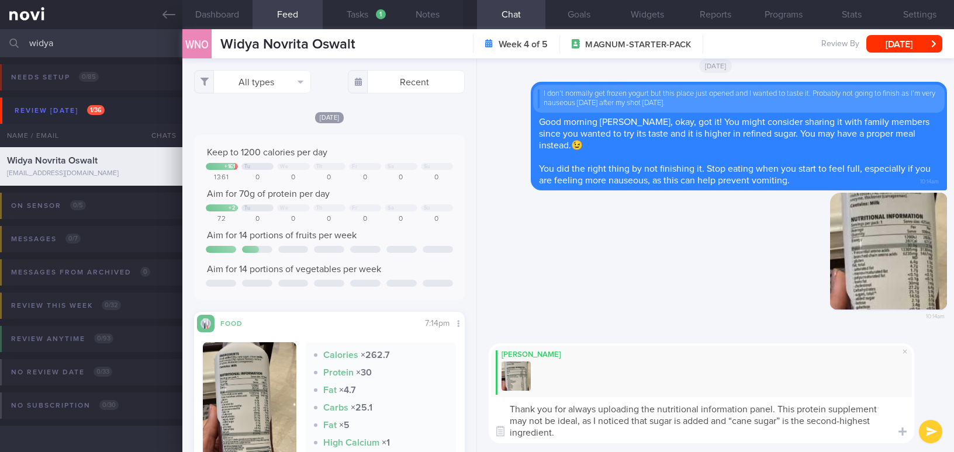
select select "7"
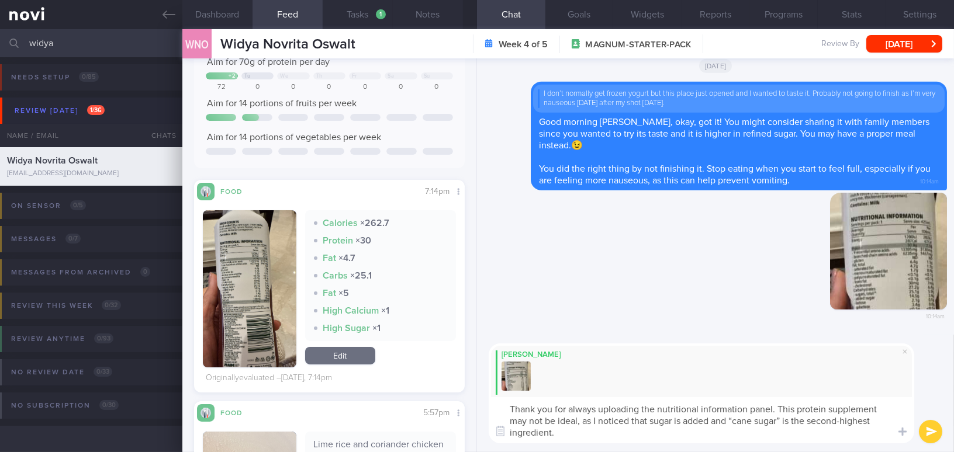
drag, startPoint x: 810, startPoint y: 421, endPoint x: 841, endPoint y: 420, distance: 31.0
click at [841, 420] on textarea "Thank you for always uploading the nutritional information panel. This protein …" at bounding box center [700, 420] width 425 height 46
type textarea "Thank you for always uploading the nutritional information panel. This protein …"
click at [935, 429] on button "submit" at bounding box center [929, 431] width 23 height 23
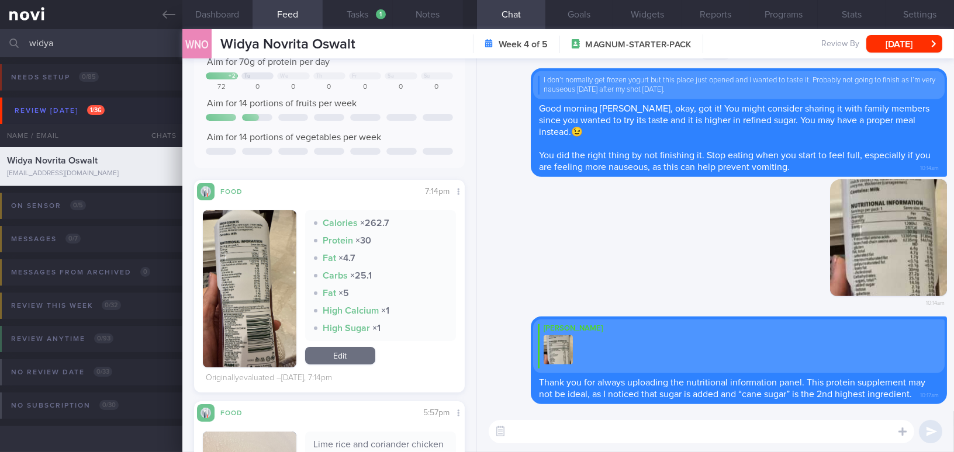
scroll to position [0, 0]
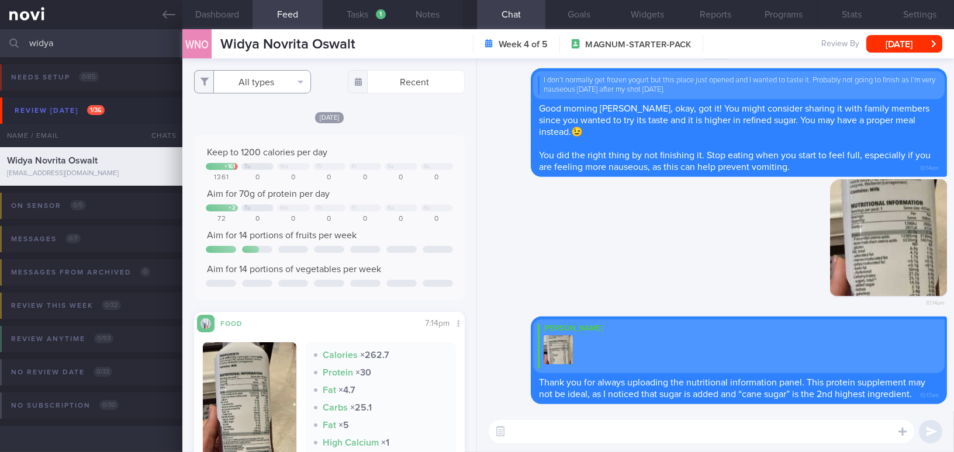
click at [269, 78] on button "All types" at bounding box center [252, 81] width 117 height 23
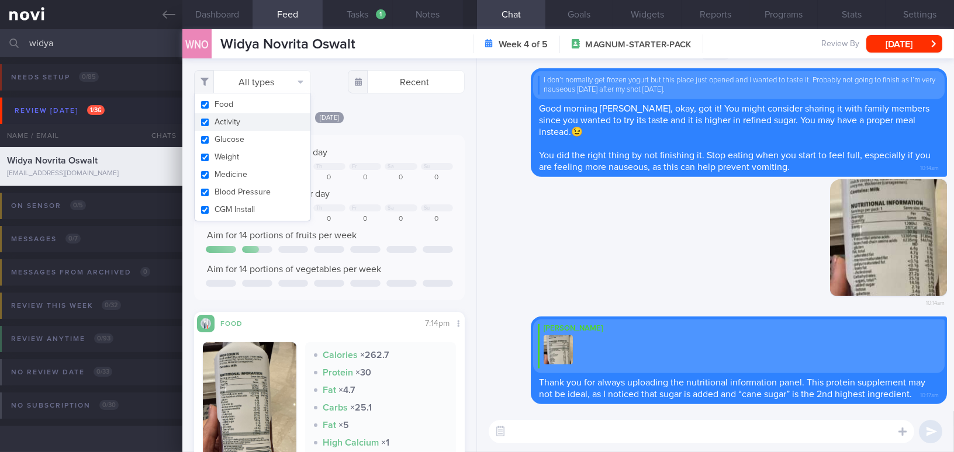
click at [206, 122] on button "Activity" at bounding box center [253, 122] width 116 height 18
checkbox input "false"
click at [382, 135] on div "Keep to 1200 calories per day + 161 Tu We Th Fr Sa Su 1361 0 0 0 0 0 0 Aim for …" at bounding box center [329, 217] width 271 height 165
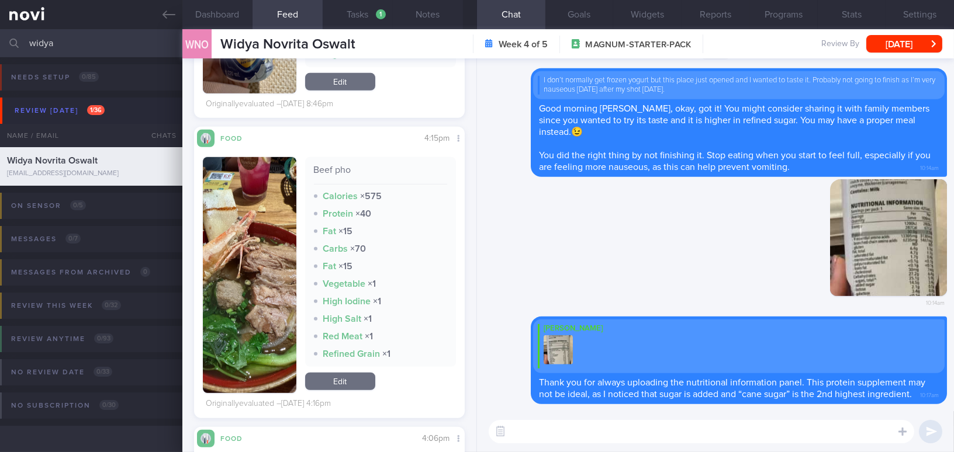
scroll to position [1593, 0]
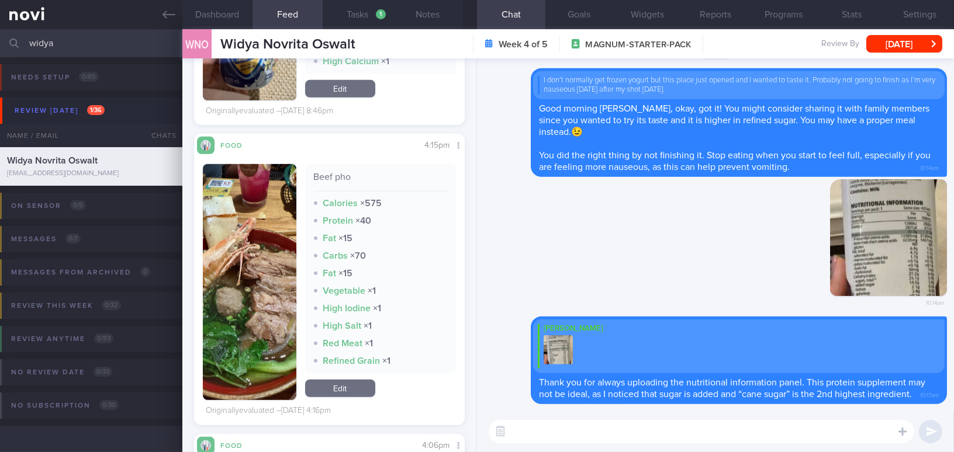
click at [265, 224] on button "button" at bounding box center [249, 282] width 93 height 236
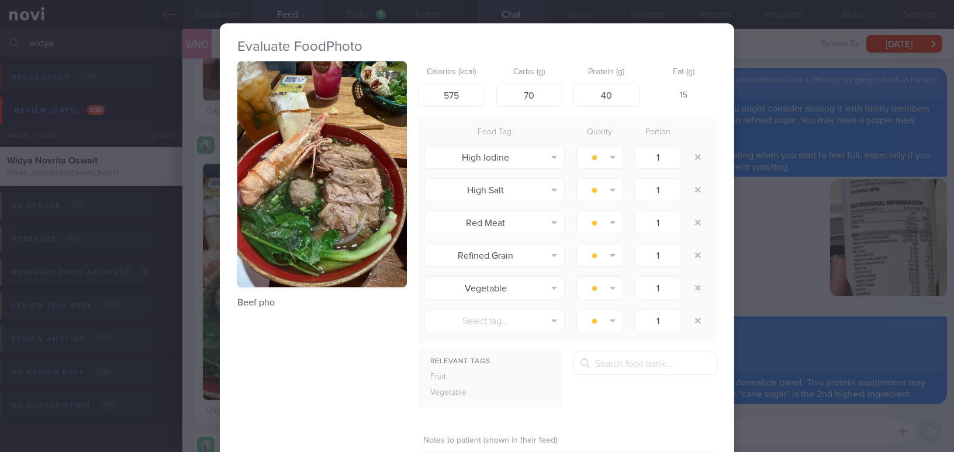
click at [322, 196] on button "button" at bounding box center [321, 174] width 169 height 226
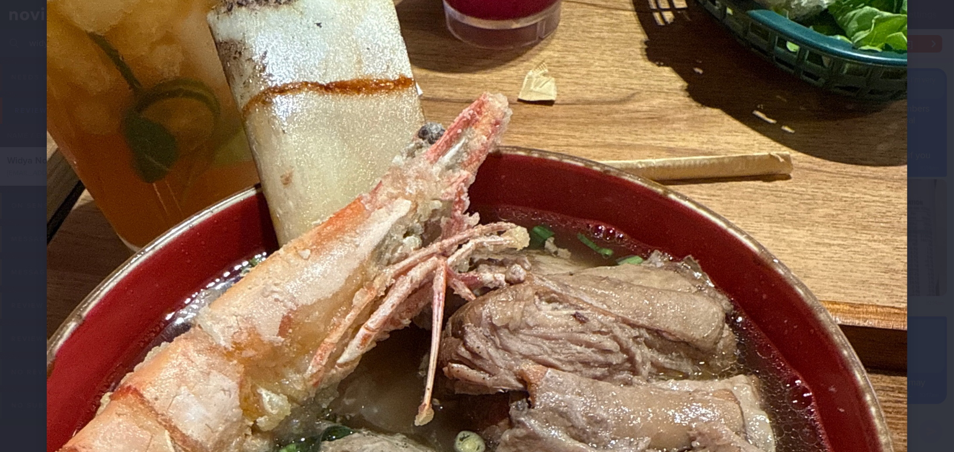
scroll to position [372, 0]
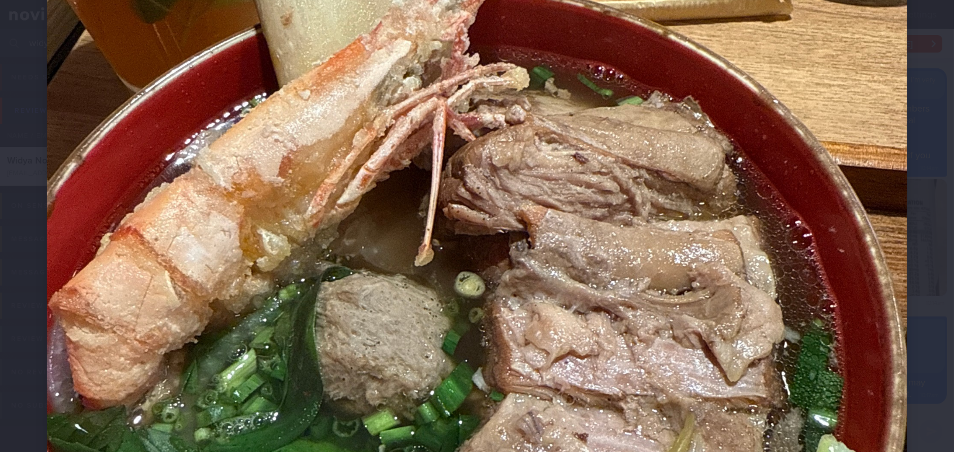
click at [641, 269] on img at bounding box center [477, 248] width 860 height 1147
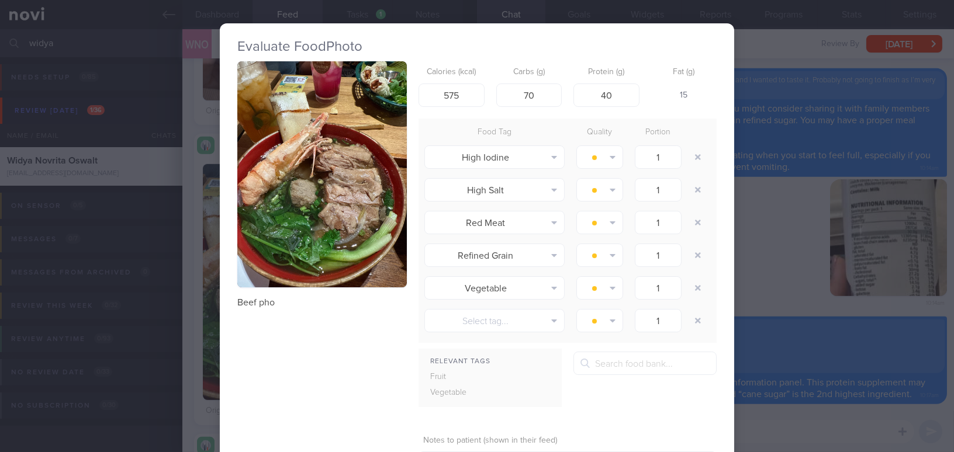
click at [770, 261] on div "Evaluate Food Photo Beef pho Calories (kcal) 575 Carbs (g) 70 Protein (g) 40 Fa…" at bounding box center [477, 226] width 954 height 452
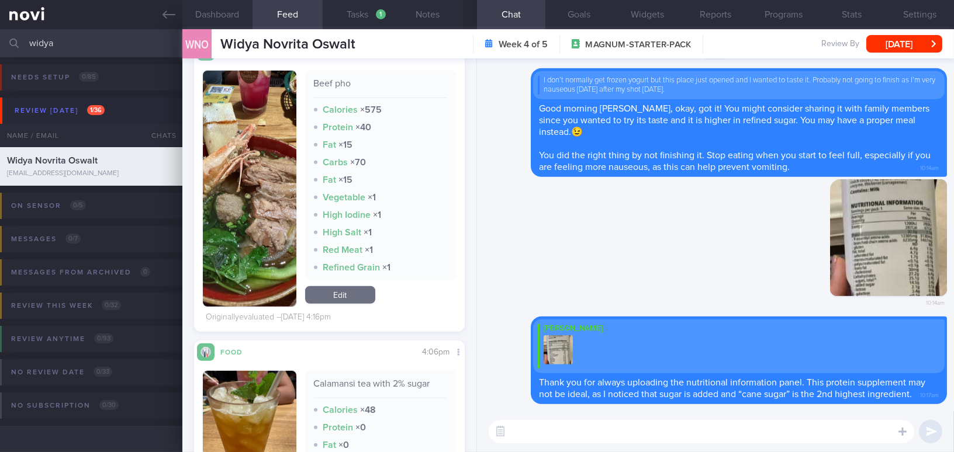
scroll to position [1700, 0]
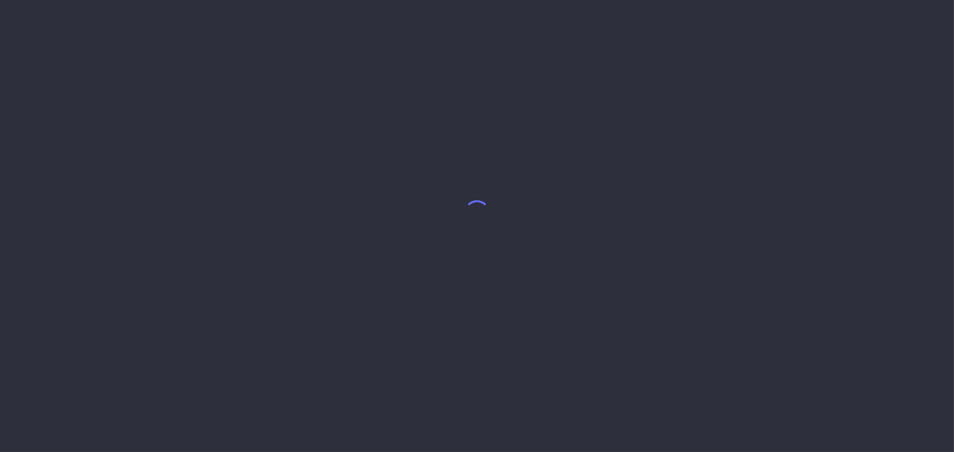
select select "7"
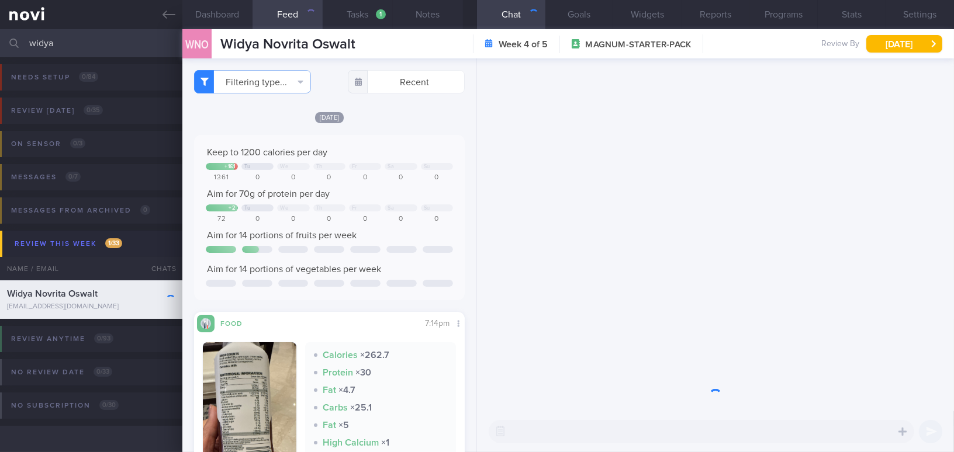
drag, startPoint x: 60, startPoint y: 46, endPoint x: 0, endPoint y: 41, distance: 60.4
click at [0, 41] on input "widya" at bounding box center [477, 43] width 954 height 28
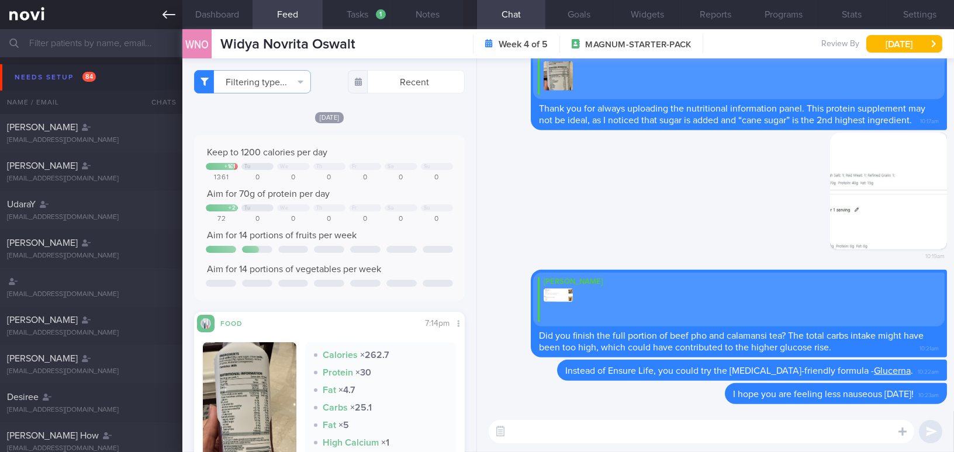
click at [171, 16] on icon at bounding box center [168, 14] width 13 height 13
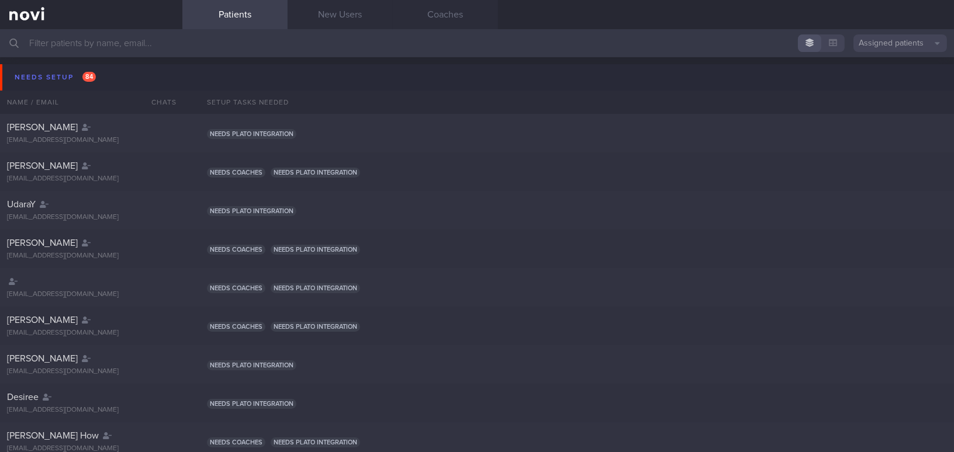
click at [149, 37] on input "text" at bounding box center [477, 43] width 954 height 28
click at [484, 67] on button "Needs setup 84" at bounding box center [478, 77] width 957 height 26
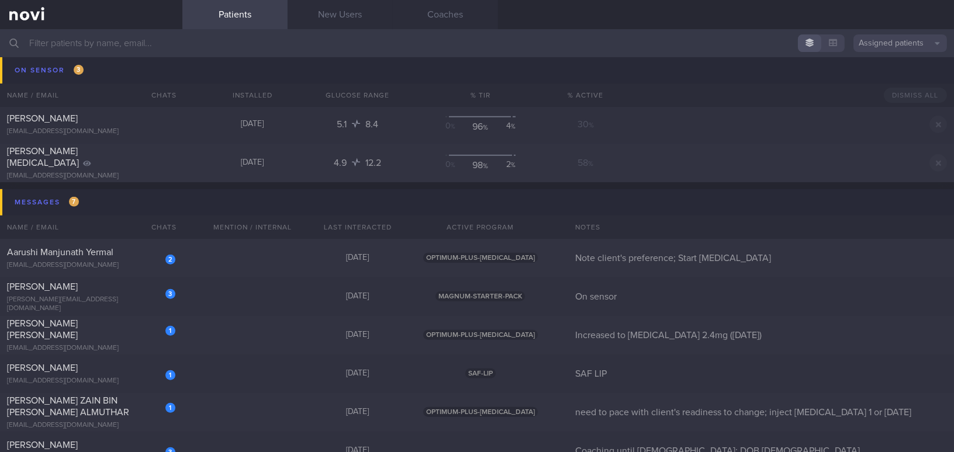
scroll to position [1593, 0]
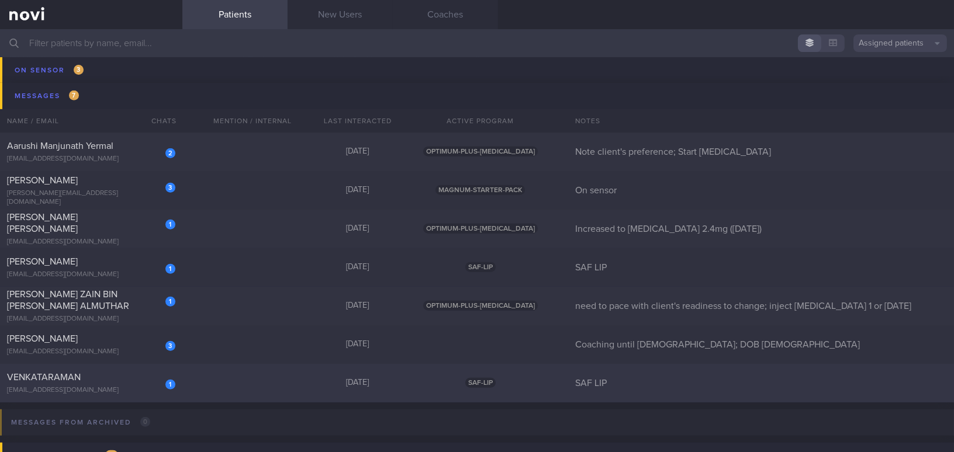
click at [129, 384] on div "1 [GEOGRAPHIC_DATA] [EMAIL_ADDRESS][DOMAIN_NAME]" at bounding box center [91, 383] width 182 height 23
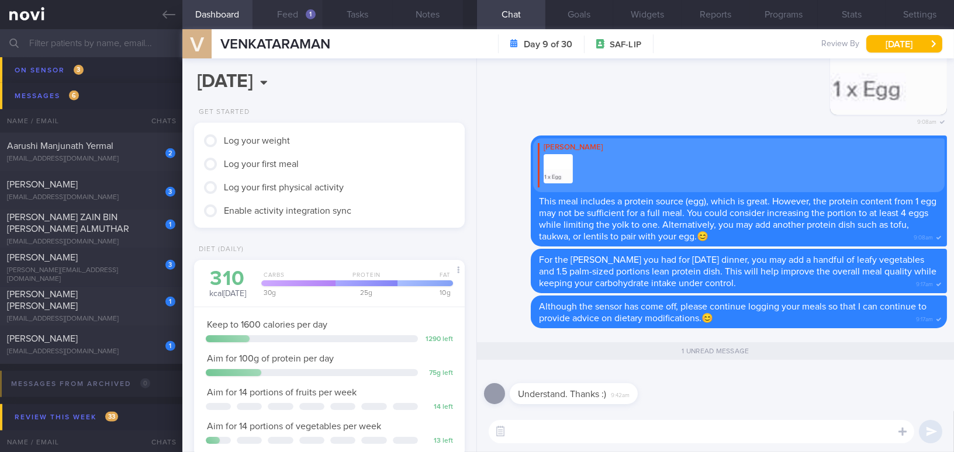
click at [294, 15] on button "Feed 1" at bounding box center [287, 14] width 70 height 29
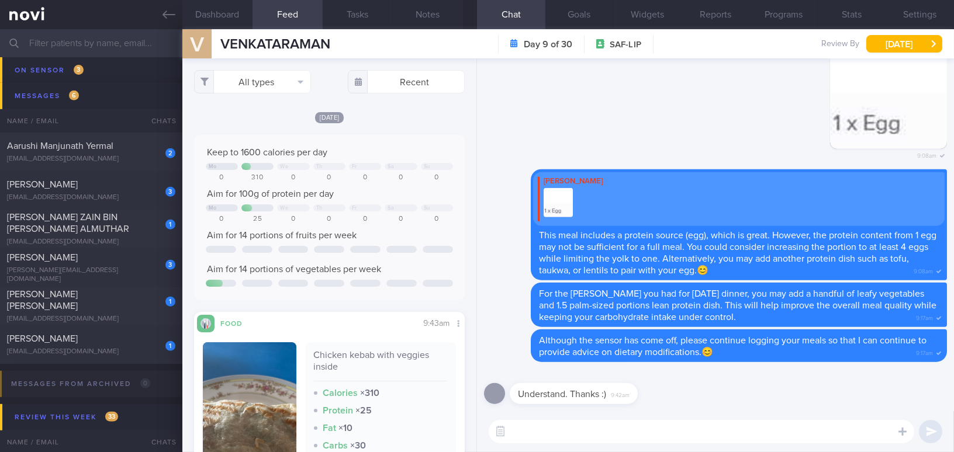
click at [517, 425] on textarea at bounding box center [700, 431] width 425 height 23
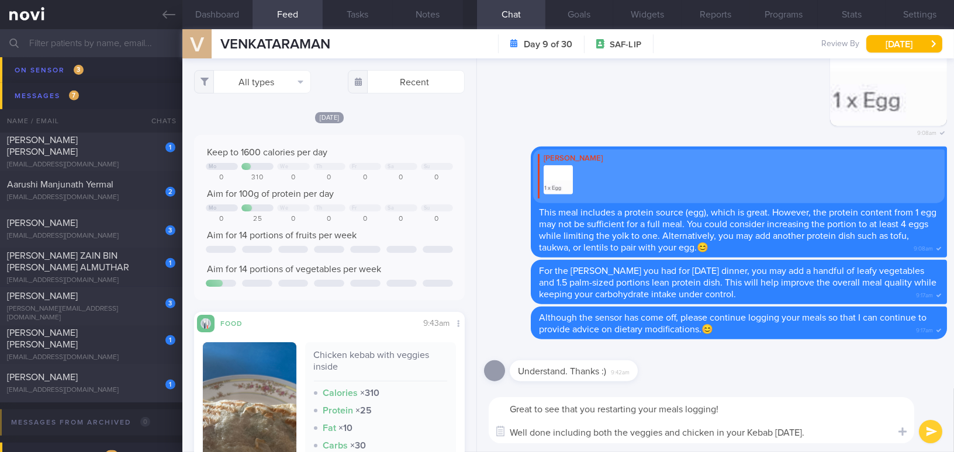
drag, startPoint x: 814, startPoint y: 434, endPoint x: 486, endPoint y: 404, distance: 329.7
click at [486, 404] on div "Great to see that you restarting your meals logging! Well done including both t…" at bounding box center [715, 421] width 477 height 64
click at [773, 434] on textarea "Great to see that you restarting your meals logging! Well done including both t…" at bounding box center [700, 420] width 425 height 46
drag, startPoint x: 811, startPoint y: 433, endPoint x: 330, endPoint y: 375, distance: 484.9
click at [330, 375] on div "Dashboard Feed 1 Tasks Notes Chat Goals Widgets Reports Programs Stats Settings…" at bounding box center [567, 240] width 771 height 423
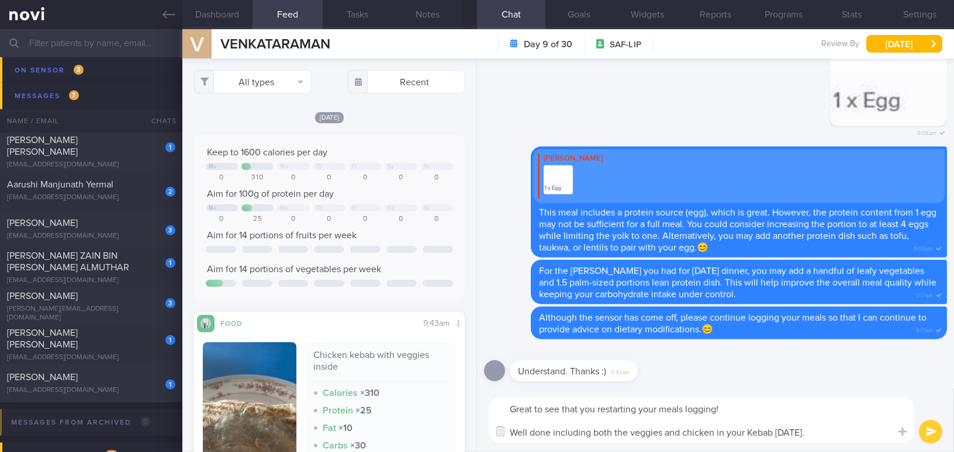
paste textarea "’ve restarted logging your meals! Well done on including both the vegetables an…"
click at [606, 408] on textarea "Great to see that you’ve restarted logging your meals! Well done on including b…" at bounding box center [700, 420] width 425 height 46
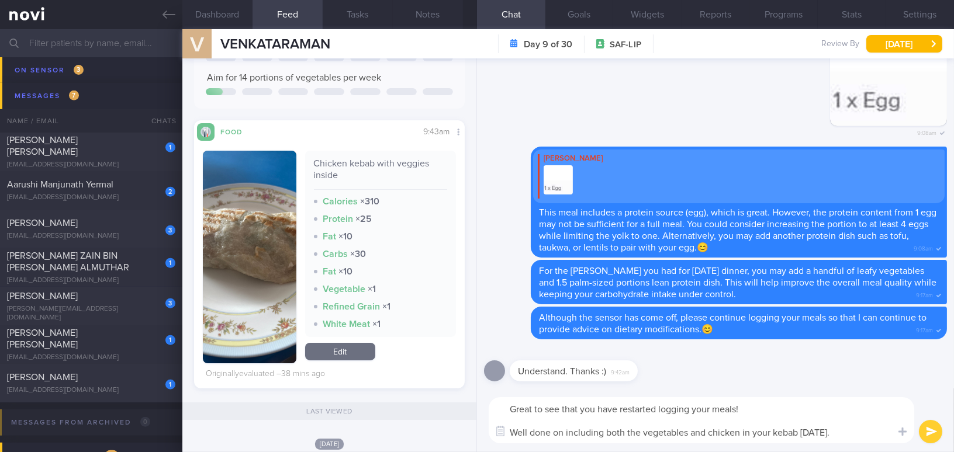
scroll to position [265, 0]
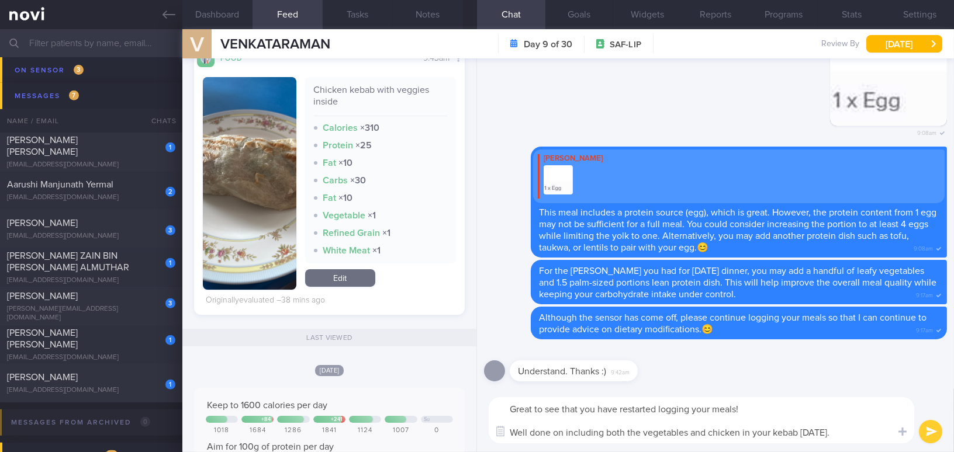
type textarea "Great to see that you have restarted logging your meals! Well done on including…"
click at [928, 430] on button "submit" at bounding box center [929, 431] width 23 height 23
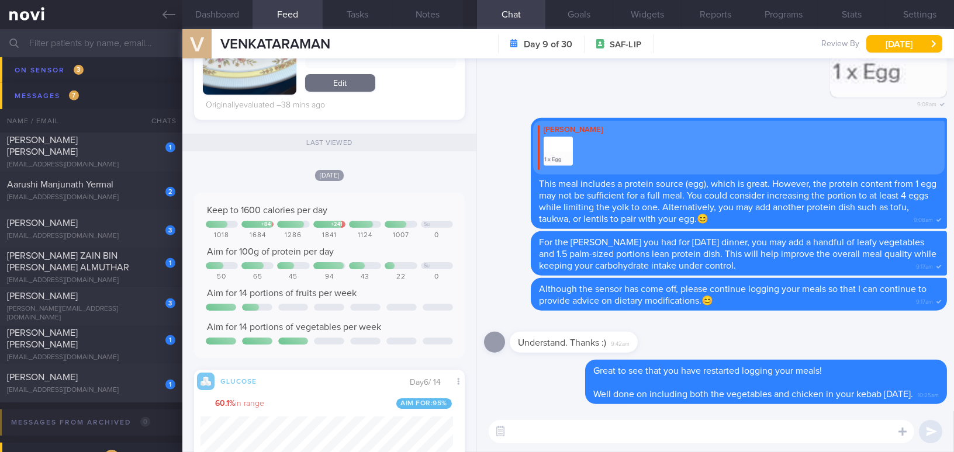
scroll to position [584, 0]
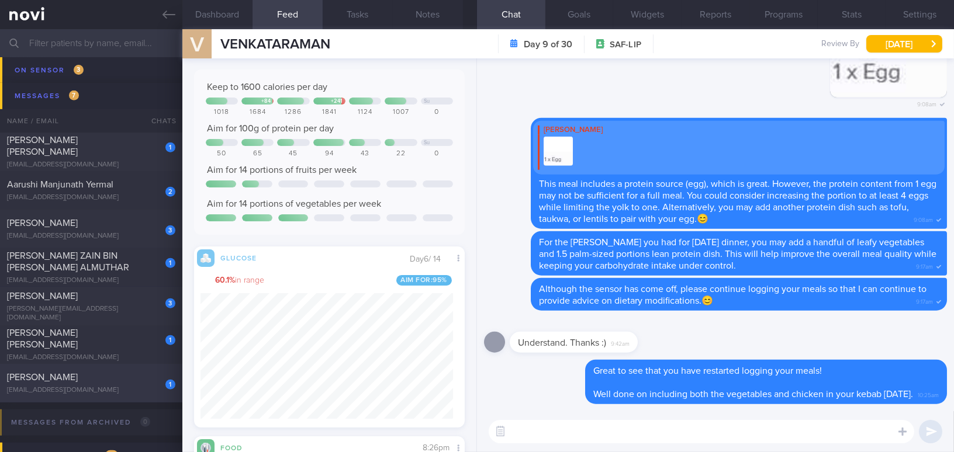
click at [126, 380] on div "[PERSON_NAME]" at bounding box center [89, 378] width 165 height 12
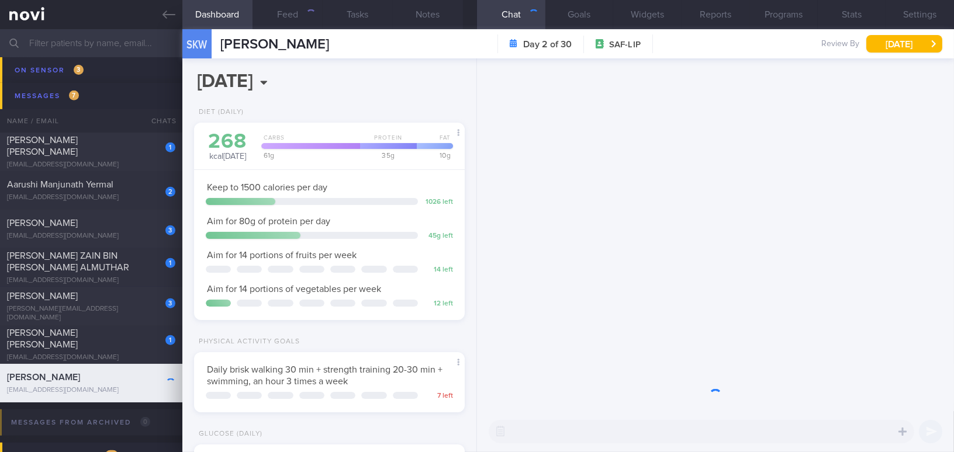
scroll to position [123, 246]
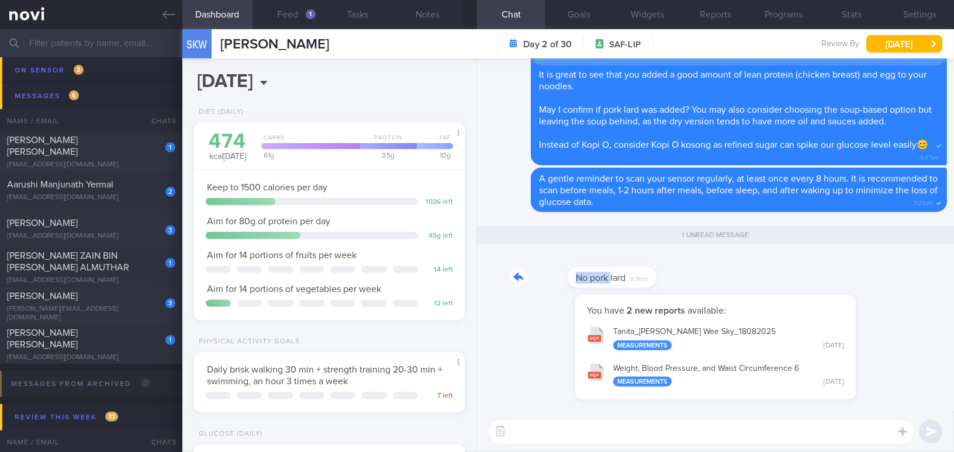
drag, startPoint x: 554, startPoint y: 271, endPoint x: 703, endPoint y: 275, distance: 149.6
click at [703, 275] on div "No pork lard 9:37am" at bounding box center [715, 274] width 463 height 42
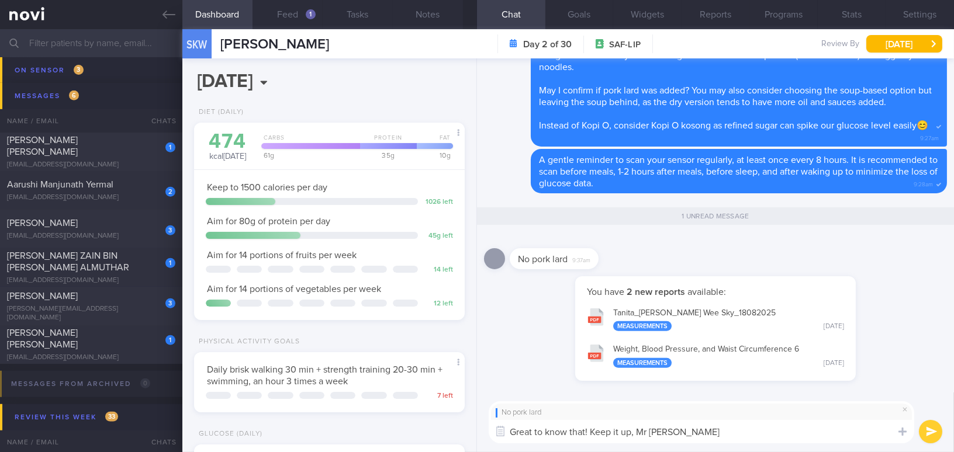
type textarea "Great to know that! Keep it up, Mr [PERSON_NAME]!"
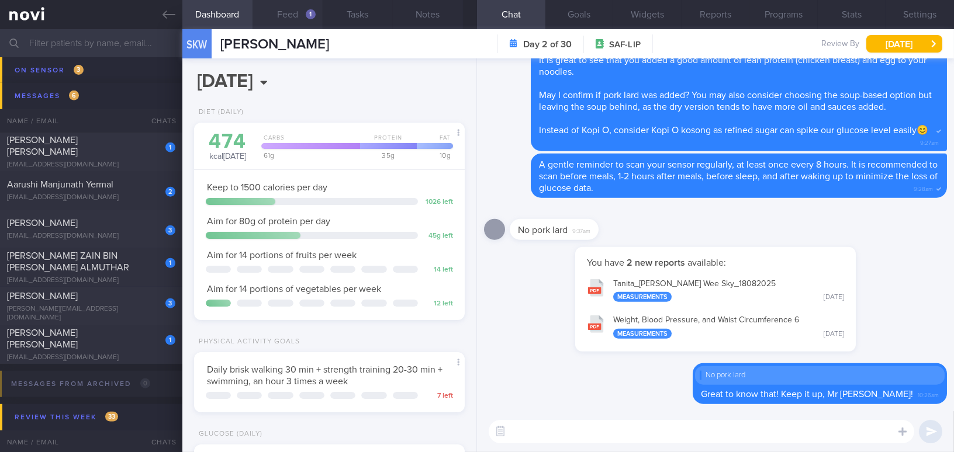
click at [289, 15] on button "Feed 1" at bounding box center [287, 14] width 70 height 29
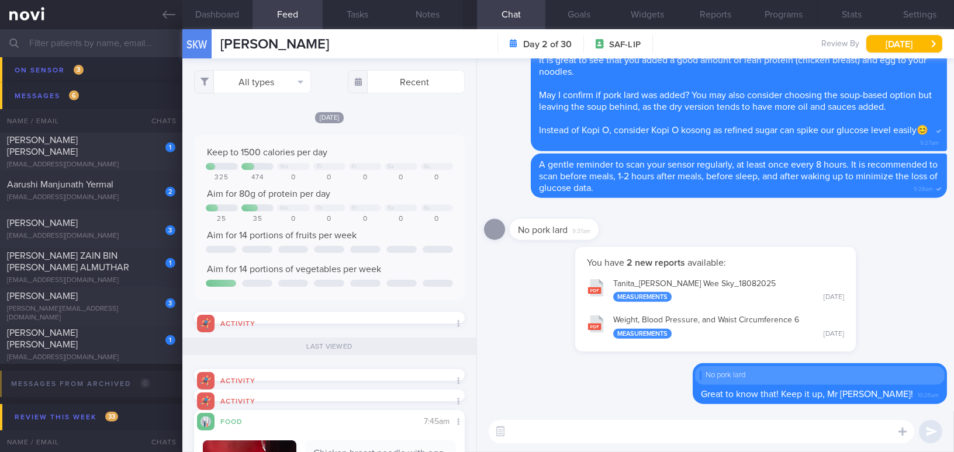
scroll to position [212, 0]
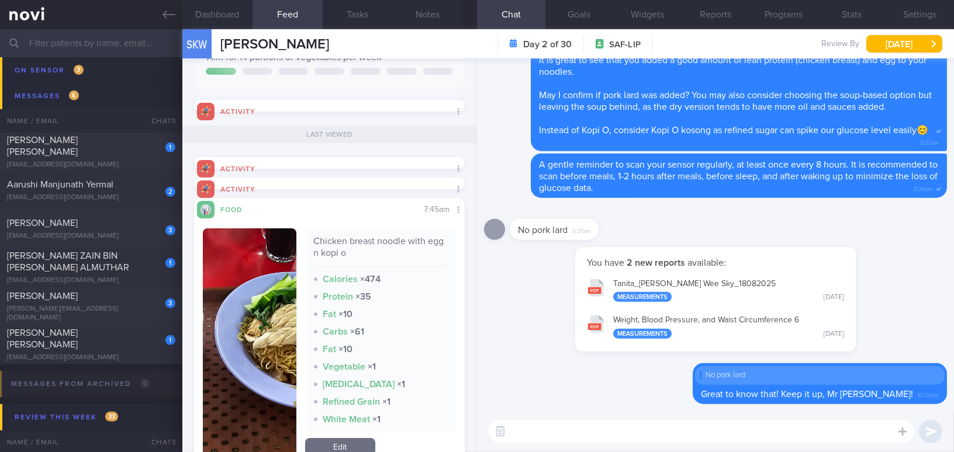
click at [587, 427] on textarea at bounding box center [700, 431] width 425 height 23
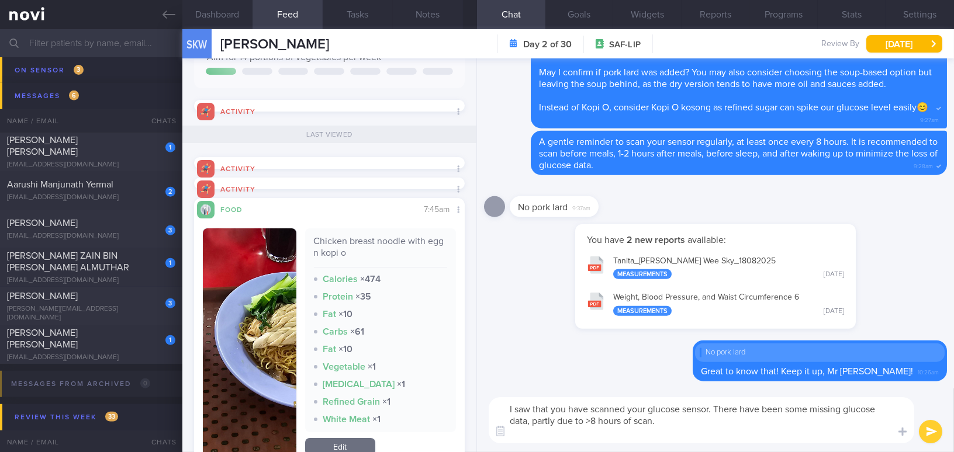
scroll to position [0, 0]
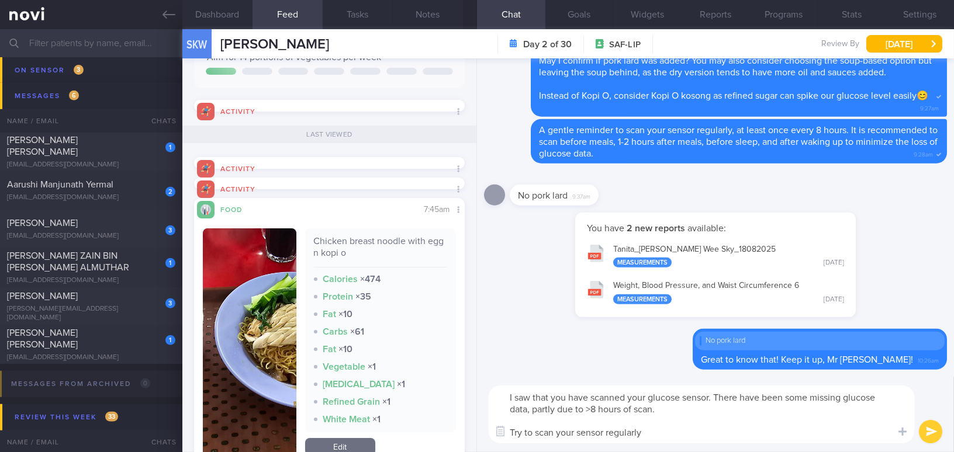
drag, startPoint x: 649, startPoint y: 427, endPoint x: 476, endPoint y: 390, distance: 176.2
click at [477, 390] on div "I saw that you have scanned your glucose sensor. There have been some missing g…" at bounding box center [715, 414] width 477 height 75
click at [633, 422] on textarea "I saw that you have scanned your glucose sensor. There have been some missing g…" at bounding box center [700, 415] width 425 height 58
drag, startPoint x: 655, startPoint y: 435, endPoint x: 428, endPoint y: 366, distance: 236.8
click at [428, 366] on div "Dashboard Feed 1 Tasks Notes Chat Goals Widgets Reports Programs Stats Settings…" at bounding box center [567, 240] width 771 height 423
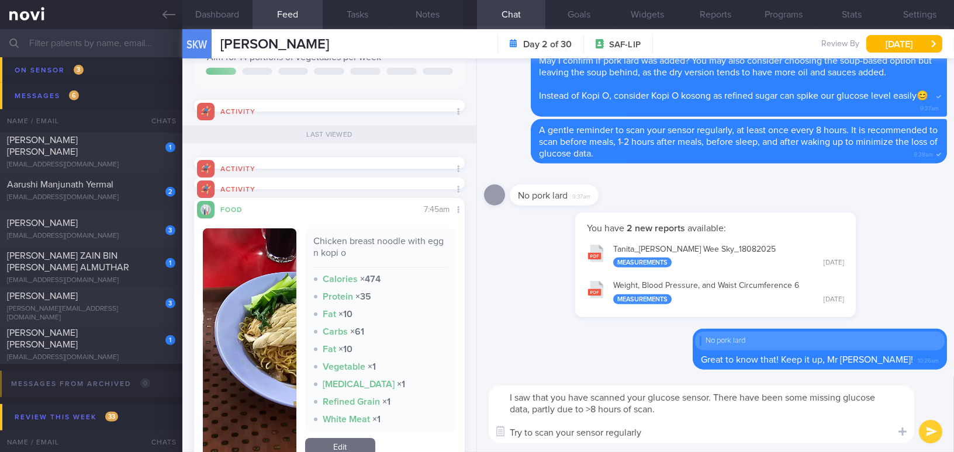
paste textarea "noticed that you have scanned your glucose sensor. There are some missing gluco…"
drag, startPoint x: 514, startPoint y: 397, endPoint x: 543, endPoint y: 397, distance: 29.8
click at [543, 397] on textarea "I noticed that you have scanned your glucose sensor. There are some missing glu…" at bounding box center [700, 415] width 425 height 58
click at [713, 392] on textarea "I saw that you have scanned your glucose sensor. There are some missing glucose…" at bounding box center [700, 415] width 425 height 58
click at [706, 434] on textarea "I saw that you have scanned your glucose sensor. 👍There are some missing glucos…" at bounding box center [700, 415] width 425 height 58
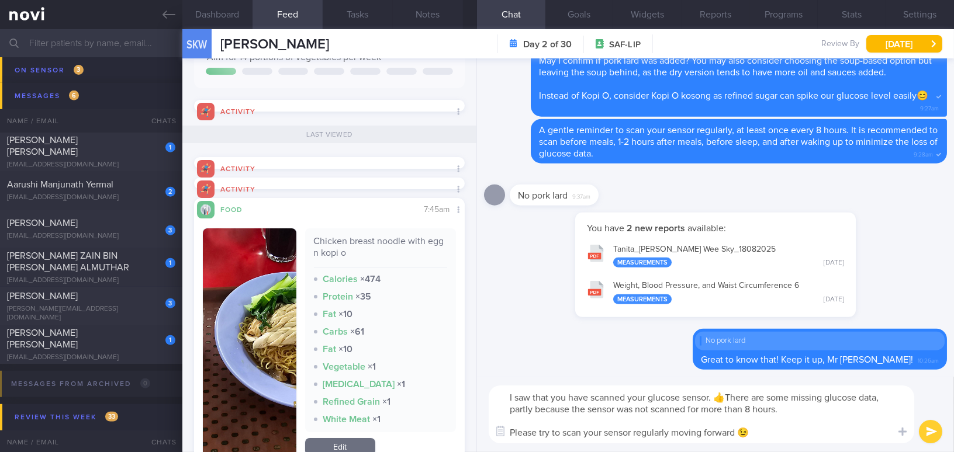
type textarea "I saw that you have scanned your glucose sensor. 👍There are some missing glucos…"
click at [927, 428] on button "submit" at bounding box center [929, 431] width 23 height 23
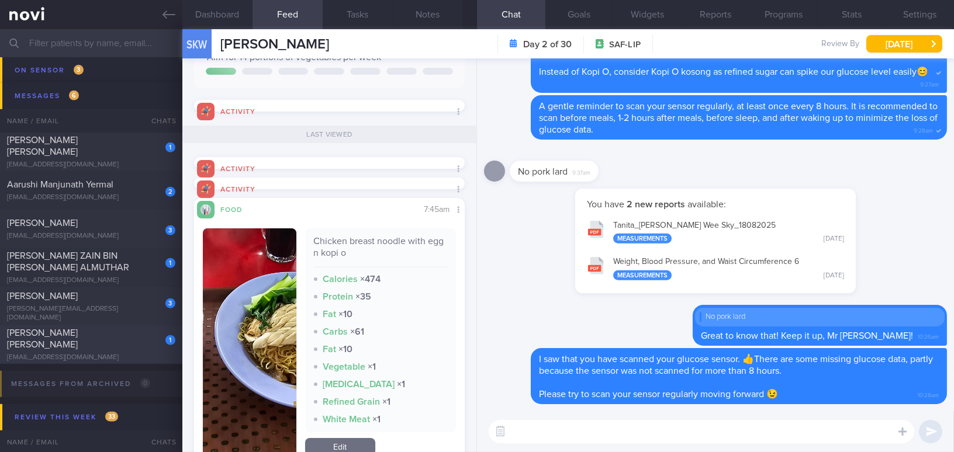
click at [126, 345] on div "1 Roy Wong Huey Shyan roywhs@gmail.com" at bounding box center [91, 344] width 182 height 35
type input "Increased to Wegovy 2.4mg (6/8/25)"
select select "8"
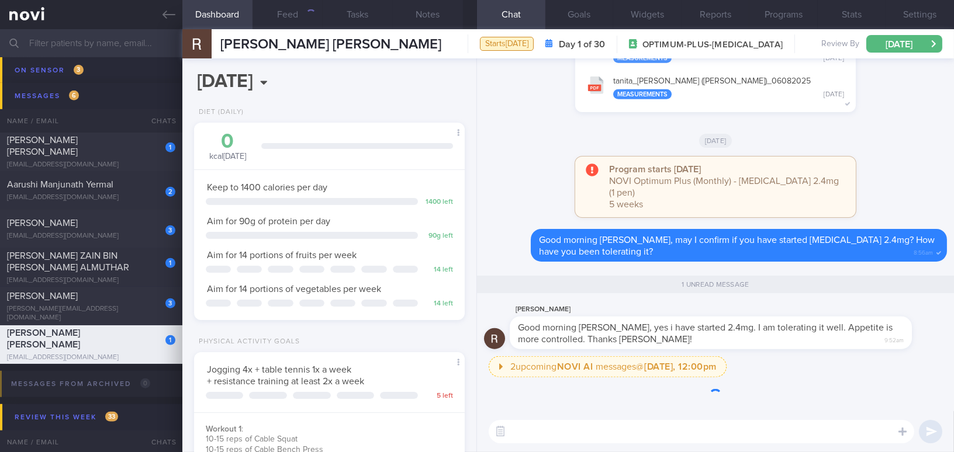
scroll to position [137, 241]
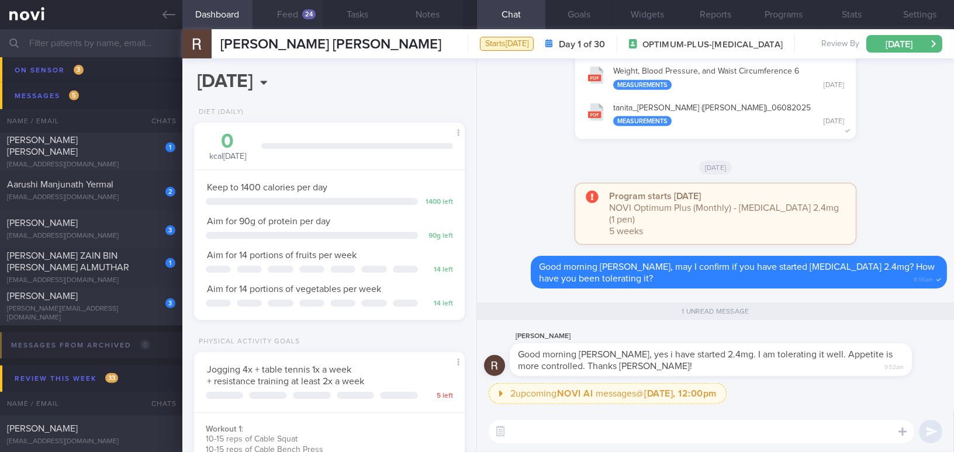
click at [299, 15] on button "Feed 24" at bounding box center [287, 14] width 70 height 29
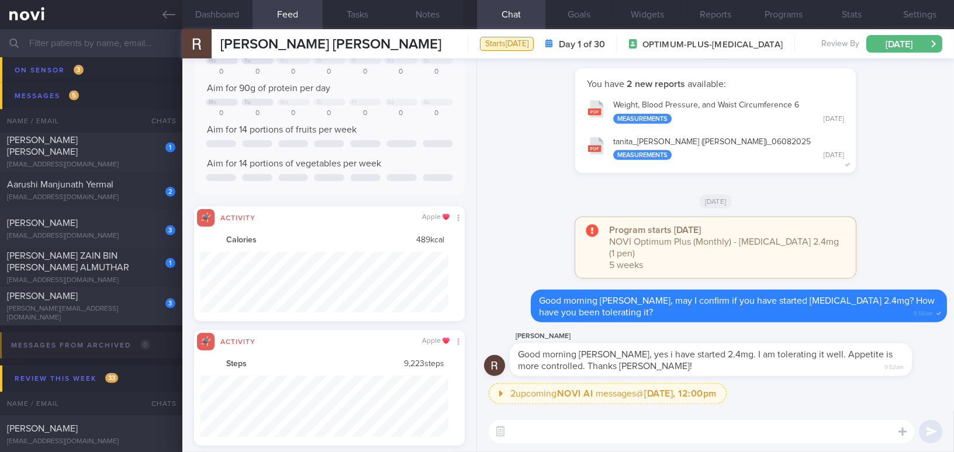
scroll to position [62, 247]
drag, startPoint x: 557, startPoint y: 349, endPoint x: 648, endPoint y: 345, distance: 90.7
click at [648, 345] on div "Roy Wong Good morning Mee Li, yes i have started 2.4mg. I am tolerating it well…" at bounding box center [727, 353] width 437 height 47
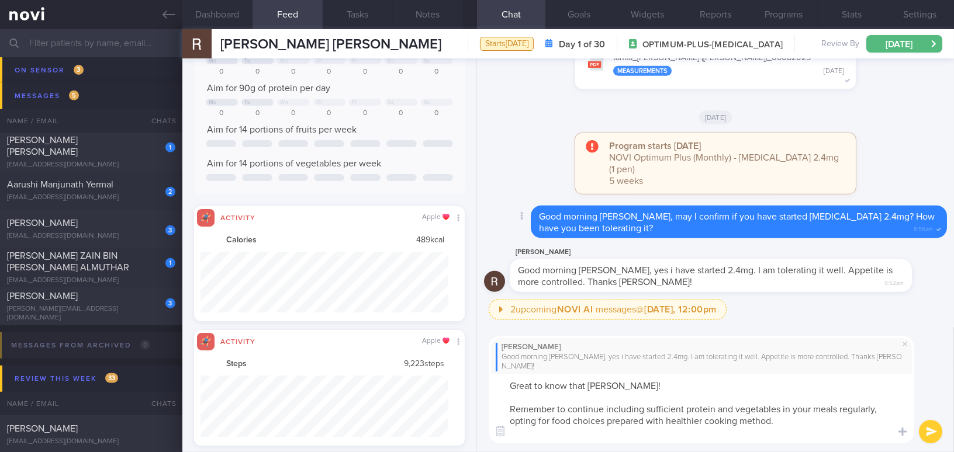
scroll to position [0, 0]
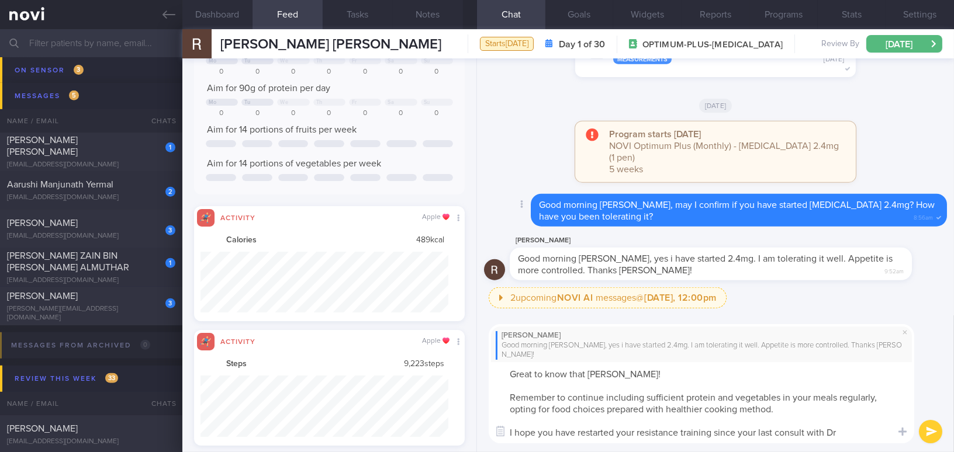
type textarea "Great to know that Roy! Remember to continue including sufficient protein and v…"
drag, startPoint x: 851, startPoint y: 431, endPoint x: 504, endPoint y: 370, distance: 351.8
click at [504, 370] on textarea "Great to know that Roy! Remember to continue including sufficient protein and v…" at bounding box center [700, 402] width 425 height 81
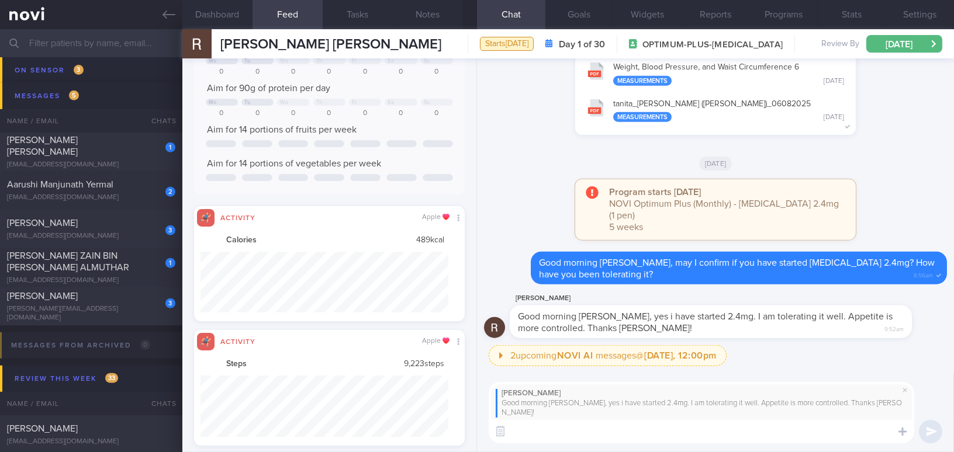
paste textarea "Great to hear that, Roy! Remember to continue including sufficient protein and …"
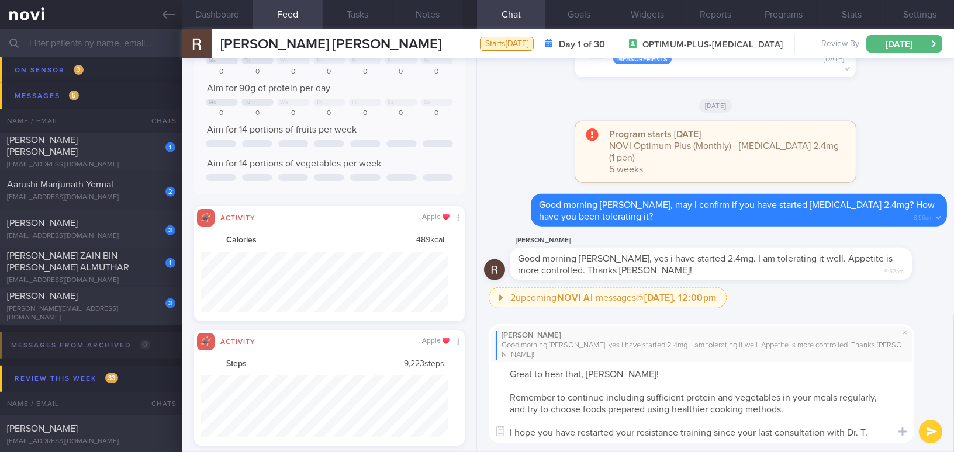
drag, startPoint x: 804, startPoint y: 432, endPoint x: 824, endPoint y: 431, distance: 20.5
click at [824, 431] on textarea "Great to hear that, Roy! Remember to continue including sufficient protein and …" at bounding box center [700, 402] width 425 height 81
type textarea "Great to hear that, Roy! Remember to continue including sufficient protein and …"
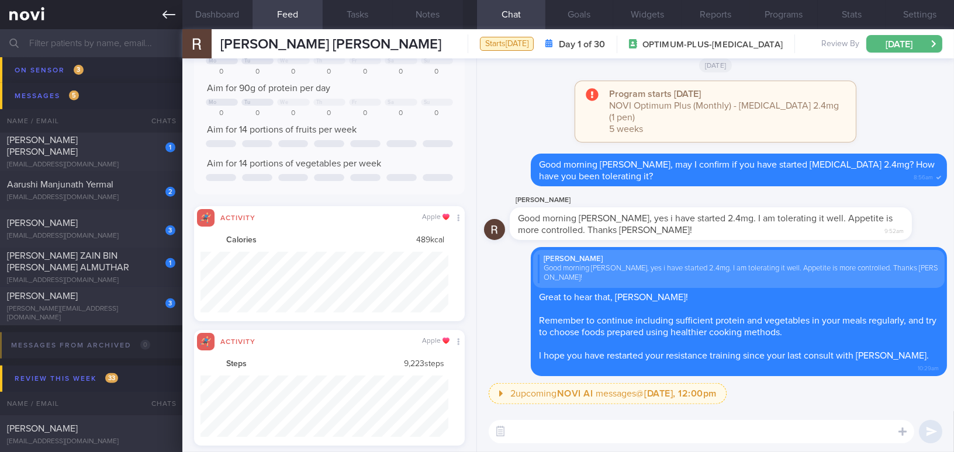
click at [171, 18] on icon at bounding box center [168, 14] width 13 height 13
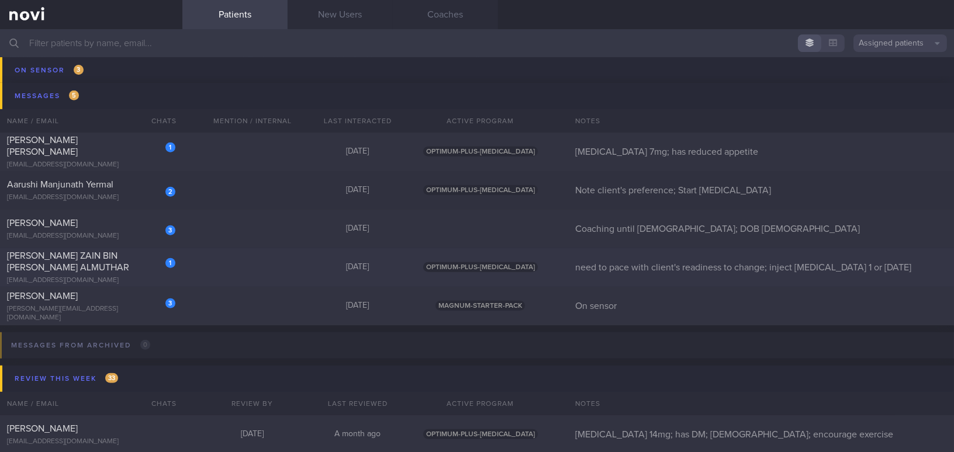
click at [116, 273] on div "1 SYED ZAIN BIN IBRAHIM MOHAMMED ALMUTHAR dezsayin@hotmail.com" at bounding box center [91, 267] width 182 height 35
select select "8"
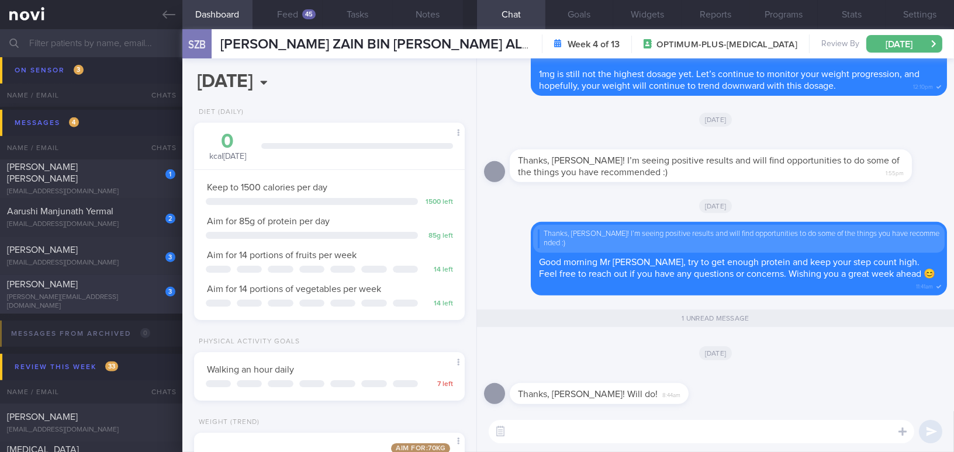
scroll to position [1540, 0]
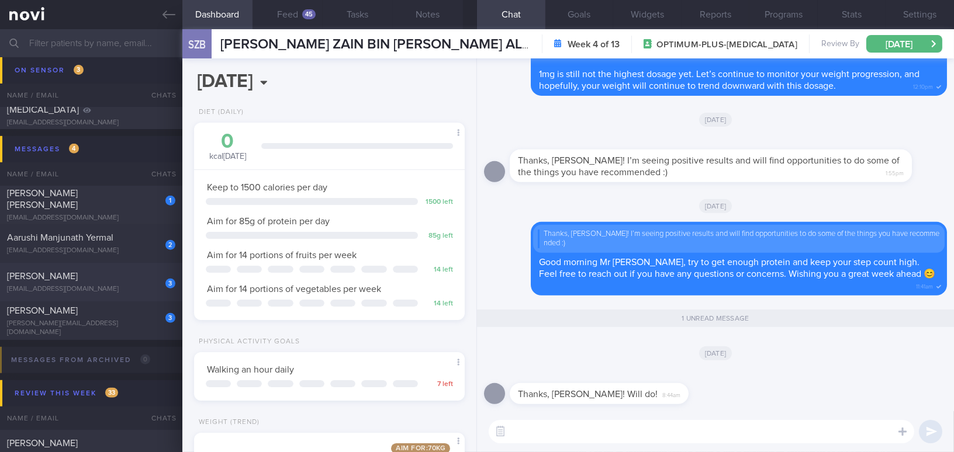
click at [99, 286] on div "[EMAIL_ADDRESS][DOMAIN_NAME]" at bounding box center [91, 289] width 168 height 9
type input "Coaching until [DEMOGRAPHIC_DATA]; DOB [DEMOGRAPHIC_DATA]"
select select "7"
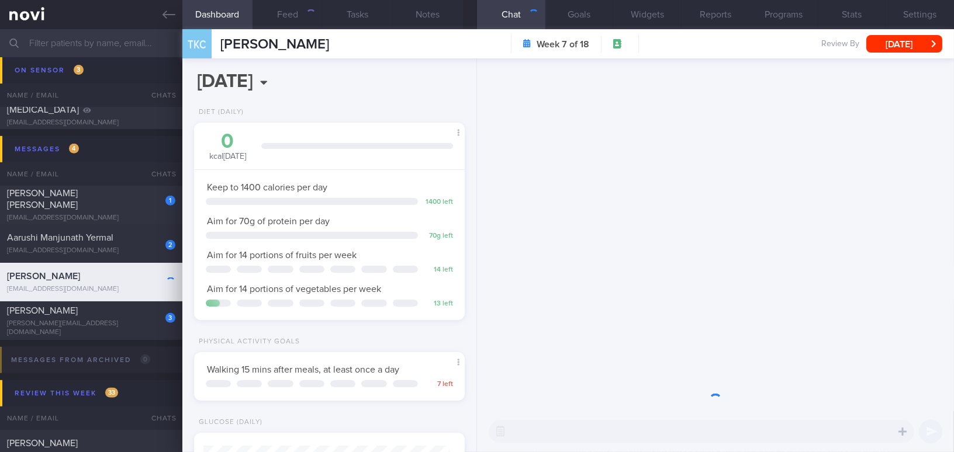
scroll to position [123, 246]
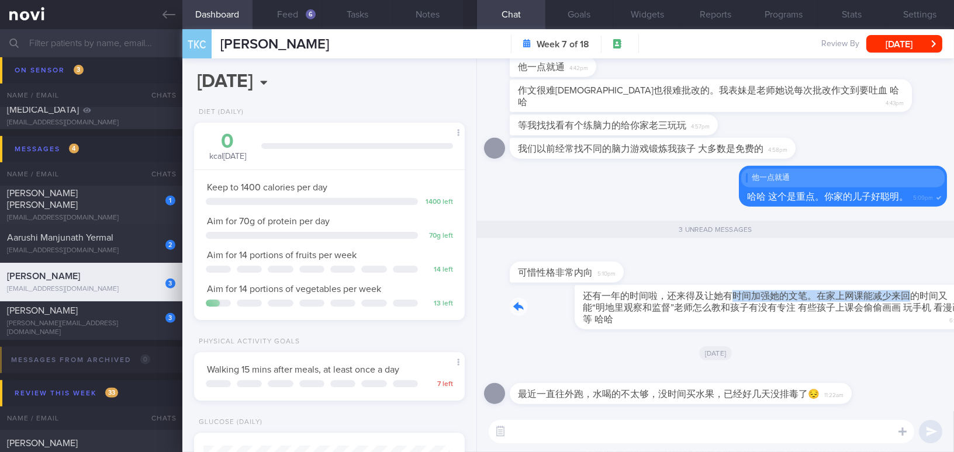
drag, startPoint x: 664, startPoint y: 287, endPoint x: 848, endPoint y: 296, distance: 184.3
click at [848, 296] on div "还有一年的时间啦，还来得及让她有时间加强她的文笔。在家上网课能减少来回的时间又能“明地里观察和监督”老师怎么教和孩子有没有专注 有些孩子上课会偷偷画画 玩手机…" at bounding box center [727, 307] width 437 height 44
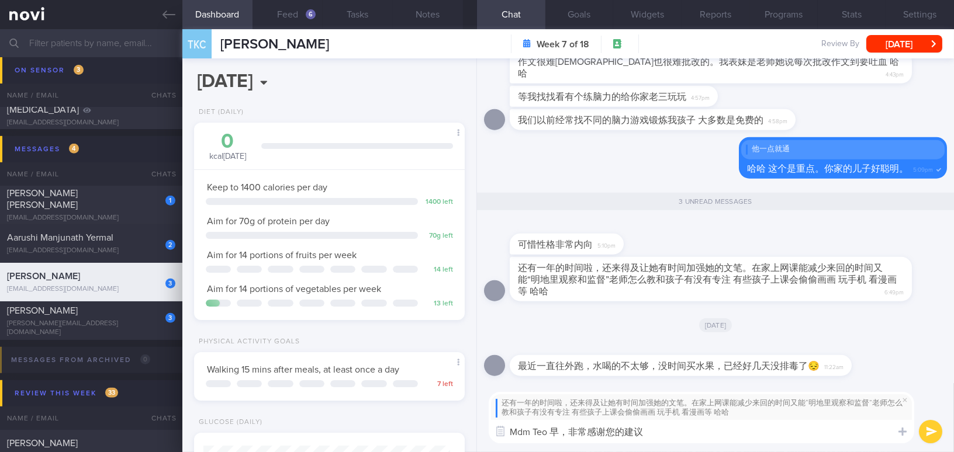
type textarea "Mdm Teo 早，非常感谢您的建议！"
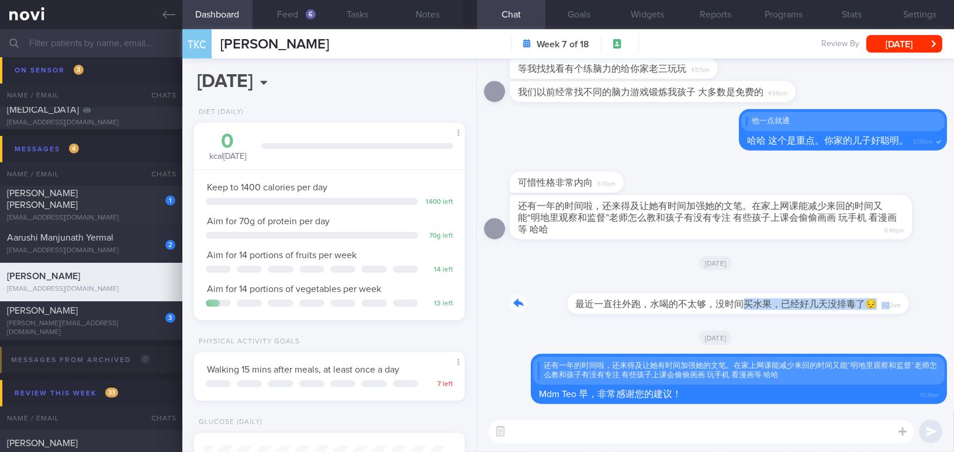
drag, startPoint x: 685, startPoint y: 295, endPoint x: 832, endPoint y: 293, distance: 147.2
click at [832, 293] on div "最近一直往外跑，水喝的不太够，没时间买水果，已经好几天没排毒了😔 11:22am" at bounding box center [697, 296] width 377 height 35
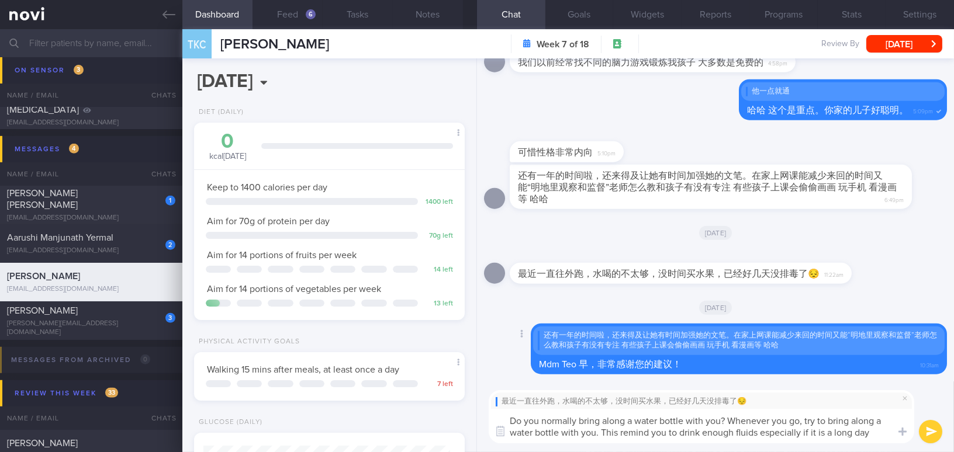
scroll to position [0, 0]
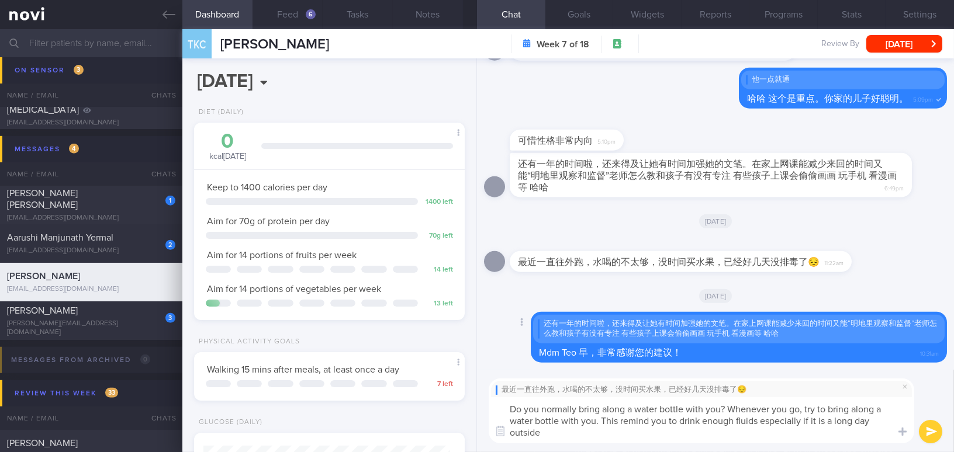
type textarea "Do you normally bring along a water bottle with you? Whenever you go, try to br…"
drag, startPoint x: 555, startPoint y: 434, endPoint x: 500, endPoint y: 404, distance: 63.0
click at [500, 404] on textarea "Do you normally bring along a water bottle with you? Whenever you go, try to br…" at bounding box center [700, 420] width 425 height 46
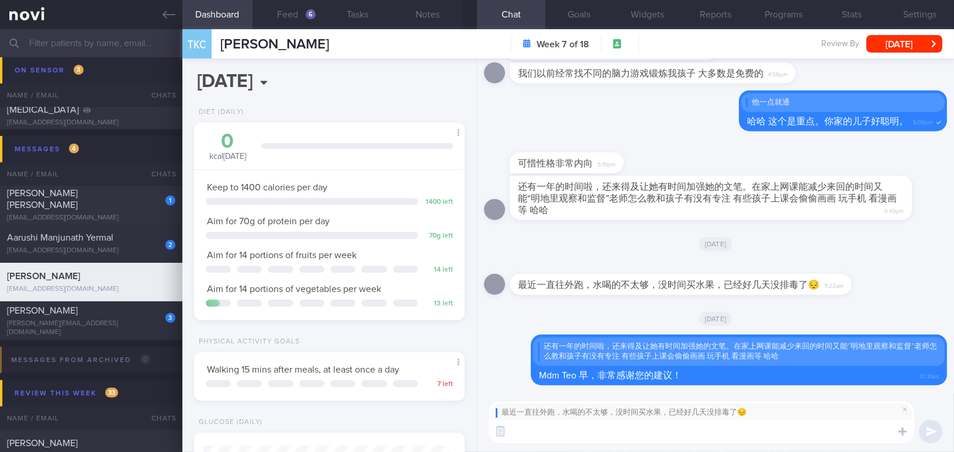
paste textarea "Do you normally bring a water bottle with you? Whenever you go out, try to carr…"
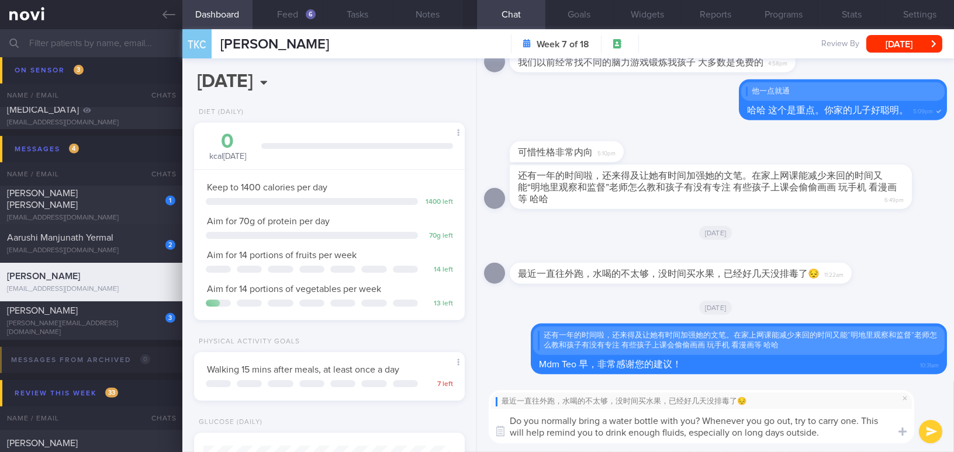
type textarea "Do you normally bring a water bottle with you? Whenever you go out, try to carr…"
click at [926, 435] on button "submit" at bounding box center [929, 431] width 23 height 23
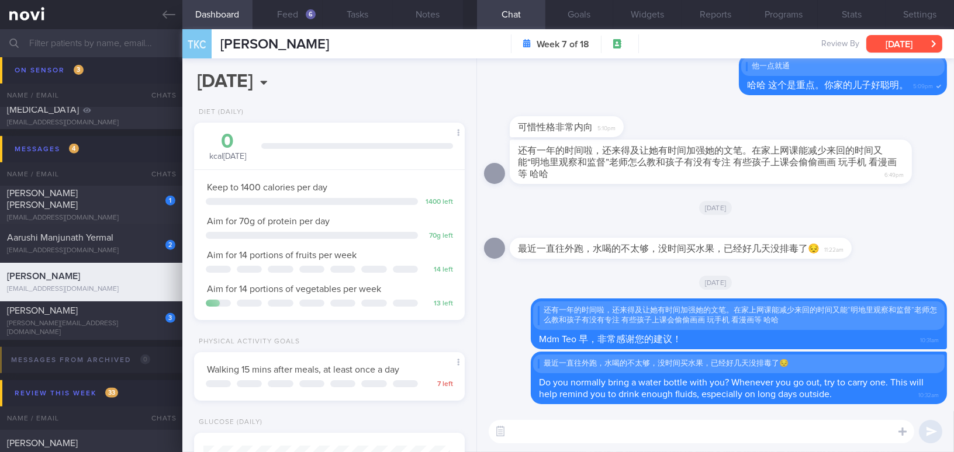
click at [888, 46] on button "[DATE]" at bounding box center [904, 44] width 76 height 18
click at [307, 20] on button "Feed 6" at bounding box center [287, 14] width 70 height 29
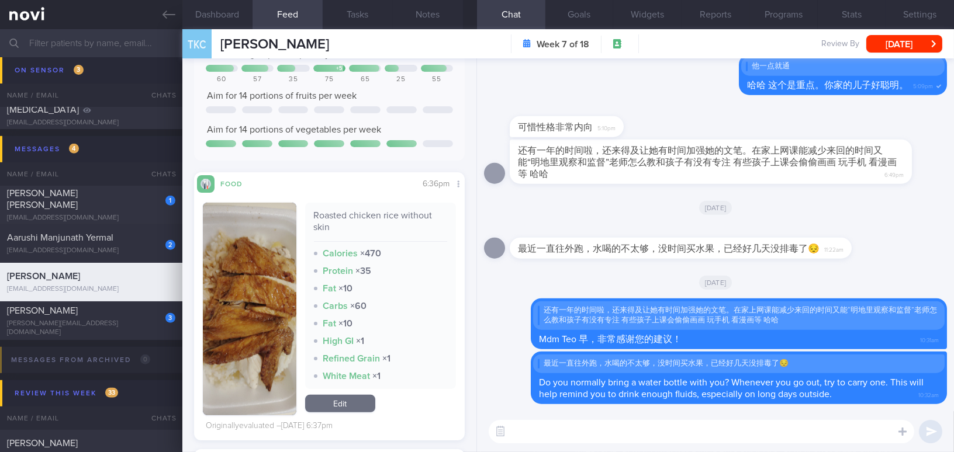
scroll to position [1115, 0]
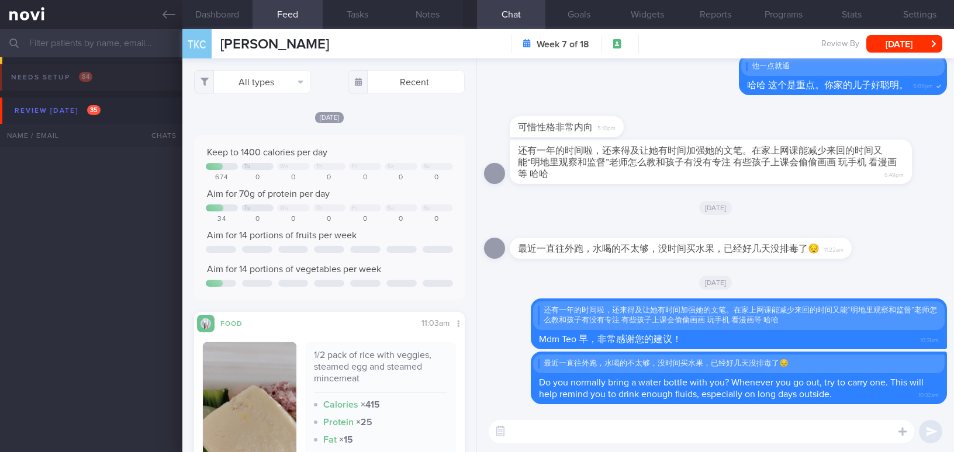
select select "7"
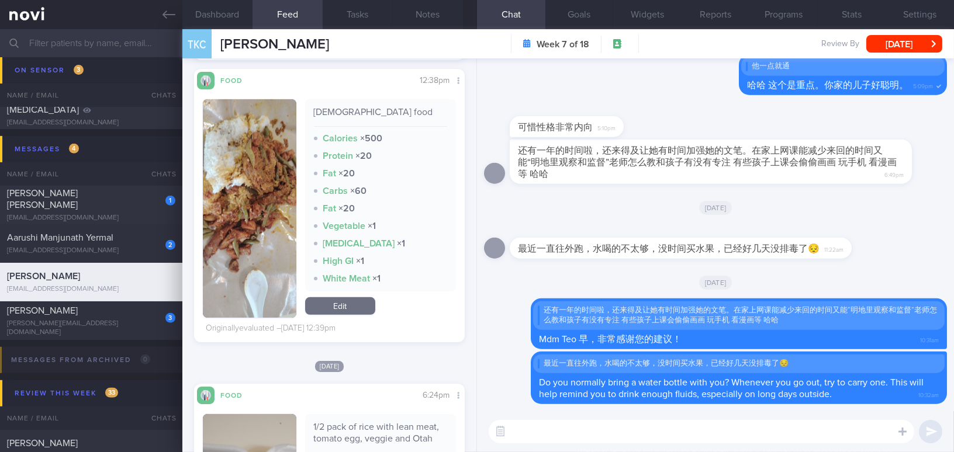
scroll to position [1168, 0]
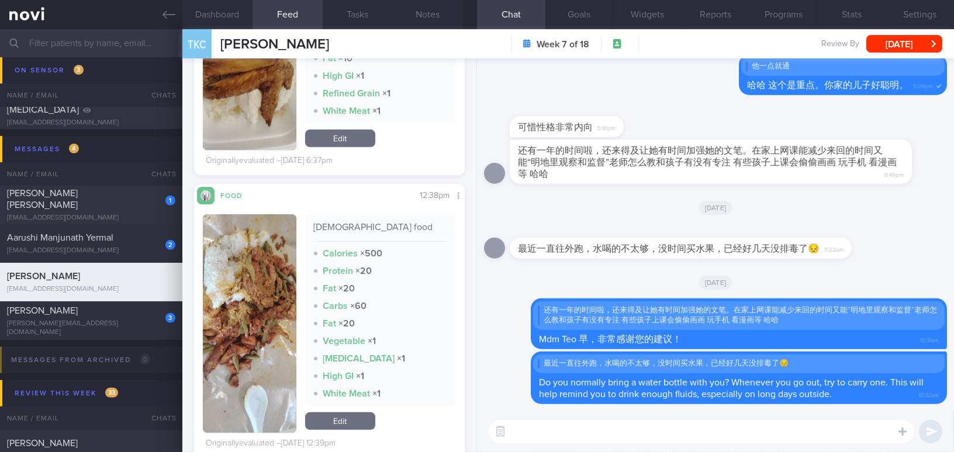
click at [220, 283] on button "button" at bounding box center [249, 323] width 93 height 219
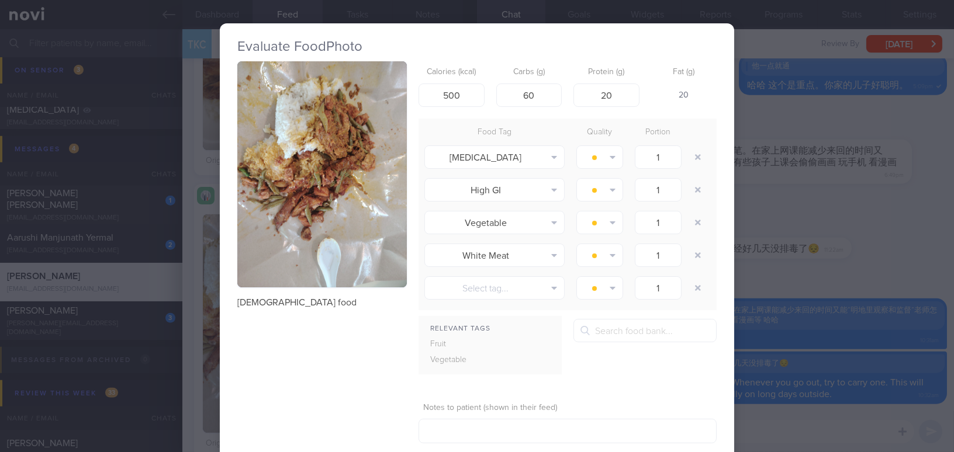
click at [266, 221] on button "button" at bounding box center [321, 174] width 169 height 226
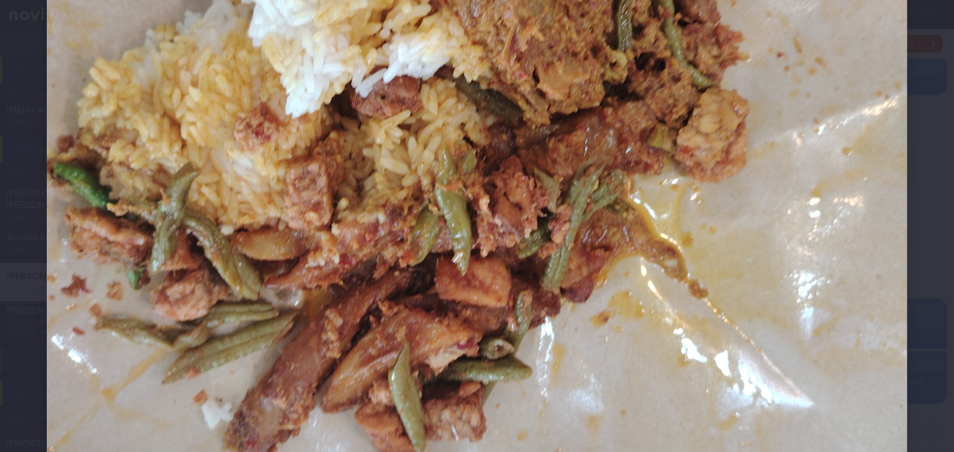
scroll to position [265, 0]
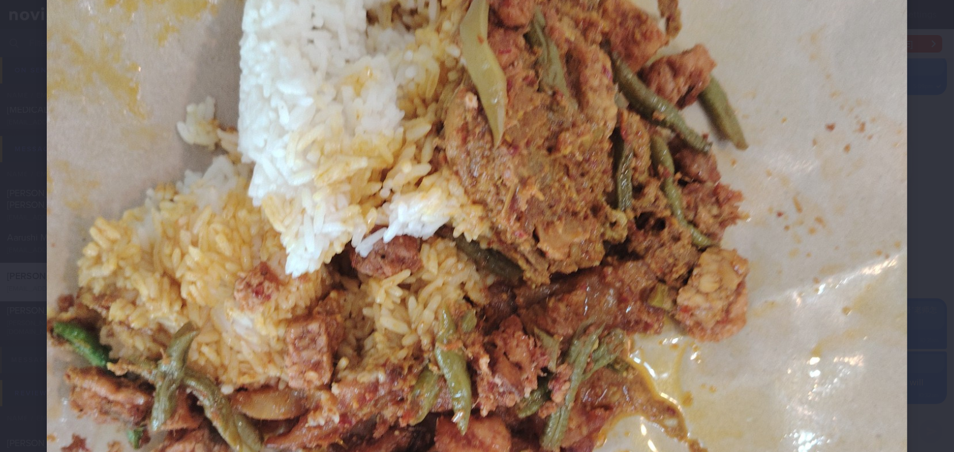
click at [591, 248] on img at bounding box center [477, 354] width 860 height 1147
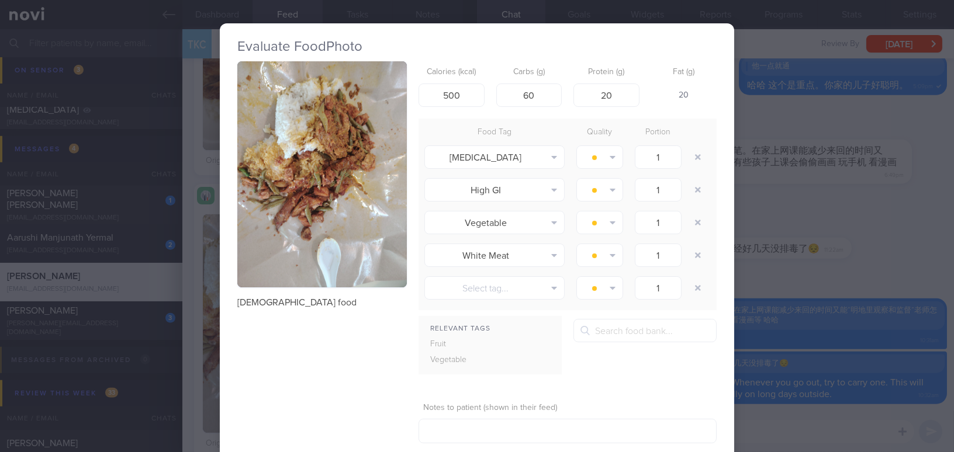
click at [781, 271] on div "Evaluate Food Photo [DEMOGRAPHIC_DATA] food Calories (kcal) 500 Carbs (g) 60 Pr…" at bounding box center [477, 226] width 954 height 452
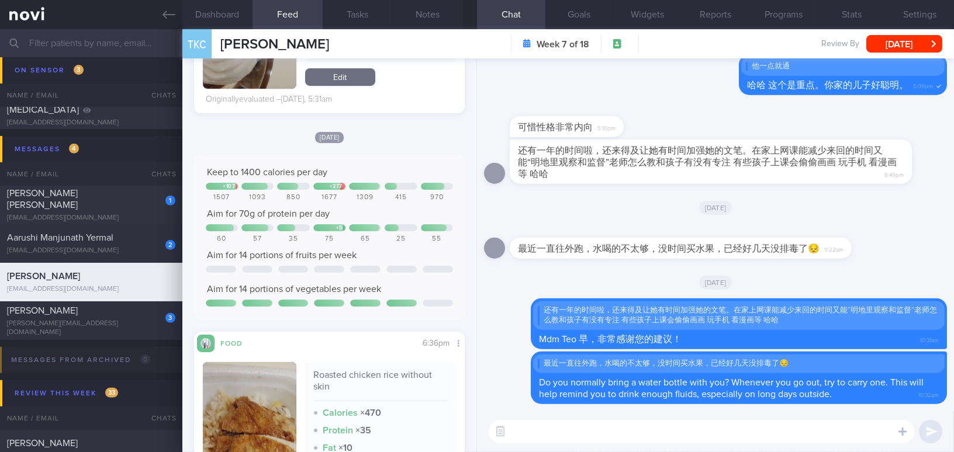
scroll to position [531, 0]
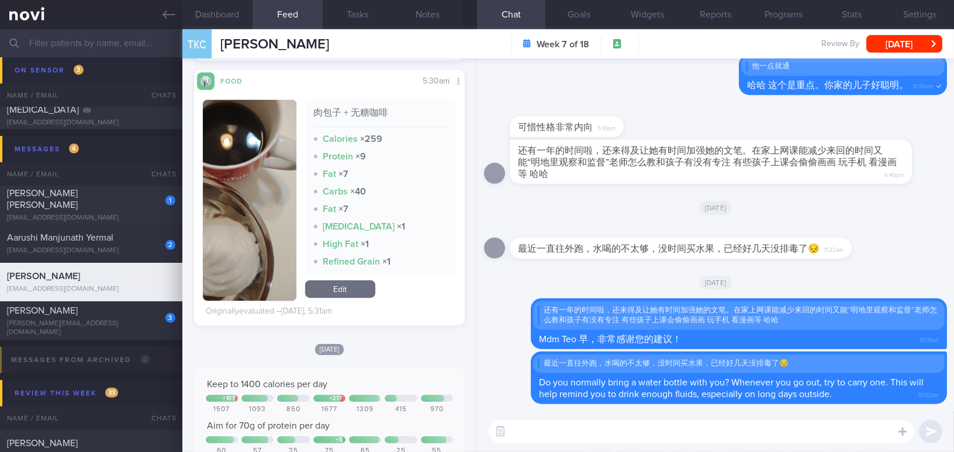
click at [561, 438] on textarea at bounding box center [700, 431] width 425 height 23
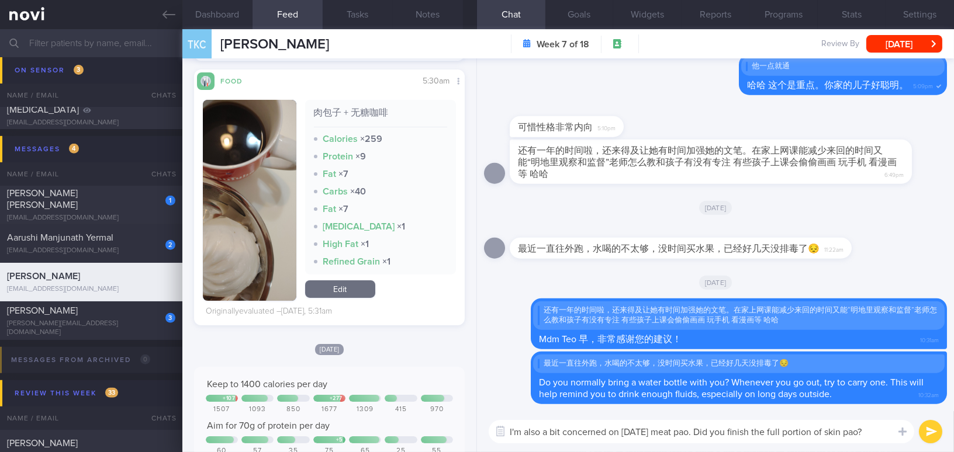
drag, startPoint x: 888, startPoint y: 428, endPoint x: 481, endPoint y: 428, distance: 406.1
click at [481, 428] on div "I'm also a bit concerned on [DATE] meat pao. Did you finish the full portion of…" at bounding box center [715, 431] width 477 height 41
click at [689, 451] on div "I'm also a bit concerned on [DATE] meat pao. Did you finish the full portion of…" at bounding box center [715, 431] width 477 height 41
drag, startPoint x: 880, startPoint y: 430, endPoint x: 437, endPoint y: 410, distance: 443.9
click at [437, 410] on div "Dashboard Feed 6 Tasks Notes Chat Goals Widgets Reports Programs Stats Settings…" at bounding box center [567, 240] width 771 height 423
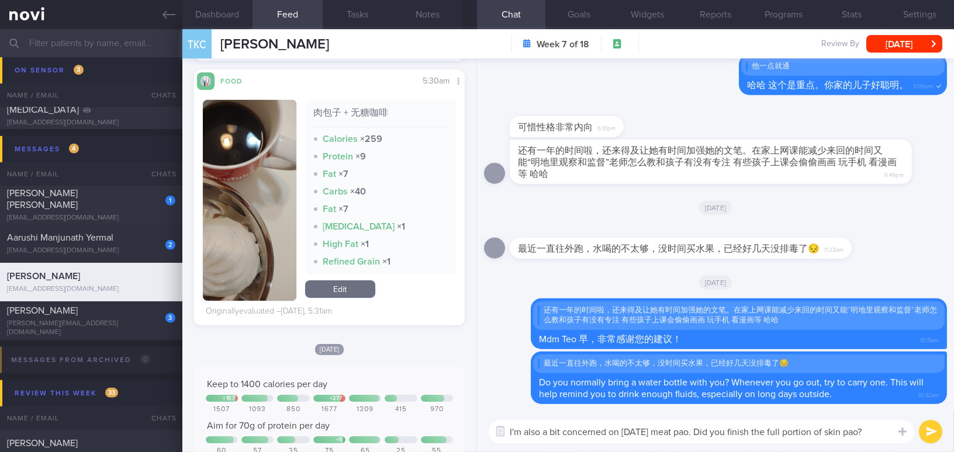
paste textarea "’m also a bit concerned about [DATE] meat pao. Did you finish the full portion …"
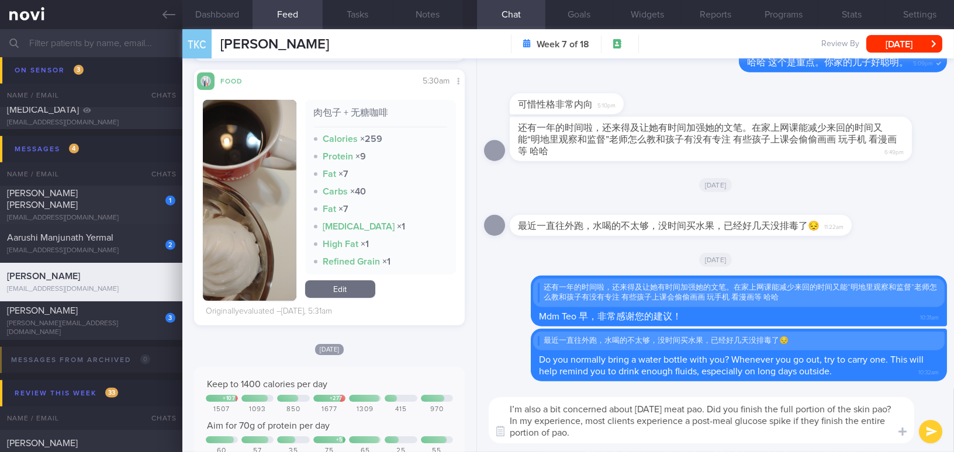
scroll to position [0, 0]
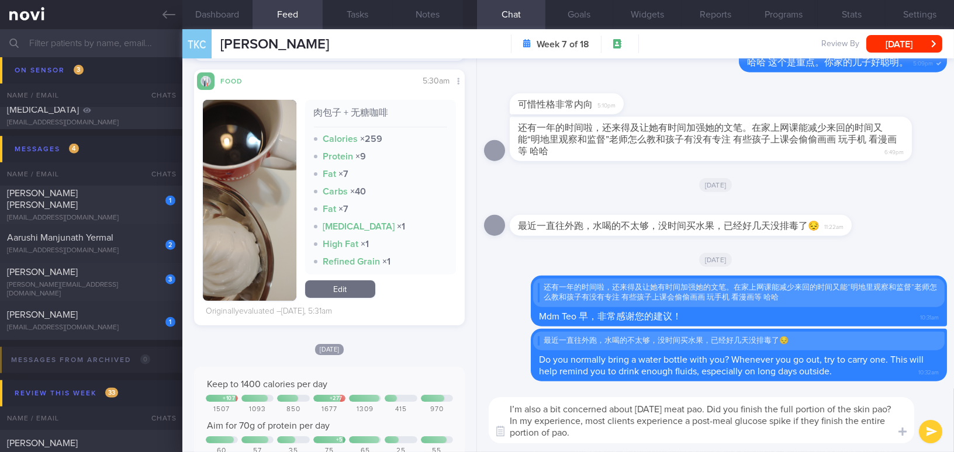
type textarea "I’m also a bit concerned about [DATE] meat pao. Did you finish the full portion…"
click at [933, 434] on button "submit" at bounding box center [929, 431] width 23 height 23
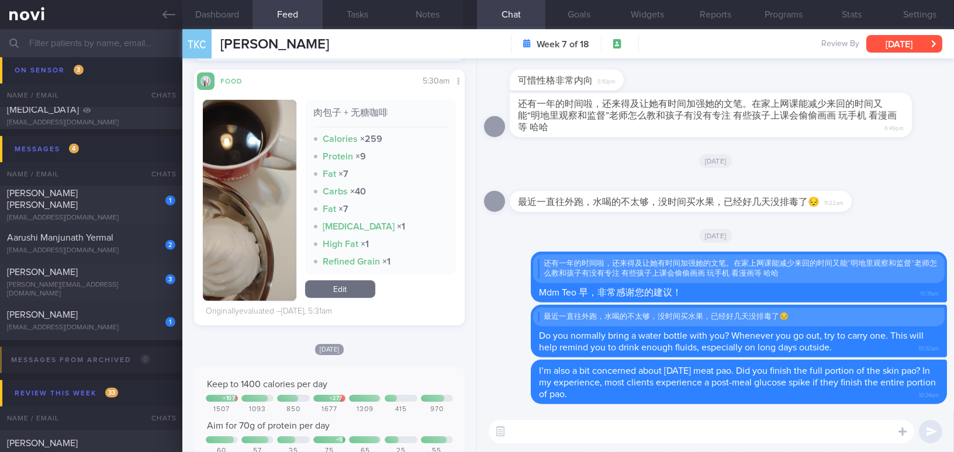
click at [890, 40] on button "[DATE]" at bounding box center [904, 44] width 76 height 18
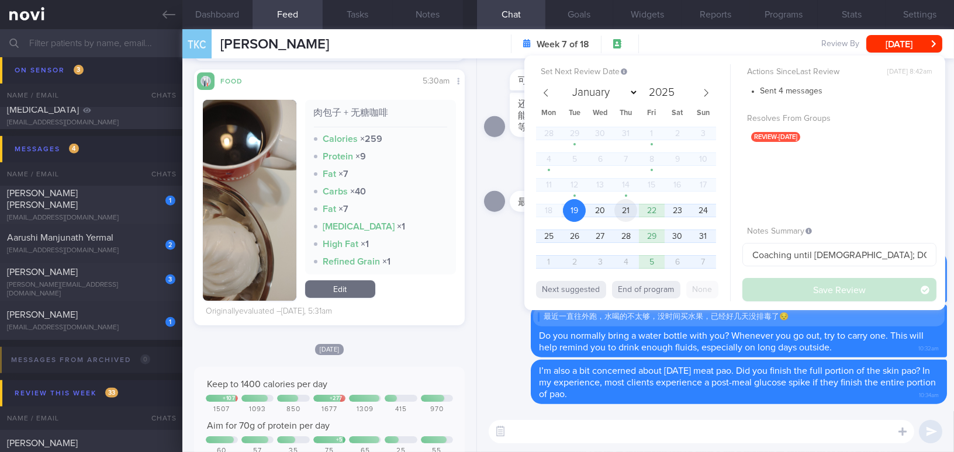
click at [627, 206] on span "21" at bounding box center [625, 210] width 23 height 23
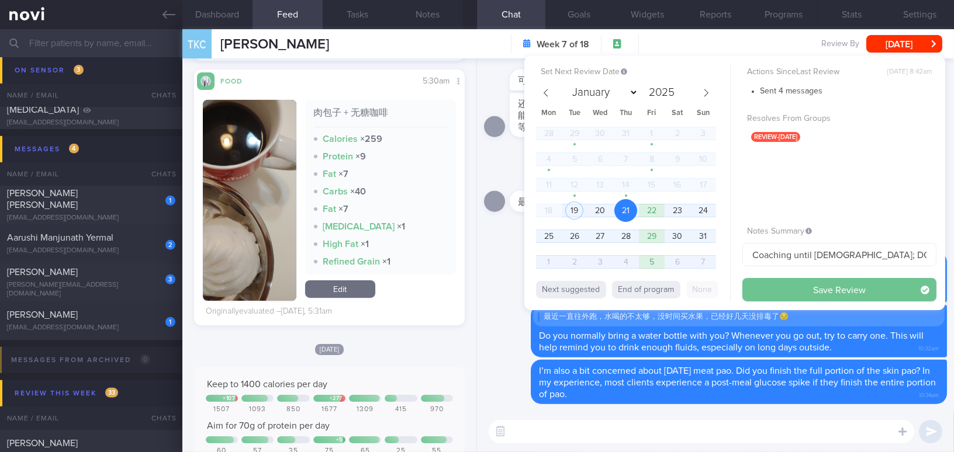
click at [766, 282] on button "Save Review" at bounding box center [839, 289] width 194 height 23
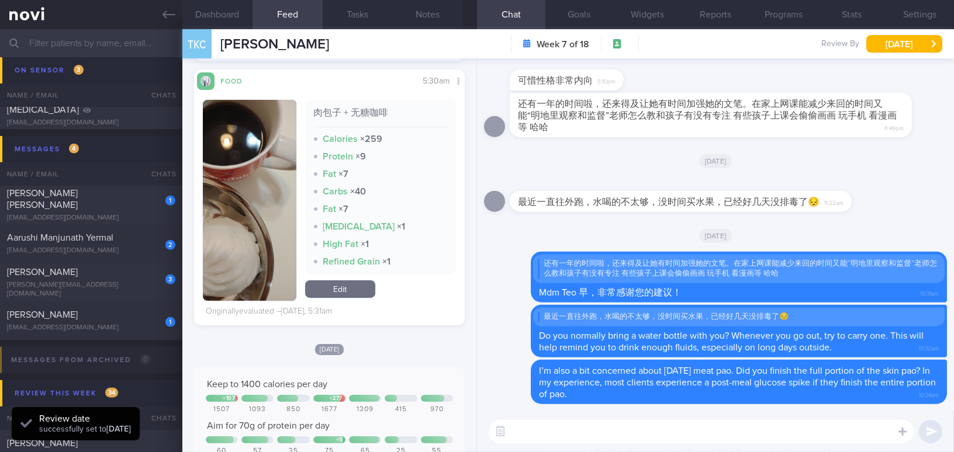
scroll to position [123, 246]
click at [50, 315] on span "[PERSON_NAME]" at bounding box center [42, 314] width 71 height 9
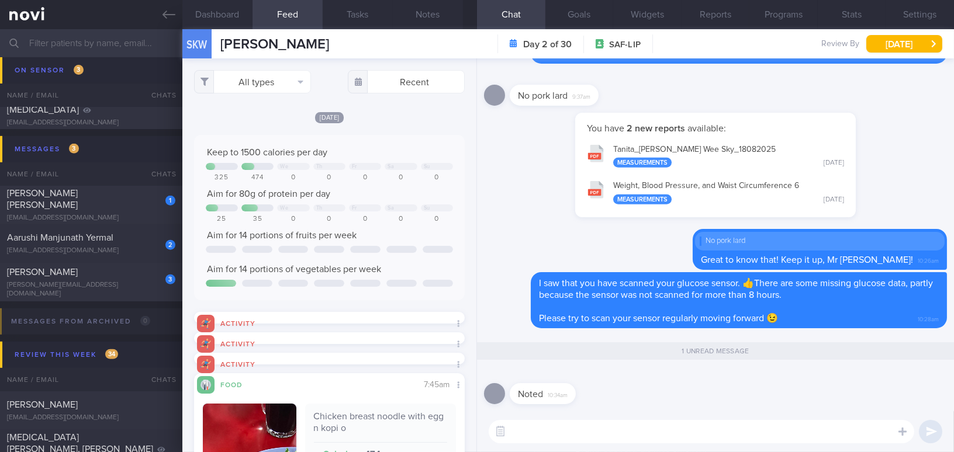
scroll to position [165, 252]
click at [78, 214] on div "[EMAIL_ADDRESS][DOMAIN_NAME]" at bounding box center [91, 218] width 168 height 9
type input "[MEDICAL_DATA] 7mg; has reduced appetite"
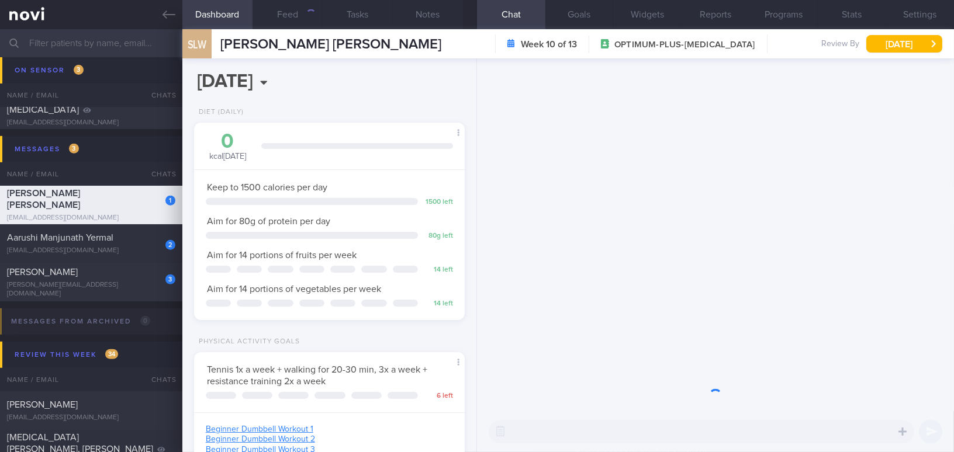
scroll to position [137, 241]
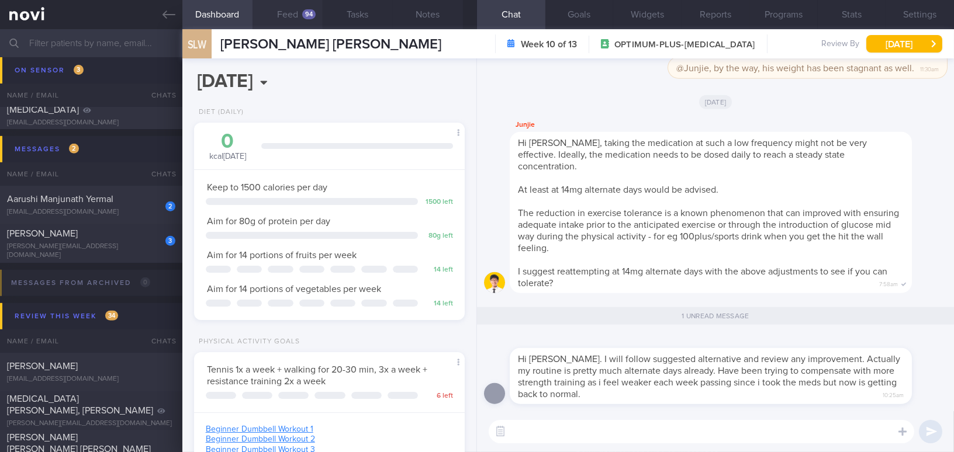
click at [280, 18] on button "Feed 94" at bounding box center [287, 14] width 70 height 29
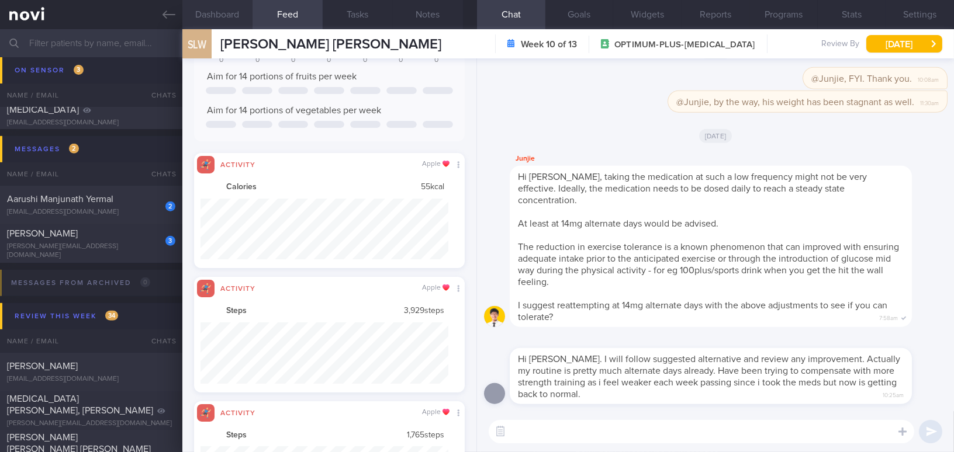
click at [224, 20] on button "Dashboard" at bounding box center [217, 14] width 70 height 29
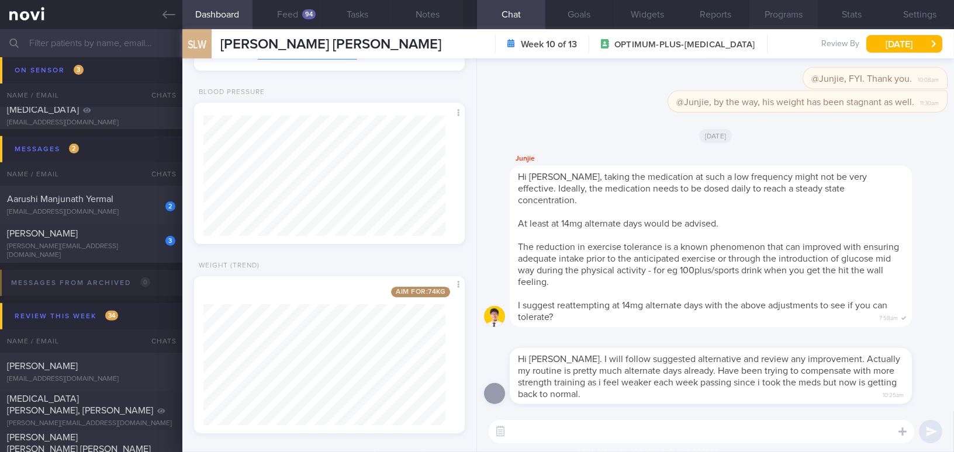
click at [792, 15] on button "Programs" at bounding box center [783, 14] width 68 height 29
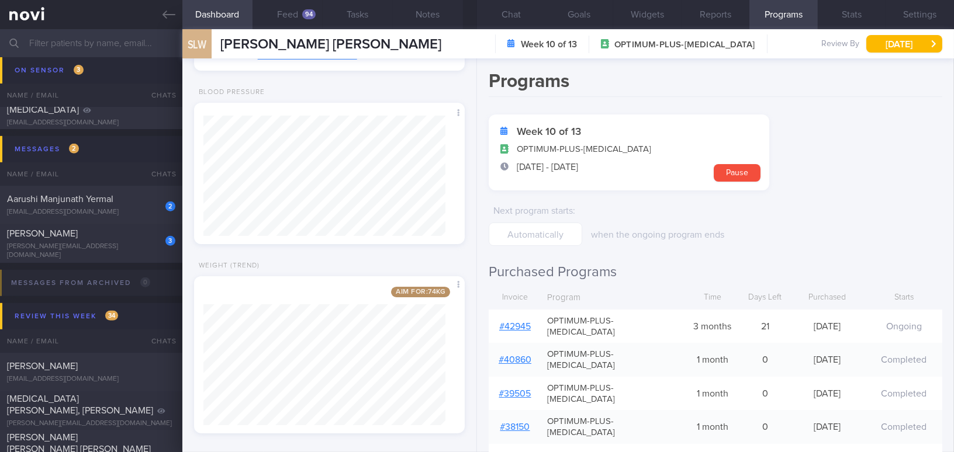
click at [519, 322] on link "# 42945" at bounding box center [515, 326] width 32 height 9
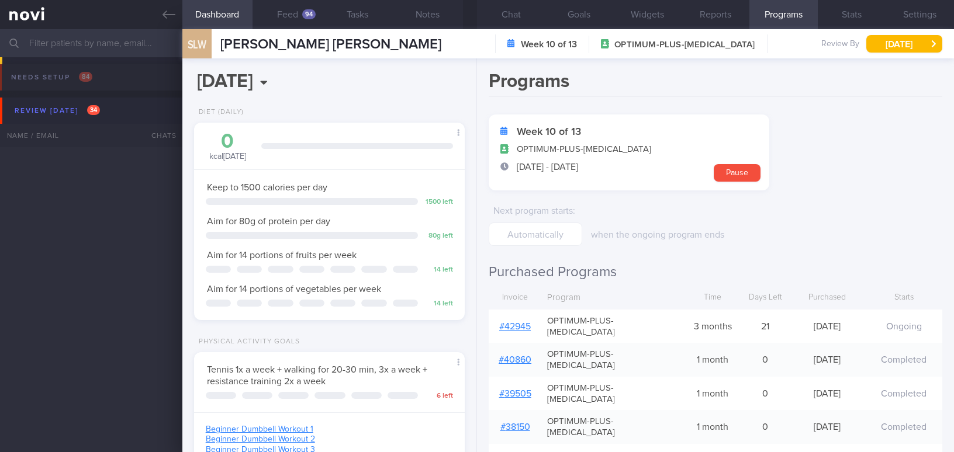
select select "7"
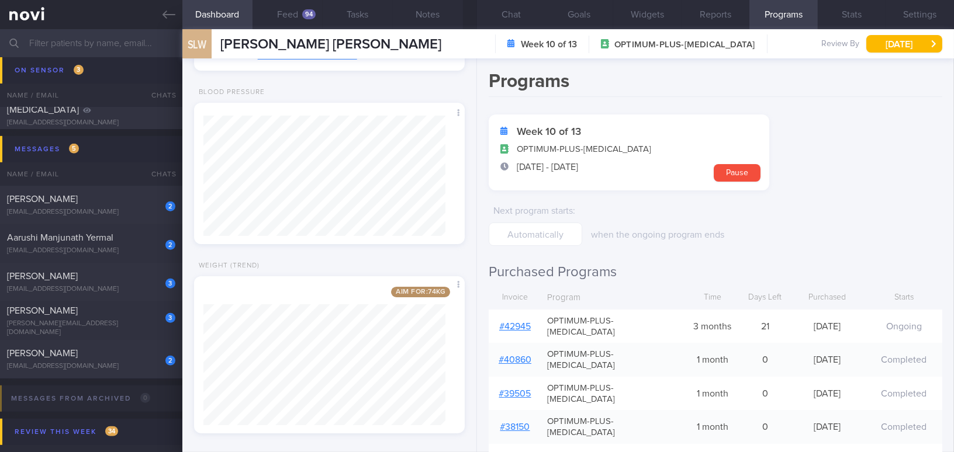
click at [247, 367] on div "Patients New Users Coaches Assigned patients Assigned patients All active patie…" at bounding box center [477, 240] width 954 height 423
click at [524, 15] on button "Chat" at bounding box center [511, 14] width 68 height 29
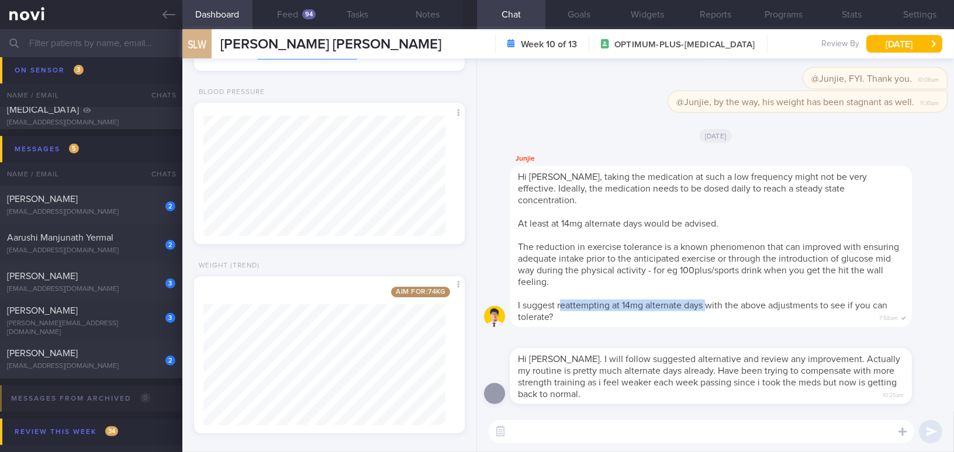
drag, startPoint x: 559, startPoint y: 308, endPoint x: 709, endPoint y: 301, distance: 150.9
click at [709, 301] on span "I suggest reattempting at 14mg alternate days with the above adjustments to see…" at bounding box center [702, 311] width 369 height 21
copy span "eattempting at 14mg alternate days"
click at [290, 15] on button "Feed 94" at bounding box center [287, 14] width 70 height 29
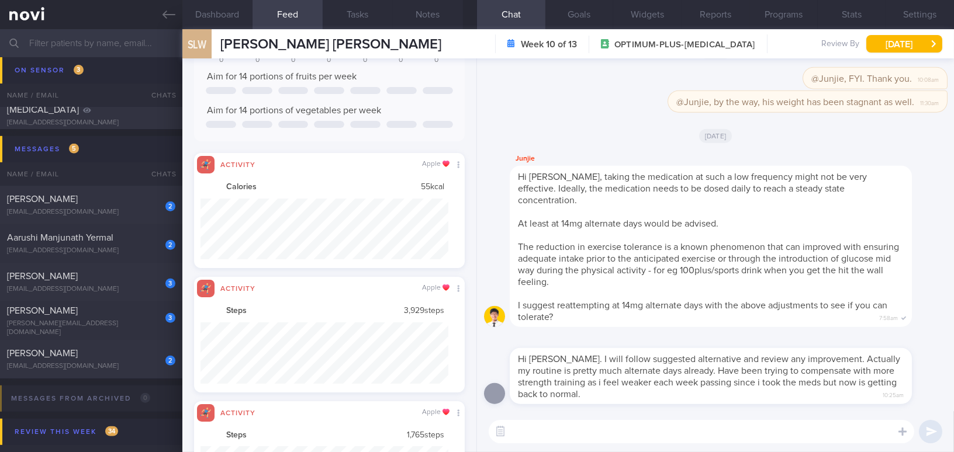
click at [559, 430] on textarea at bounding box center [700, 431] width 425 height 23
click at [219, 12] on button "Dashboard" at bounding box center [217, 14] width 70 height 29
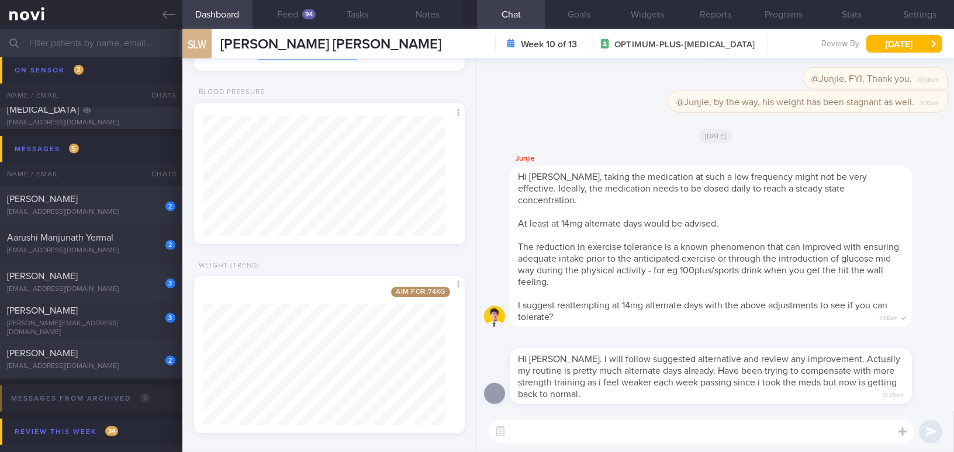
click at [542, 424] on textarea at bounding box center [700, 431] width 425 height 23
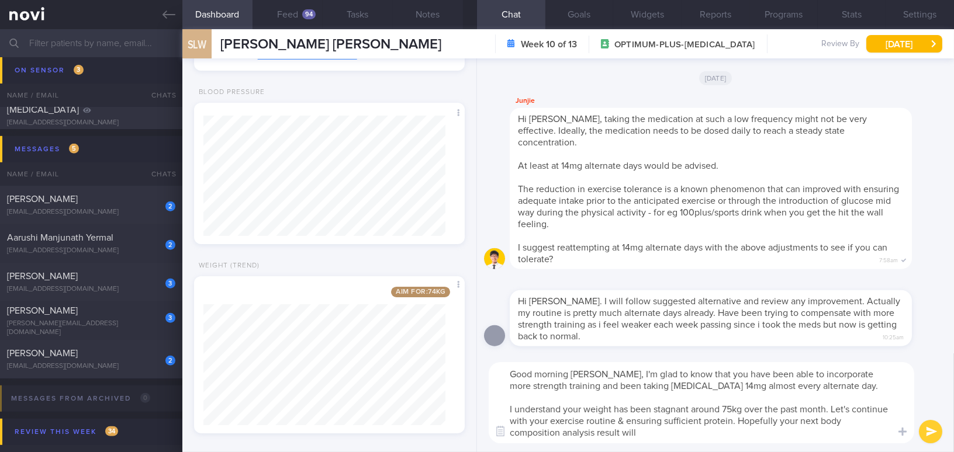
drag, startPoint x: 611, startPoint y: 385, endPoint x: 627, endPoint y: 448, distance: 64.6
click at [627, 448] on div "Good morning [PERSON_NAME], I'm glad to know that you have been able to incorpo…" at bounding box center [715, 402] width 477 height 99
drag, startPoint x: 637, startPoint y: 388, endPoint x: 611, endPoint y: 375, distance: 29.5
click at [611, 375] on textarea "Good morning [PERSON_NAME], I'm glad to know that you have been able to incorpo…" at bounding box center [700, 402] width 425 height 81
drag, startPoint x: 604, startPoint y: 375, endPoint x: 625, endPoint y: 443, distance: 71.0
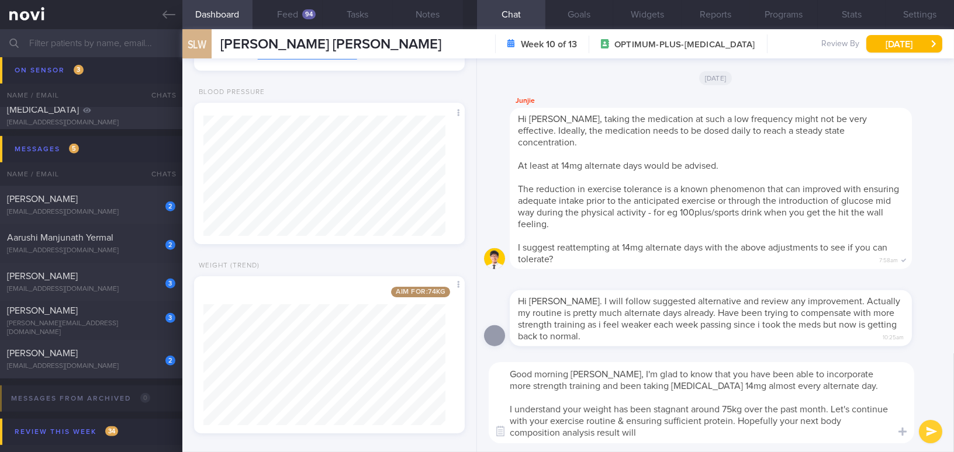
click at [625, 443] on textarea "Good morning [PERSON_NAME], I'm glad to know that you have been able to incorpo…" at bounding box center [700, 402] width 425 height 81
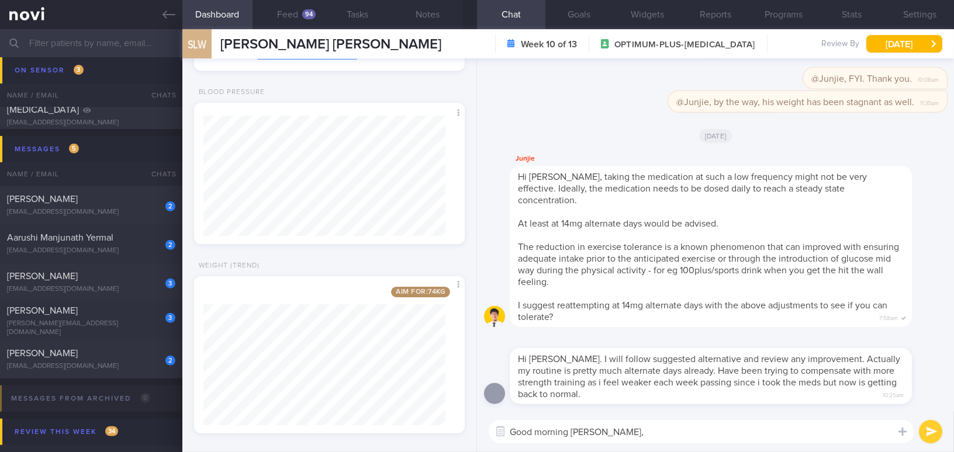
paste textarea "I’m glad to hear that you’ve been able to incorporate more strength training an…"
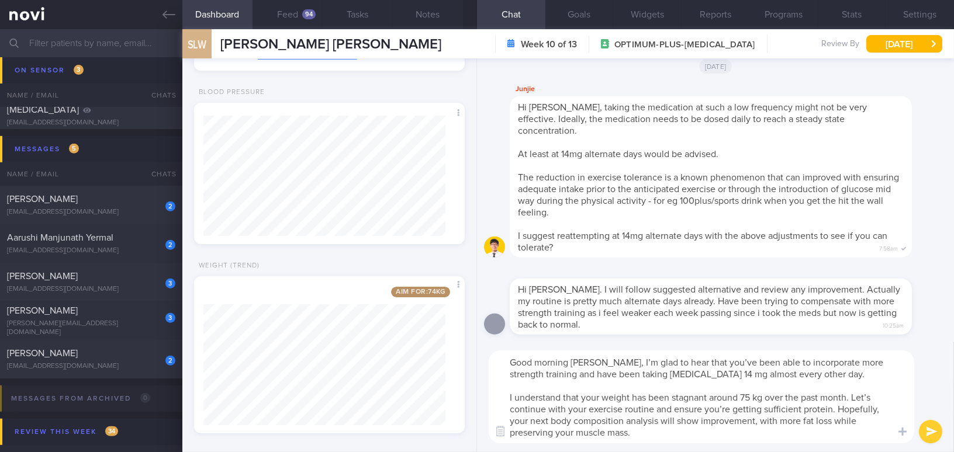
click at [716, 361] on textarea "Good morning [PERSON_NAME], I’m glad to hear that you’ve been able to incorpora…" at bounding box center [700, 397] width 425 height 93
click at [755, 398] on textarea "Good morning [PERSON_NAME], I’m glad to hear that you have been able to incorpo…" at bounding box center [700, 397] width 425 height 93
click at [730, 407] on textarea "Good morning [PERSON_NAME], I’m glad to hear that you have been able to incorpo…" at bounding box center [700, 397] width 425 height 93
type textarea "Good morning [PERSON_NAME], I’m glad to hear that you have been able to incorpo…"
click at [928, 434] on button "submit" at bounding box center [929, 431] width 23 height 23
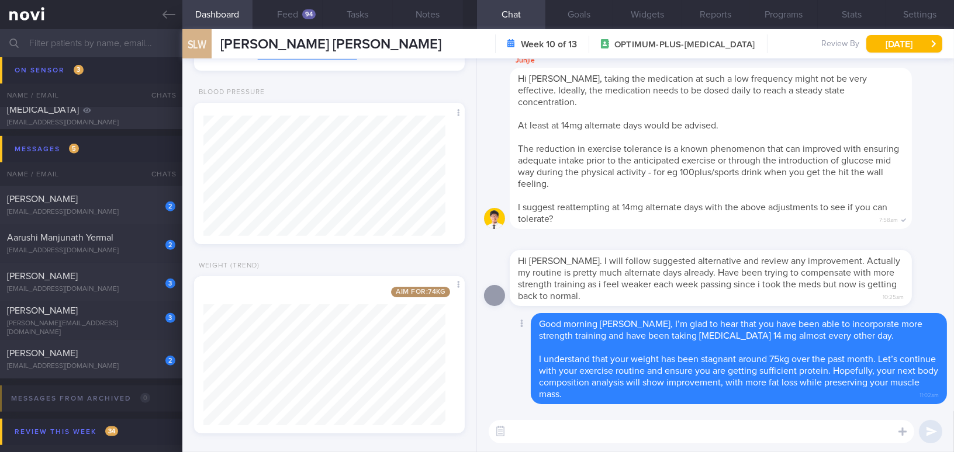
paste textarea "Do pay attention to the cooking methods, as they often add unnecessary calories…"
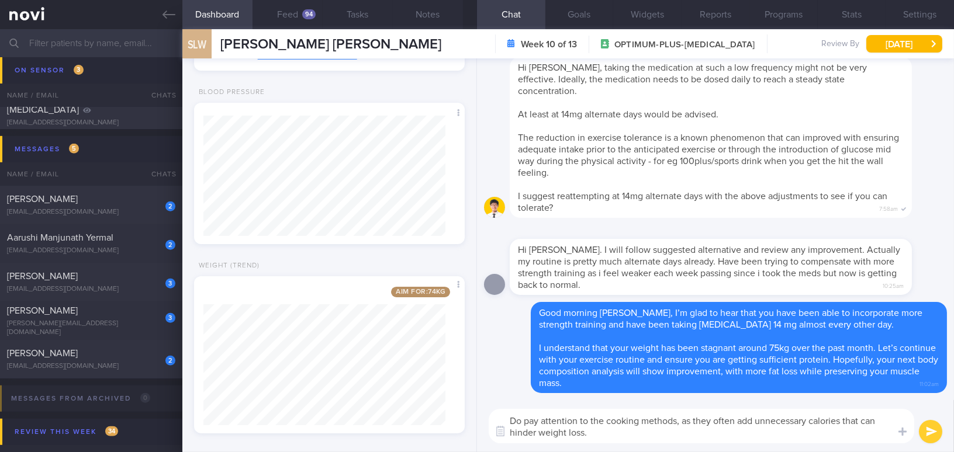
type textarea "Do pay attention to the cooking methods, as they often add unnecessary calories…"
click at [932, 435] on button "submit" at bounding box center [929, 431] width 23 height 23
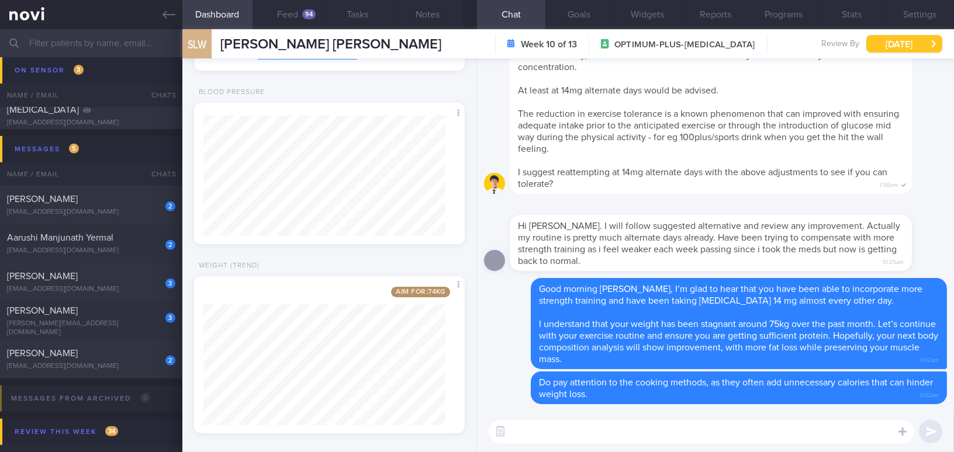
click at [899, 46] on button "[DATE]" at bounding box center [904, 44] width 76 height 18
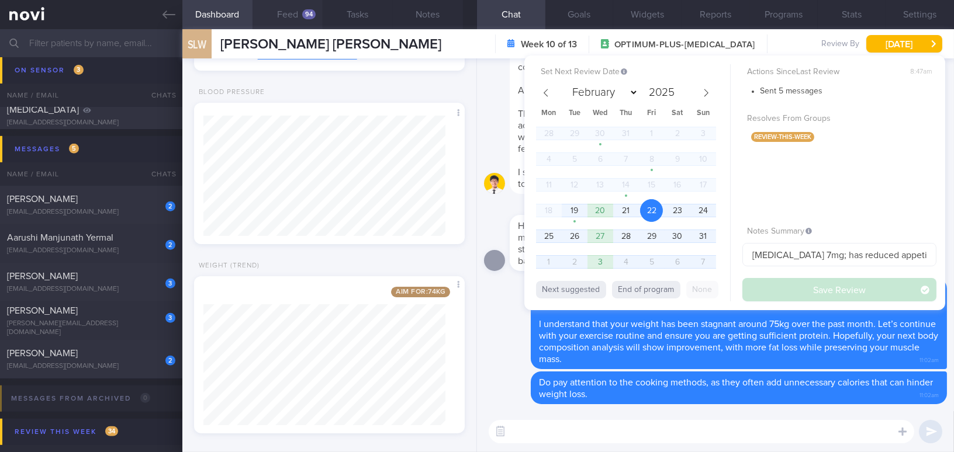
click at [309, 13] on div "94" at bounding box center [308, 14] width 13 height 10
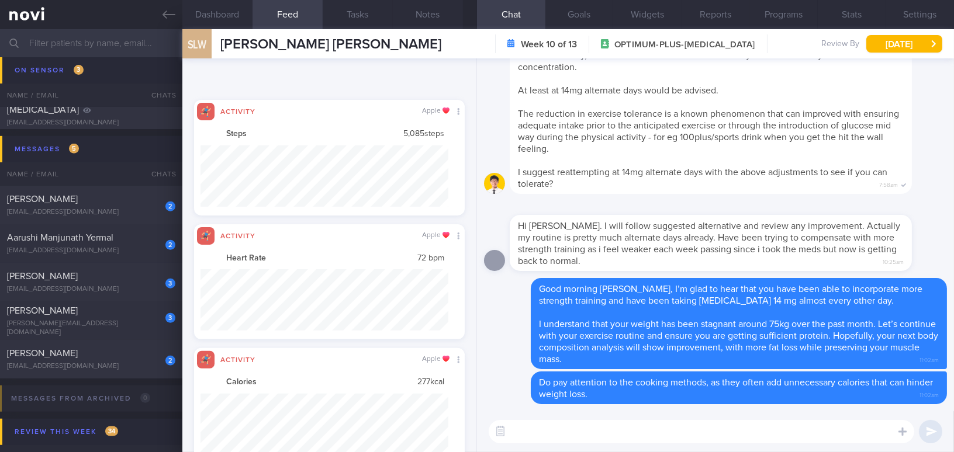
scroll to position [584208, 584023]
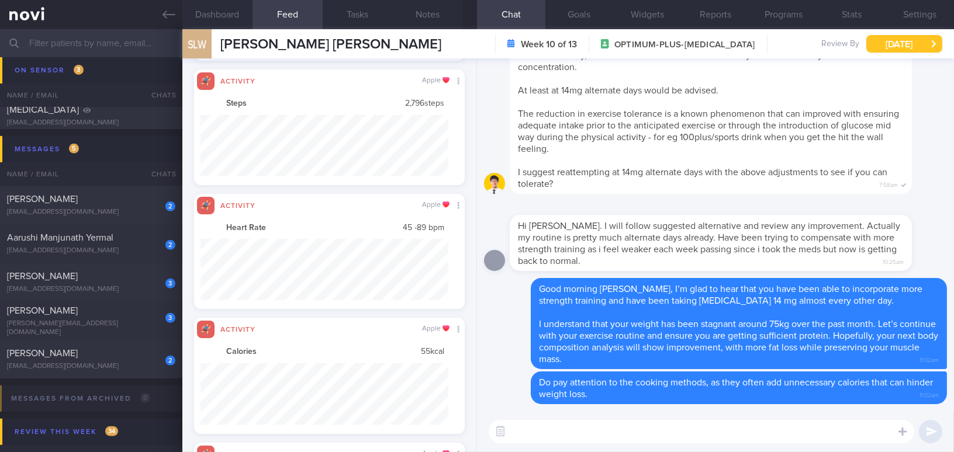
click at [896, 40] on button "[DATE]" at bounding box center [904, 44] width 76 height 18
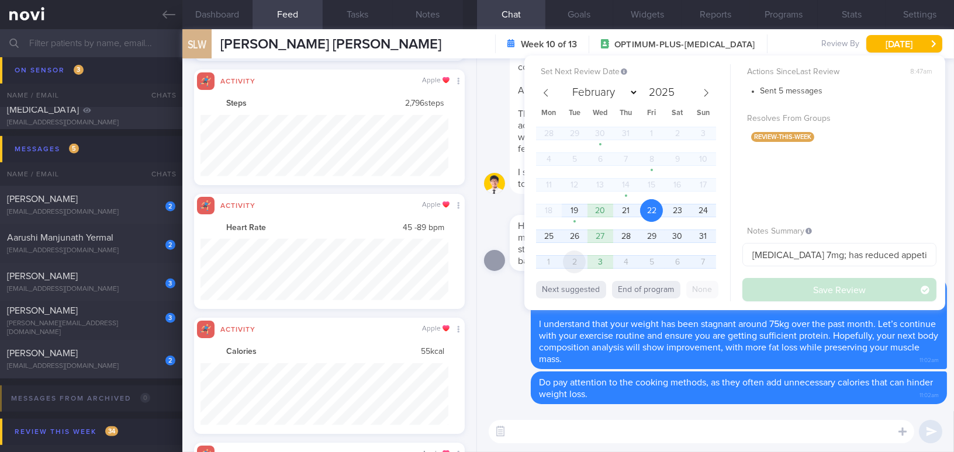
click at [578, 258] on span "2" at bounding box center [574, 262] width 23 height 23
select select "8"
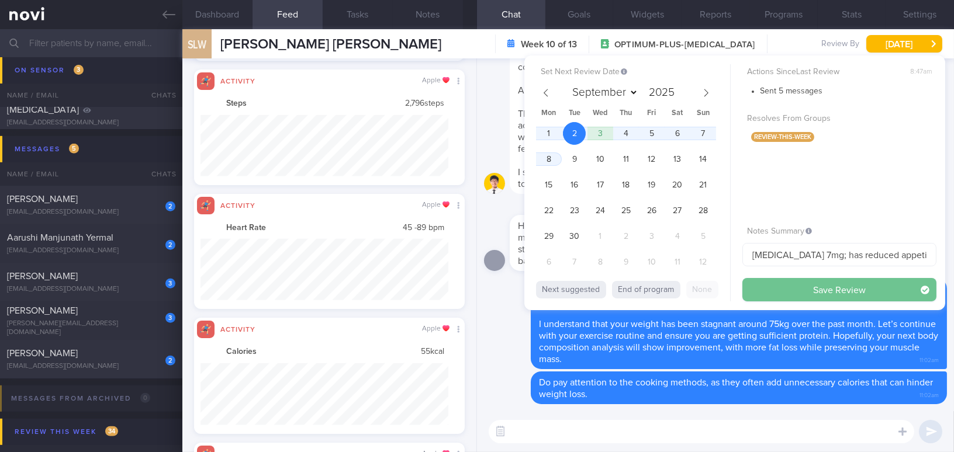
click at [812, 284] on button "Save Review" at bounding box center [839, 289] width 194 height 23
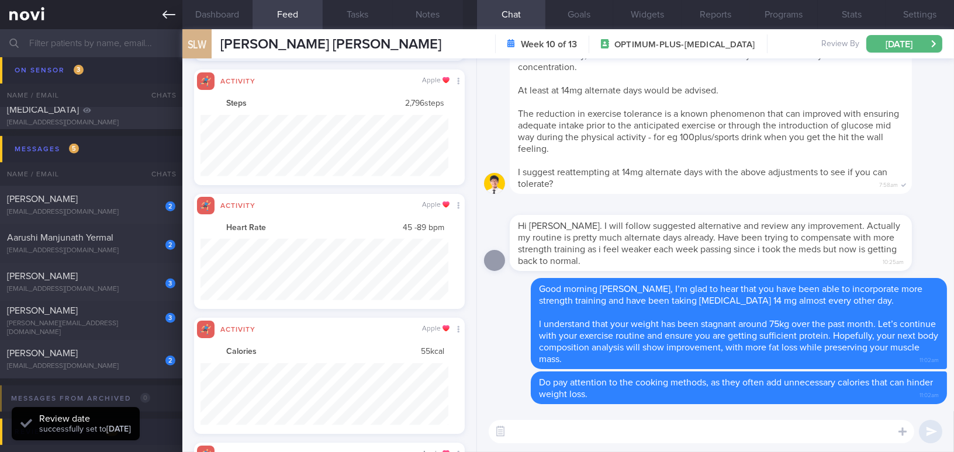
click at [164, 15] on icon at bounding box center [168, 15] width 13 height 8
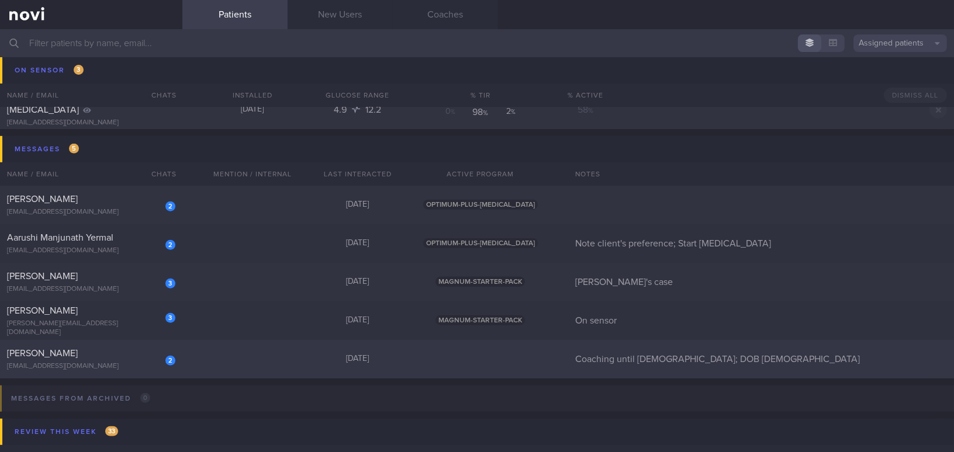
click at [109, 354] on div "[PERSON_NAME]" at bounding box center [89, 354] width 165 height 12
select select "7"
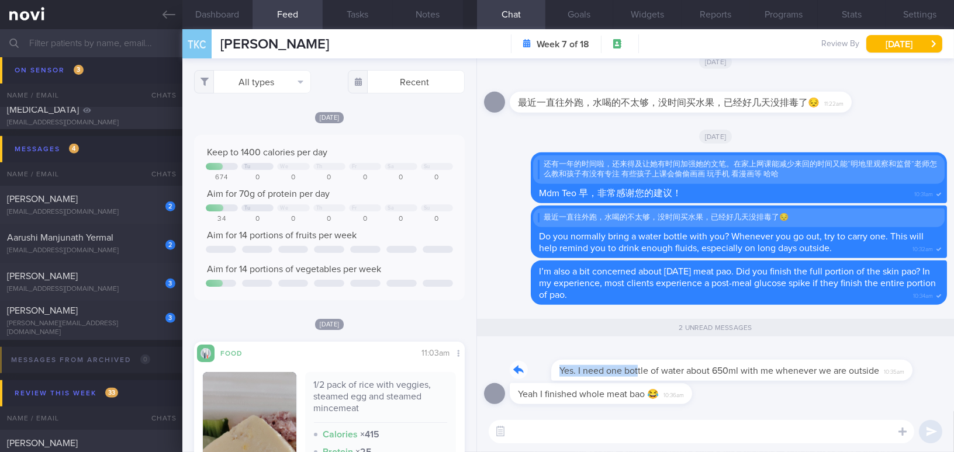
drag, startPoint x: 595, startPoint y: 362, endPoint x: 662, endPoint y: 355, distance: 67.6
click at [662, 355] on div "Yes. I need one bottle of water about 650ml with me whenever we are outside 10:…" at bounding box center [707, 363] width 396 height 35
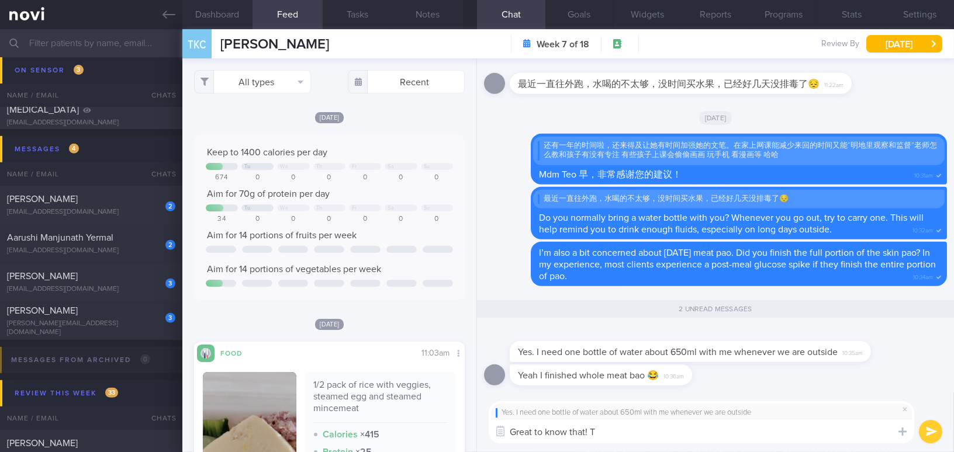
type textarea "Great to know that!"
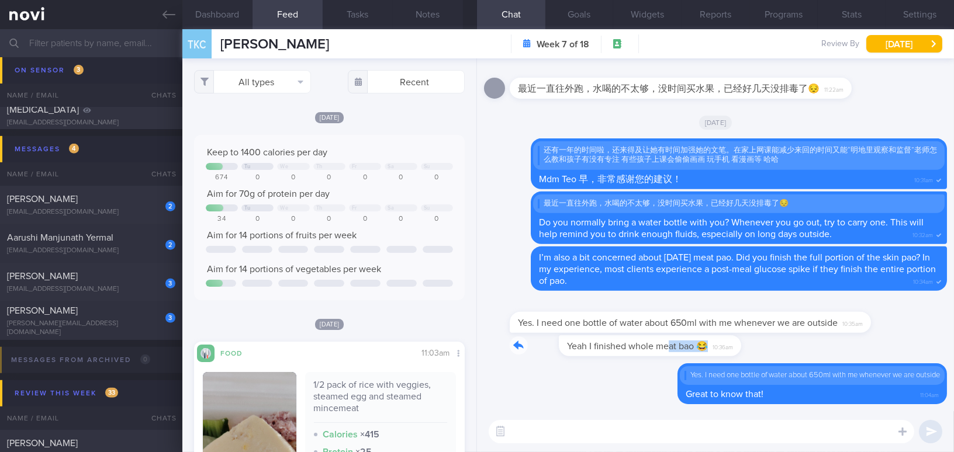
drag, startPoint x: 618, startPoint y: 337, endPoint x: 723, endPoint y: 341, distance: 104.6
click at [723, 341] on div "Yeah I finished whole meat bao 😂 10:36am" at bounding box center [617, 345] width 217 height 21
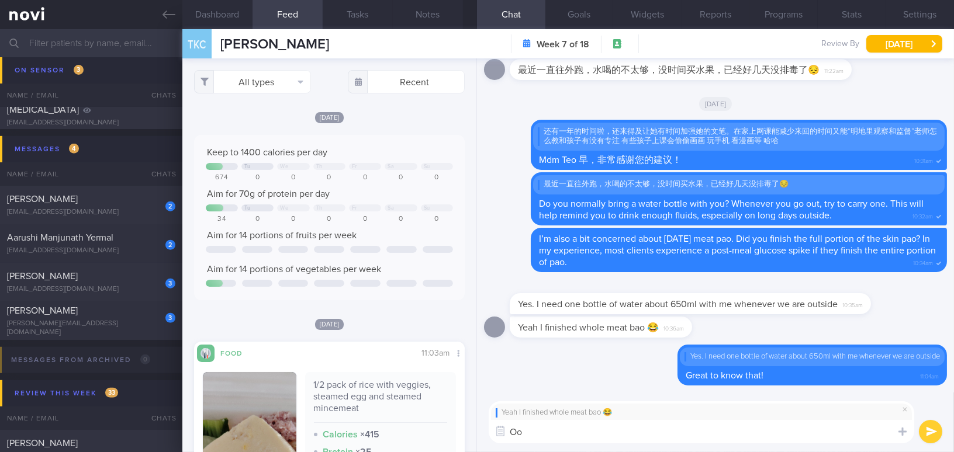
type textarea "Oop"
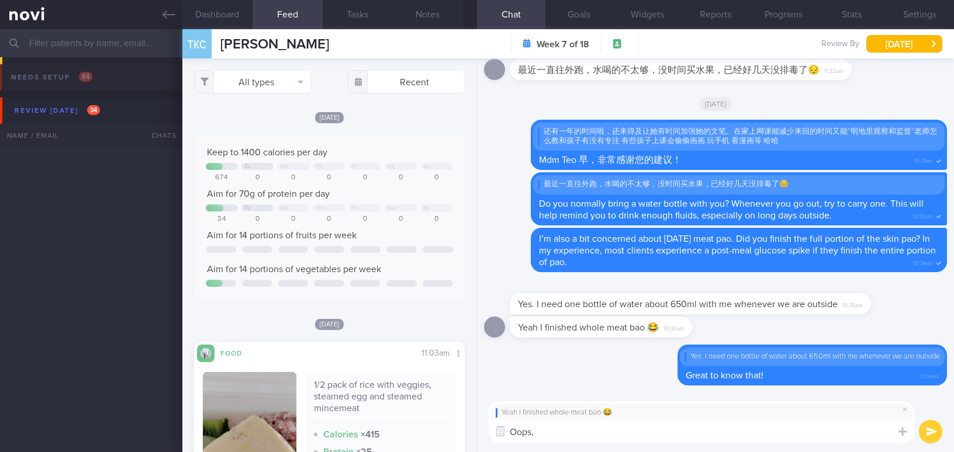
select select "7"
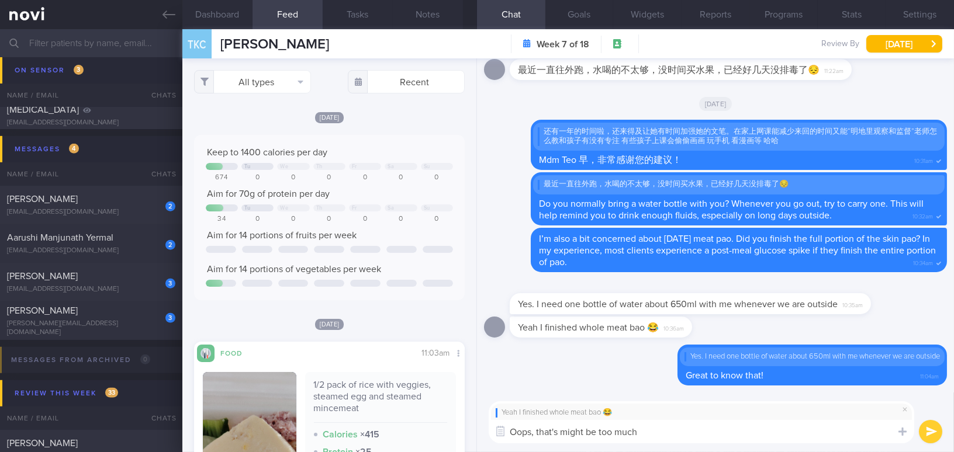
drag, startPoint x: 625, startPoint y: 434, endPoint x: 456, endPoint y: 432, distance: 168.3
click at [456, 432] on div "Dashboard Feed Tasks Notes Chat Goals Widgets Reports Programs Stats Settings T…" at bounding box center [567, 240] width 771 height 423
click at [555, 433] on textarea "Oops, that's might be too much" at bounding box center [700, 431] width 425 height 23
type textarea "Oops, that might be too much 🙃"
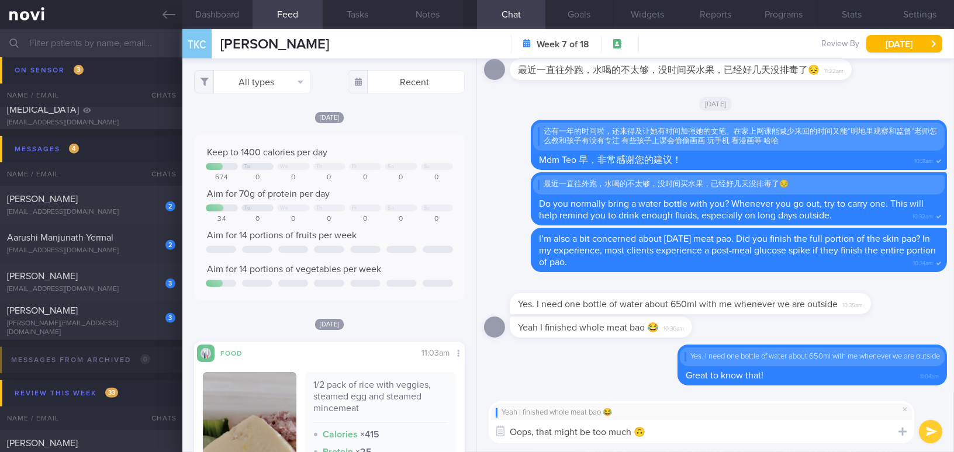
click at [924, 434] on button "submit" at bounding box center [929, 431] width 23 height 23
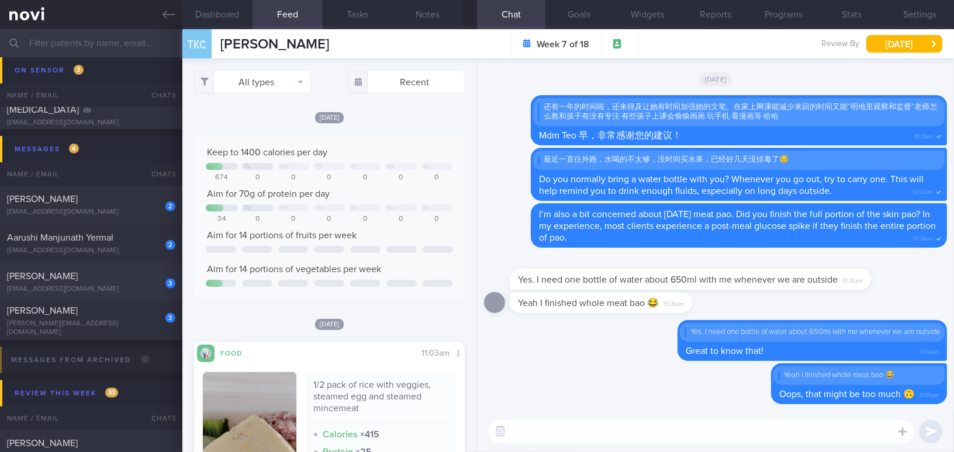
click at [69, 278] on div "[PERSON_NAME]" at bounding box center [89, 277] width 165 height 12
type input "[PERSON_NAME]'s case"
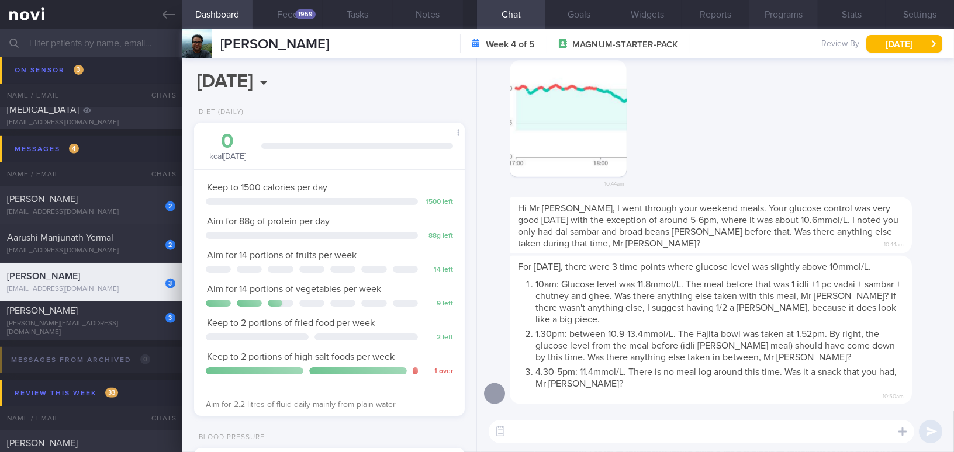
scroll to position [123, 246]
click at [554, 122] on button "button" at bounding box center [567, 118] width 117 height 117
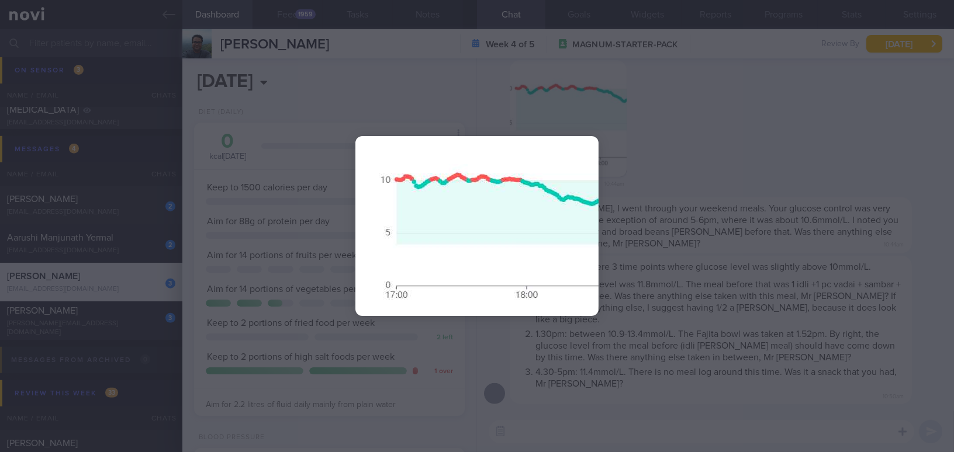
click at [545, 140] on div at bounding box center [477, 226] width 954 height 452
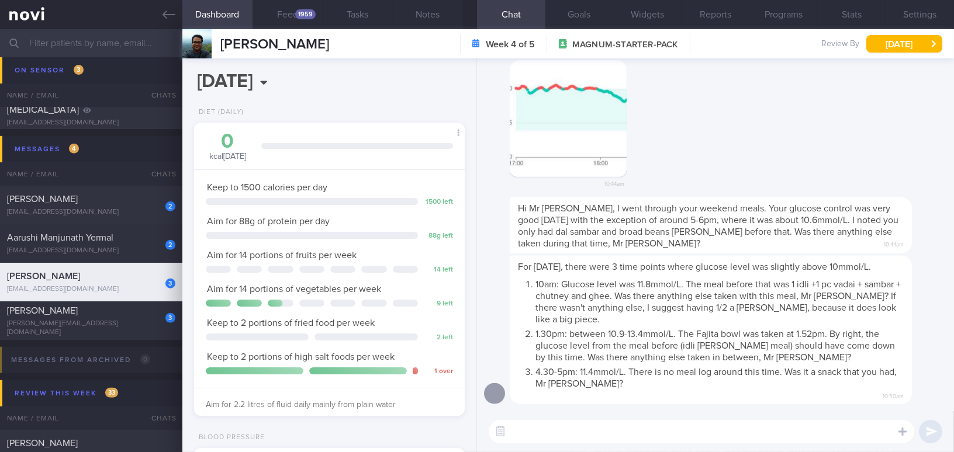
click at [541, 141] on button "button" at bounding box center [567, 118] width 117 height 117
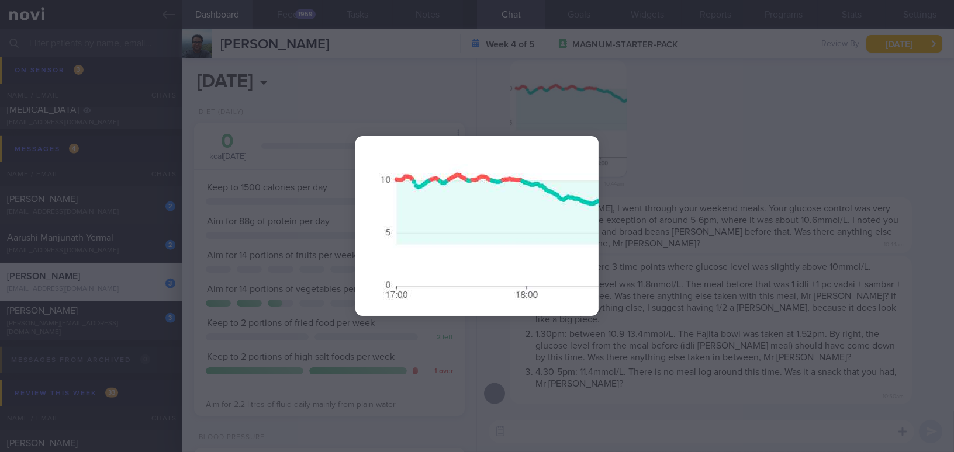
click at [735, 147] on div at bounding box center [477, 226] width 954 height 452
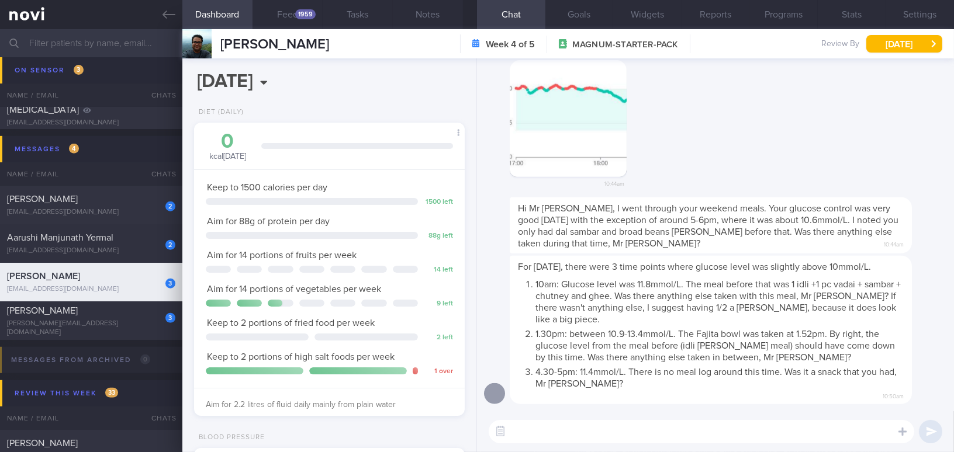
click at [577, 155] on button "button" at bounding box center [567, 118] width 117 height 117
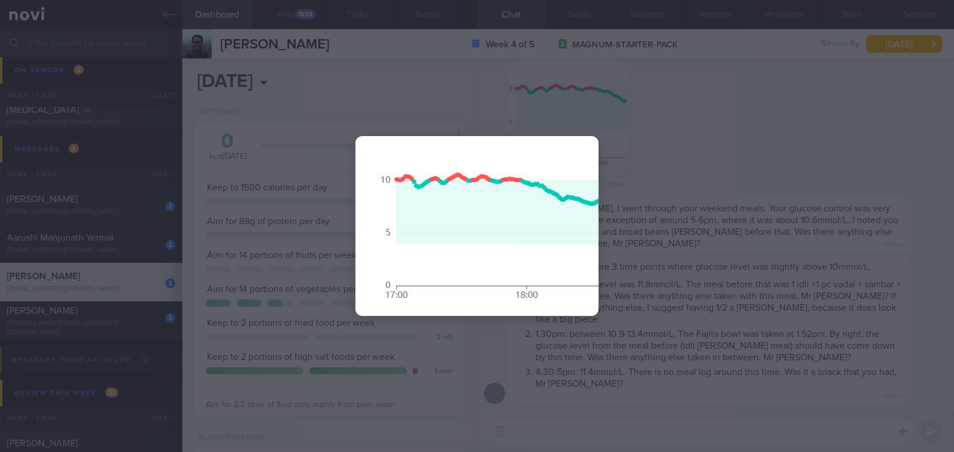
click at [709, 154] on div at bounding box center [477, 226] width 954 height 452
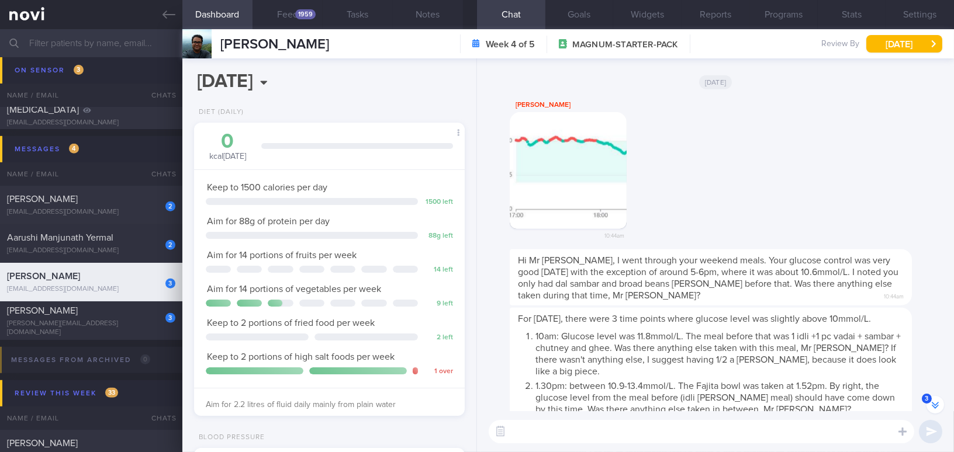
scroll to position [0, 0]
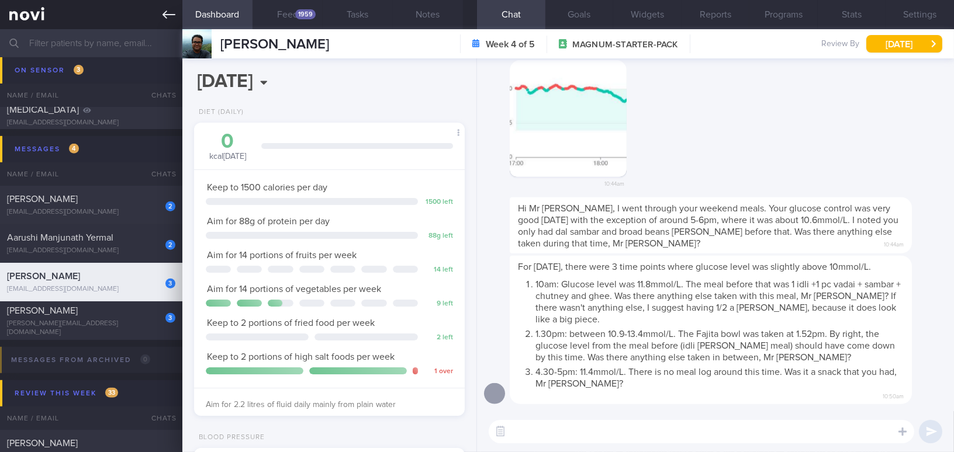
click at [169, 21] on link at bounding box center [91, 14] width 182 height 29
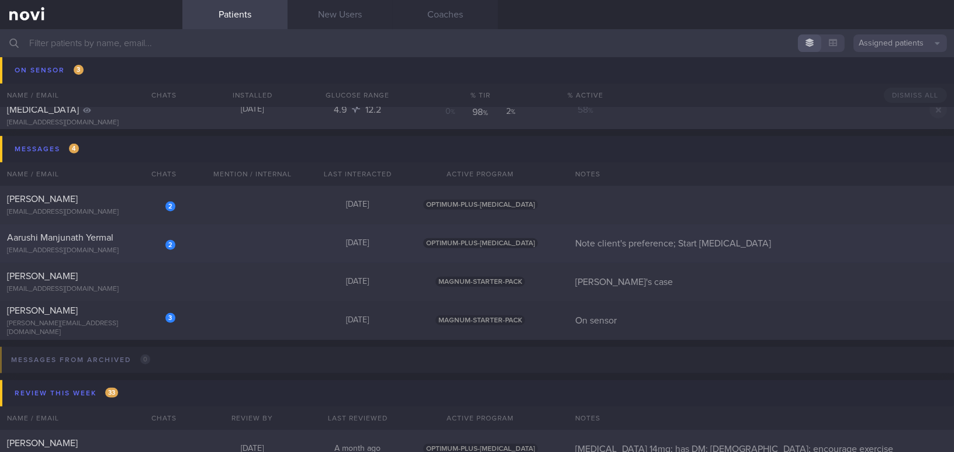
click at [112, 242] on div "Aarushi Manjunath Yermal" at bounding box center [89, 238] width 165 height 12
select select "7"
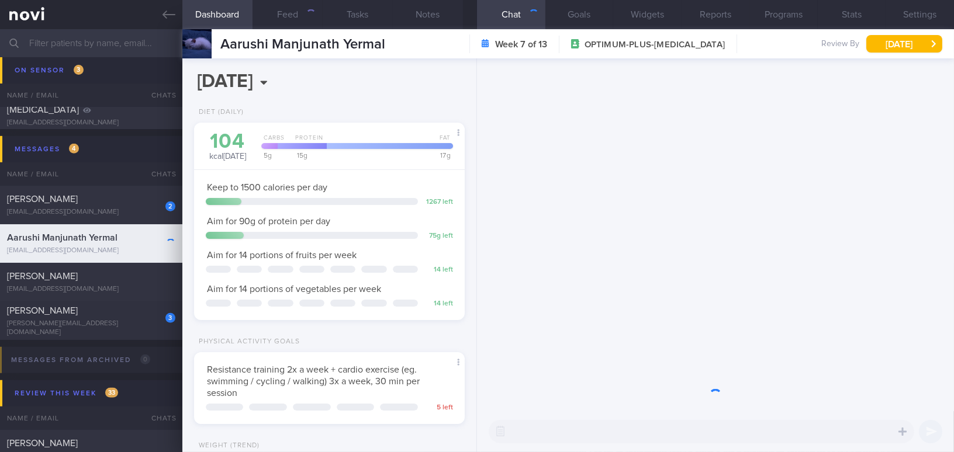
scroll to position [137, 241]
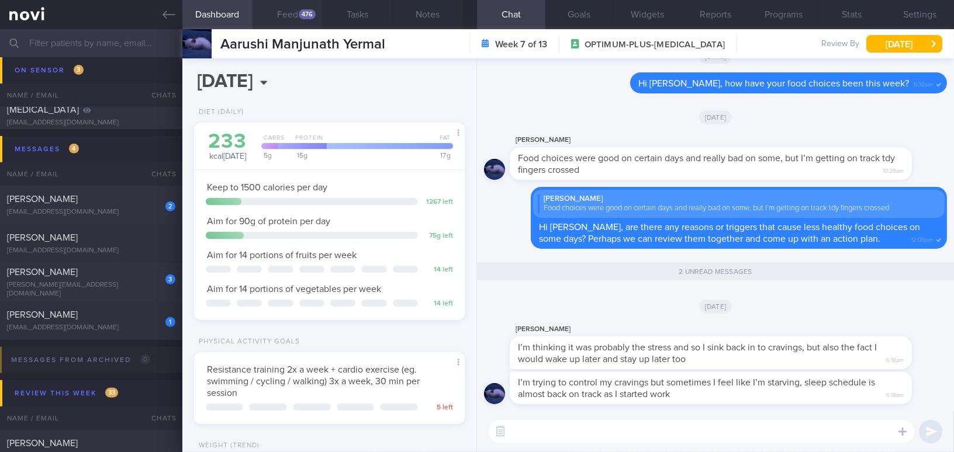
click at [299, 15] on div "476" at bounding box center [307, 14] width 17 height 10
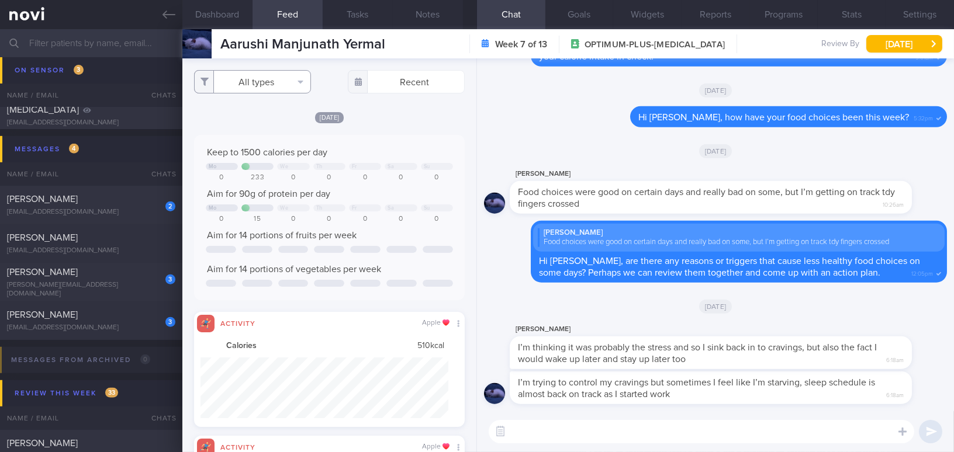
click at [270, 81] on button "All types" at bounding box center [252, 81] width 117 height 23
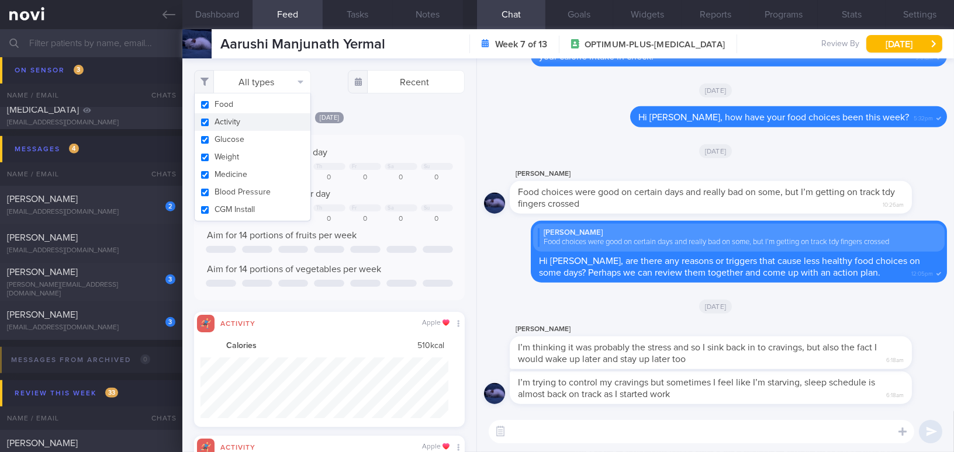
click at [204, 122] on button "Activity" at bounding box center [253, 122] width 116 height 18
checkbox input "false"
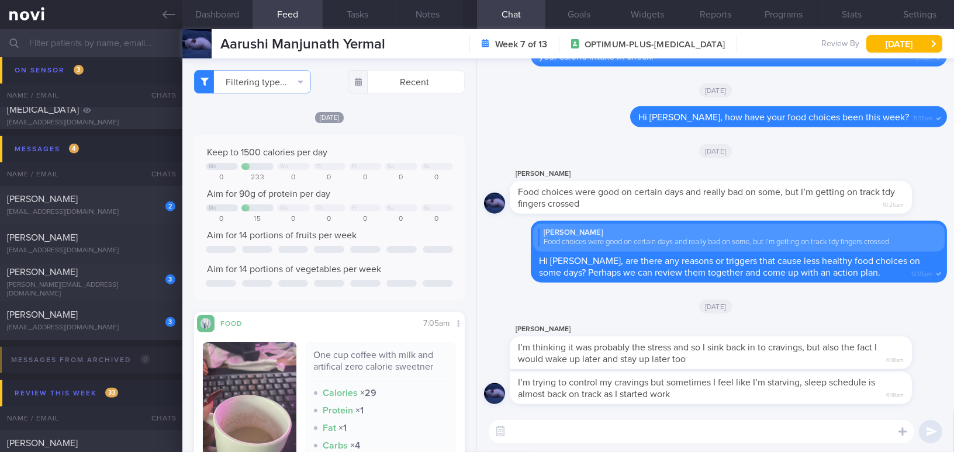
click at [393, 133] on div "Today Keep to 1500 calories per day Mo We Th Fr Sa Su 0 233 0 0 0 0 0 Aim for 9…" at bounding box center [329, 328] width 271 height 434
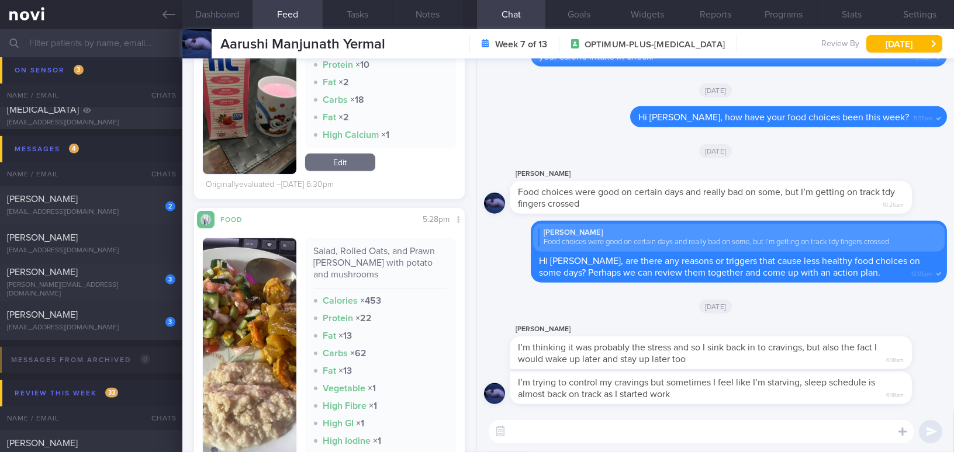
click at [257, 319] on button "button" at bounding box center [249, 367] width 93 height 259
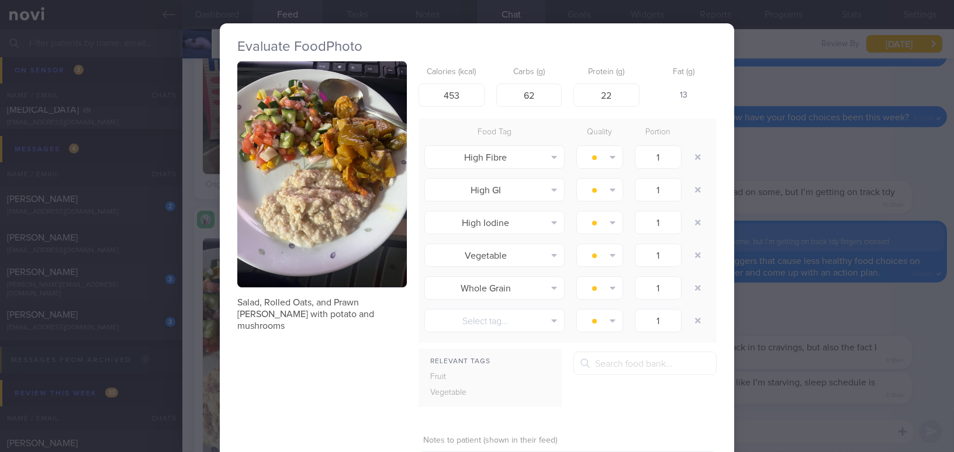
click at [834, 414] on div "Evaluate Food Photo Salad, Rolled Oats, and Prawn Curry with potato and mushroo…" at bounding box center [477, 226] width 954 height 452
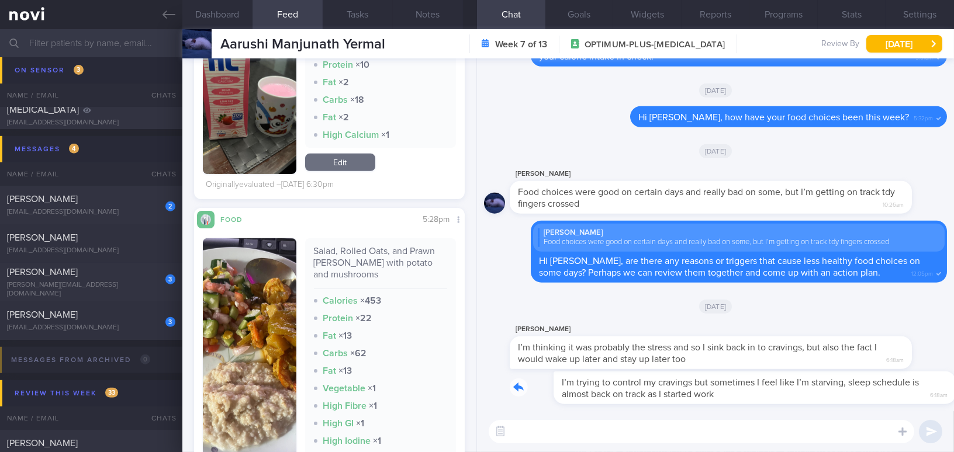
drag, startPoint x: 658, startPoint y: 373, endPoint x: 738, endPoint y: 373, distance: 80.0
click at [738, 373] on div "I’m trying to control my cravings but sometimes I feel like I’m starving, sleep…" at bounding box center [727, 388] width 437 height 33
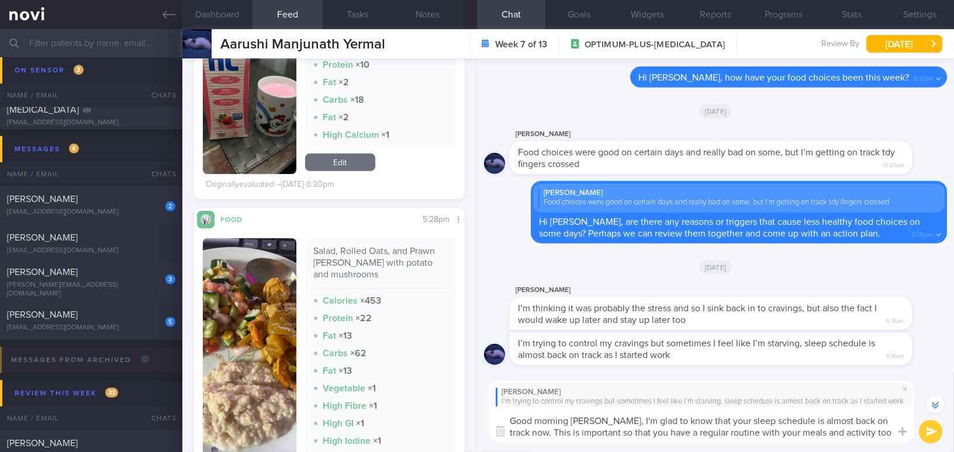
scroll to position [-53, 0]
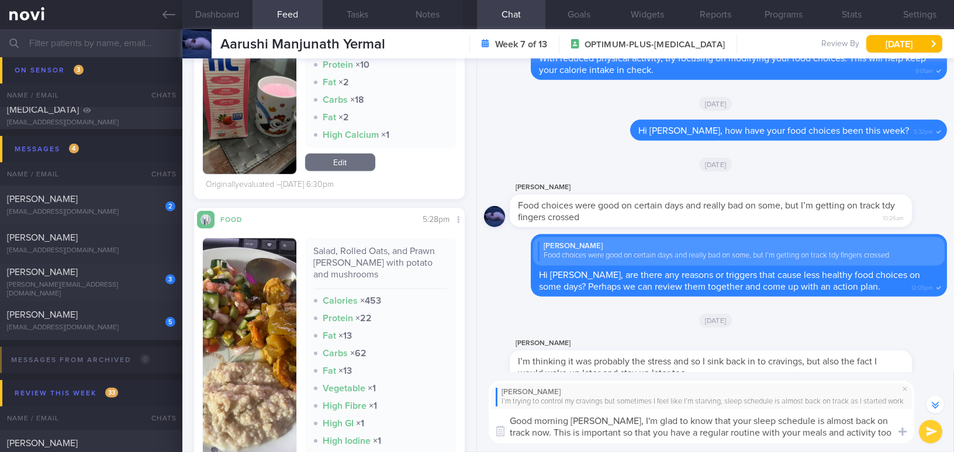
drag, startPoint x: 606, startPoint y: 419, endPoint x: 888, endPoint y: 445, distance: 282.8
click at [888, 445] on div "Aarushi I’m trying to control my cravings but sometimes I feel like I’m starvin…" at bounding box center [715, 412] width 477 height 81
click at [630, 423] on textarea "Good morning Aarushi, I'm glad to know that your sleep schedule is almost back …" at bounding box center [700, 426] width 425 height 34
drag, startPoint x: 606, startPoint y: 420, endPoint x: 881, endPoint y: 442, distance: 276.0
click at [881, 442] on textarea "Good morning Aarushi, I'm glad to know that your sleep schedule is almost back …" at bounding box center [700, 426] width 425 height 34
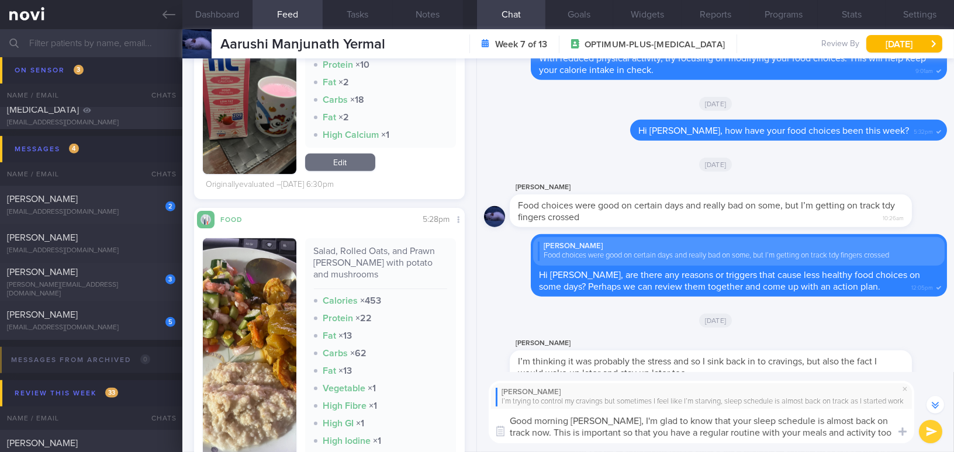
paste textarea "’m glad to hear that your sleep schedule is almost back on track. This is impor…"
type textarea "Good morning Aarushi, I’m glad to hear that your sleep schedule is almost back …"
click at [925, 434] on button "submit" at bounding box center [929, 431] width 23 height 23
click at [925, 434] on icon "submit" at bounding box center [930, 432] width 11 height 10
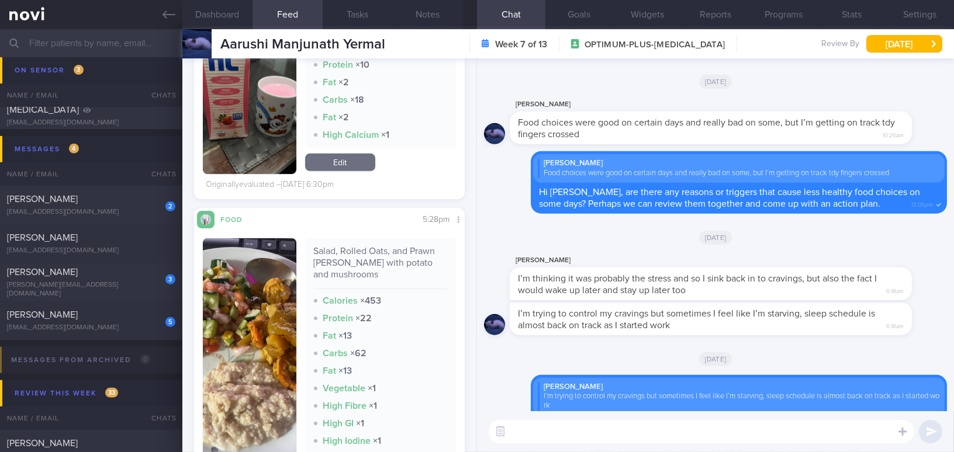
scroll to position [0, 0]
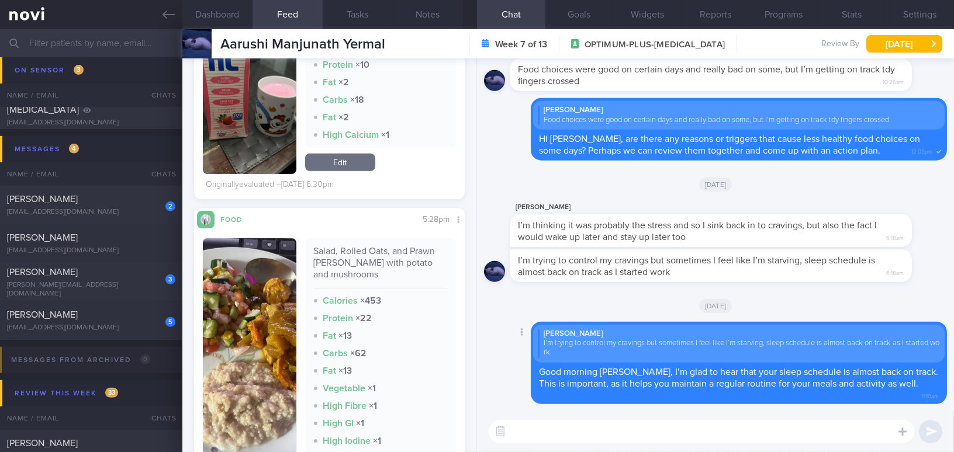
paste textarea "In terms of the “starving” feeling, do you feel hungry constantly, or is it mai…"
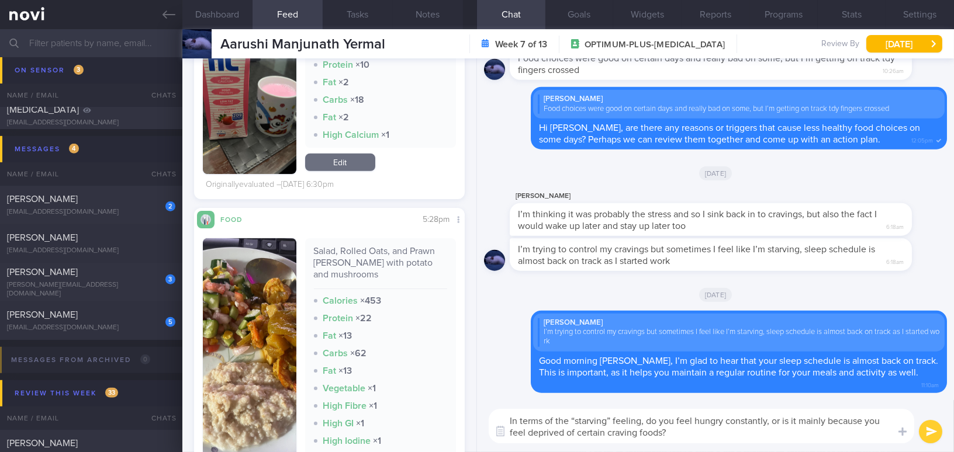
type textarea "In terms of the “starving” feeling, do you feel hungry constantly, or is it mai…"
click at [924, 434] on button "submit" at bounding box center [929, 431] width 23 height 23
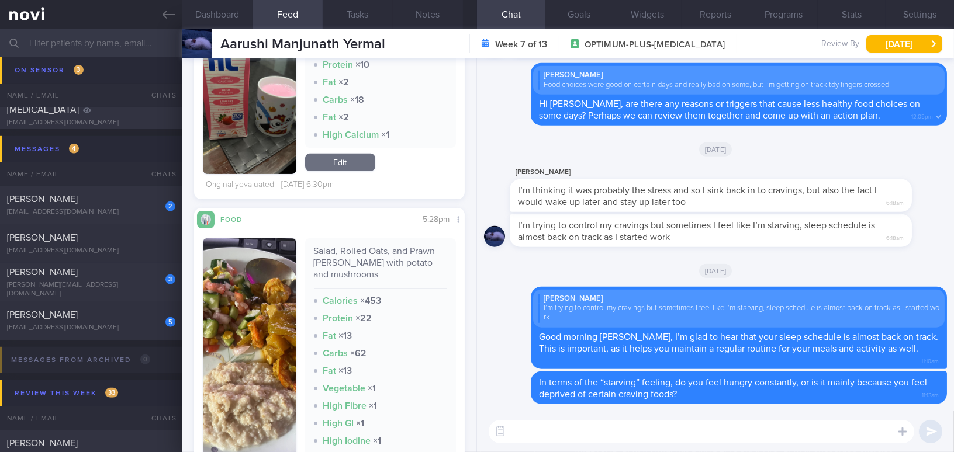
click at [261, 336] on button "button" at bounding box center [249, 367] width 93 height 259
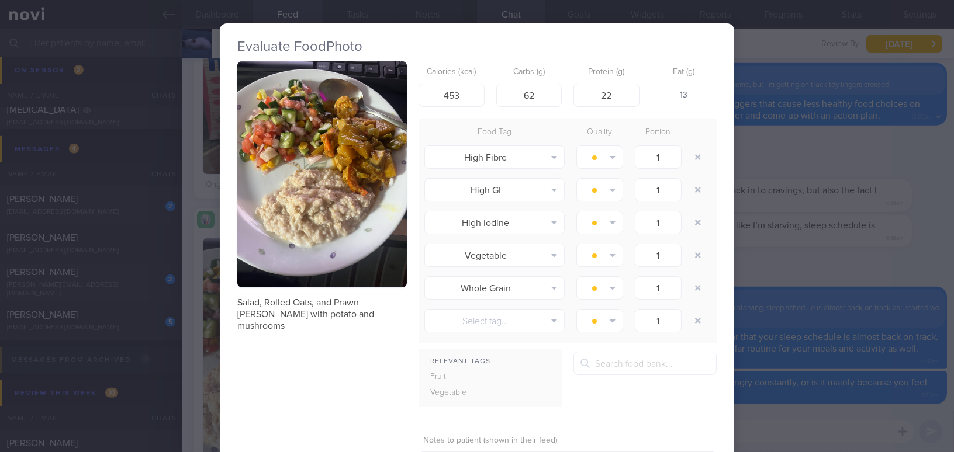
click at [805, 270] on div "Evaluate Food Photo Salad, Rolled Oats, and Prawn Curry with potato and mushroo…" at bounding box center [477, 226] width 954 height 452
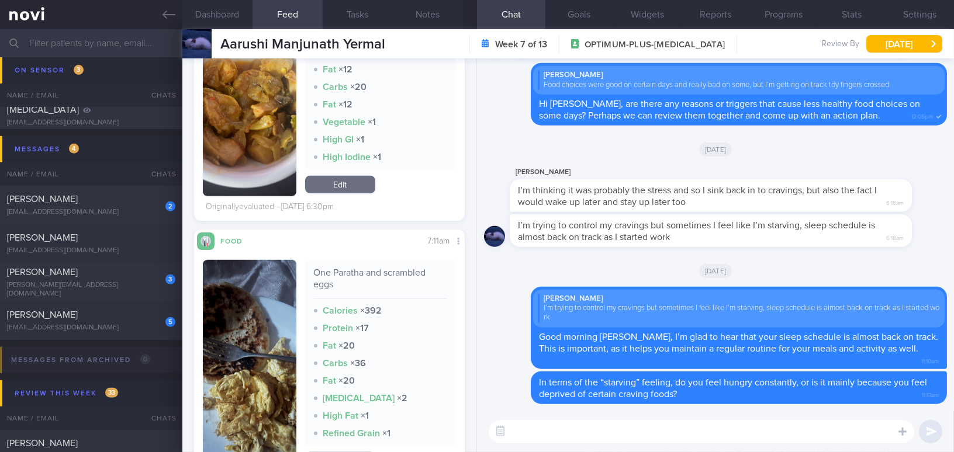
scroll to position [1646, 0]
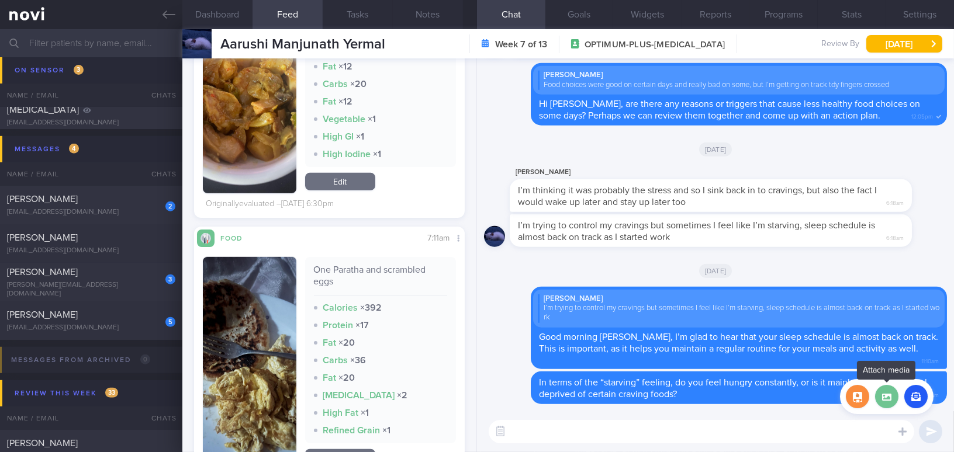
click at [887, 398] on label at bounding box center [886, 396] width 23 height 23
click at [0, 0] on input "file" at bounding box center [0, 0] width 0 height 0
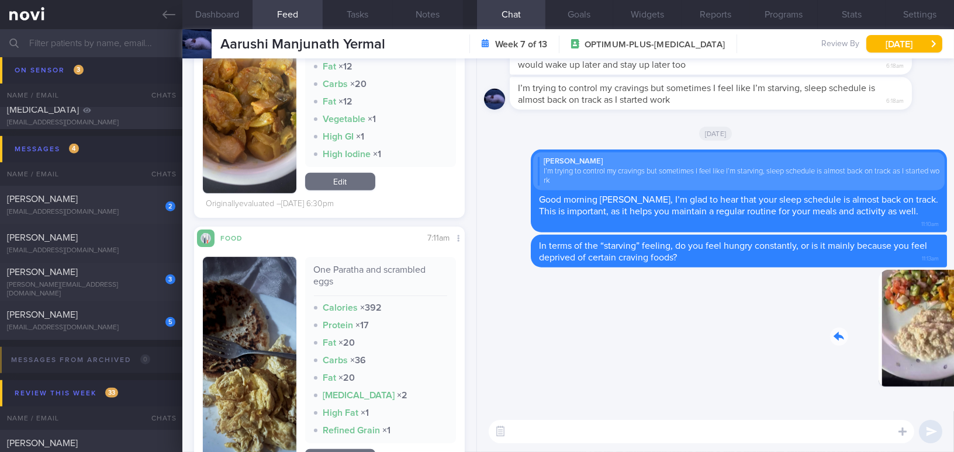
drag, startPoint x: 907, startPoint y: 359, endPoint x: 968, endPoint y: 365, distance: 61.0
click at [953, 365] on html "You are offline! Some functionality will be unavailable Patients New Users Coac…" at bounding box center [477, 226] width 954 height 452
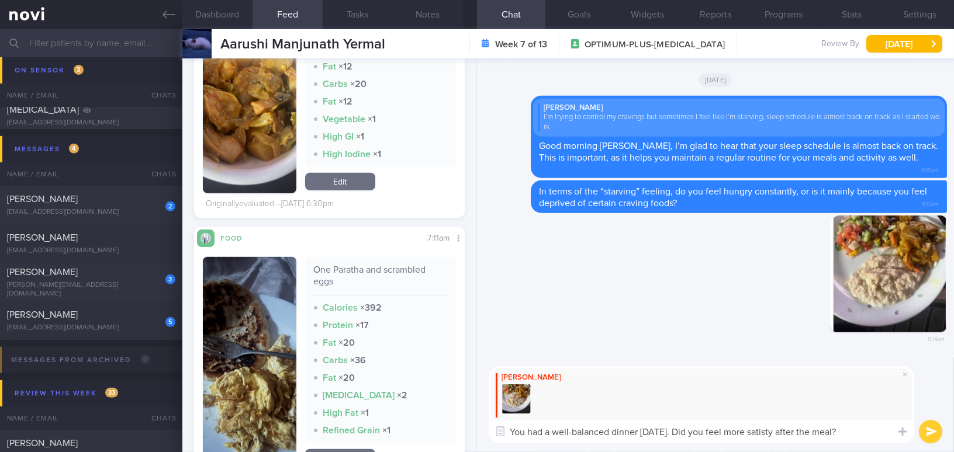
drag, startPoint x: 857, startPoint y: 430, endPoint x: 417, endPoint y: 417, distance: 440.7
click at [417, 417] on div "Dashboard Feed 476 Tasks Notes Chat Goals Widgets Reports Programs Stats Settin…" at bounding box center [567, 240] width 771 height 423
click at [871, 440] on textarea "You had a well-balanced dinner yesterday. Did you feel more satisty after the m…" at bounding box center [700, 431] width 425 height 23
drag, startPoint x: 862, startPoint y: 434, endPoint x: 386, endPoint y: 404, distance: 476.5
click at [386, 404] on div "Dashboard Feed 476 Tasks Notes Chat Goals Widgets Reports Programs Stats Settin…" at bounding box center [567, 240] width 771 height 423
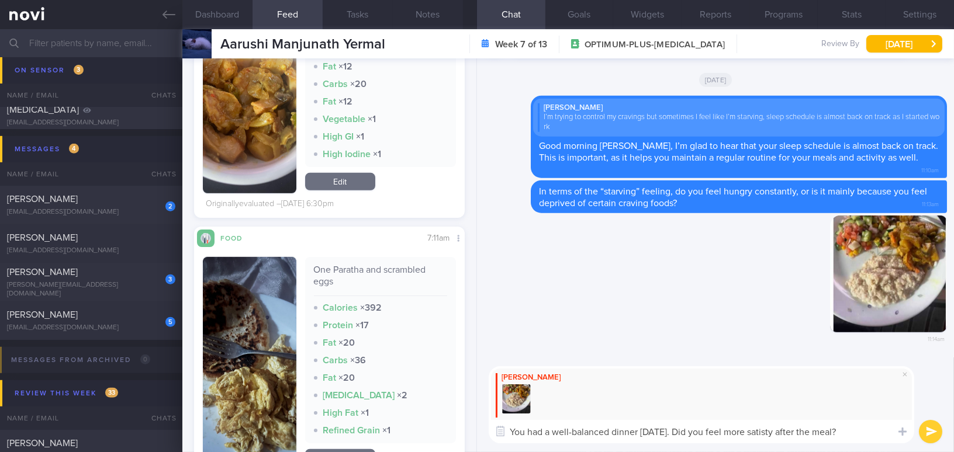
paste textarea "—great job! Did you feel more satisfied"
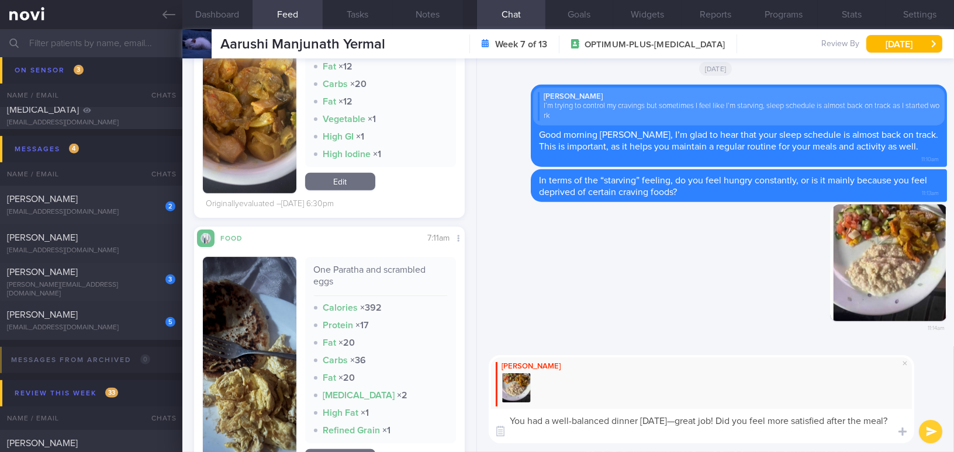
scroll to position [0, 0]
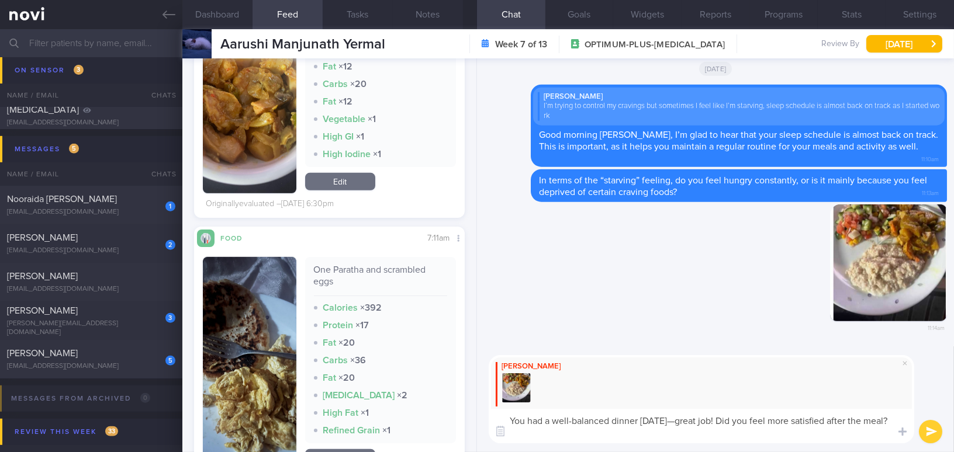
click at [689, 421] on textarea "You had a well-balanced dinner yesterday—great job! Did you feel more satisfied…" at bounding box center [700, 426] width 425 height 34
type textarea "You had a well-balanced dinner yesterday, great job! Did you feel more satisfie…"
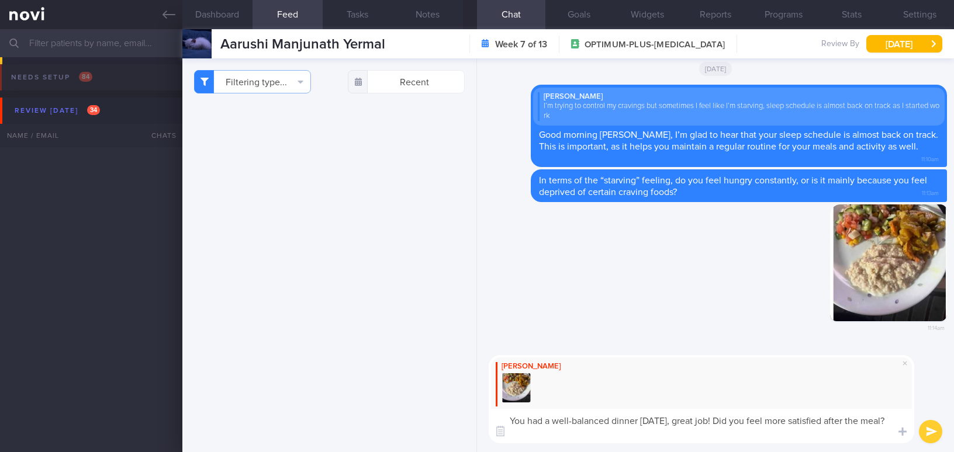
select select "7"
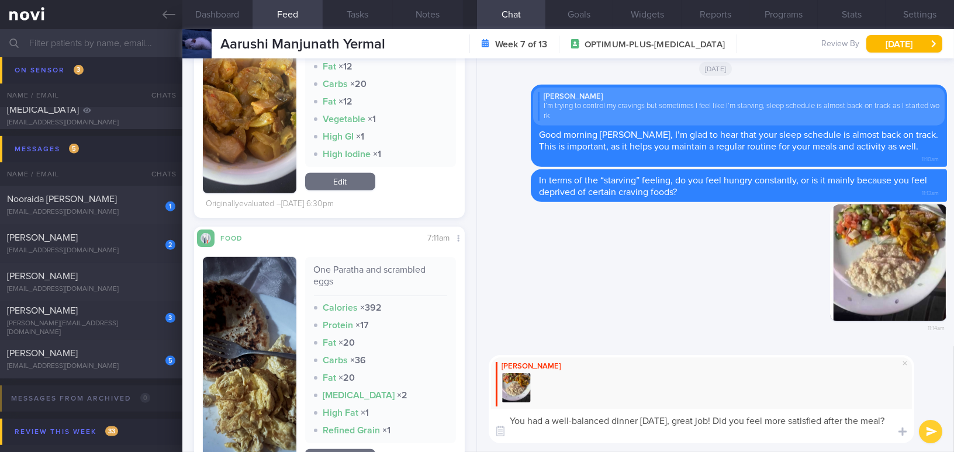
type textarea "You had a well-balanced dinner [DATE], great job! Did you feel more satisfied a…"
click at [926, 427] on button "submit" at bounding box center [929, 431] width 23 height 23
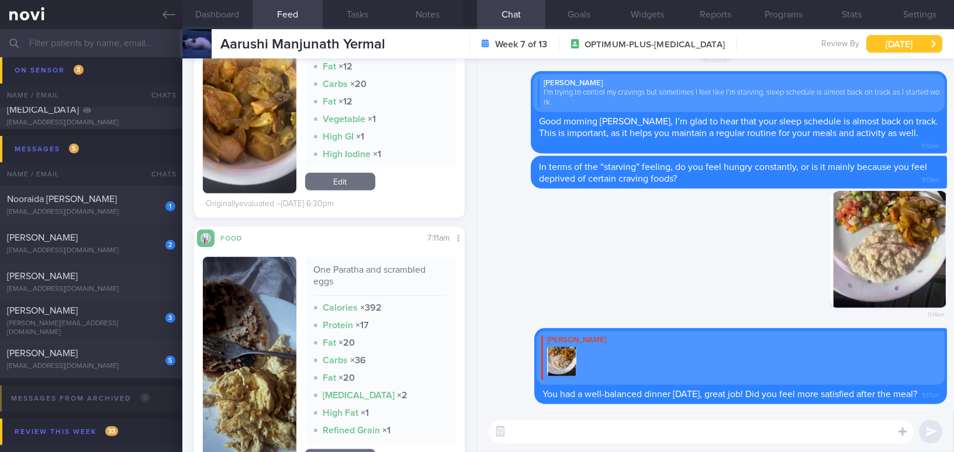
click at [872, 41] on button "[DATE]" at bounding box center [904, 44] width 76 height 18
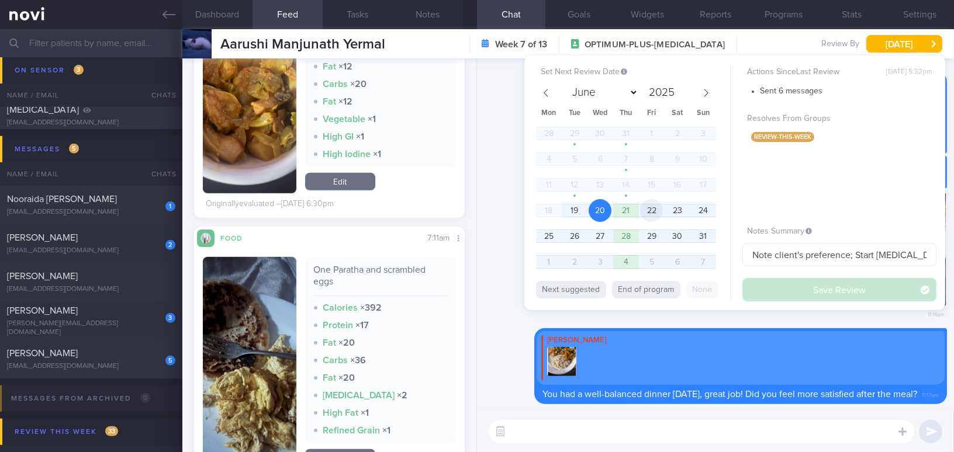
click at [652, 209] on span "22" at bounding box center [651, 210] width 23 height 23
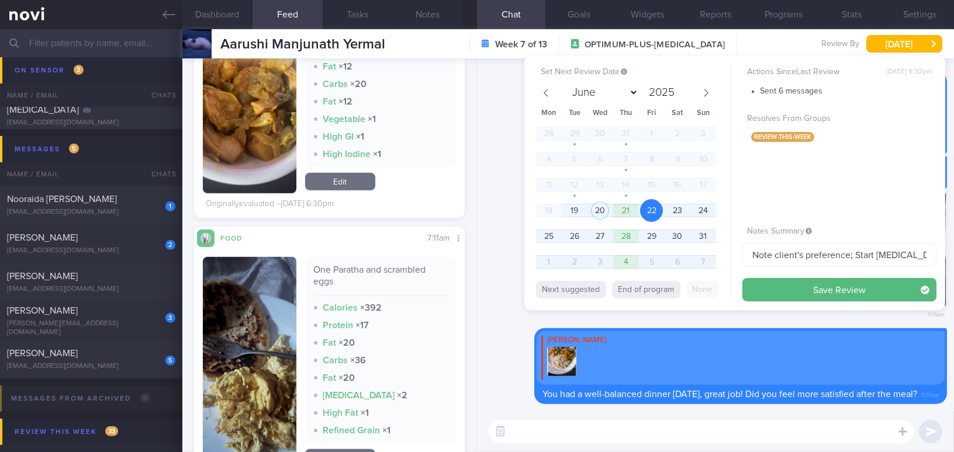
click at [778, 302] on div "Set Next Review Date 22 Aug 2025 June July August September October November De…" at bounding box center [734, 183] width 421 height 255
click at [779, 291] on button "Save Review" at bounding box center [839, 289] width 194 height 23
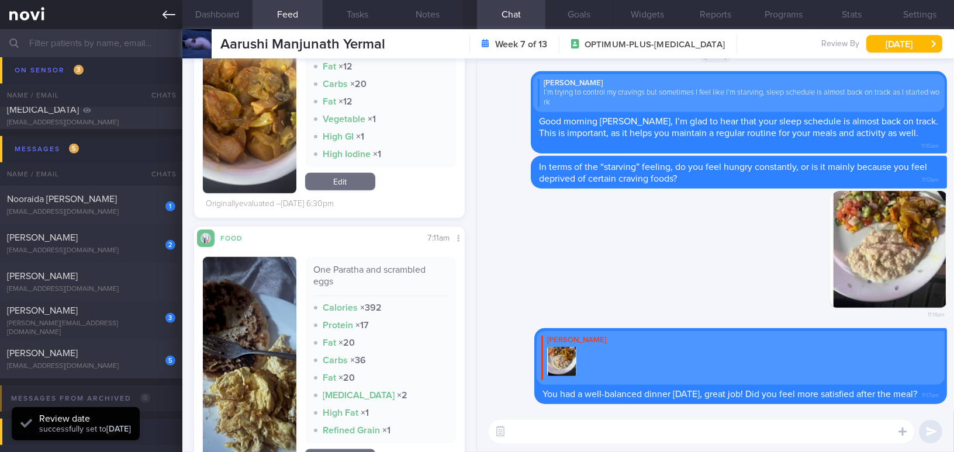
click at [169, 11] on icon at bounding box center [168, 14] width 13 height 13
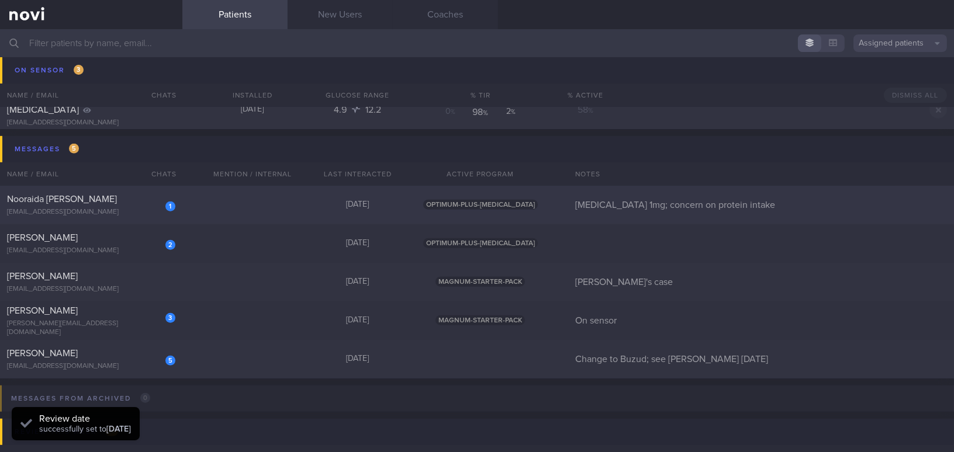
click at [131, 206] on div "1 Nooraida Binte Abdul Rashid aida7161@yahoo.com.sg" at bounding box center [91, 204] width 182 height 23
select select "7"
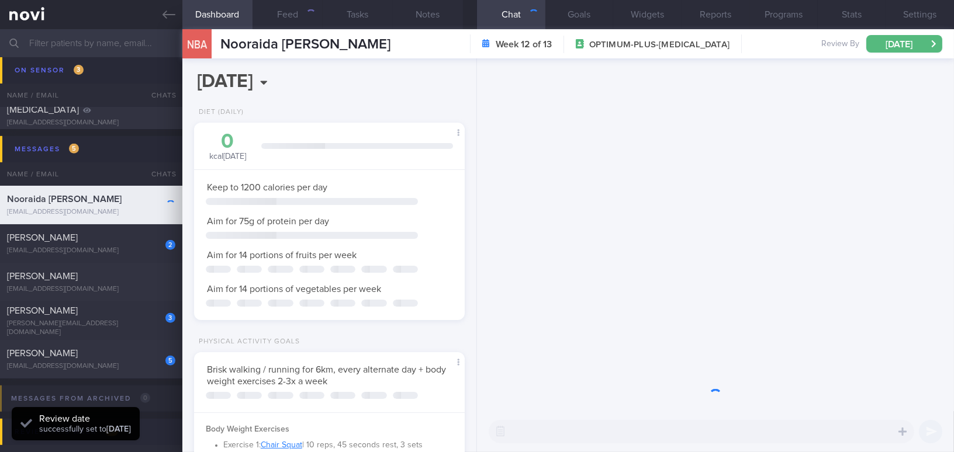
scroll to position [584132, 584028]
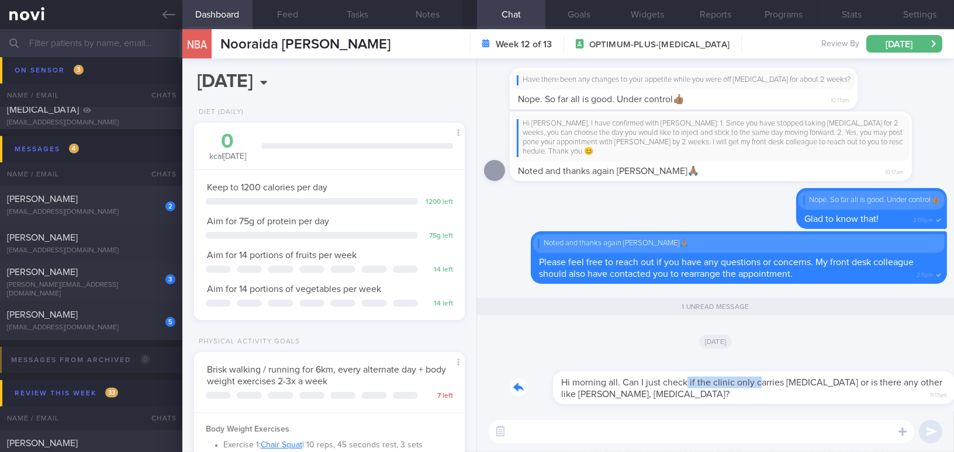
drag, startPoint x: 643, startPoint y: 376, endPoint x: 719, endPoint y: 375, distance: 76.0
click at [719, 375] on div "Hi morning all. Can I just check if the clinic only carries Ozempic or is there…" at bounding box center [727, 381] width 437 height 47
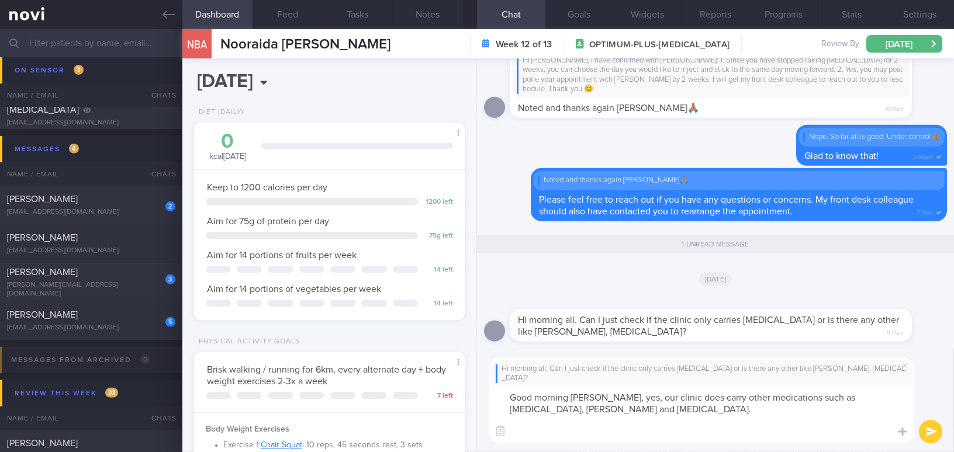
scroll to position [0, 0]
drag, startPoint x: 593, startPoint y: 396, endPoint x: 686, endPoint y: 432, distance: 99.7
click at [686, 432] on textarea "Good morning Aida, yes, our clinic does carry other medications such as Wegovy,…" at bounding box center [700, 415] width 425 height 58
click at [785, 17] on button "Programs" at bounding box center [783, 14] width 68 height 29
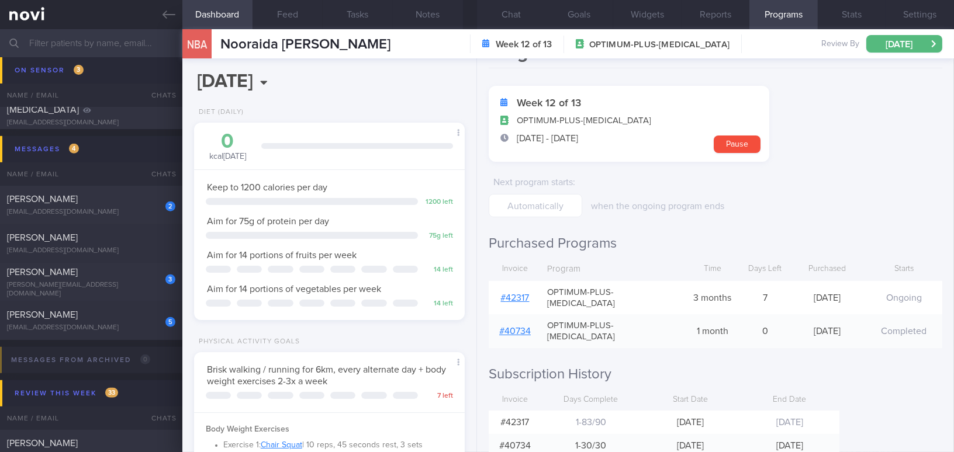
scroll to position [43, 0]
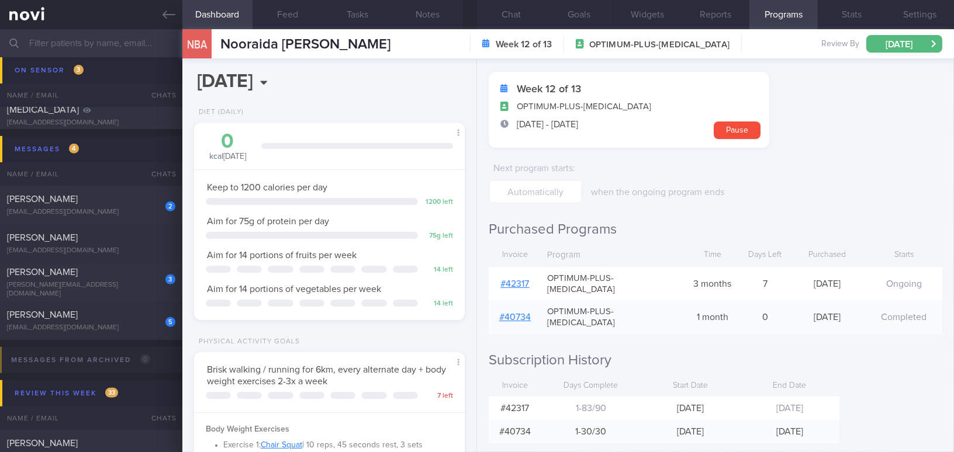
click at [920, 21] on button "Settings" at bounding box center [919, 14] width 68 height 29
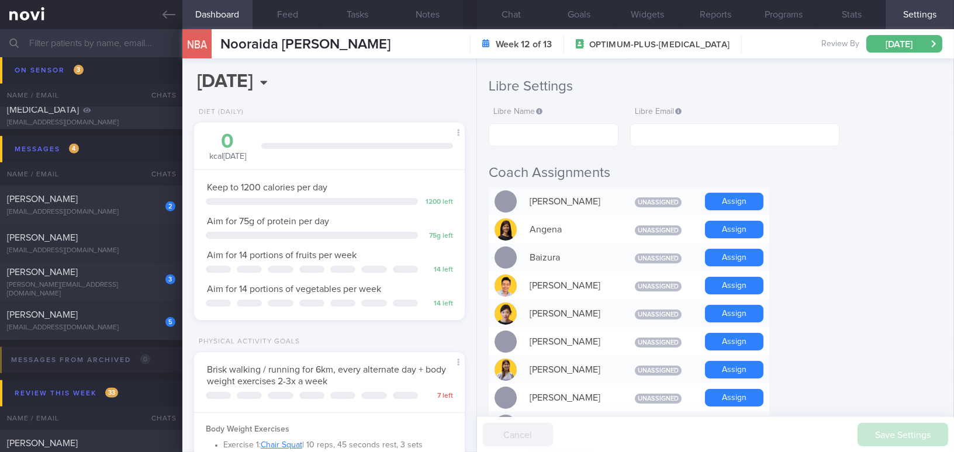
scroll to position [159, 0]
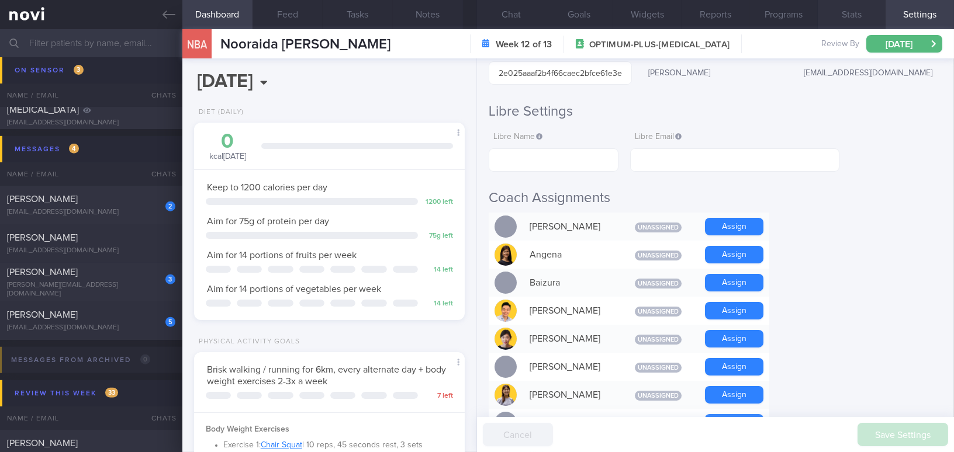
click at [843, 13] on button "Stats" at bounding box center [851, 14] width 68 height 29
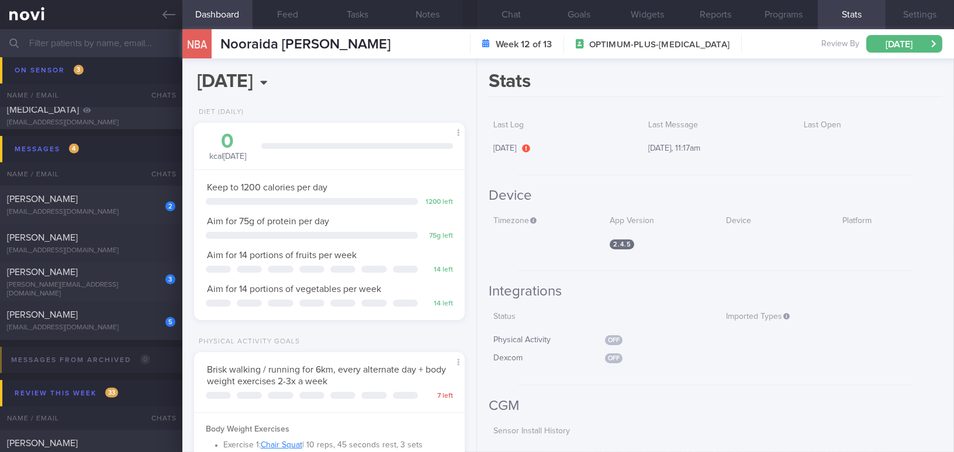
click at [913, 5] on button "Settings" at bounding box center [919, 14] width 68 height 29
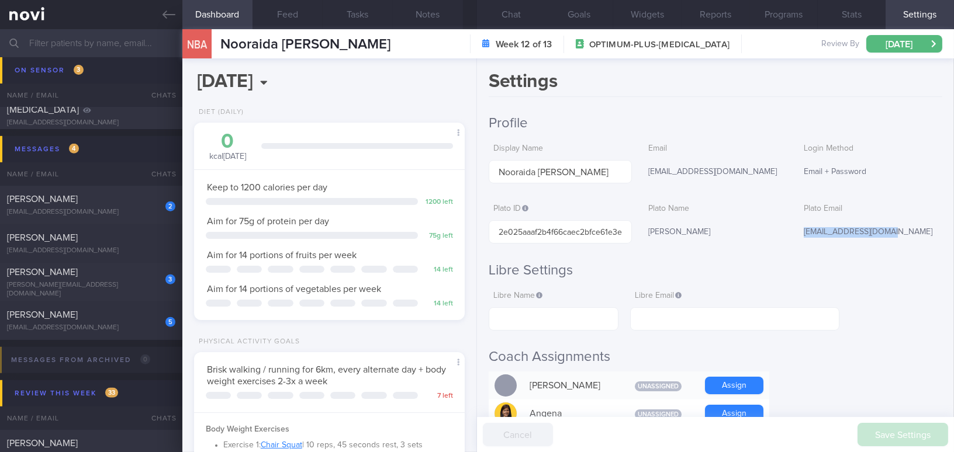
drag, startPoint x: 795, startPoint y: 233, endPoint x: 903, endPoint y: 235, distance: 108.1
click at [903, 235] on div "[EMAIL_ADDRESS][DOMAIN_NAME]" at bounding box center [870, 232] width 143 height 25
copy div "[EMAIL_ADDRESS][DOMAIN_NAME]"
click at [509, 18] on button "Chat" at bounding box center [511, 14] width 68 height 29
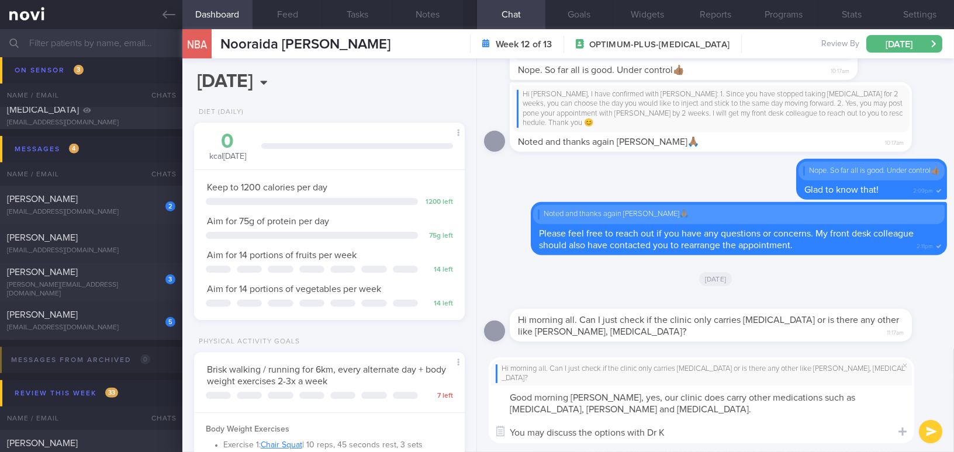
drag, startPoint x: 221, startPoint y: 45, endPoint x: 415, endPoint y: 43, distance: 194.6
click at [415, 43] on div "NBA Nooraida Binte Abdul Rashid Nooraida Binte Abdul Rashid aida7161@yahoo.com.…" at bounding box center [567, 43] width 771 height 29
copy span "Nooraida [PERSON_NAME]"
drag, startPoint x: 594, startPoint y: 398, endPoint x: 695, endPoint y: 441, distance: 109.9
click at [695, 441] on textarea "Good morning Aida, yes, our clinic does carry other medications such as Wegovy,…" at bounding box center [700, 415] width 425 height 58
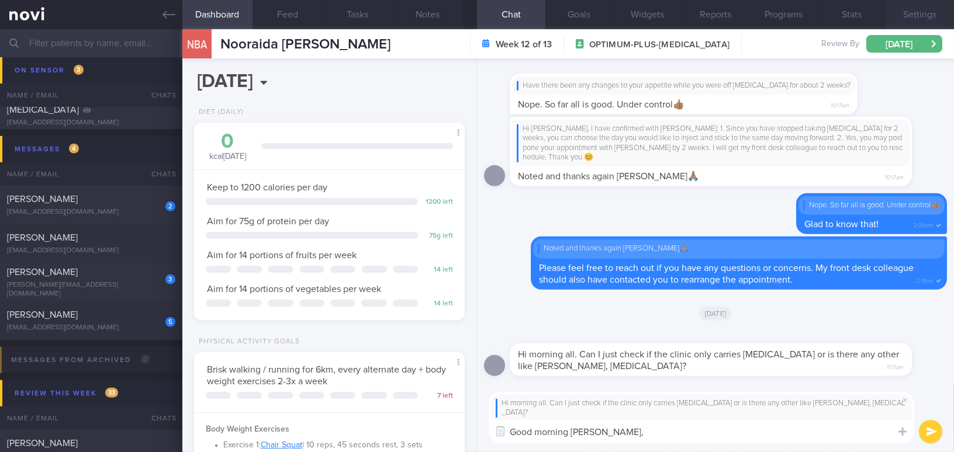
click at [933, 15] on button "Settings" at bounding box center [919, 14] width 68 height 29
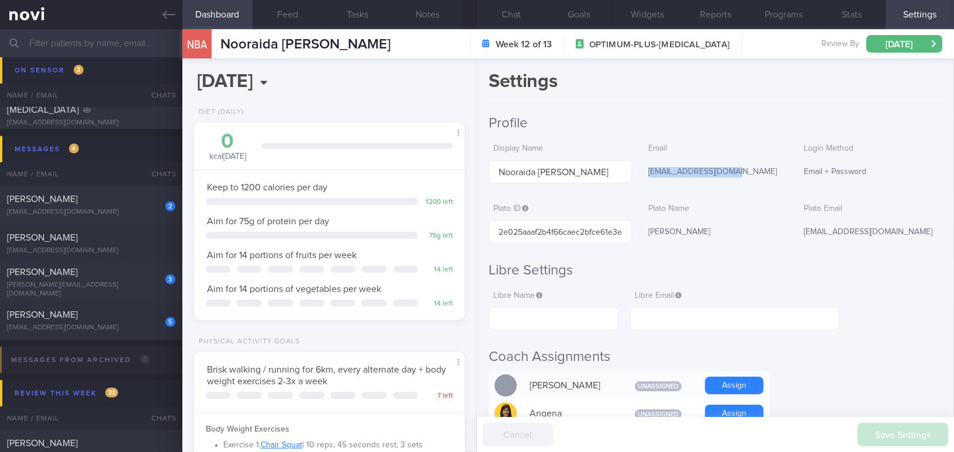
drag, startPoint x: 644, startPoint y: 170, endPoint x: 743, endPoint y: 175, distance: 98.9
click at [743, 175] on div "[EMAIL_ADDRESS][DOMAIN_NAME]" at bounding box center [714, 172] width 143 height 25
copy div "[EMAIL_ADDRESS][DOMAIN_NAME]"
click at [799, 15] on button "Programs" at bounding box center [783, 14] width 68 height 29
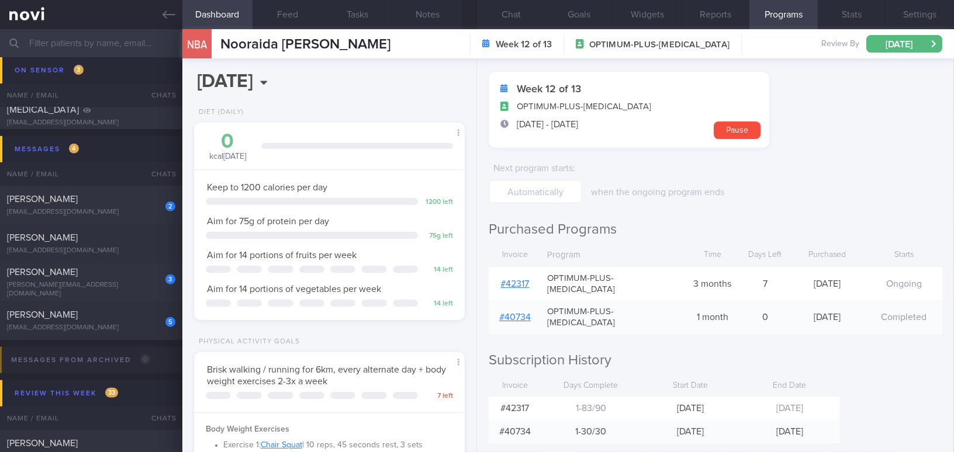
click at [524, 279] on link "# 42317" at bounding box center [515, 283] width 29 height 9
click at [509, 14] on button "Chat" at bounding box center [511, 14] width 68 height 29
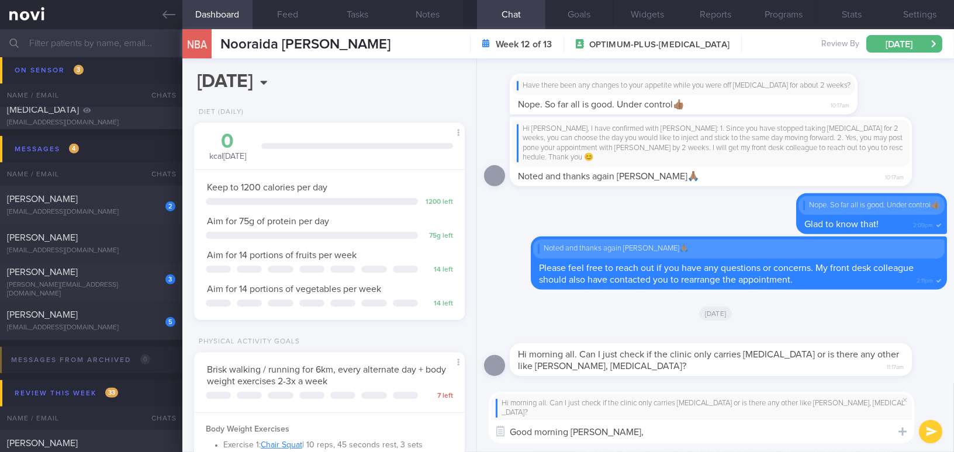
click at [606, 428] on textarea "Good morning Aida," at bounding box center [700, 431] width 425 height 23
paste textarea "Yes, our clinic does carry other medications such as Wegovy, Mounjaro, and Saxe…"
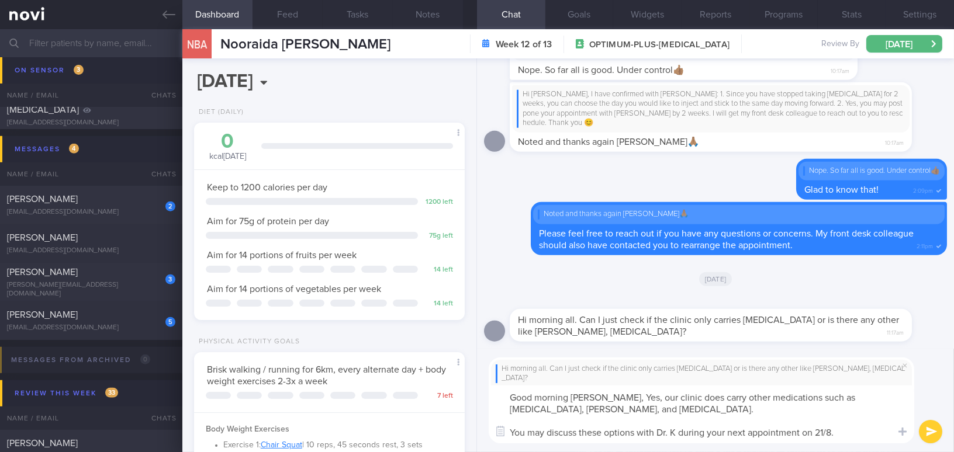
click at [598, 397] on textarea "Good morning Aida, Yes, our clinic does carry other medications such as Wegovy,…" at bounding box center [700, 415] width 425 height 58
click at [916, 37] on button "Thu, 28 Aug" at bounding box center [904, 44] width 76 height 18
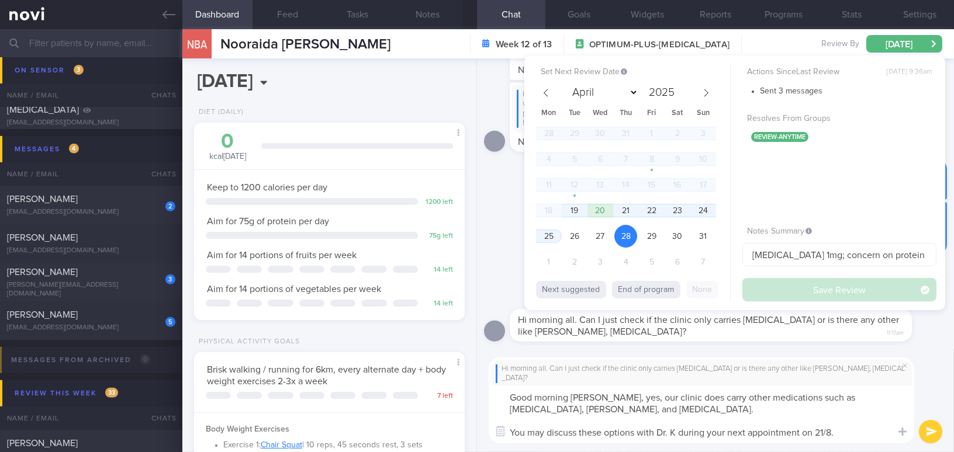
click at [623, 427] on textarea "Good morning Aida, yes, our clinic does carry other medications such as Wegovy,…" at bounding box center [700, 415] width 425 height 58
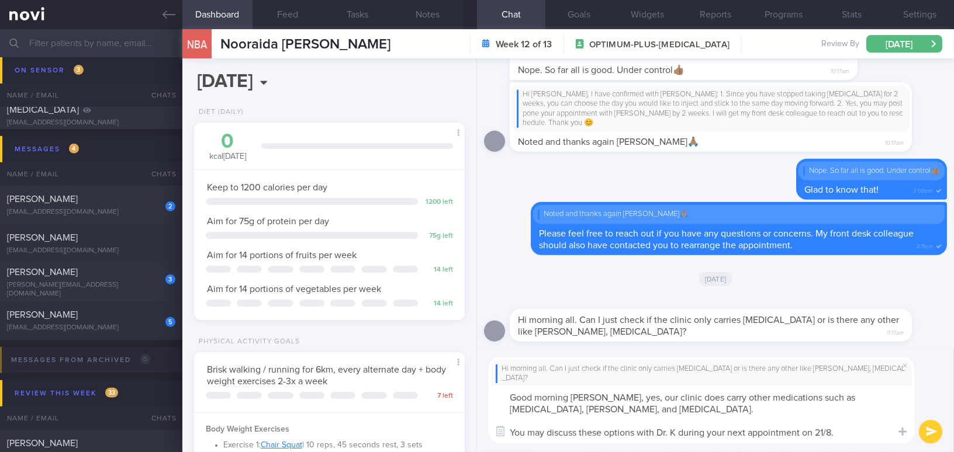
click at [667, 433] on textarea "Good morning Aida, yes, our clinic does carry other medications such as Wegovy,…" at bounding box center [700, 415] width 425 height 58
click at [845, 433] on textarea "Good morning Aida, yes, our clinic does carry other medications such as Wegovy,…" at bounding box center [700, 415] width 425 height 58
type textarea "Good morning Aida, yes, our clinic does carry other medications such as Wegovy,…"
click at [928, 430] on button "submit" at bounding box center [929, 431] width 23 height 23
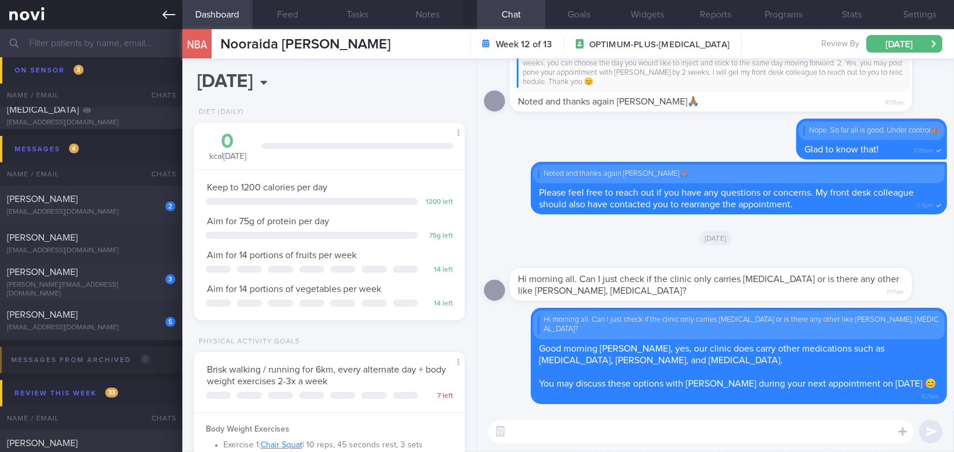
click at [165, 18] on icon at bounding box center [168, 14] width 13 height 13
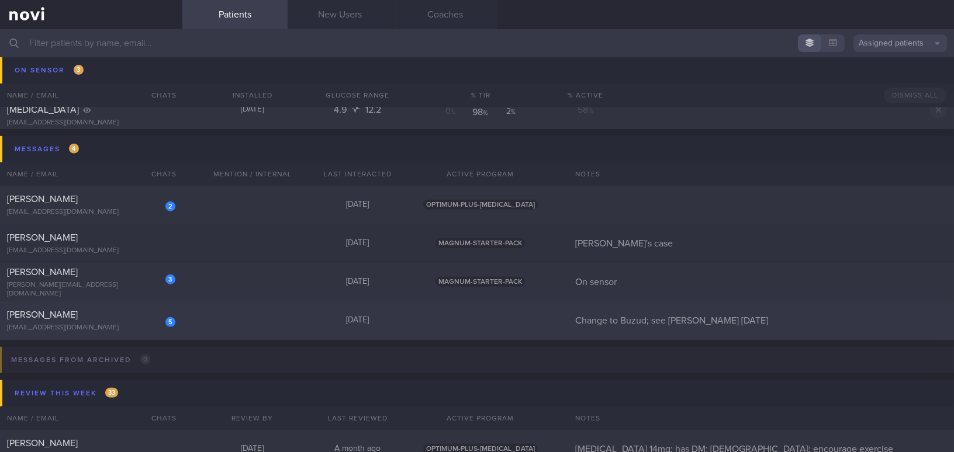
click at [115, 315] on div "[PERSON_NAME]" at bounding box center [89, 315] width 165 height 12
select select "7"
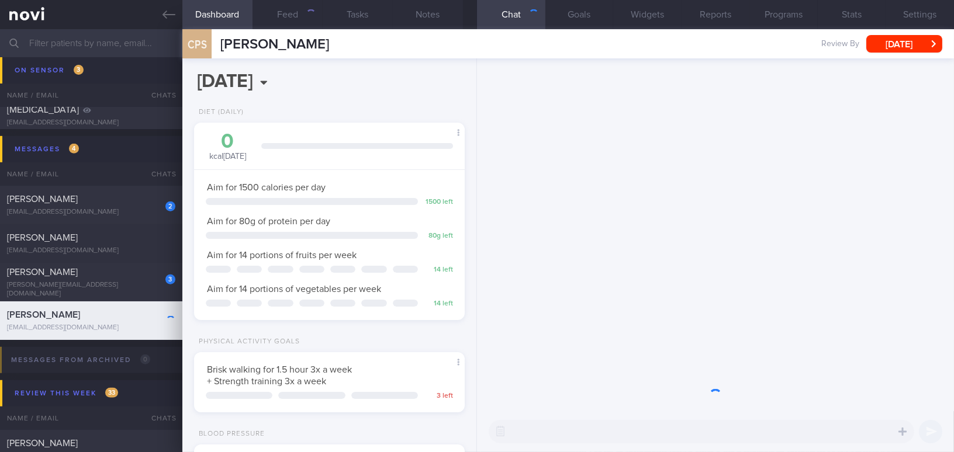
scroll to position [123, 246]
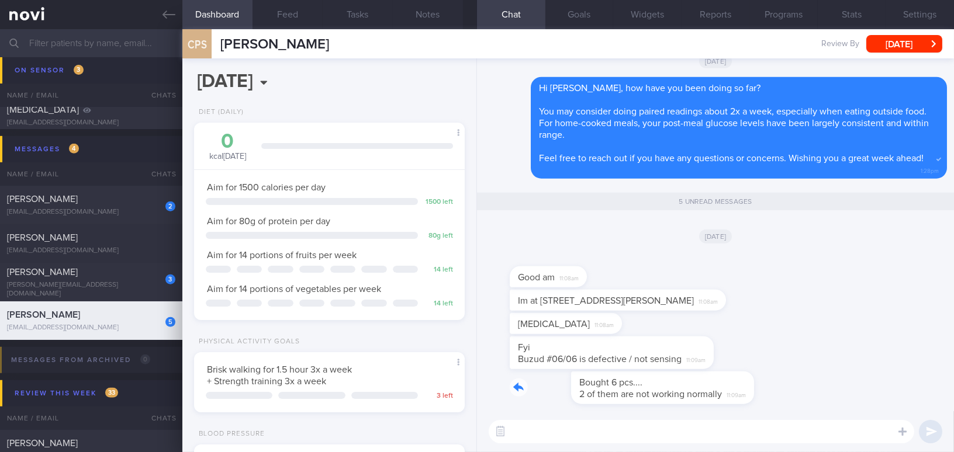
drag, startPoint x: 594, startPoint y: 375, endPoint x: 759, endPoint y: 376, distance: 165.3
click at [759, 376] on div "Bought 6 pcs.... 2 of them are not working normally 11:09am" at bounding box center [715, 392] width 463 height 40
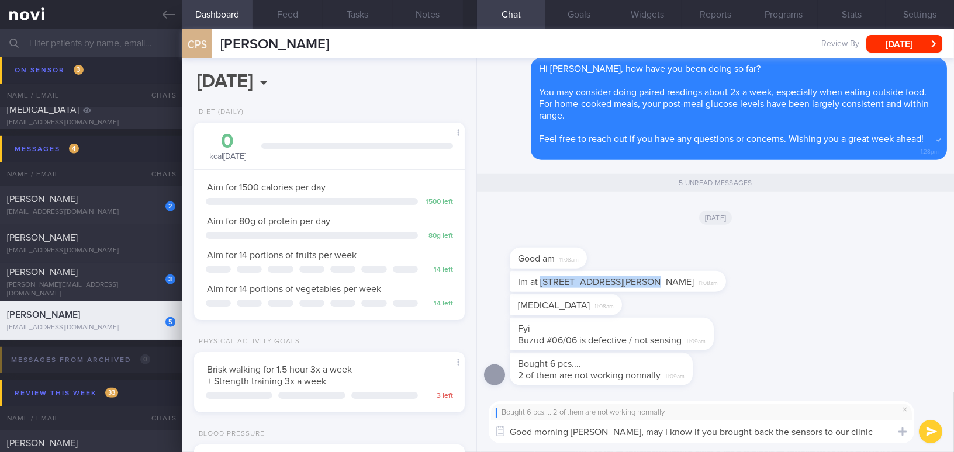
drag, startPoint x: 539, startPoint y: 282, endPoint x: 640, endPoint y: 282, distance: 101.1
click at [640, 282] on div "Im at #03-01, 160 Robinson rd 11:08am" at bounding box center [617, 281] width 216 height 21
copy span "#03-01, 160 Robinson rd"
click at [842, 434] on textarea "Good morning Mr Chua, may I know if you brought back the sensors to our clinic" at bounding box center [700, 431] width 425 height 23
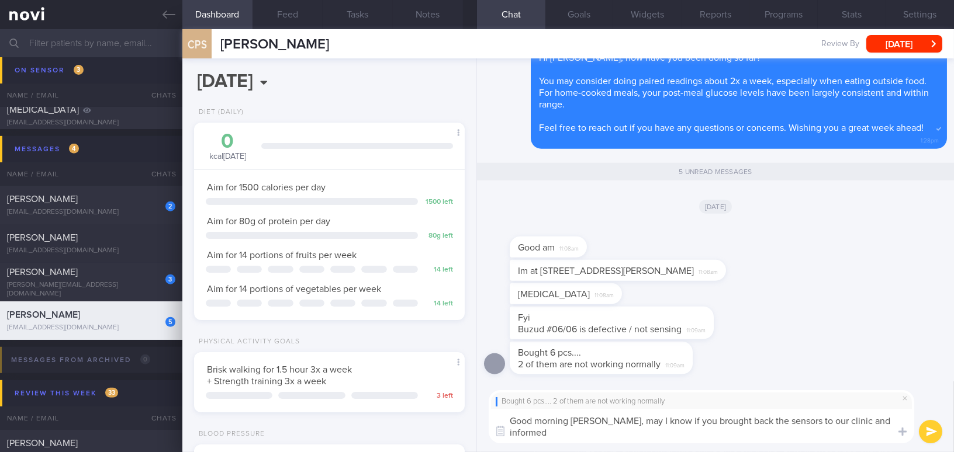
scroll to position [0, 0]
drag, startPoint x: 612, startPoint y: 421, endPoint x: 635, endPoint y: 429, distance: 24.8
click at [635, 429] on textarea "Good morning Mr Chua, may I know if you brought back the sensors to our clinic …" at bounding box center [700, 426] width 425 height 34
click at [607, 425] on textarea "Good morning Mr Chua, may I know if you brought back the sensors to our clinic …" at bounding box center [700, 426] width 425 height 34
drag, startPoint x: 609, startPoint y: 421, endPoint x: 626, endPoint y: 434, distance: 21.3
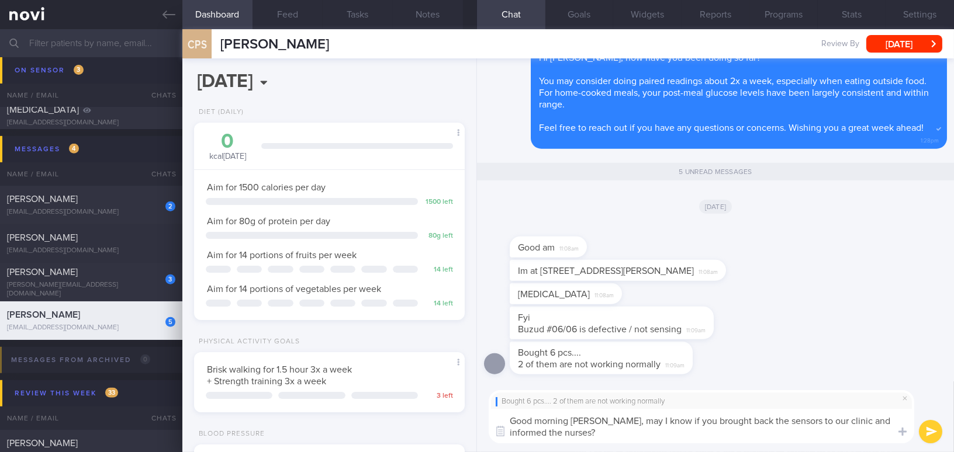
click at [626, 434] on textarea "Good morning Mr Chua, may I know if you brought back the sensors to our clinic …" at bounding box center [700, 426] width 425 height 34
paste textarea "May I know if you brought the sensors back to our clinic and informed the nurse…"
click at [617, 421] on textarea "Good morning Mr Chua, May I know if you brought the sensors back to our clinic …" at bounding box center [700, 426] width 425 height 34
click at [819, 435] on textarea "Good morning Mr Chua, may I know if you brought the sensors back to our clinic …" at bounding box center [700, 426] width 425 height 34
type textarea "Good morning Mr Chua, may I know if you brought the sensors back to our clinic …"
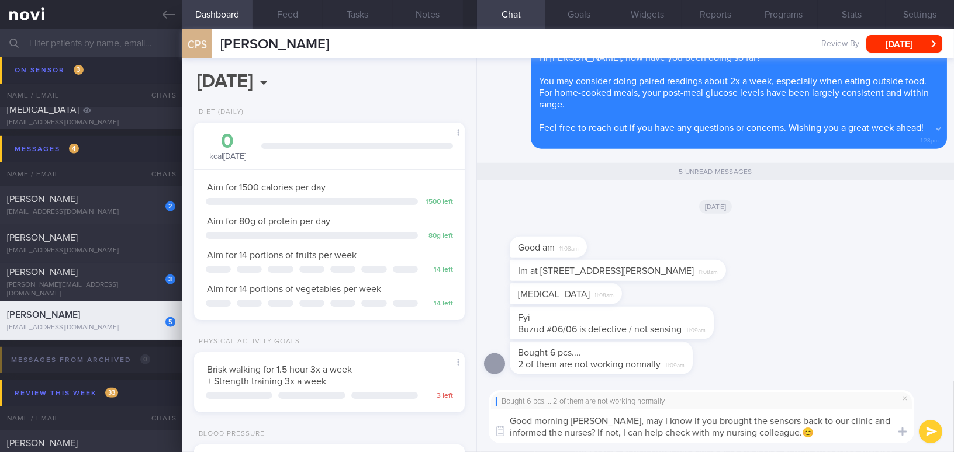
click at [929, 436] on button "submit" at bounding box center [929, 431] width 23 height 23
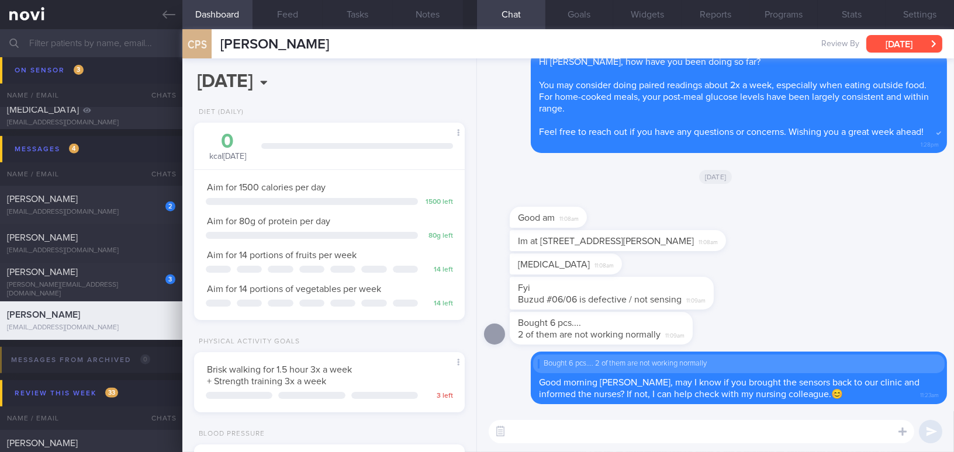
click at [888, 41] on button "Tue, 19 Aug" at bounding box center [904, 44] width 76 height 18
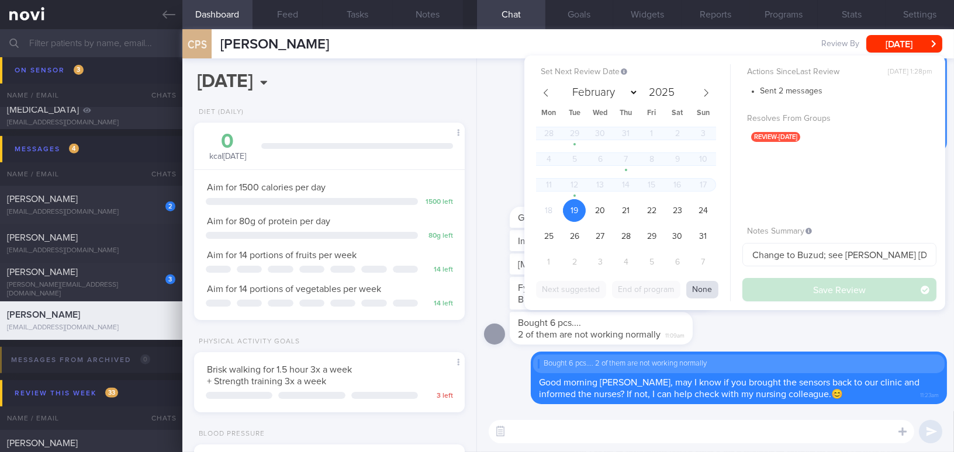
click at [697, 284] on button "None" at bounding box center [702, 290] width 32 height 18
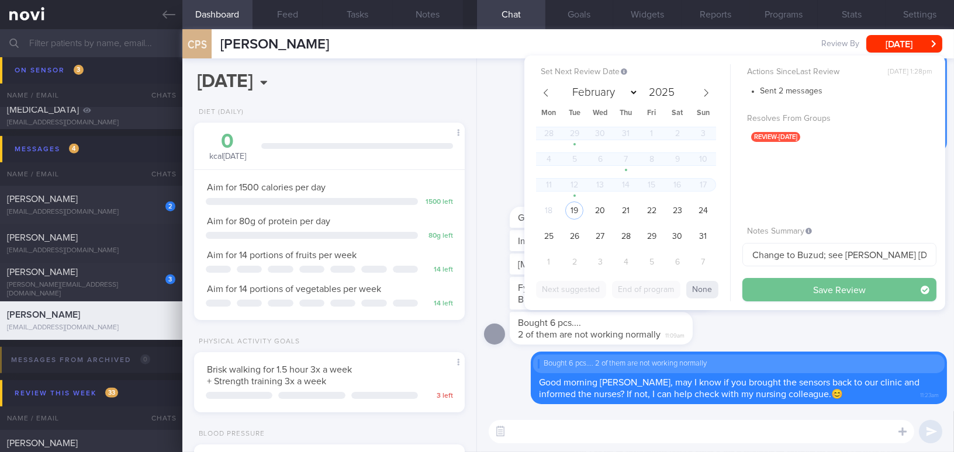
click at [774, 283] on button "Save Review" at bounding box center [839, 289] width 194 height 23
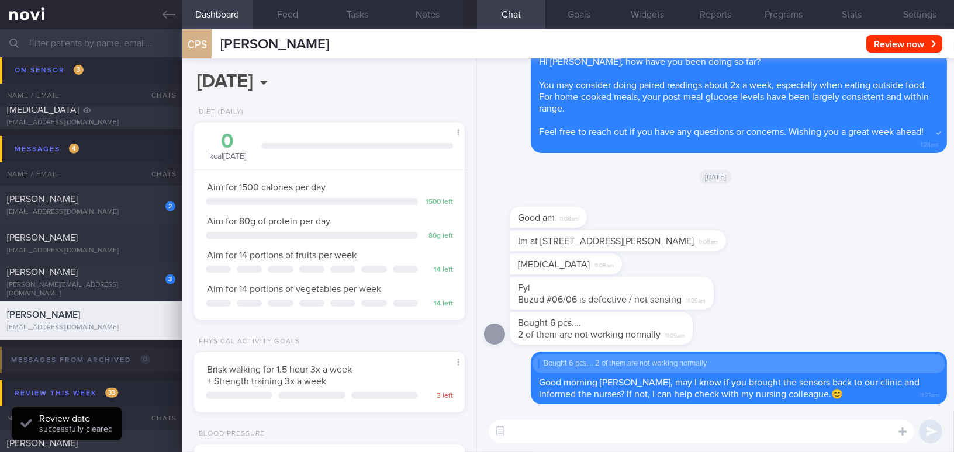
scroll to position [123, 246]
click at [608, 433] on textarea at bounding box center [700, 431] width 425 height 23
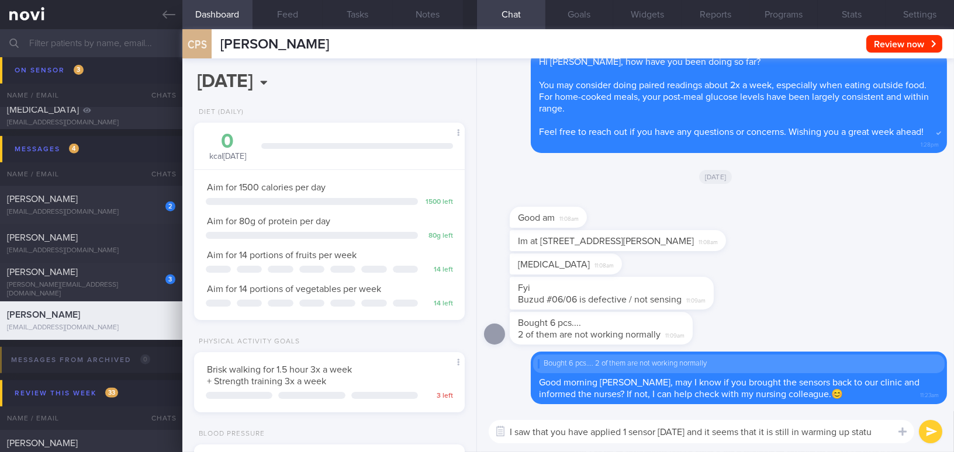
type textarea "I saw that you have applied 1 sensor yesterday and it seems that it is still in…"
drag, startPoint x: 891, startPoint y: 432, endPoint x: 501, endPoint y: 404, distance: 390.7
click at [501, 404] on div "Delete Bought 6 pcs.... 2 of them are not working normally Good morning Mr Chua…" at bounding box center [715, 255] width 477 height 394
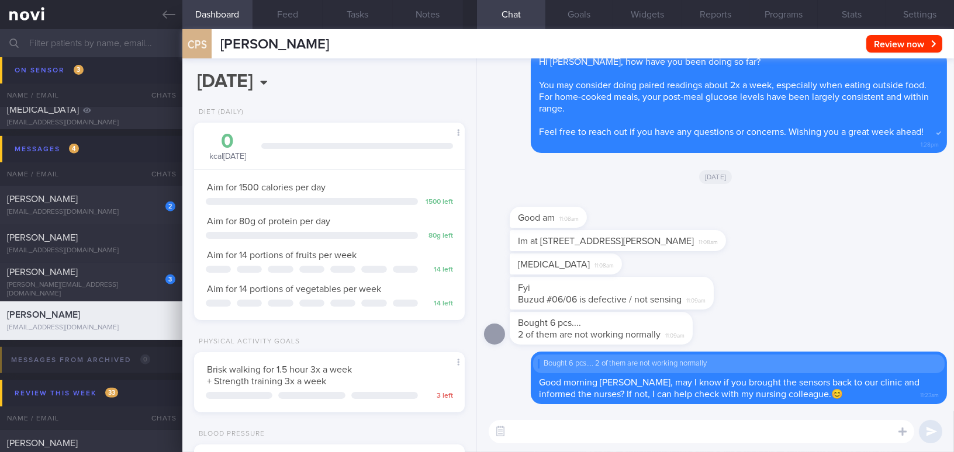
click at [559, 438] on textarea at bounding box center [700, 431] width 425 height 23
paste textarea "I noticed that you applied a sensor yesterday, and it appears to still be in th…"
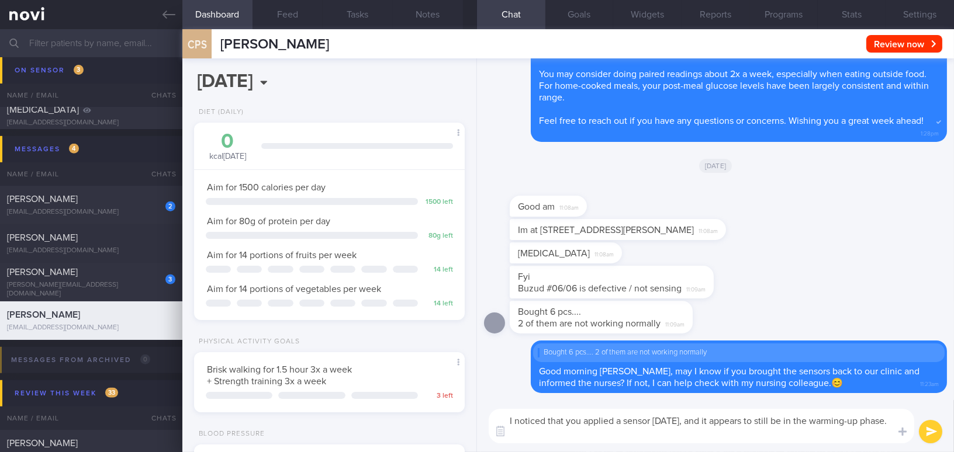
scroll to position [0, 0]
type textarea "I noticed that you applied a sensor yesterday, and it appears to still be in th…"
click at [932, 429] on button "submit" at bounding box center [929, 431] width 23 height 23
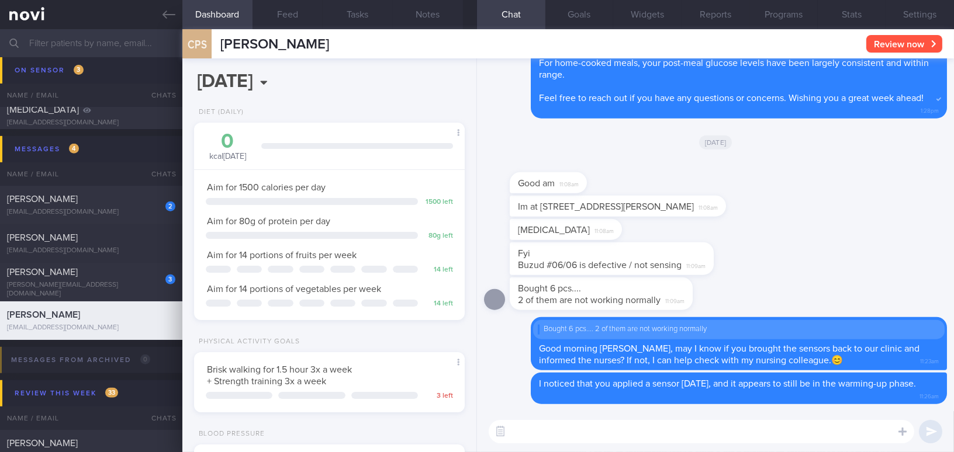
click at [907, 52] on button "Review now" at bounding box center [904, 44] width 76 height 18
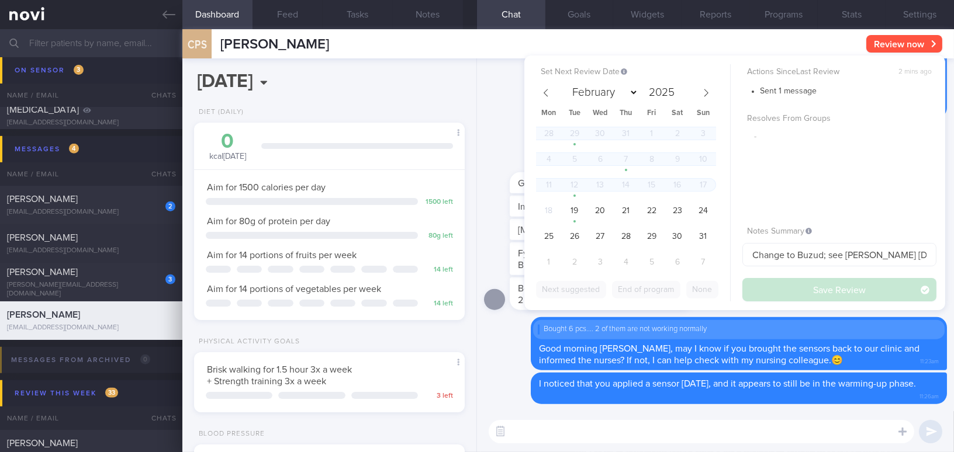
click at [892, 36] on button "Review now" at bounding box center [904, 44] width 76 height 18
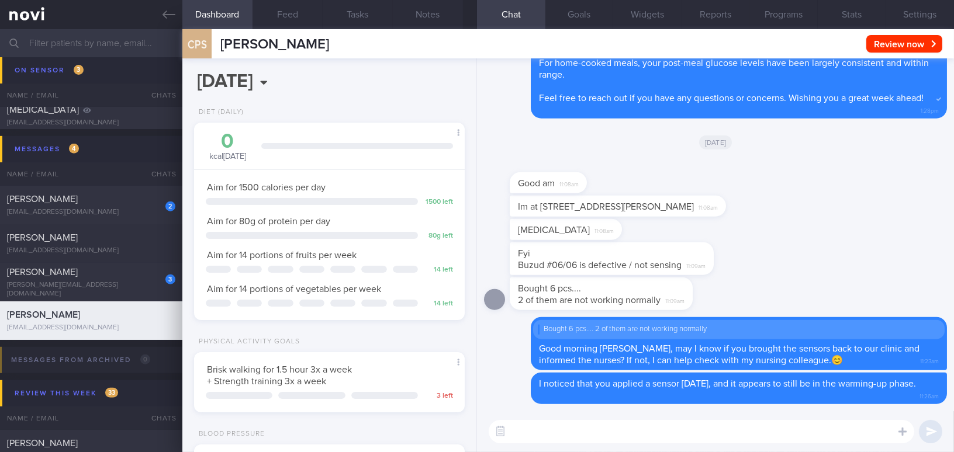
click at [903, 32] on div "CPS Chua Poh Seng Review now Set Next Review Date February March April May June…" at bounding box center [567, 43] width 771 height 29
click at [899, 42] on button "Review now" at bounding box center [904, 44] width 76 height 18
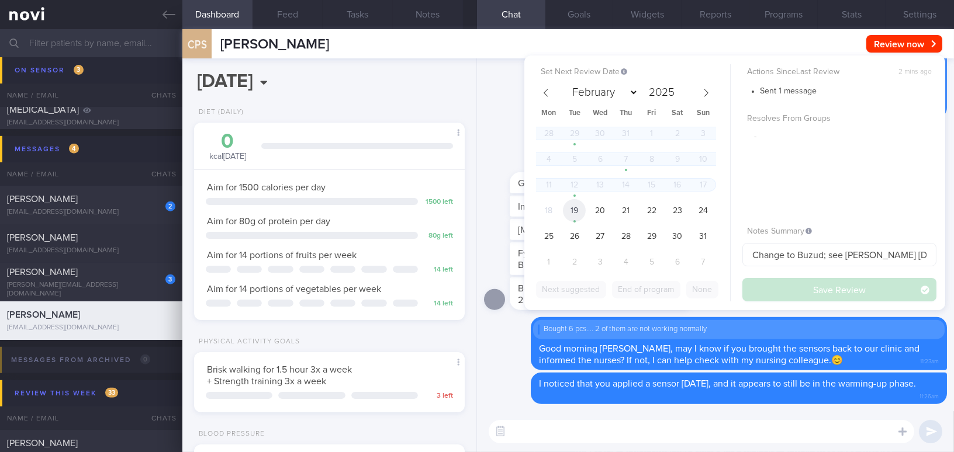
click at [578, 213] on span "19" at bounding box center [574, 210] width 23 height 23
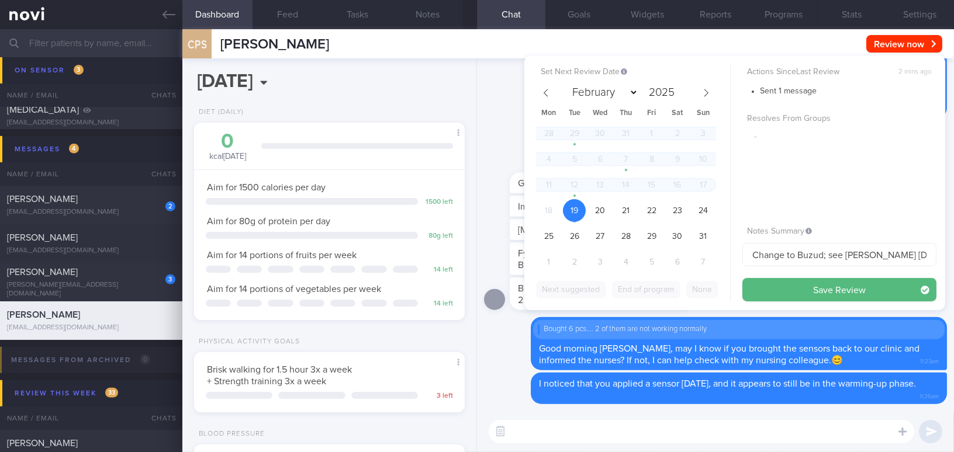
click at [699, 287] on div "Next suggested End of program None" at bounding box center [633, 288] width 194 height 26
click at [501, 348] on div "Delete Bought 6 pcs.... 2 of them are not working normally Good morning Mr Chua…" at bounding box center [715, 343] width 463 height 53
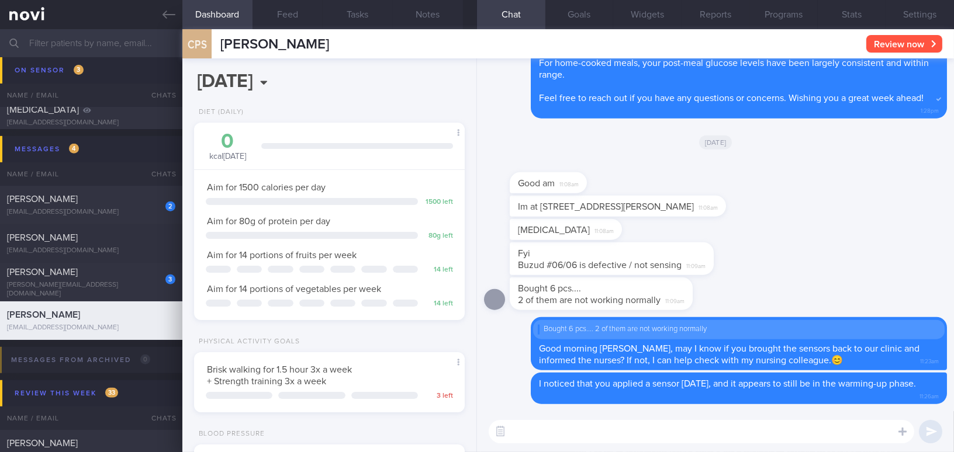
click at [875, 44] on button "Review now" at bounding box center [904, 44] width 76 height 18
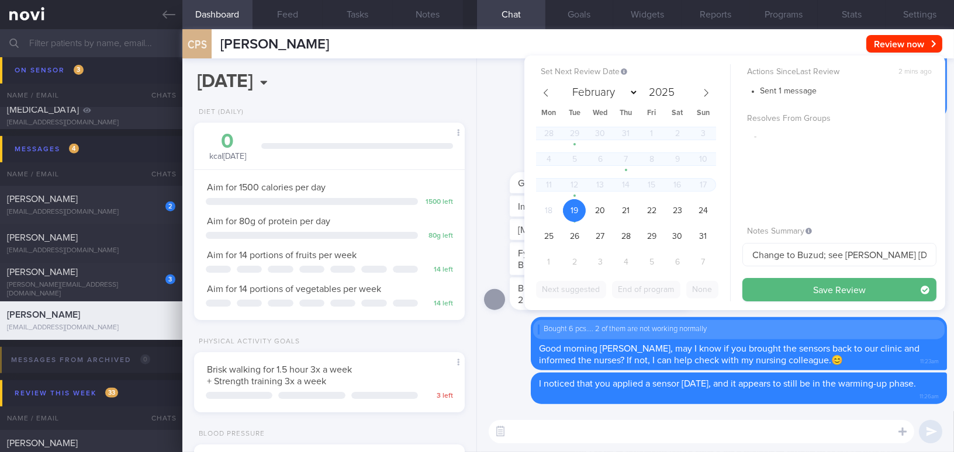
click at [821, 190] on div "Sent 1 message Resolves From Groups -" at bounding box center [839, 150] width 194 height 132
click at [497, 118] on div "Delete Hi Mr Chua, how have you been doing so far? You may consider doing paire…" at bounding box center [715, 68] width 463 height 102
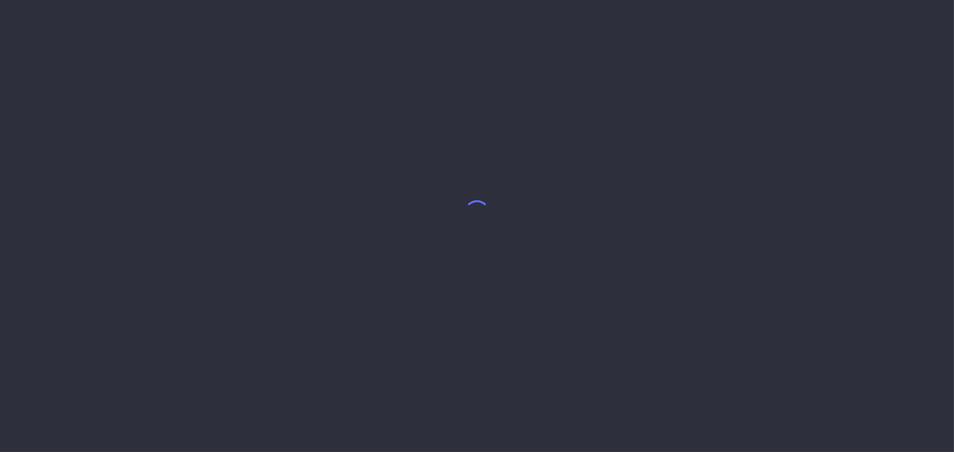
select select "7"
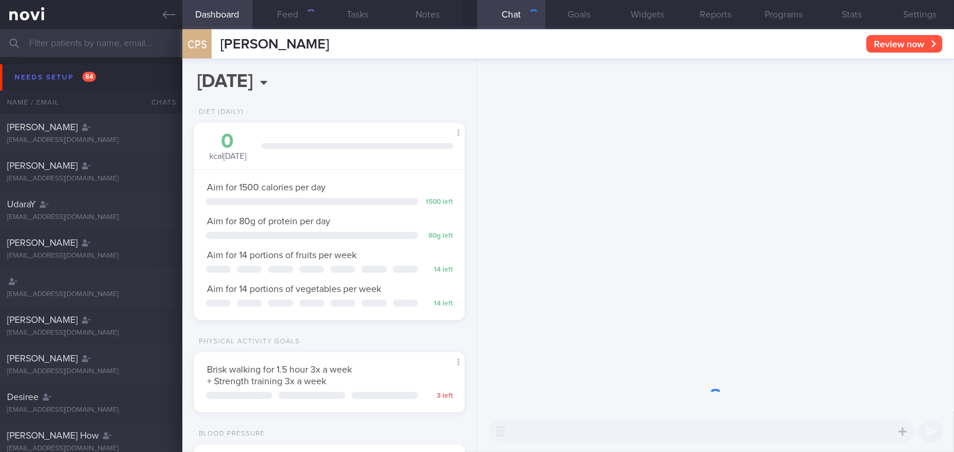
scroll to position [123, 246]
click at [906, 46] on button "Review now" at bounding box center [904, 44] width 76 height 18
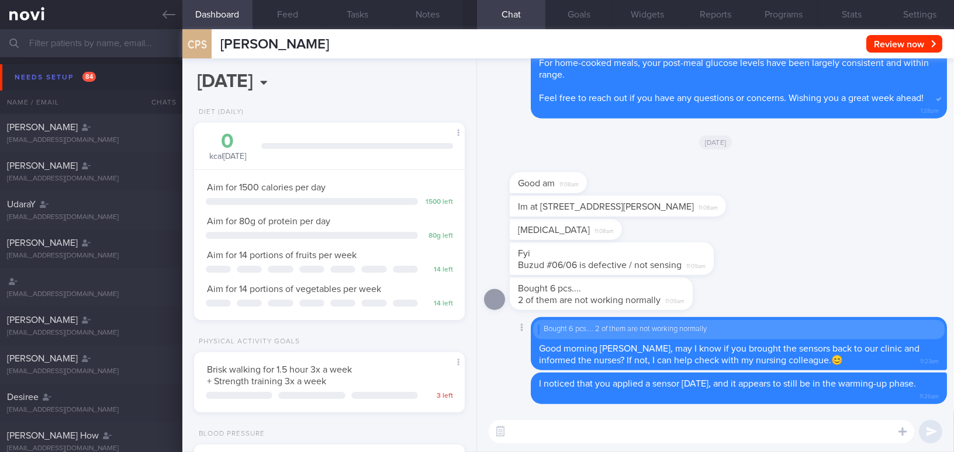
click at [504, 348] on div "Delete Bought 6 pcs.... 2 of them are not working normally Good morning Mr Chua…" at bounding box center [715, 343] width 463 height 53
click at [166, 11] on icon at bounding box center [168, 15] width 13 height 8
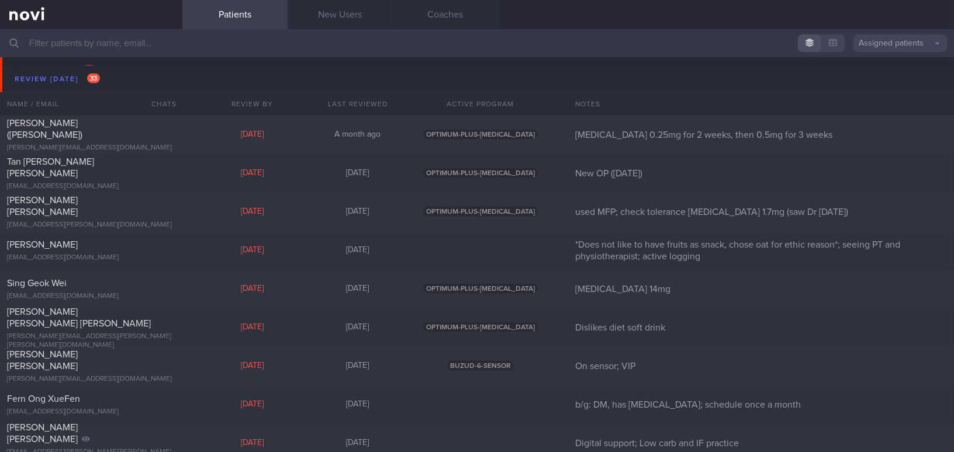
scroll to position [3400, 0]
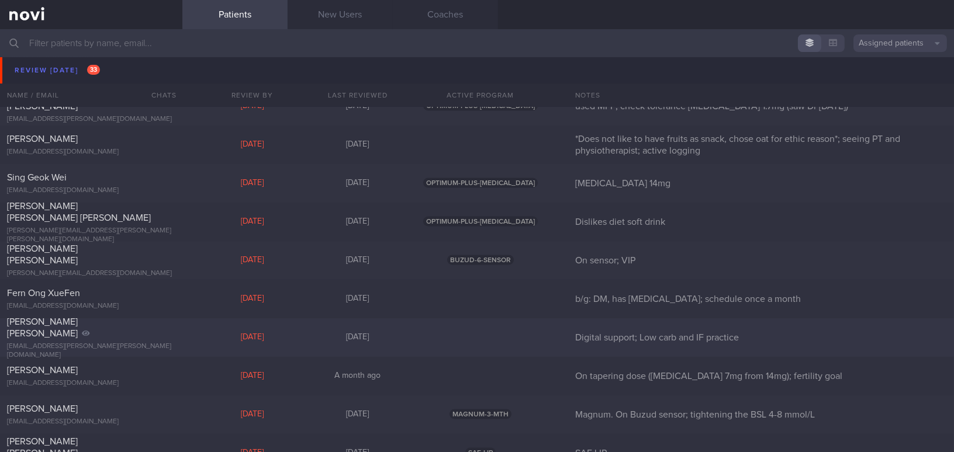
click at [116, 329] on div "NERI BIANCA INEZ" at bounding box center [89, 327] width 165 height 23
select select "7"
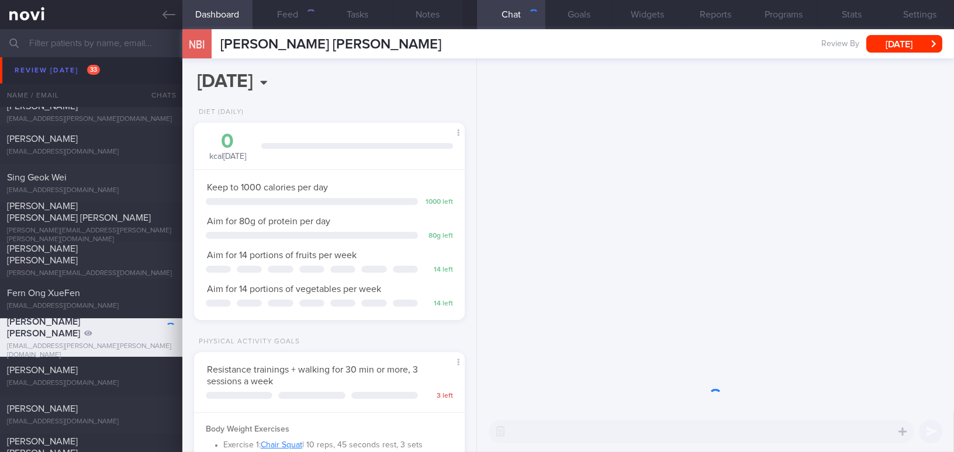
scroll to position [584132, 584028]
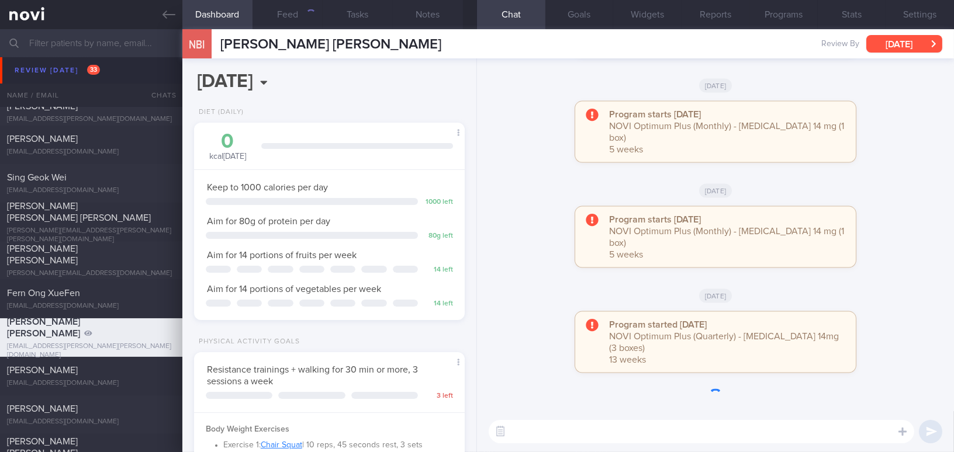
click at [900, 50] on button "Mon, 18 Aug" at bounding box center [904, 44] width 76 height 18
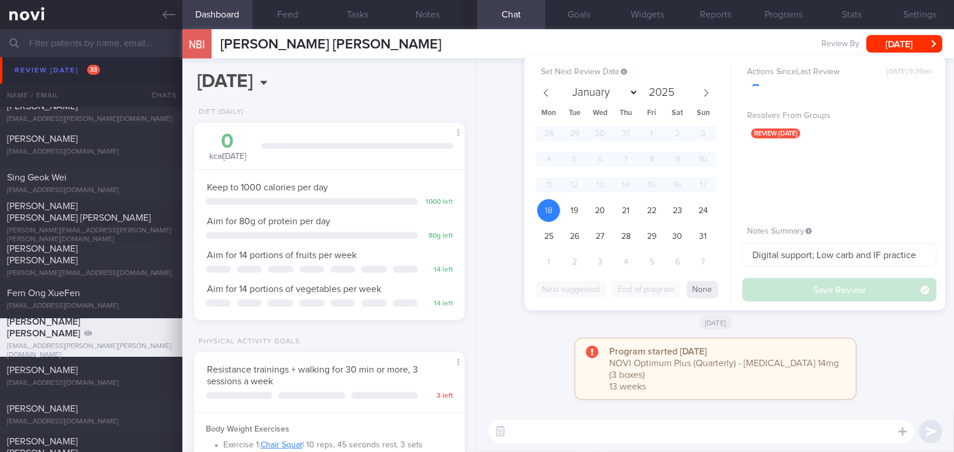
scroll to position [137, 241]
click at [706, 292] on button "None" at bounding box center [702, 290] width 32 height 18
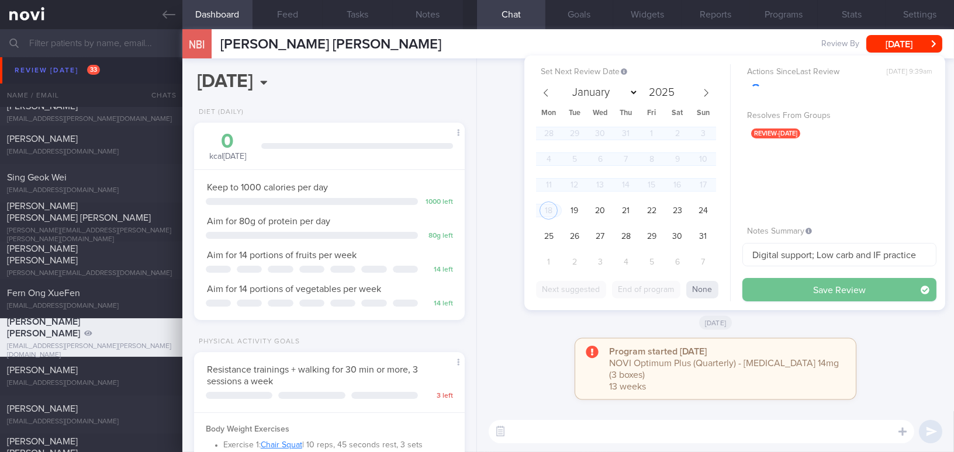
click at [819, 290] on button "Save Review" at bounding box center [839, 289] width 194 height 23
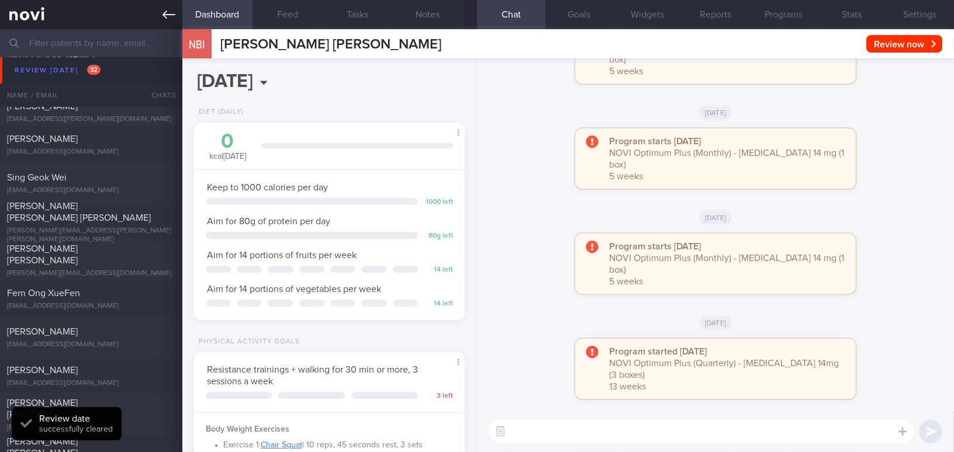
click at [166, 13] on icon at bounding box center [168, 14] width 13 height 13
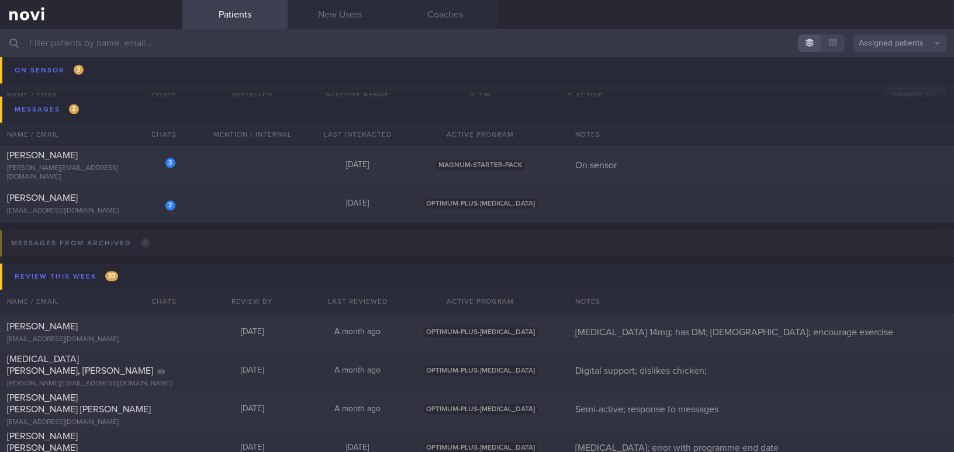
scroll to position [4728, 0]
click at [129, 199] on div "[PERSON_NAME]" at bounding box center [89, 196] width 165 height 12
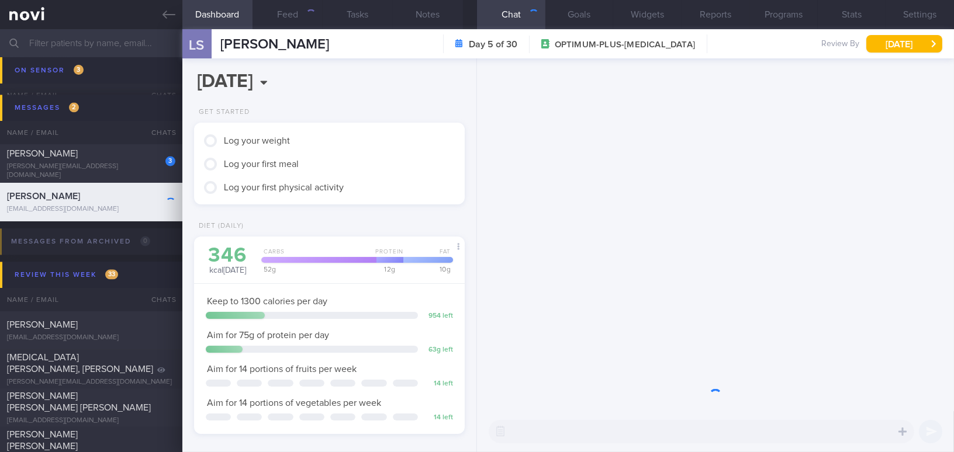
scroll to position [137, 241]
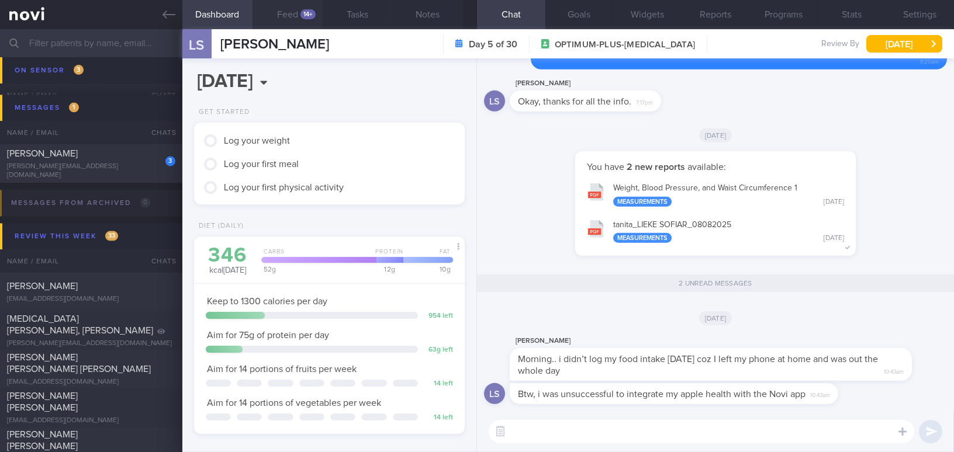
click at [294, 15] on button "Feed 14+" at bounding box center [287, 14] width 70 height 29
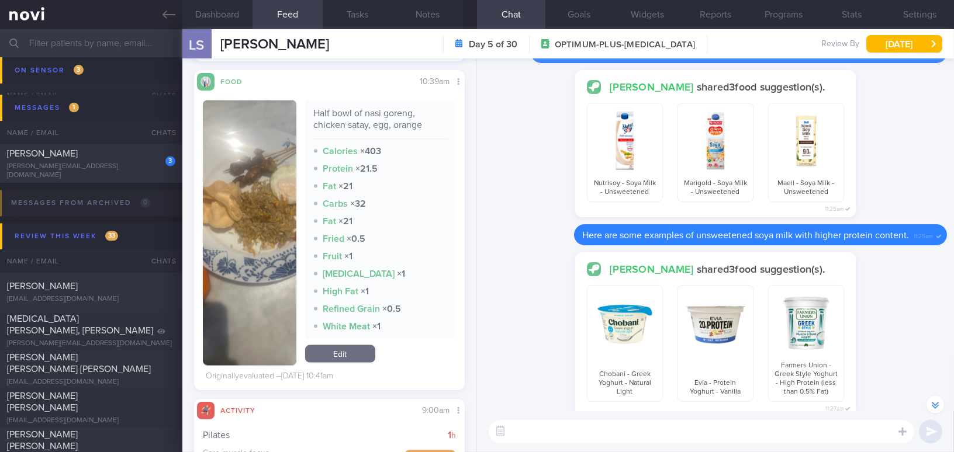
scroll to position [3213, 0]
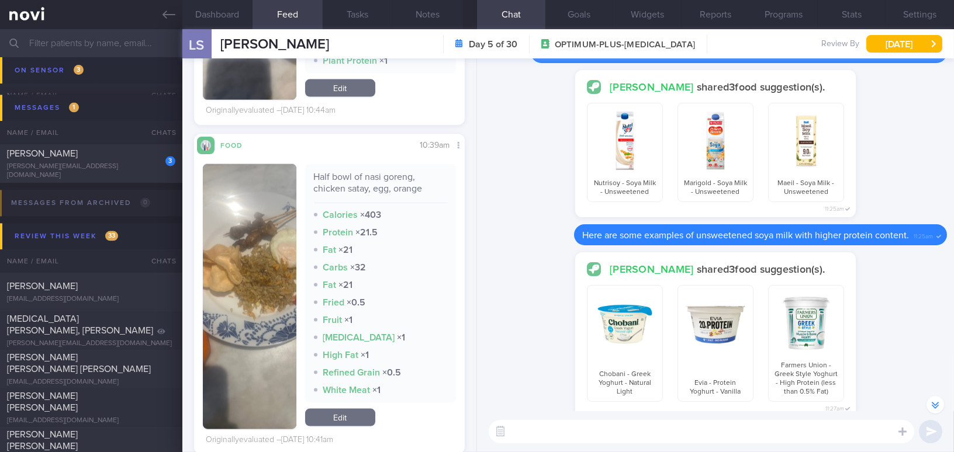
click at [232, 217] on img "button" at bounding box center [249, 296] width 93 height 265
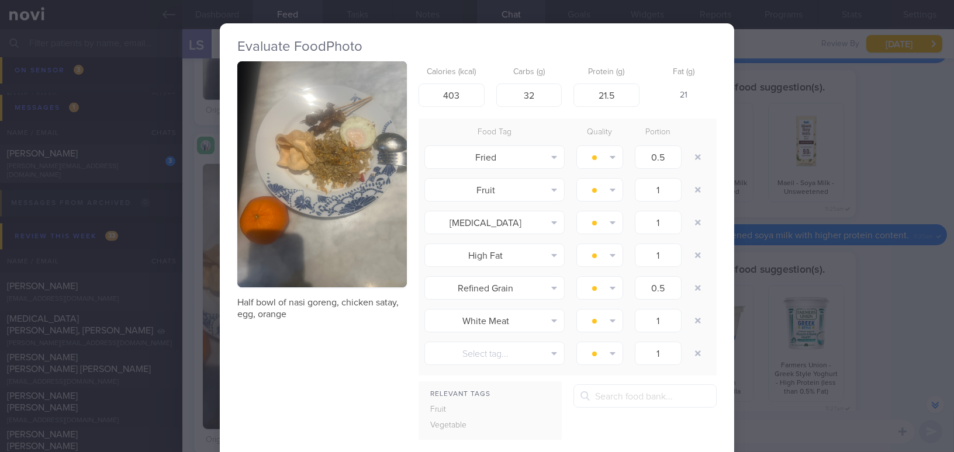
click at [318, 188] on button "button" at bounding box center [321, 174] width 169 height 226
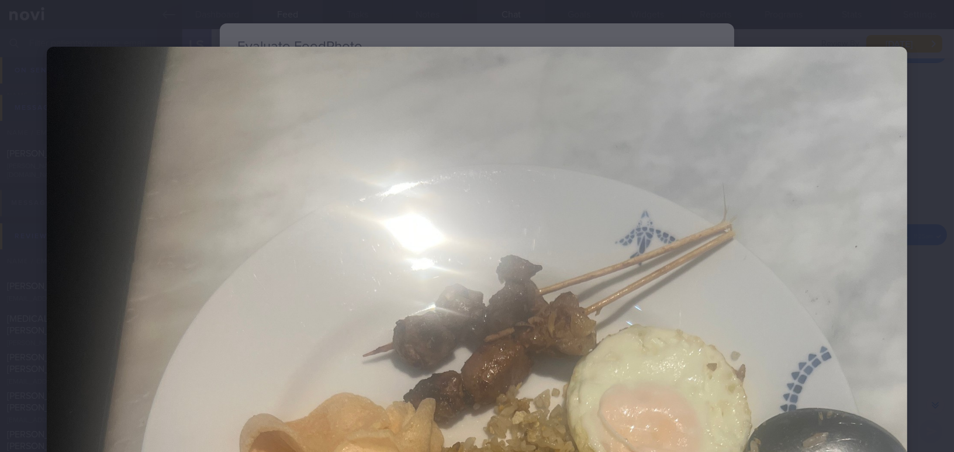
scroll to position [212, 0]
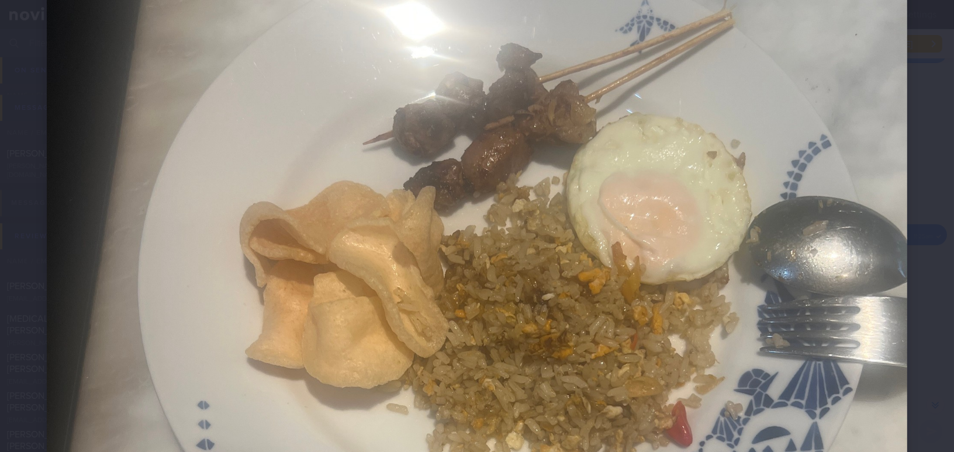
click at [744, 232] on img at bounding box center [477, 408] width 860 height 1147
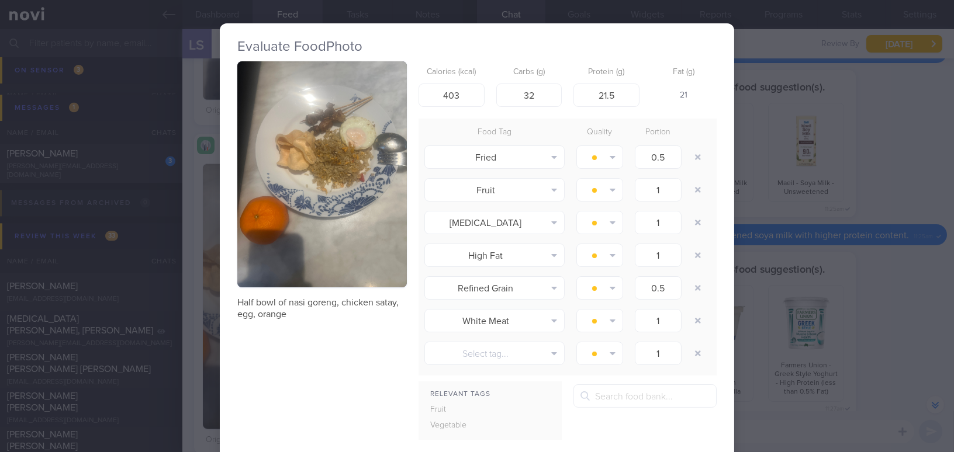
click at [868, 269] on div "Evaluate Food Photo Half bowl of nasi goreng, chicken satay, egg, orange Calori…" at bounding box center [477, 226] width 954 height 452
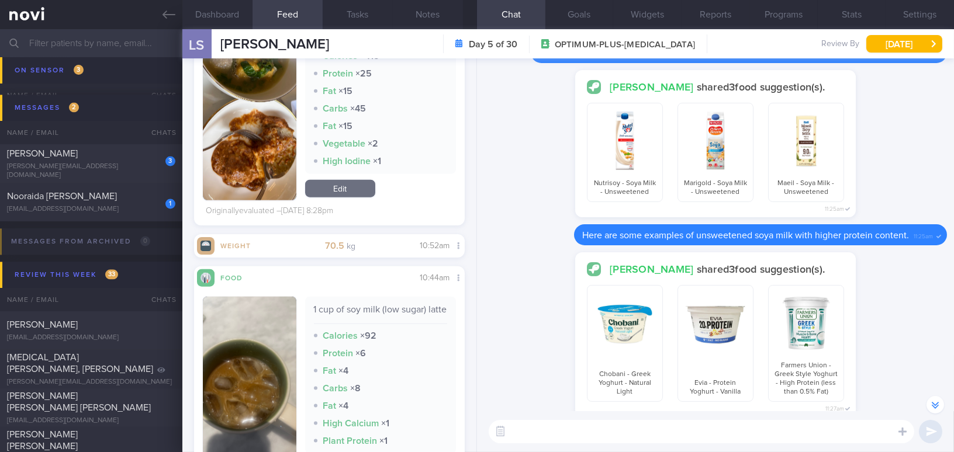
scroll to position [2682, 0]
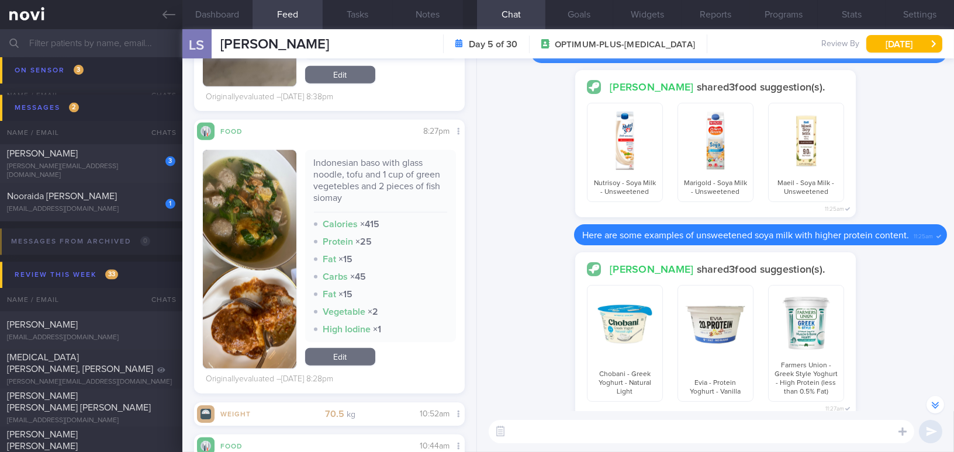
click at [256, 255] on button "button" at bounding box center [249, 259] width 93 height 219
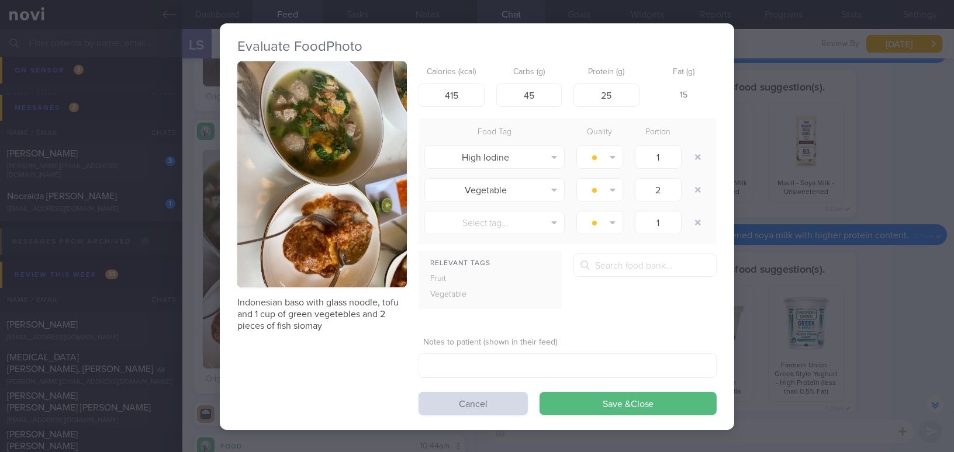
click at [307, 206] on button "button" at bounding box center [321, 174] width 169 height 226
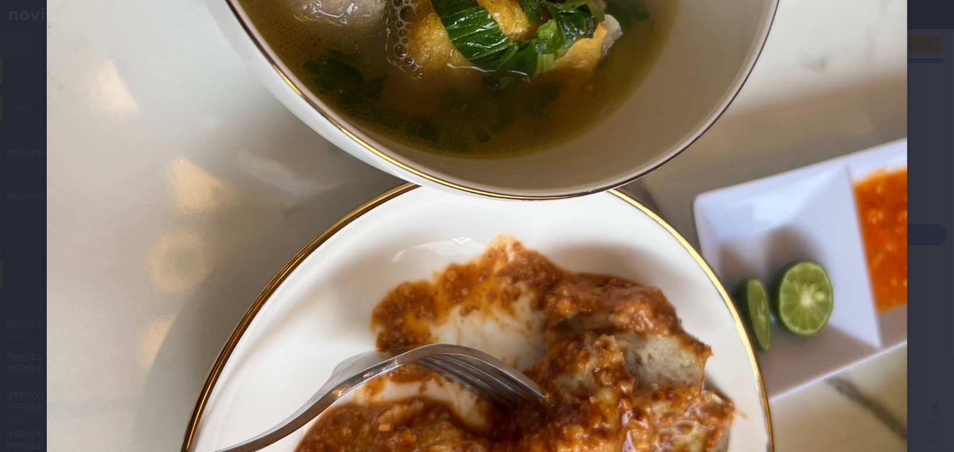
scroll to position [690, 0]
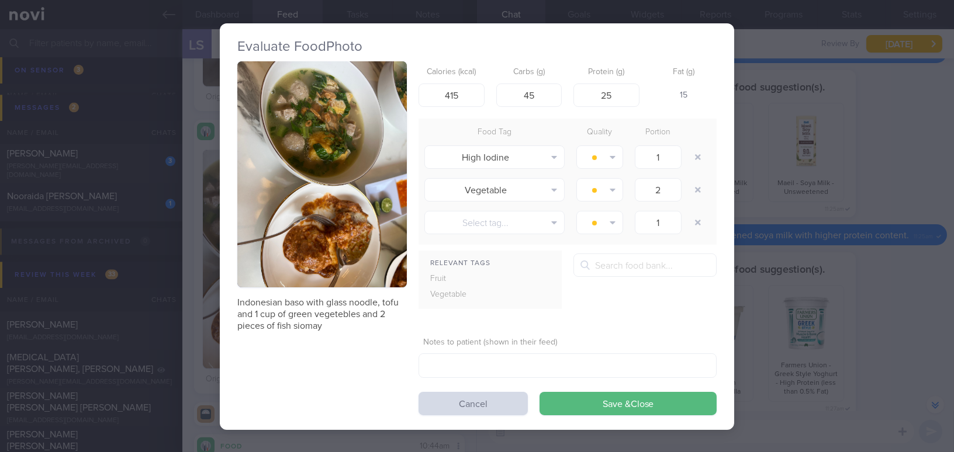
click at [887, 301] on div "Evaluate Food Photo Indonesian baso with glass noodle, tofu and 1 cup of green …" at bounding box center [477, 226] width 954 height 452
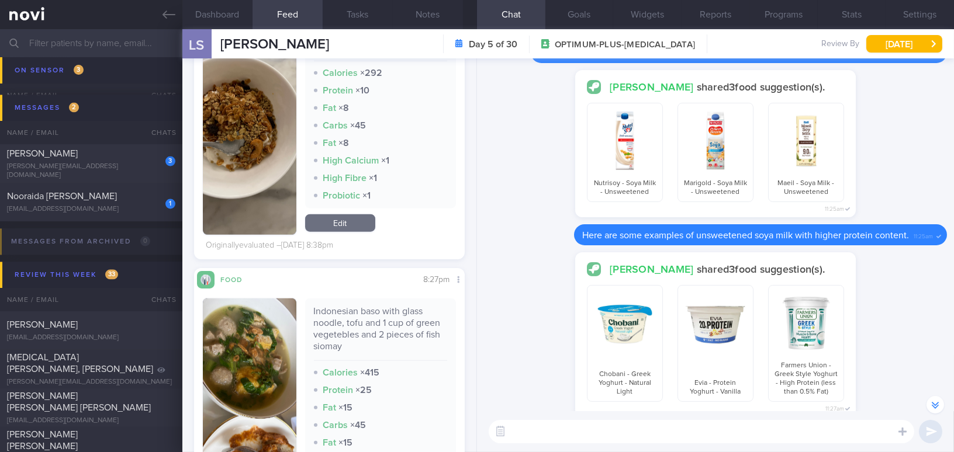
scroll to position [2469, 0]
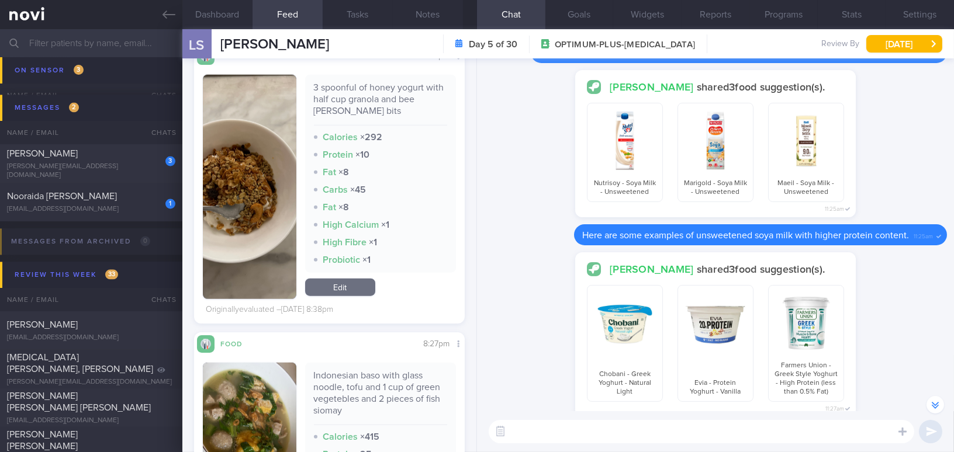
click at [242, 207] on button "button" at bounding box center [249, 187] width 93 height 224
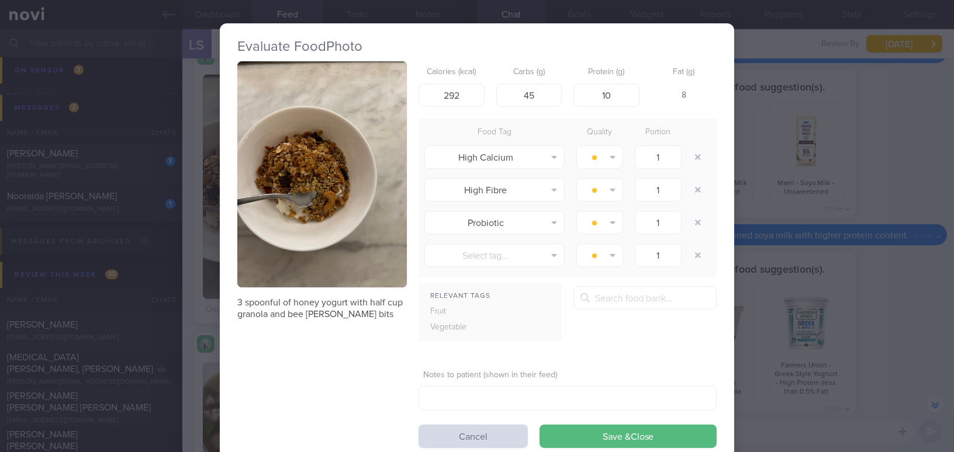
click at [283, 145] on button "button" at bounding box center [321, 174] width 169 height 226
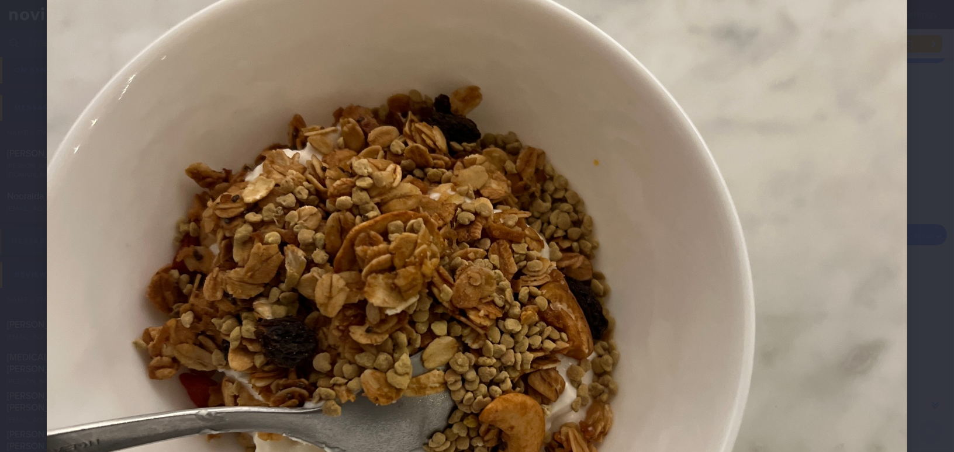
scroll to position [372, 0]
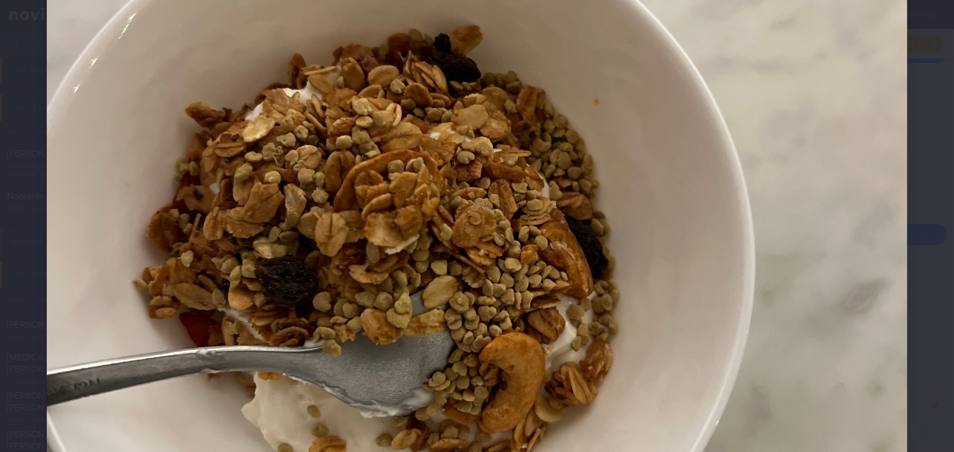
click at [532, 142] on img at bounding box center [477, 248] width 860 height 1147
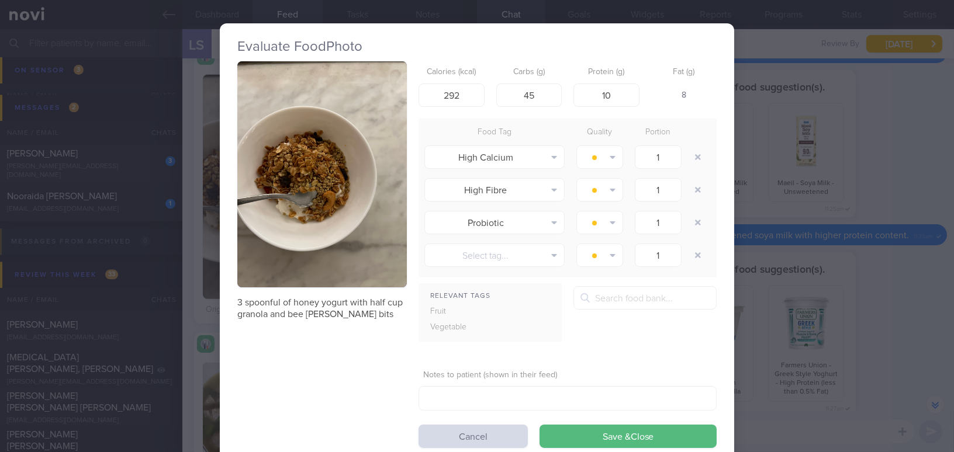
click at [883, 284] on div "Evaluate Food Photo 3 spoonful of honey yogurt with half cup granola and bee po…" at bounding box center [477, 226] width 954 height 452
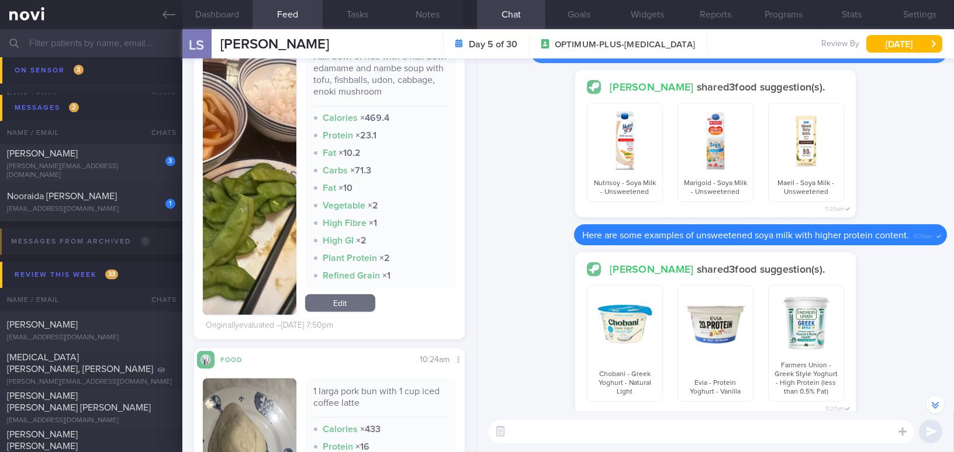
scroll to position [1779, 0]
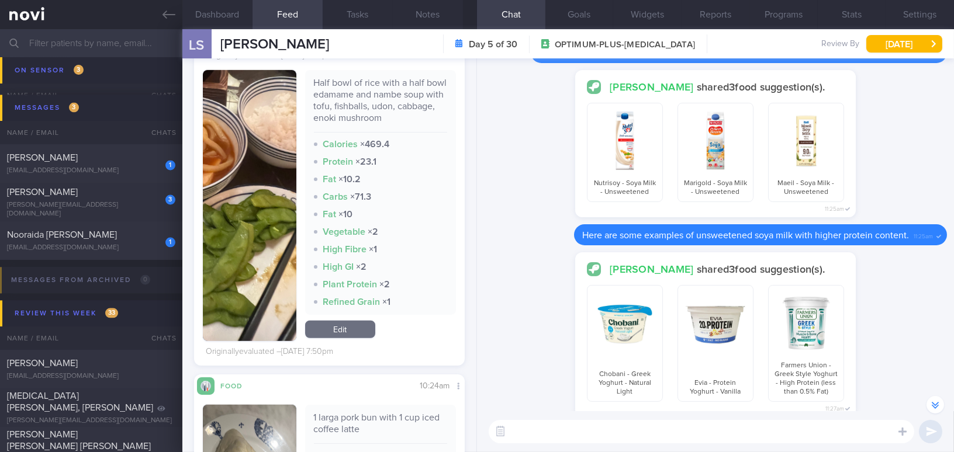
click at [258, 185] on button "button" at bounding box center [249, 205] width 93 height 271
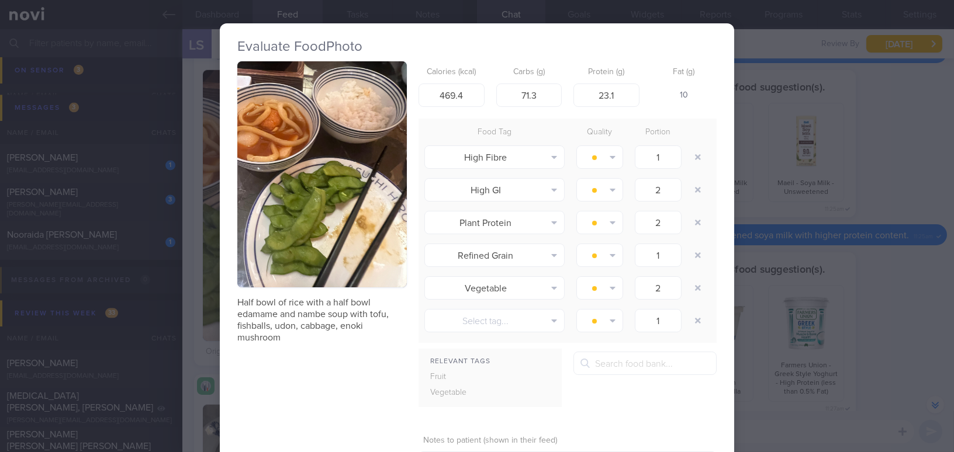
click at [331, 153] on button "button" at bounding box center [321, 174] width 169 height 226
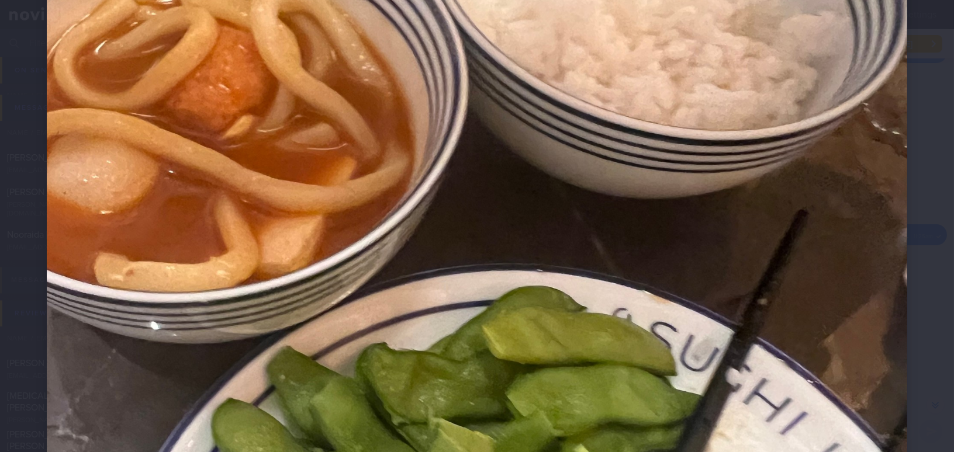
scroll to position [478, 0]
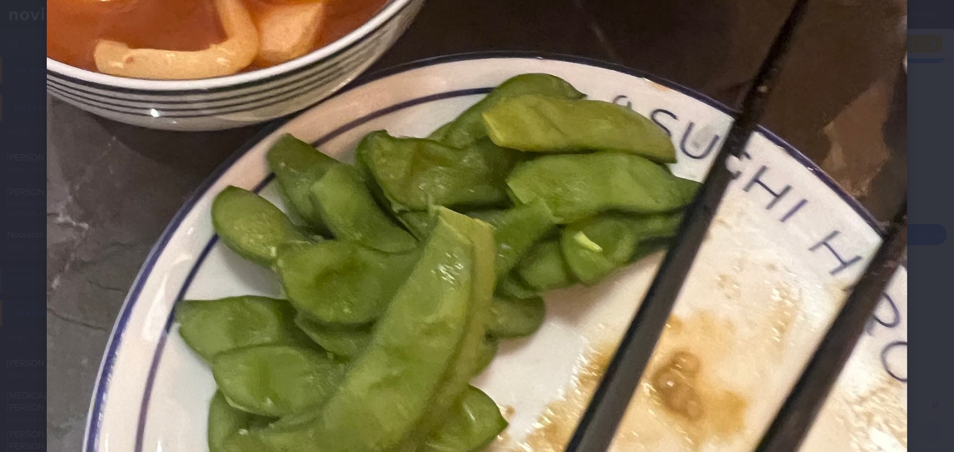
click at [467, 180] on img at bounding box center [477, 142] width 860 height 1147
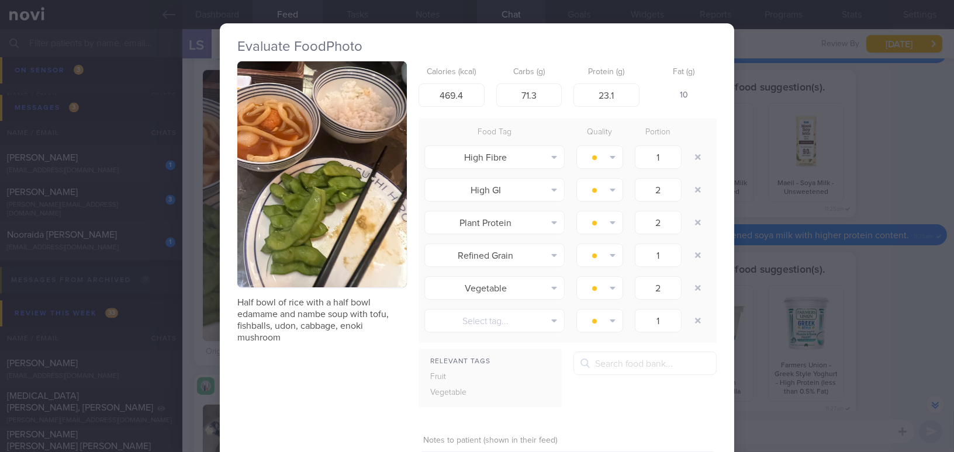
click at [865, 278] on div "Evaluate Food Photo Half bowl of rice with a half bowl edamame and nambe soup w…" at bounding box center [477, 226] width 954 height 452
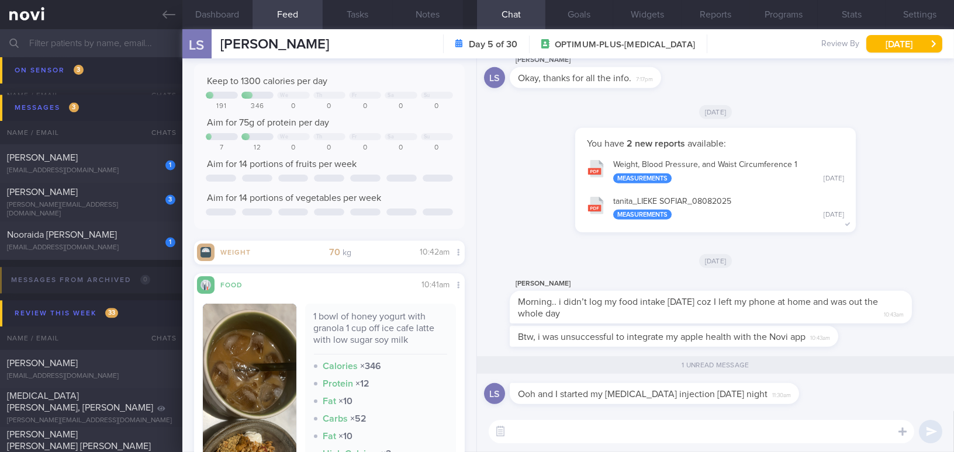
scroll to position [70, 0]
click at [432, 11] on button "Notes" at bounding box center [428, 14] width 70 height 29
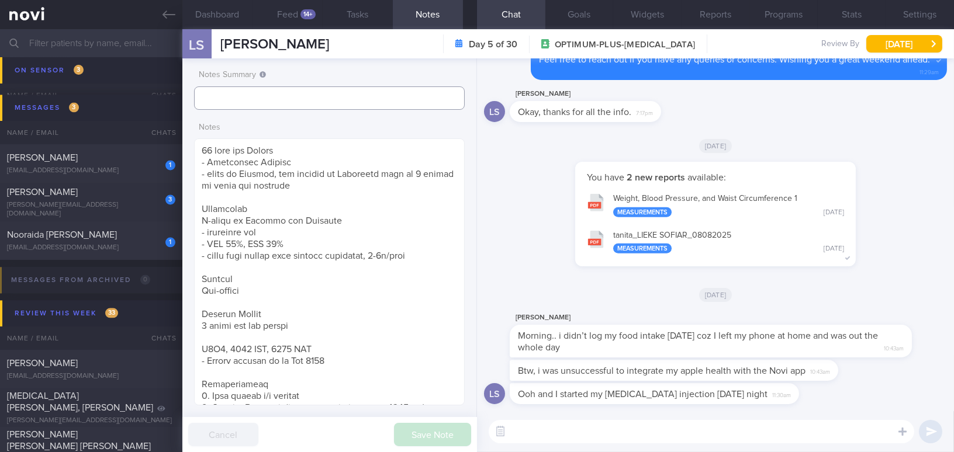
click at [378, 108] on input "text" at bounding box center [329, 97] width 271 height 23
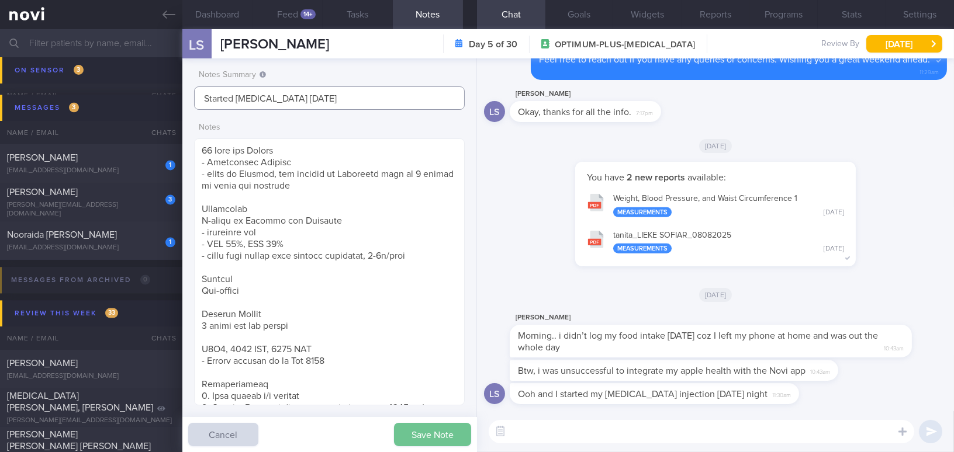
type input "Started Wegovy 18/8/25"
click at [412, 435] on button "Save Note" at bounding box center [432, 434] width 77 height 23
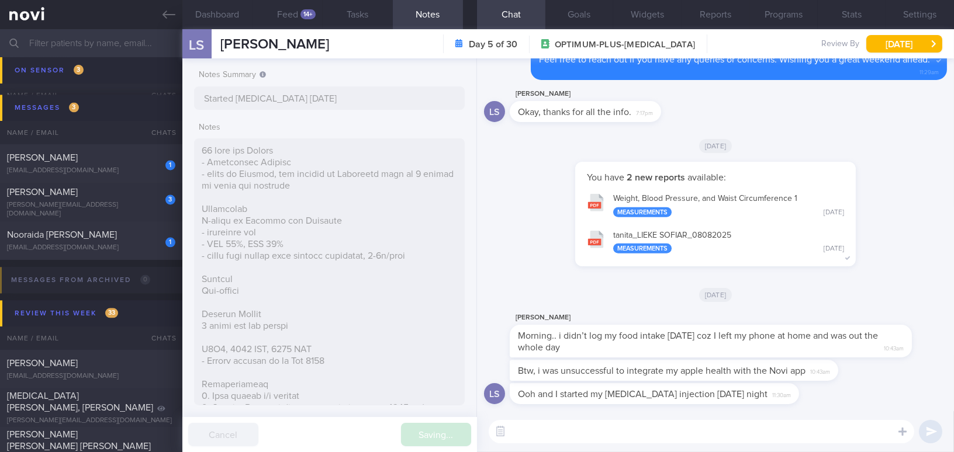
type input "Started Wegovy 18/8/25"
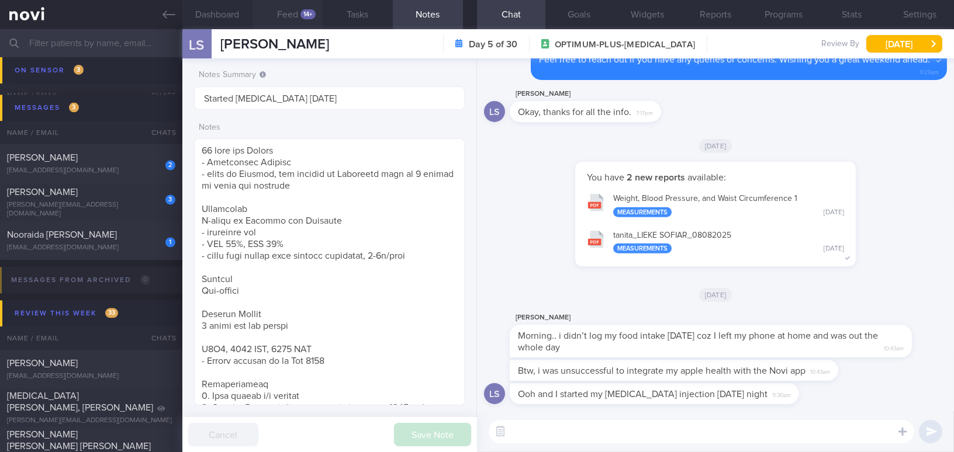
click at [292, 12] on button "Feed 14+" at bounding box center [287, 14] width 70 height 29
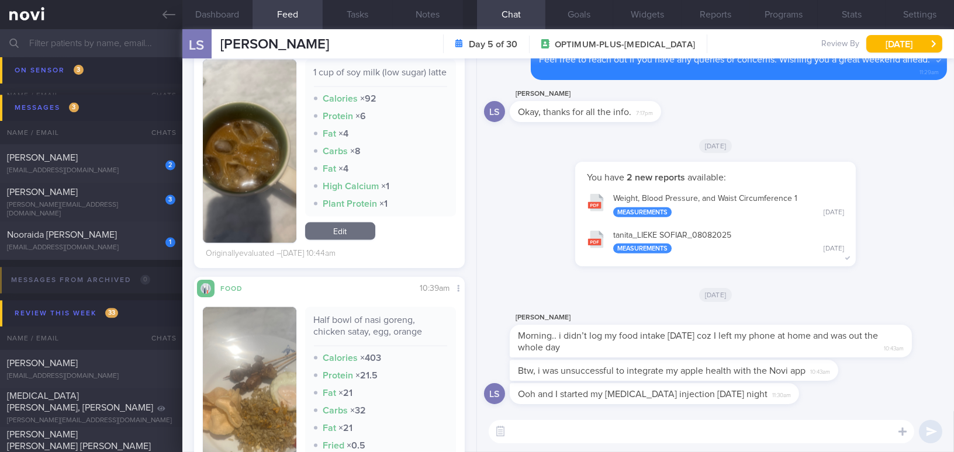
scroll to position [3151, 0]
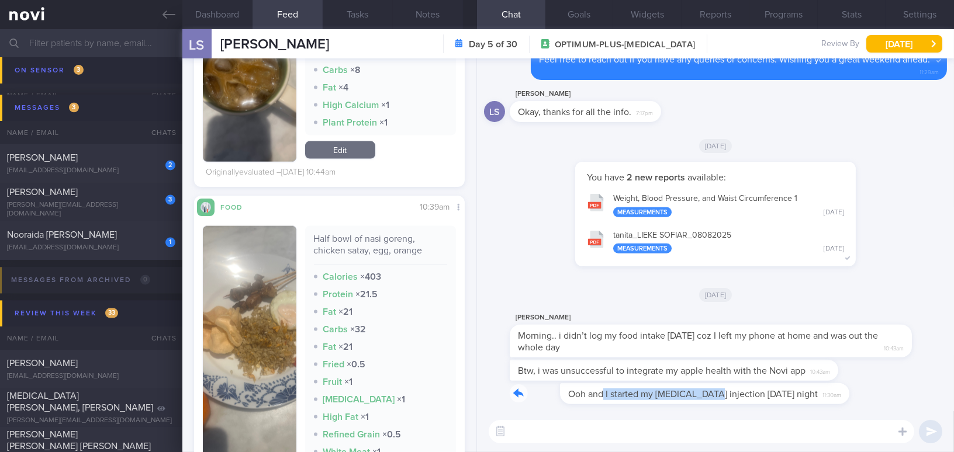
drag, startPoint x: 551, startPoint y: 388, endPoint x: 663, endPoint y: 396, distance: 111.9
click at [663, 396] on div "Ooh and I started my wegovy injection yesterday night 11:30am" at bounding box center [671, 393] width 324 height 21
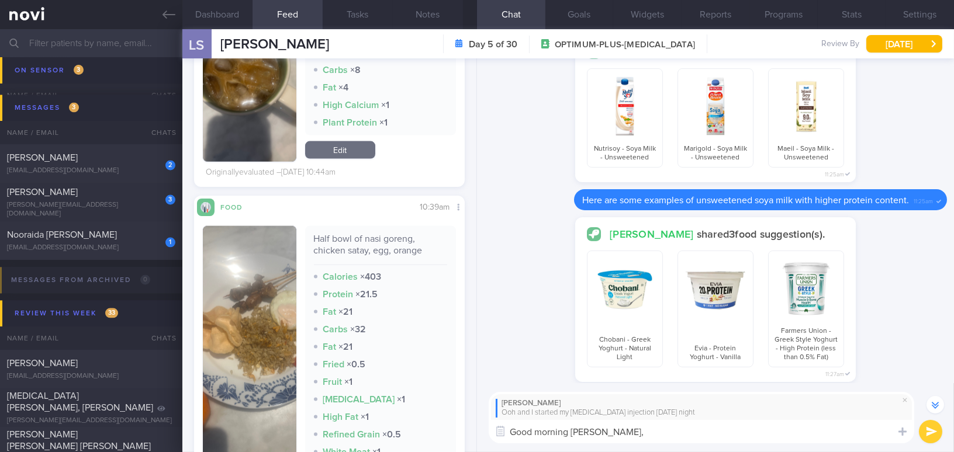
scroll to position [-1020, 0]
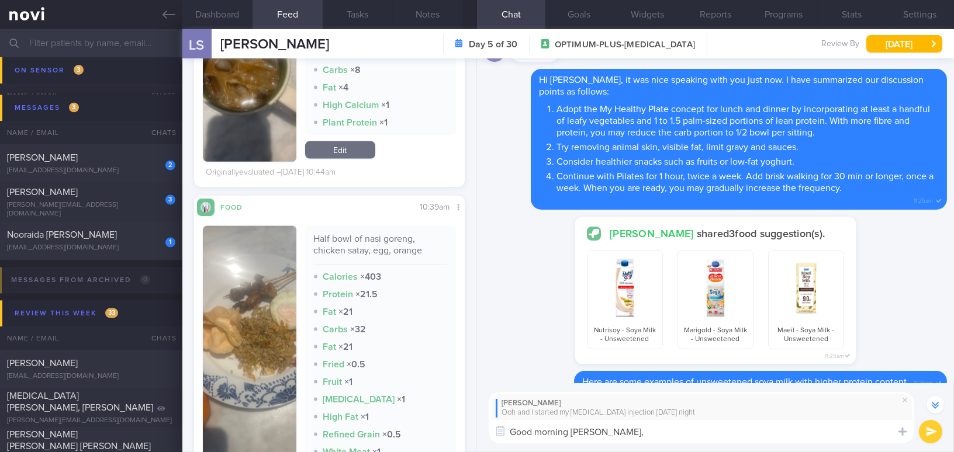
paste textarea "Thank you for letting me know. How have you been feeling so far?"
click at [602, 431] on textarea "Good morning Lieke, Thank you for letting me know. How have you been feeling so…" at bounding box center [700, 431] width 425 height 23
type textarea "Good morning Lieke, thank you for letting me know. How have you been feeling so…"
click at [927, 434] on button "submit" at bounding box center [929, 431] width 23 height 23
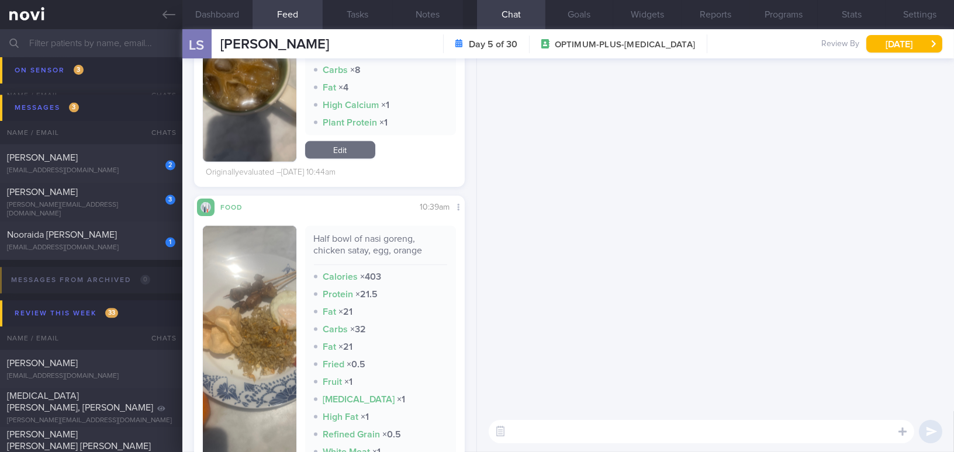
scroll to position [0, 0]
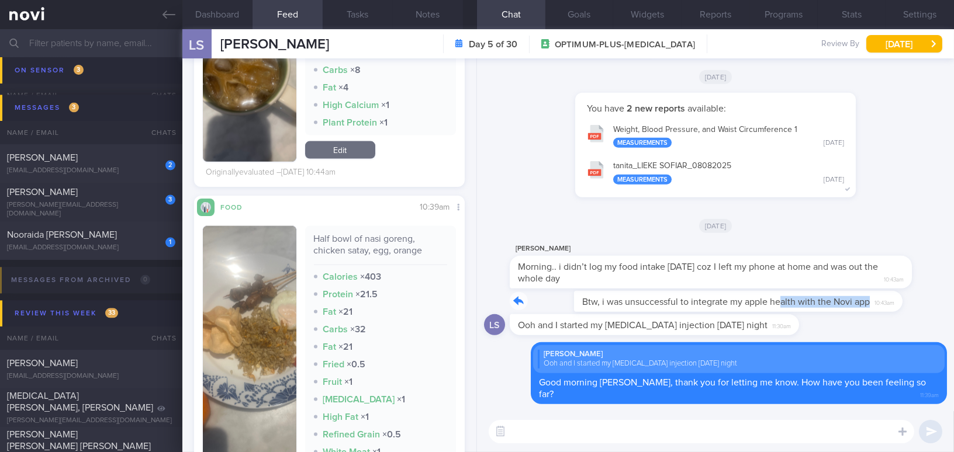
drag, startPoint x: 714, startPoint y: 305, endPoint x: 894, endPoint y: 321, distance: 180.6
click at [894, 314] on div "Btw, i was unsuccessful to integrate my apple health with the Novi app 10:43am" at bounding box center [715, 302] width 463 height 23
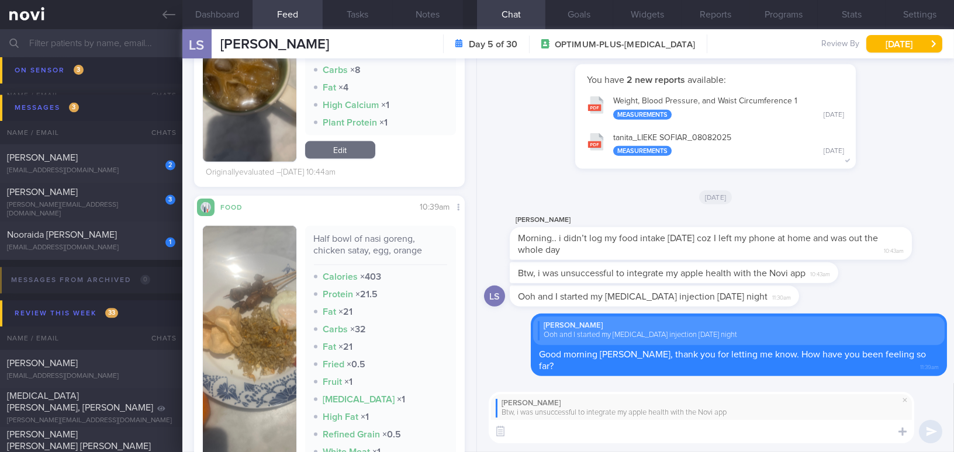
paste textarea "Did any errors appear? If so, could I trouble you to take a screenshot and send…"
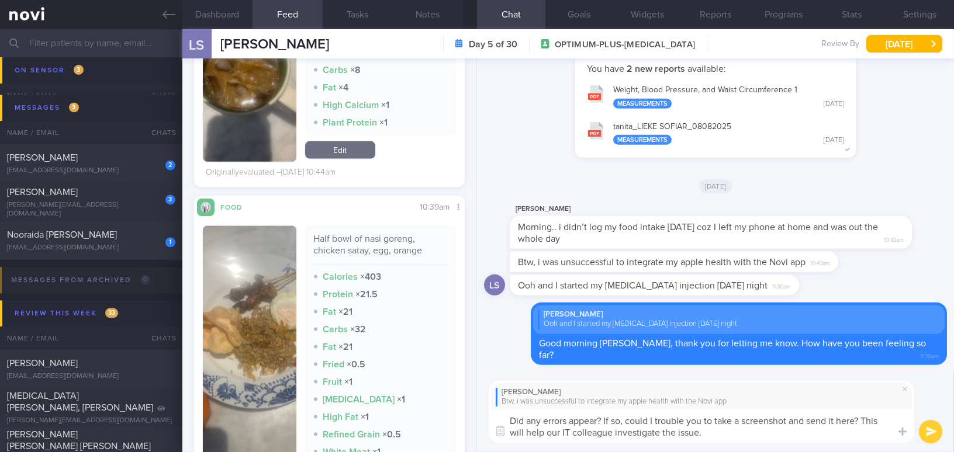
type textarea "Did any errors appear? If so, could I trouble you to take a screenshot and send…"
click at [931, 433] on button "submit" at bounding box center [929, 431] width 23 height 23
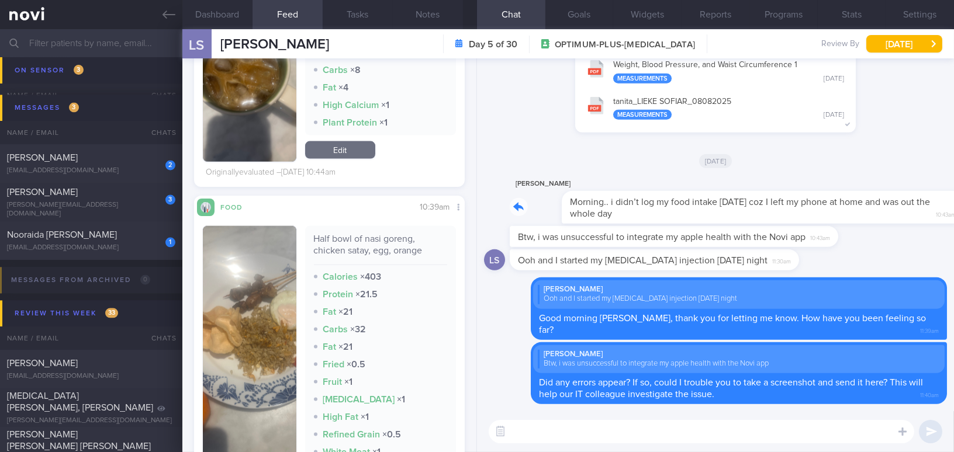
drag, startPoint x: 694, startPoint y: 205, endPoint x: 814, endPoint y: 220, distance: 121.3
click at [814, 220] on div "L Sofiar Morning.. i didn’t log my food intake yesterday coz I left my phone at…" at bounding box center [727, 200] width 437 height 47
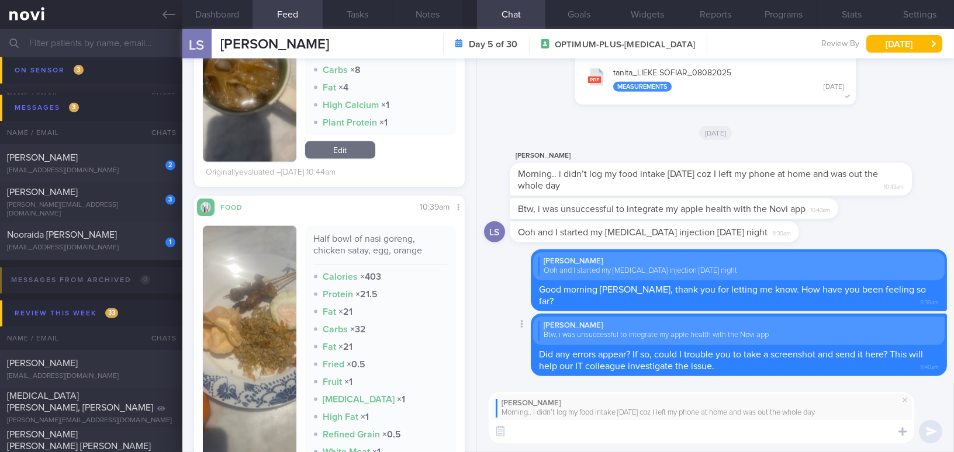
paste textarea "It’s okay—don’t worry about the logging. What’s more important is that you’ve a…"
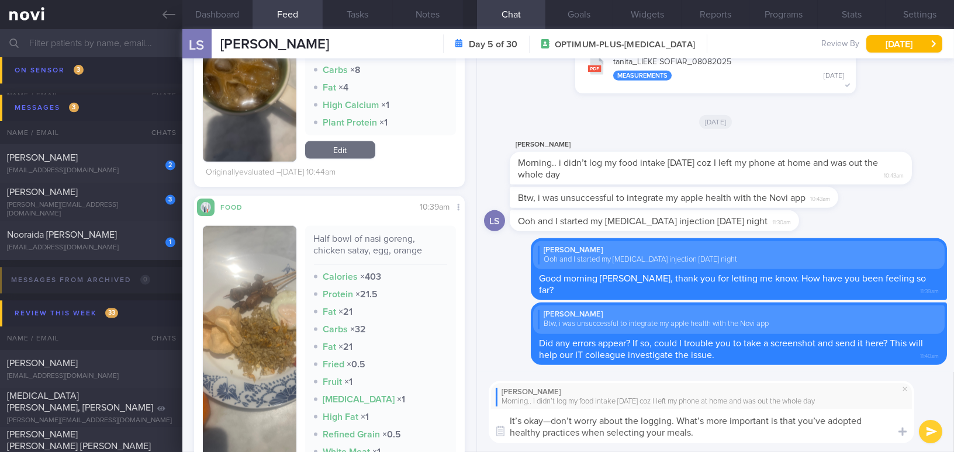
click at [545, 423] on textarea "It’s okay—don’t worry about the logging. What’s more important is that you’ve a…" at bounding box center [700, 426] width 425 height 34
click at [550, 420] on textarea "It’s okay—don’t worry about the logging. What’s more important is that you’ve a…" at bounding box center [700, 426] width 425 height 34
click at [702, 421] on textarea "It is okay. Don’t worry about the logging. What’s more important is that you’ve…" at bounding box center [700, 426] width 425 height 34
drag, startPoint x: 816, startPoint y: 421, endPoint x: 827, endPoint y: 420, distance: 10.6
click at [827, 420] on textarea "It is okay. Don’t worry about the logging. What is more important is that you’v…" at bounding box center [700, 426] width 425 height 34
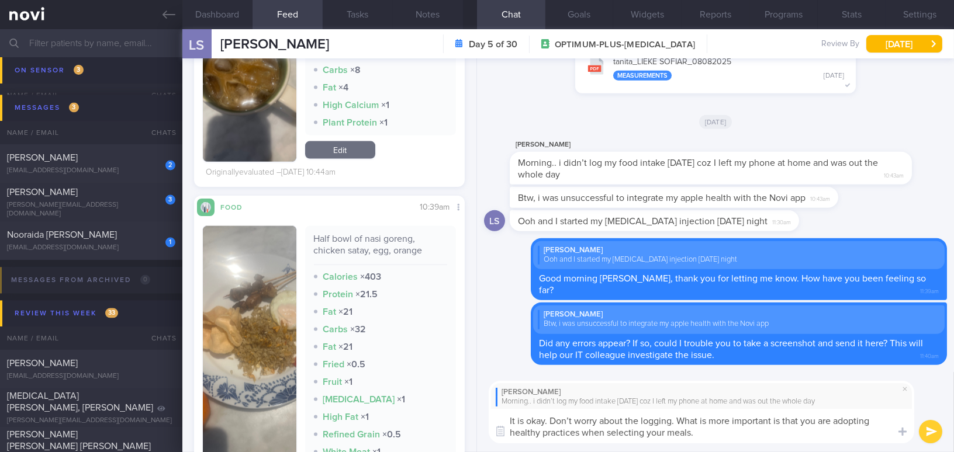
click at [729, 434] on textarea "It is okay. Don’t worry about the logging. What is more important is that you a…" at bounding box center [700, 426] width 425 height 34
drag, startPoint x: 920, startPoint y: 429, endPoint x: 812, endPoint y: 432, distance: 107.5
click at [848, 434] on div "L Sofiar Morning.. i didn’t log my food intake yesterday coz I left my phone at…" at bounding box center [715, 412] width 477 height 81
click at [809, 433] on textarea "It is okay. Don’t worry about the logging. What is more important is that you a…" at bounding box center [700, 426] width 425 height 34
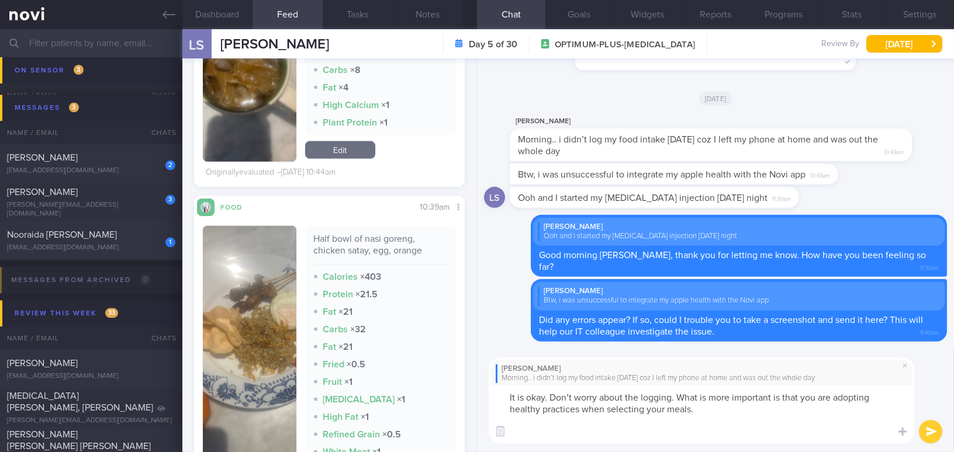
paste textarea "Let’s review your food choices now."
type textarea "It is okay. Don’t worry about the logging. What is more important is that you a…"
click at [937, 430] on button "submit" at bounding box center [929, 431] width 23 height 23
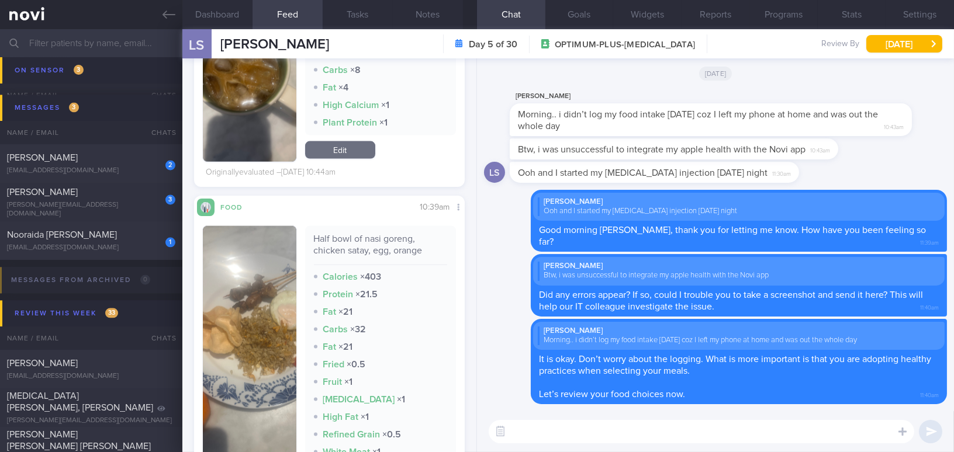
click at [276, 336] on button "button" at bounding box center [249, 358] width 93 height 265
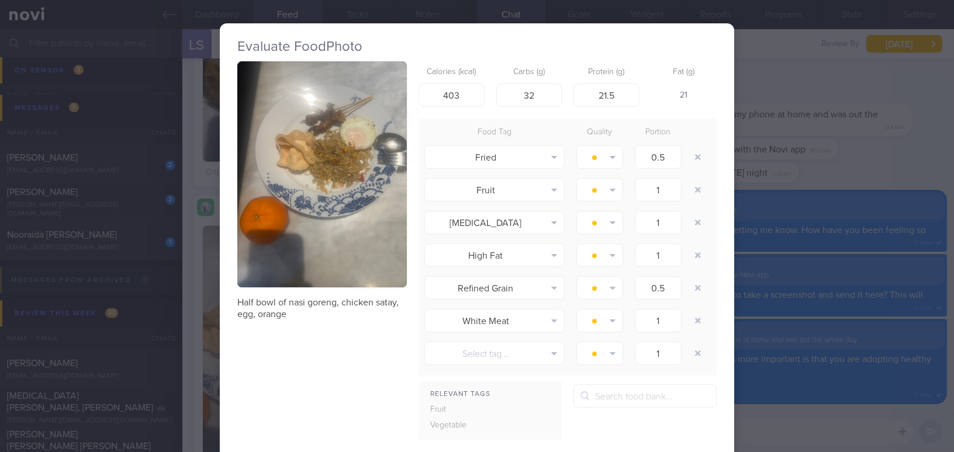
click at [796, 189] on div "Evaluate Food Photo Half bowl of nasi goreng, chicken satay, egg, orange Calori…" at bounding box center [477, 226] width 954 height 452
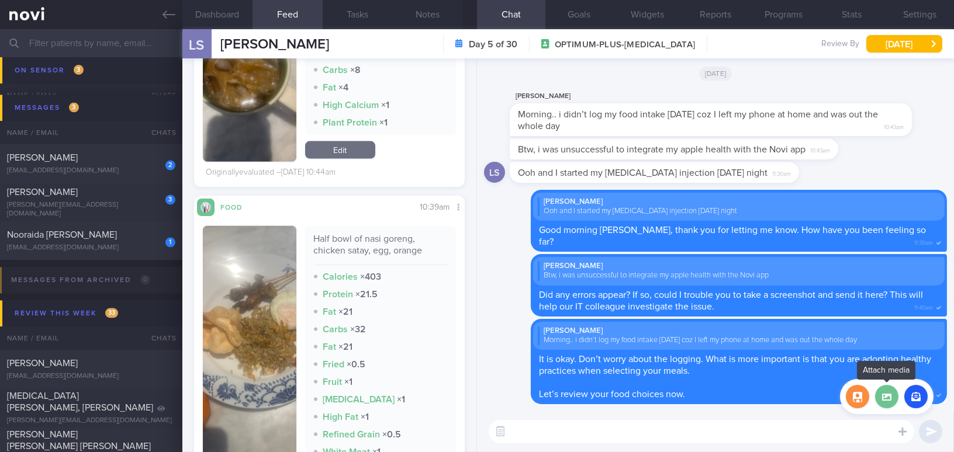
click at [889, 401] on label at bounding box center [886, 396] width 23 height 23
click at [0, 0] on input "file" at bounding box center [0, 0] width 0 height 0
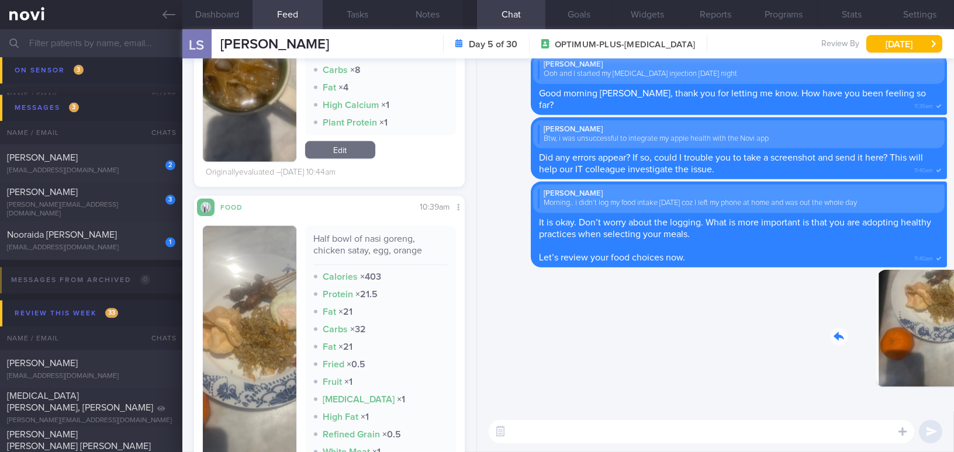
drag, startPoint x: 852, startPoint y: 341, endPoint x: 944, endPoint y: 347, distance: 91.3
click at [944, 347] on div "Delete 11:41am Delete L Sofiar Morning.. i didn’t log my food intake yesterday …" at bounding box center [715, 234] width 477 height 353
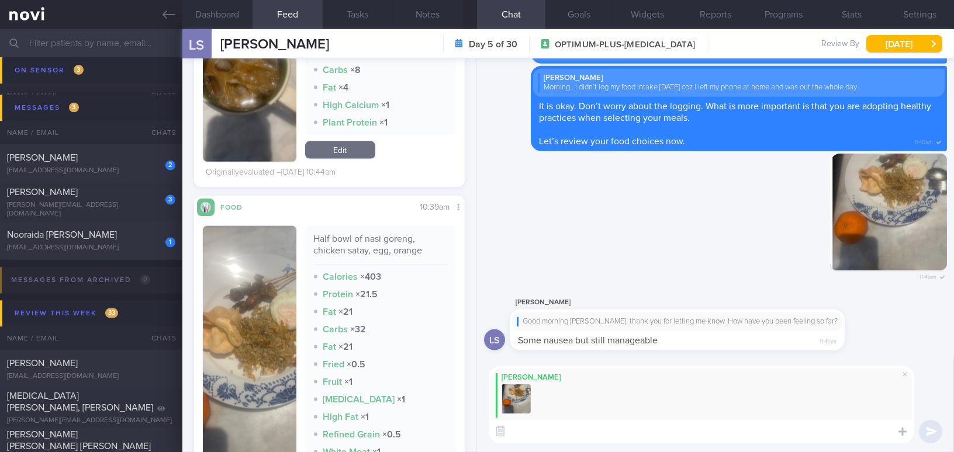
paste textarea "I can see that you’ve controlled your carbohydrate portions well. The protein c…"
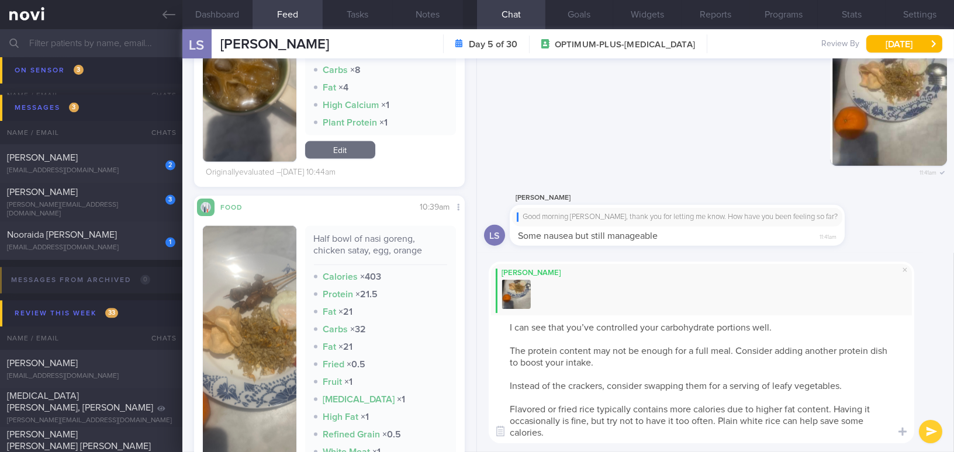
click at [592, 328] on textarea "I can see that you’ve controlled your carbohydrate portions well. The protein c…" at bounding box center [700, 380] width 425 height 128
click at [509, 352] on textarea "I can see that you have controlled your carbohydrate portions well. The protein…" at bounding box center [700, 380] width 425 height 128
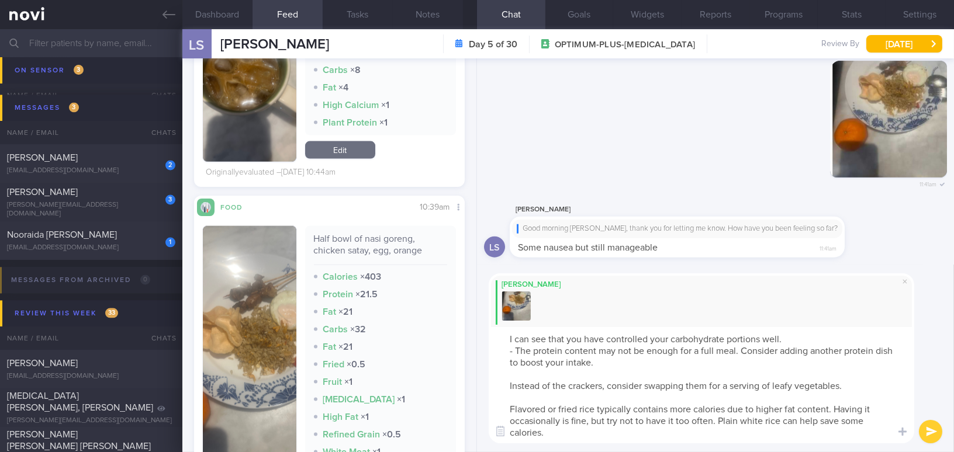
click at [596, 348] on textarea "I can see that you have controlled your carbohydrate portions well. - The prote…" at bounding box center [700, 385] width 425 height 116
drag, startPoint x: 547, startPoint y: 363, endPoint x: 660, endPoint y: 359, distance: 112.3
click at [660, 359] on textarea "I can see that you have controlled your carbohydrate portions well. - The prote…" at bounding box center [700, 385] width 425 height 116
click at [507, 384] on textarea "I can see that you have controlled your carbohydrate portions well. - The prote…" at bounding box center [700, 385] width 425 height 116
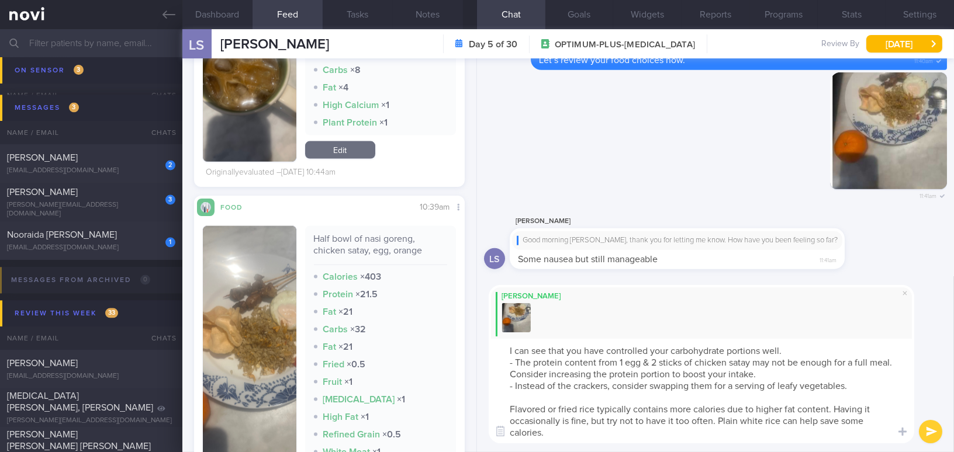
click at [509, 408] on textarea "I can see that you have controlled your carbohydrate portions well. - The prote…" at bounding box center [700, 391] width 425 height 105
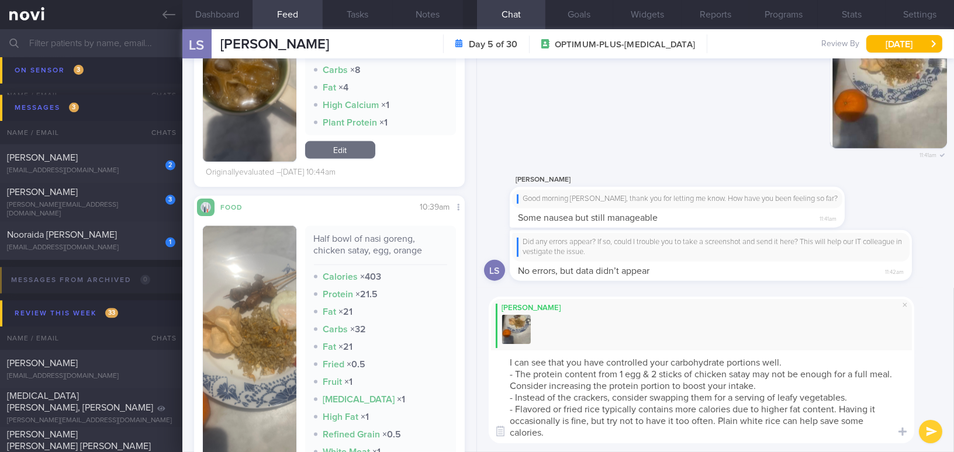
type textarea "I can see that you have controlled your carbohydrate portions well. - The prote…"
click at [931, 431] on button "submit" at bounding box center [929, 431] width 23 height 23
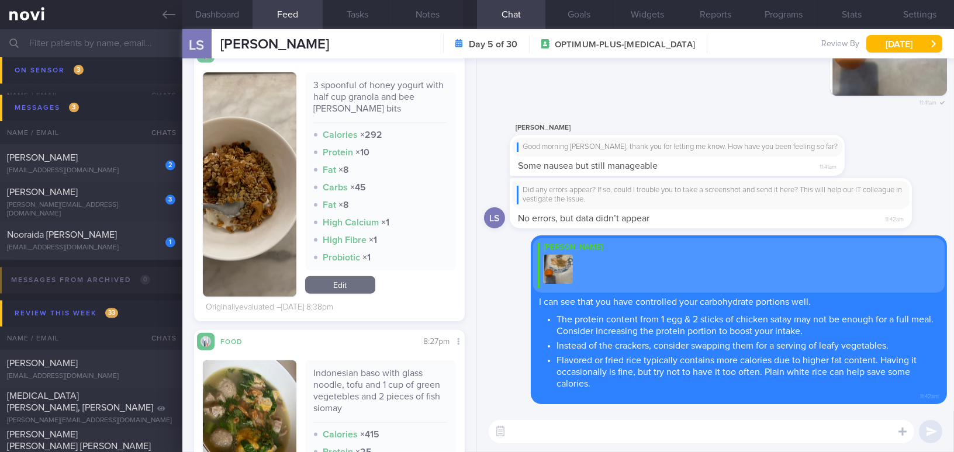
scroll to position [2354, 0]
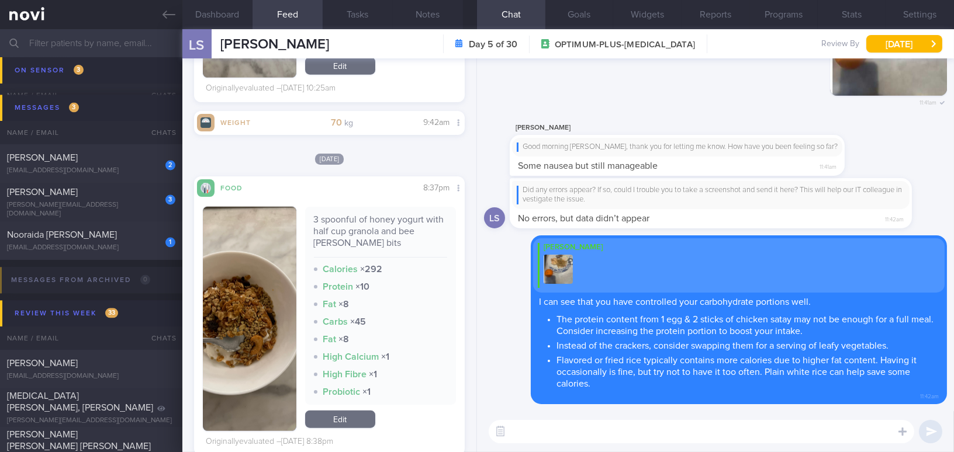
click at [262, 272] on button "button" at bounding box center [249, 319] width 93 height 224
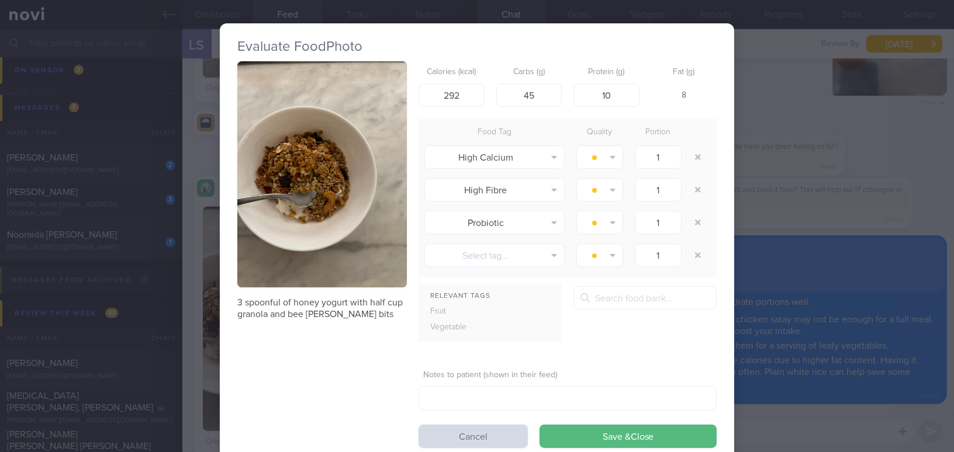
click at [772, 219] on div "Evaluate Food Photo 3 spoonful of honey yogurt with half cup granola and bee po…" at bounding box center [477, 226] width 954 height 452
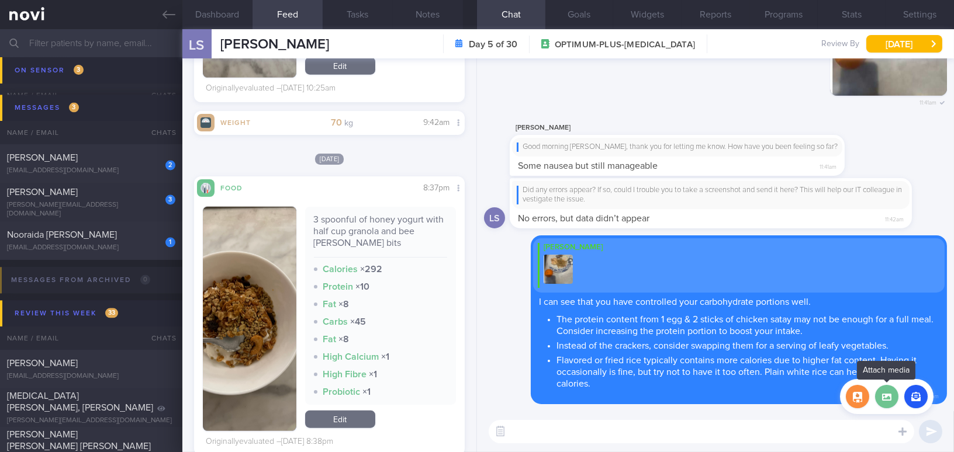
click at [890, 400] on label at bounding box center [886, 396] width 23 height 23
click at [0, 0] on input "file" at bounding box center [0, 0] width 0 height 0
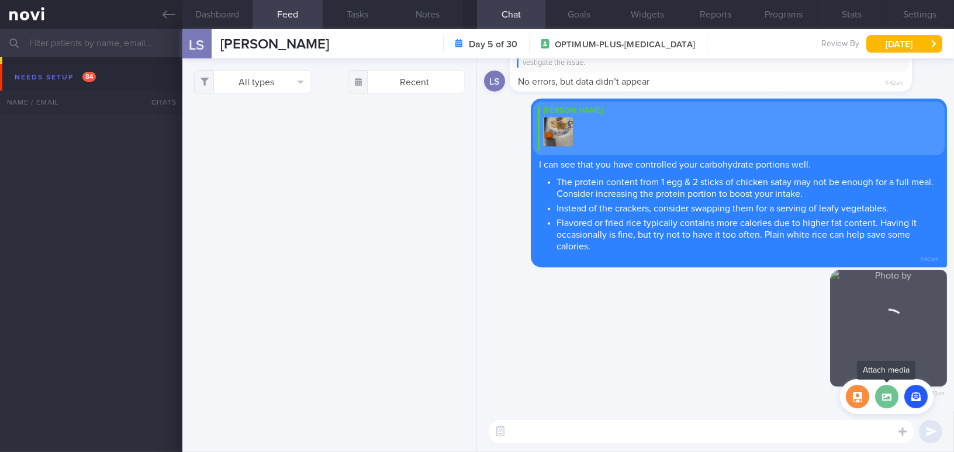
scroll to position [2354, 0]
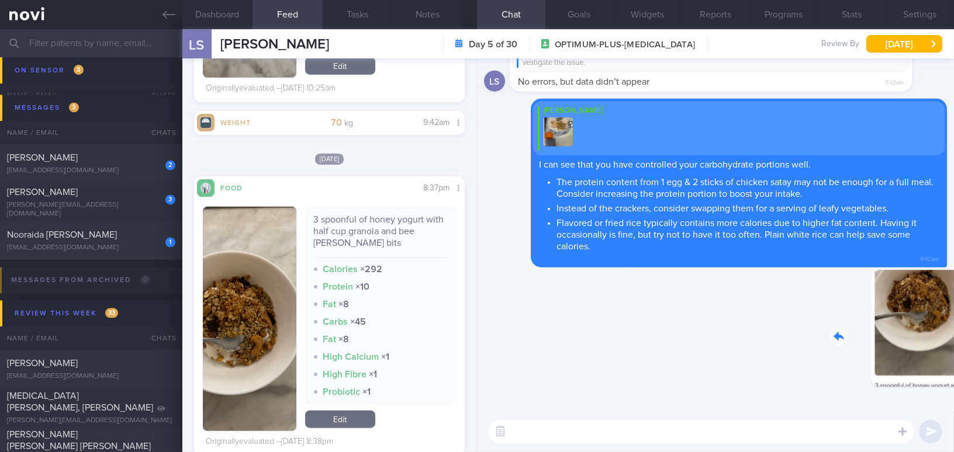
drag, startPoint x: 858, startPoint y: 323, endPoint x: 921, endPoint y: 325, distance: 63.1
click at [921, 325] on div "Delete 11:43am" at bounding box center [865, 337] width 164 height 135
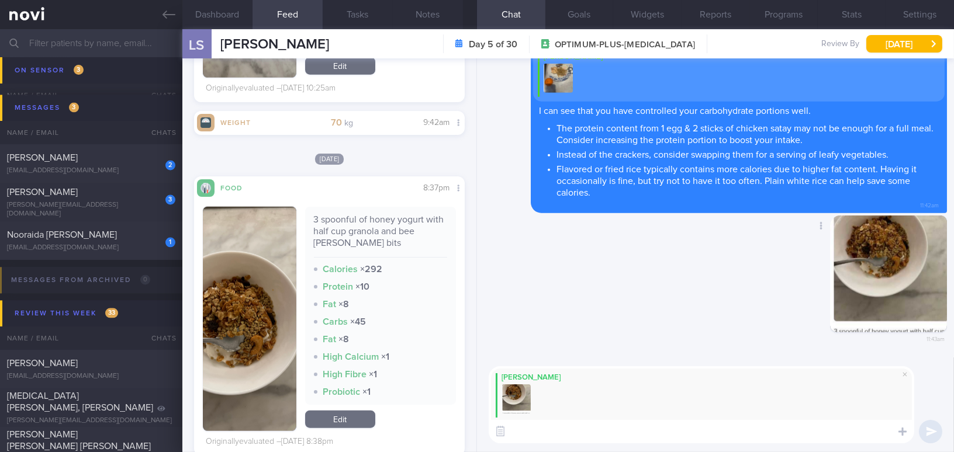
paste textarea "Granola may add extra calories due to the added sugar, honey, or dried foods. Y…"
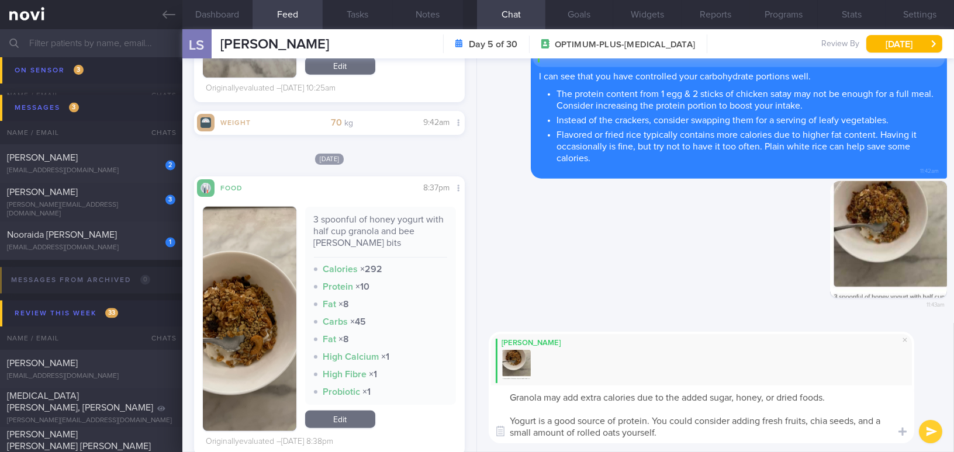
click at [765, 401] on textarea "Granola may add extra calories due to the added sugar, honey, or dried foods. Y…" at bounding box center [700, 415] width 425 height 58
click at [525, 419] on textarea "Granola may add extra calories due to the added sugar, honey or dried foods. Yo…" at bounding box center [700, 415] width 425 height 58
click at [861, 420] on textarea "Granola may add extra calories due to the added sugar, honey or dried foods. Yo…" at bounding box center [700, 415] width 425 height 58
click at [671, 430] on textarea "Granola may add extra calories due to the added sugar, honey or dried foods. Yo…" at bounding box center [700, 415] width 425 height 58
type textarea "Granola may add extra calories due to the added sugar, honey or dried foods. Yo…"
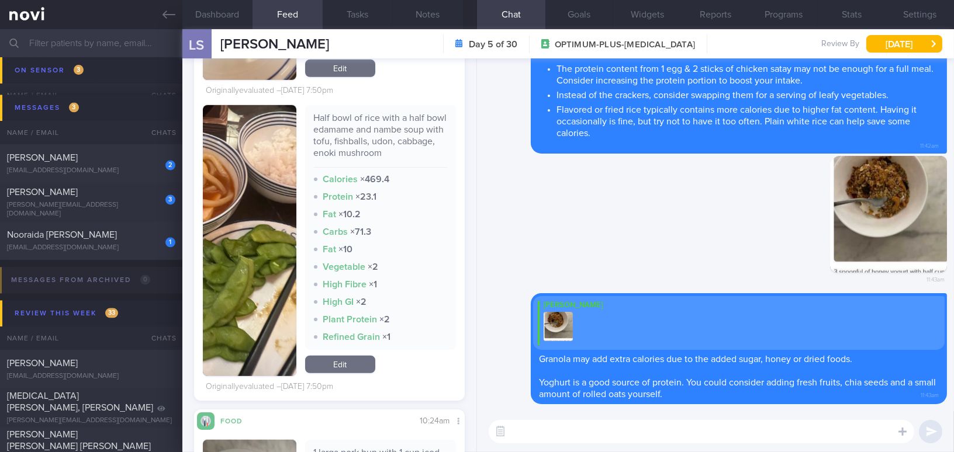
scroll to position [1717, 0]
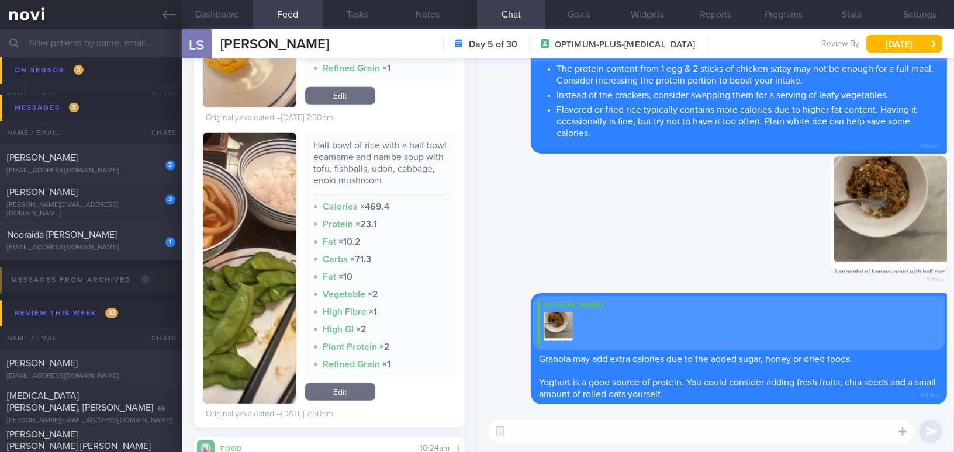
click at [241, 245] on button "button" at bounding box center [249, 268] width 93 height 271
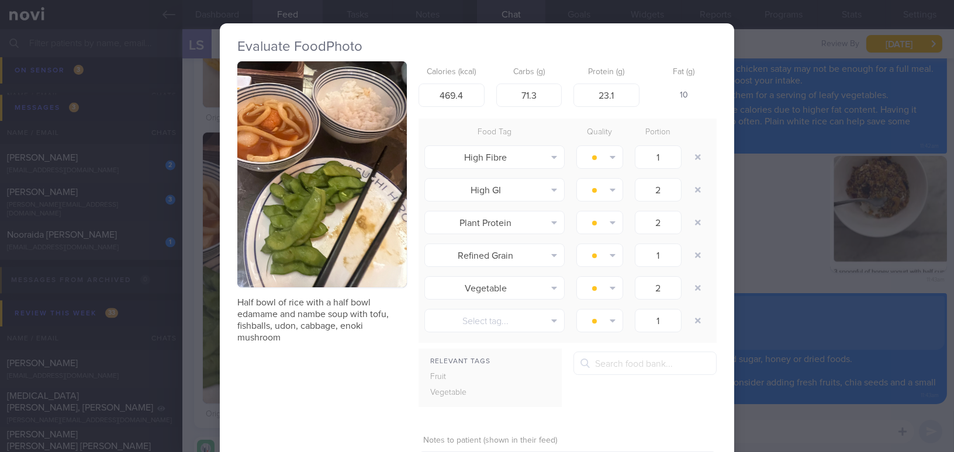
drag, startPoint x: 775, startPoint y: 242, endPoint x: 782, endPoint y: 247, distance: 8.3
click at [775, 242] on div "Evaluate Food Photo Half bowl of rice with a half bowl edamame and nambe soup w…" at bounding box center [477, 226] width 954 height 452
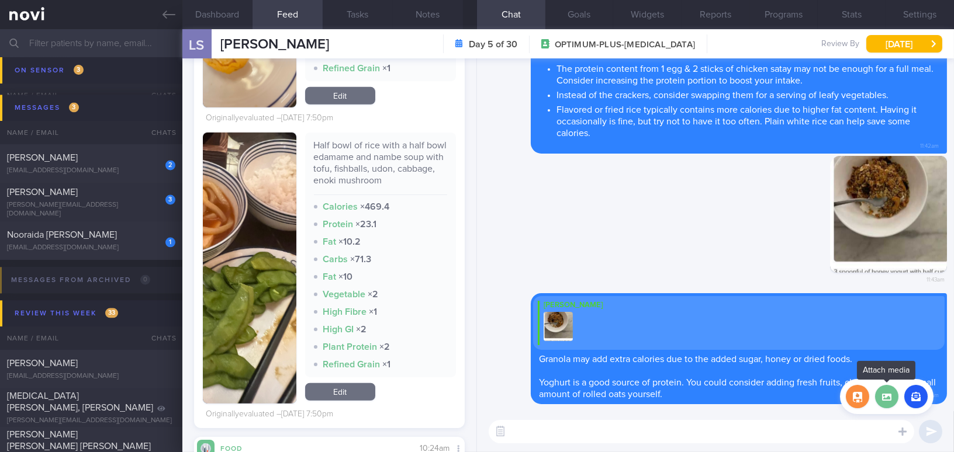
click at [891, 394] on label at bounding box center [886, 396] width 23 height 23
click at [0, 0] on input "file" at bounding box center [0, 0] width 0 height 0
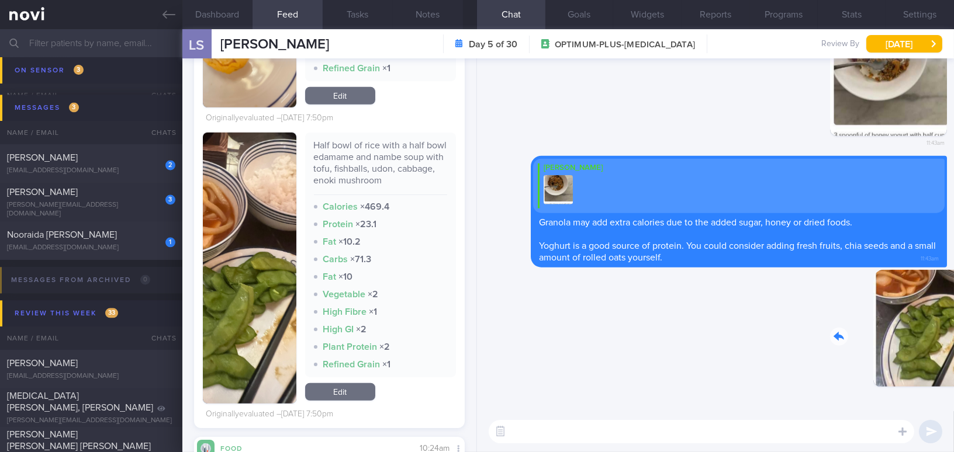
drag, startPoint x: 878, startPoint y: 331, endPoint x: 953, endPoint y: 335, distance: 75.5
click at [953, 335] on div "Delete 11:44am Delete Mee Li Granola may add extra calories due to the added su…" at bounding box center [715, 234] width 477 height 353
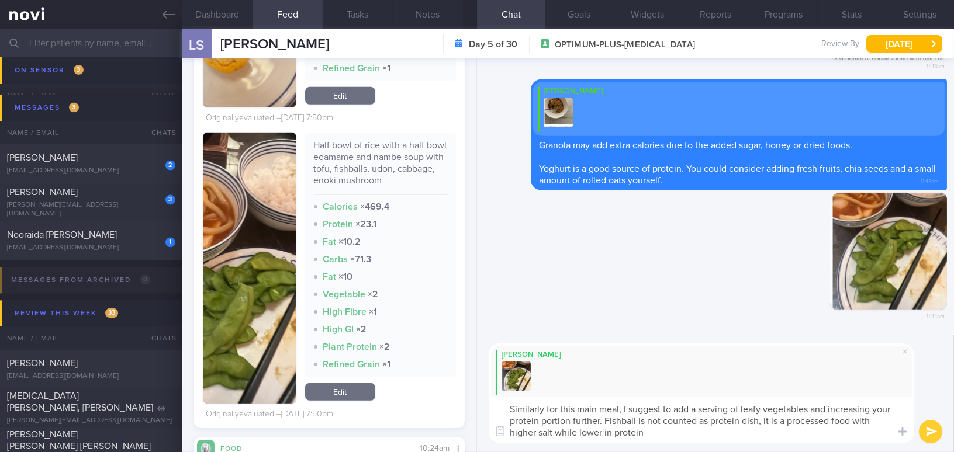
drag, startPoint x: 653, startPoint y: 440, endPoint x: 504, endPoint y: 404, distance: 153.3
click at [504, 404] on textarea "Similarly for this main meal, I suggest to add a serving of leafy vegetables an…" at bounding box center [700, 420] width 425 height 46
click at [611, 428] on textarea "Similarly for this main meal, I suggest to add a serving of leafy vegetables an…" at bounding box center [700, 420] width 425 height 46
drag, startPoint x: 650, startPoint y: 435, endPoint x: 455, endPoint y: 388, distance: 201.2
click at [455, 388] on div "Dashboard Feed 14+ Tasks Notes Chat Goals Widgets Reports Programs Stats Settin…" at bounding box center [567, 240] width 771 height 423
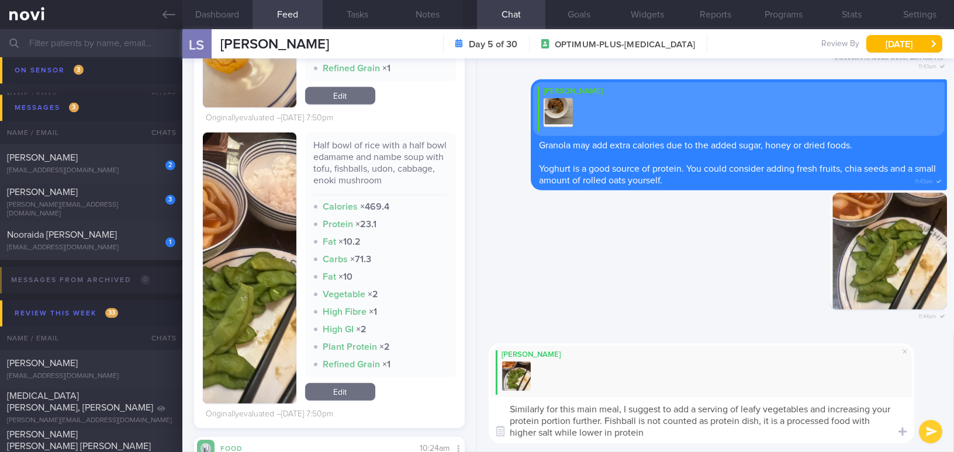
paste textarea ", for this main meal, I suggest adding a serving of leafy vegetables and increa…"
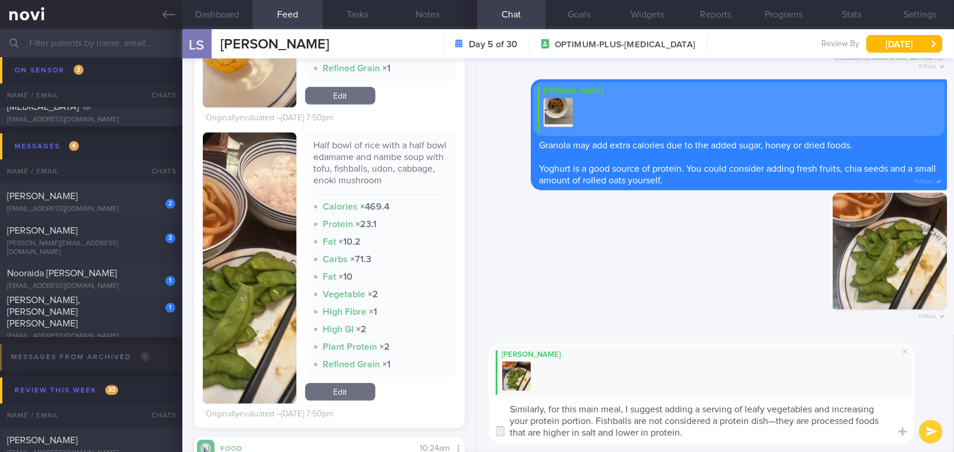
scroll to position [4767, 0]
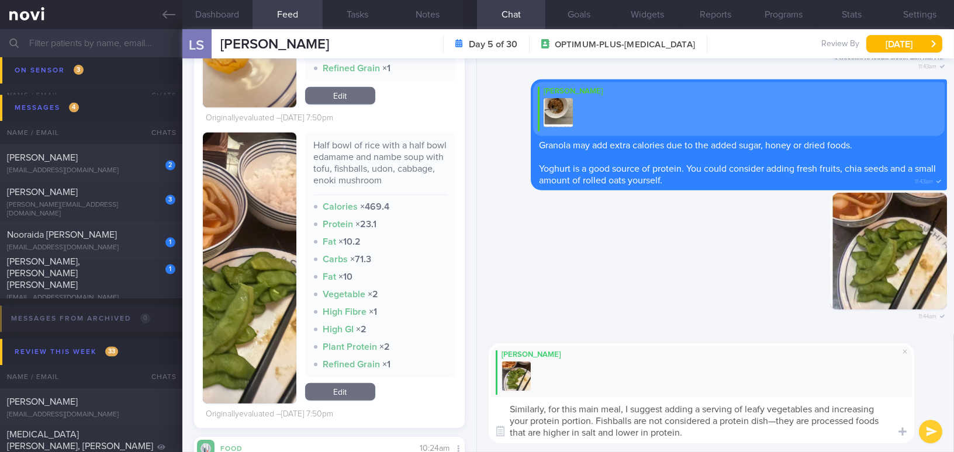
click at [776, 420] on textarea "Similarly, for this main meal, I suggest adding a serving of leafy vegetables a…" at bounding box center [700, 420] width 425 height 46
click at [699, 432] on textarea "Similarly, for this main meal, I suggest adding a serving of leafy vegetables a…" at bounding box center [700, 420] width 425 height 46
type textarea "Similarly, for this main meal, I suggest adding a serving of leafy vegetables a…"
click at [927, 434] on button "submit" at bounding box center [929, 431] width 23 height 23
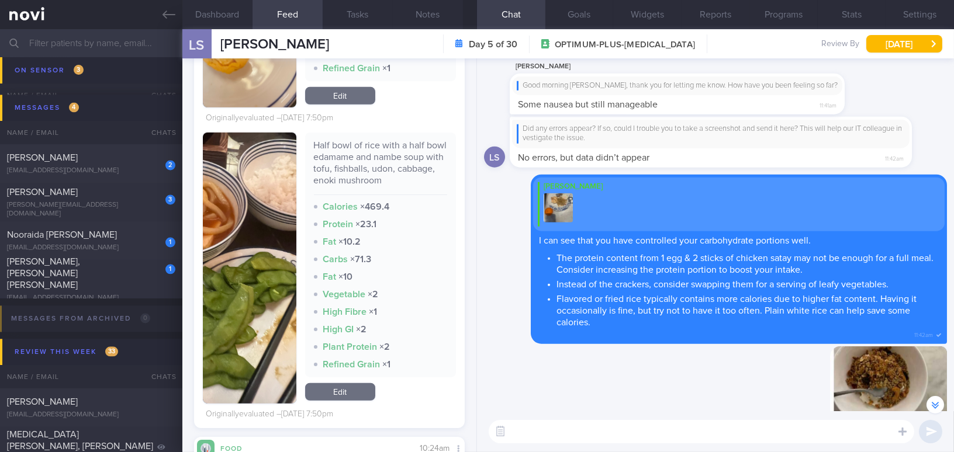
scroll to position [-479, 0]
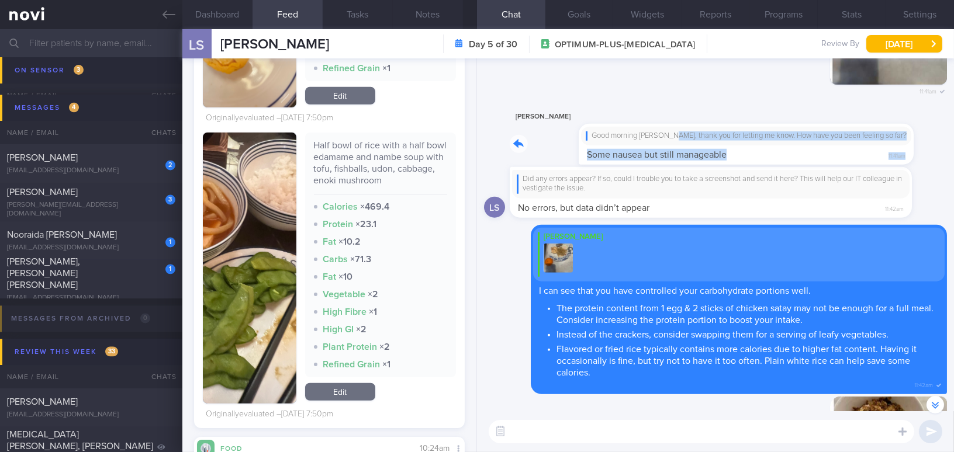
drag, startPoint x: 599, startPoint y: 124, endPoint x: 805, endPoint y: 147, distance: 206.9
click at [805, 147] on div "L Sofiar Good morning Lieke, thank you for letting me know. How have you been f…" at bounding box center [694, 137] width 370 height 55
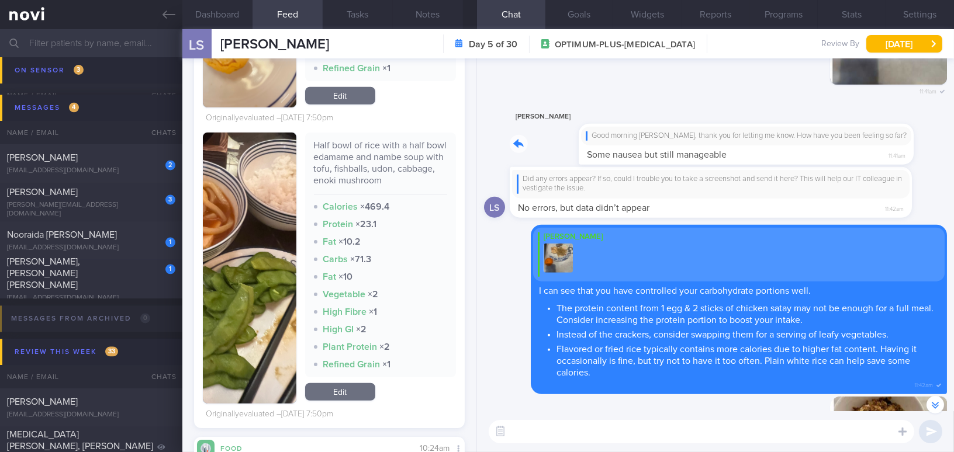
scroll to position [-506, 0]
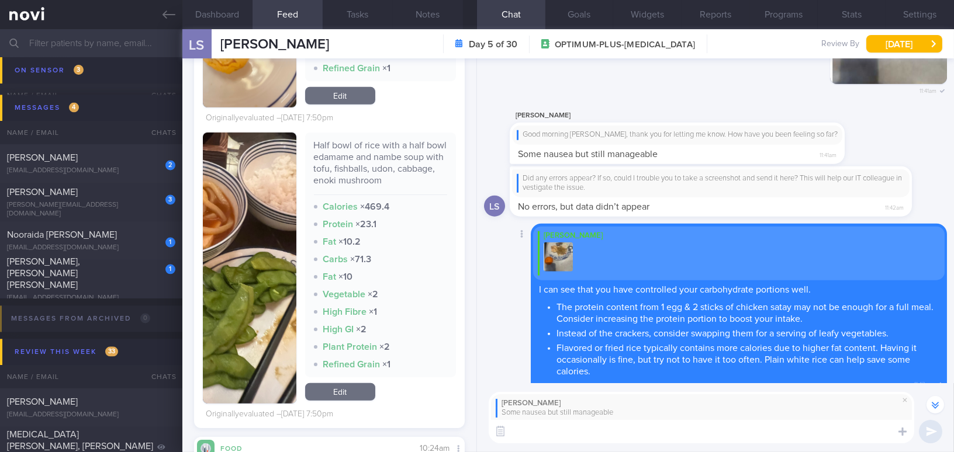
paste textarea "It is normal to feel nauseous. In the meantime, please try: a) Stop eating when…"
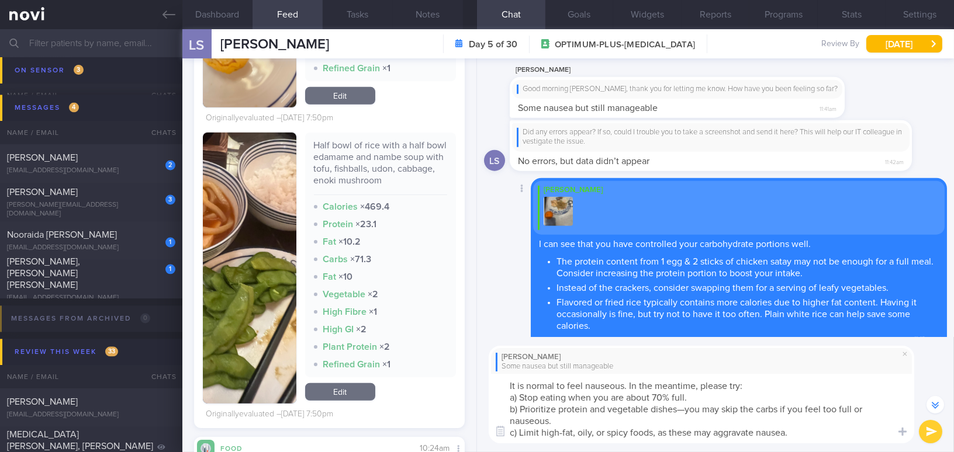
scroll to position [-552, 0]
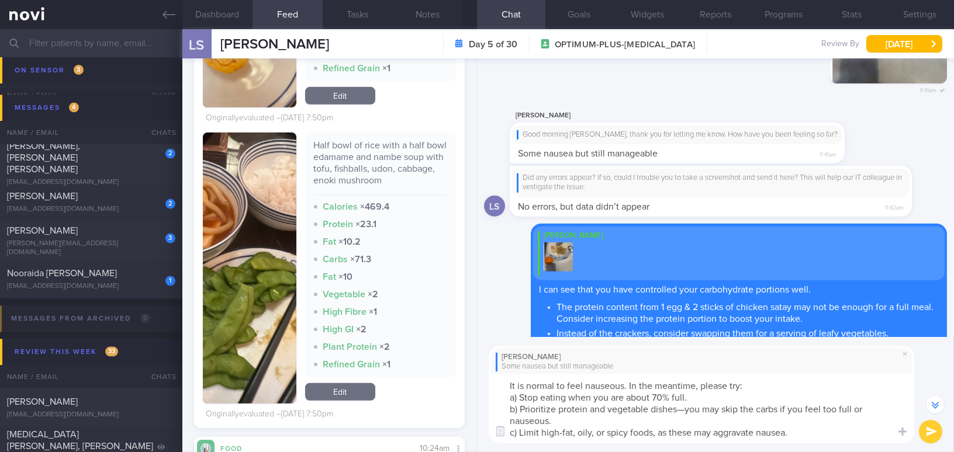
click at [623, 384] on textarea "It is normal to feel nauseous. In the meantime, please try: a) Stop eating when…" at bounding box center [700, 409] width 425 height 70
click at [684, 410] on textarea "It is normal to feel nauseous during the first few days. In the meantime, pleas…" at bounding box center [700, 409] width 425 height 70
click at [601, 432] on textarea "It is normal to feel nauseous during the first few days. In the meantime, pleas…" at bounding box center [700, 409] width 425 height 70
type textarea "It is normal to feel nauseous during the first few days. In the meantime, pleas…"
click at [797, 433] on textarea "It is normal to feel nauseous during the first few days. In the meantime, pleas…" at bounding box center [700, 409] width 425 height 70
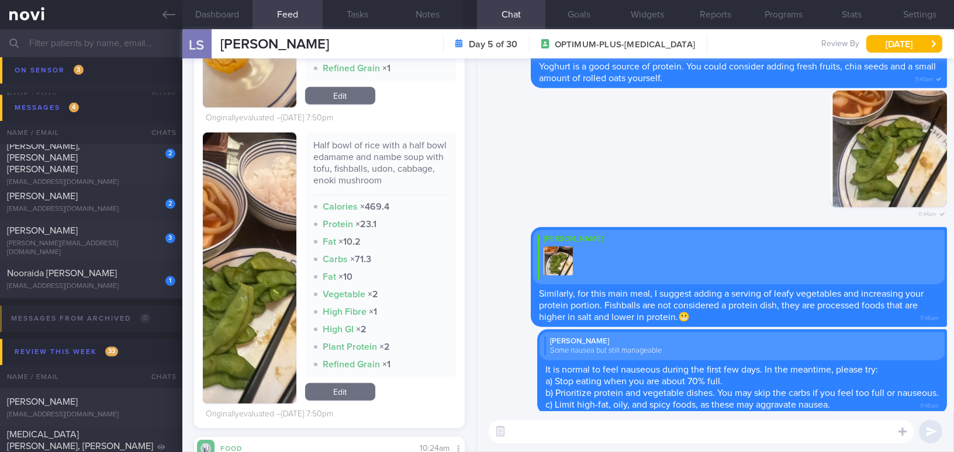
scroll to position [0, 0]
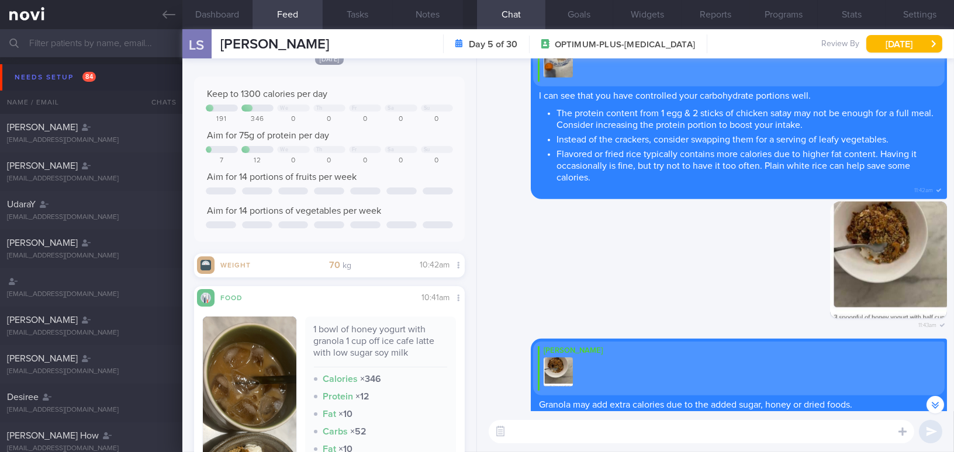
scroll to position [-531, 0]
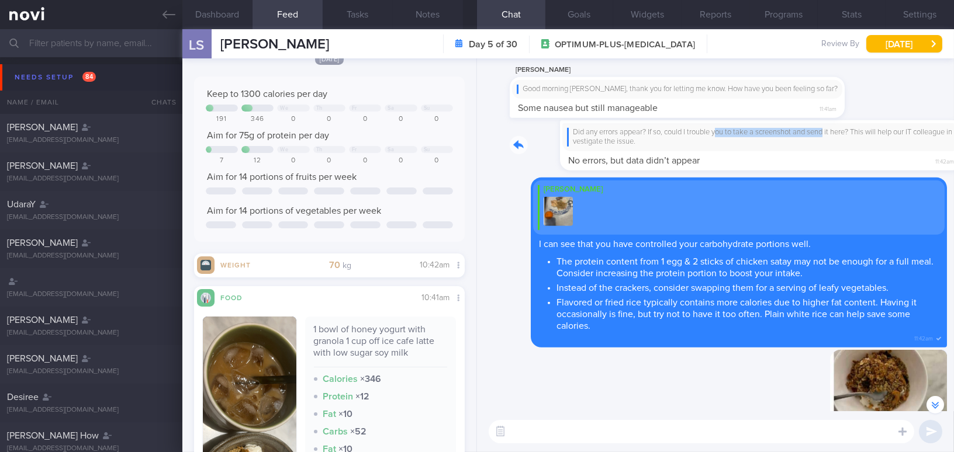
drag, startPoint x: 667, startPoint y: 130, endPoint x: 776, endPoint y: 136, distance: 110.0
click at [776, 136] on div "Did any errors appear? If so, could I trouble you to take a screenshot and send…" at bounding box center [727, 145] width 437 height 51
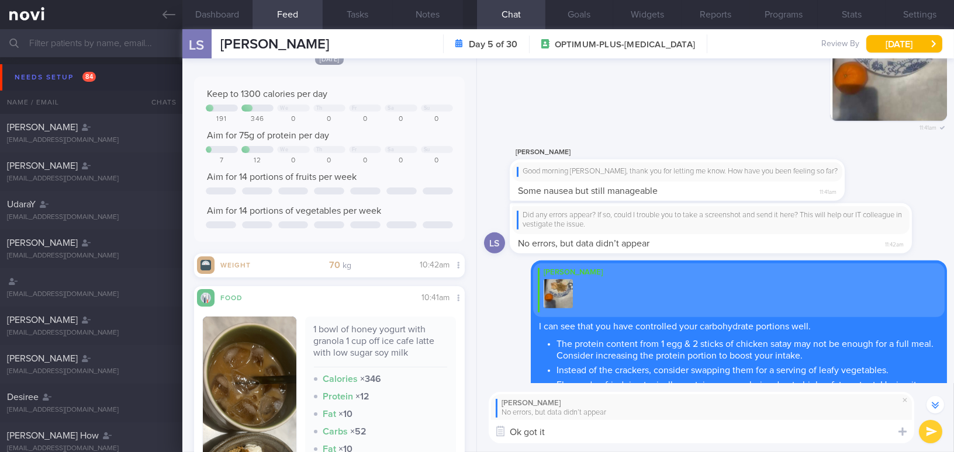
scroll to position [-558, 0]
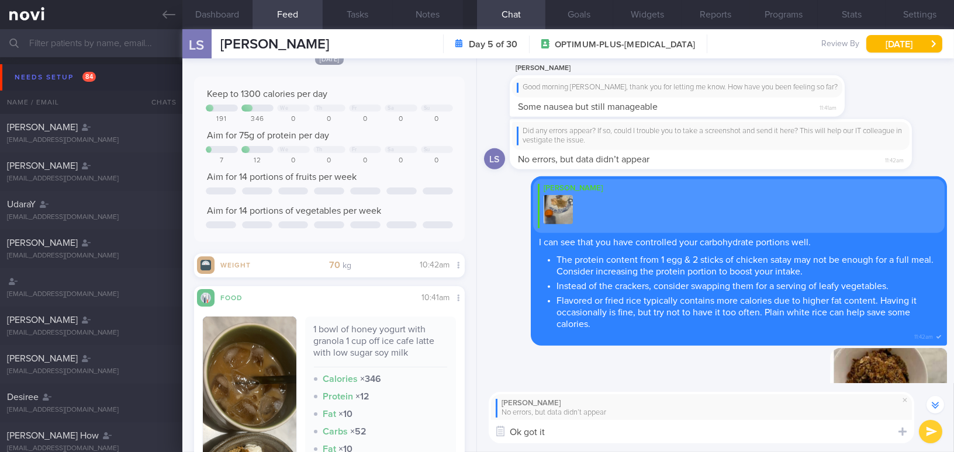
drag, startPoint x: 570, startPoint y: 435, endPoint x: 475, endPoint y: 431, distance: 94.7
click at [475, 432] on div "Dashboard Feed Tasks Notes Chat Goals Widgets Reports Programs Stats Settings […" at bounding box center [567, 240] width 771 height 423
type textarea "M"
click at [902, 401] on span at bounding box center [904, 400] width 14 height 14
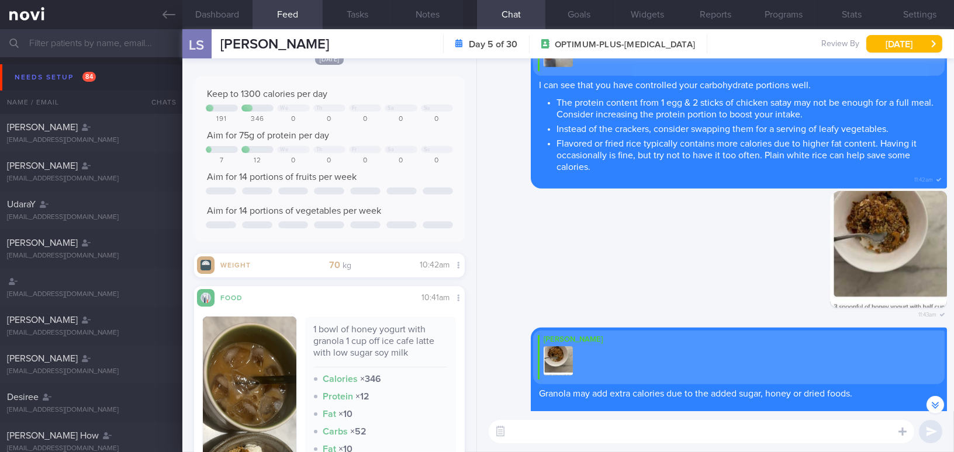
scroll to position [-531, 0]
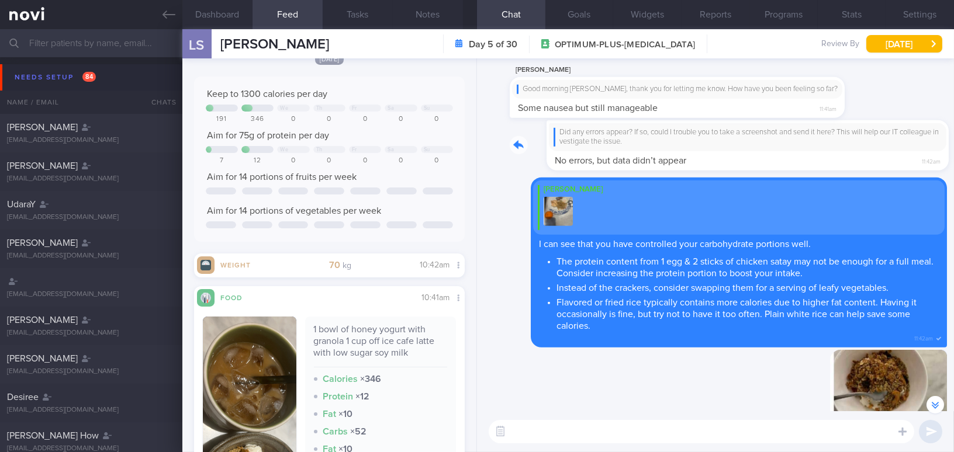
drag, startPoint x: 640, startPoint y: 138, endPoint x: 715, endPoint y: 144, distance: 75.6
click at [715, 144] on div "Did any errors appear? If so, could I trouble you to take a screenshot and send…" at bounding box center [727, 145] width 437 height 51
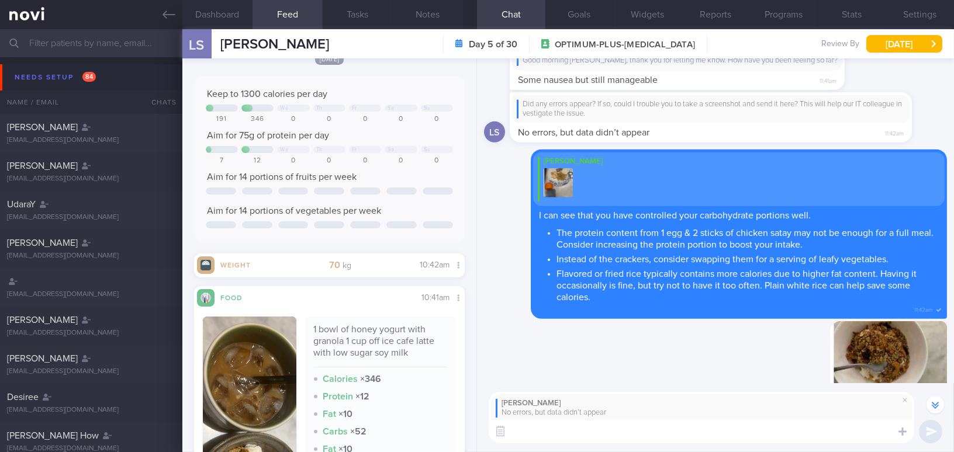
scroll to position [-559, 0]
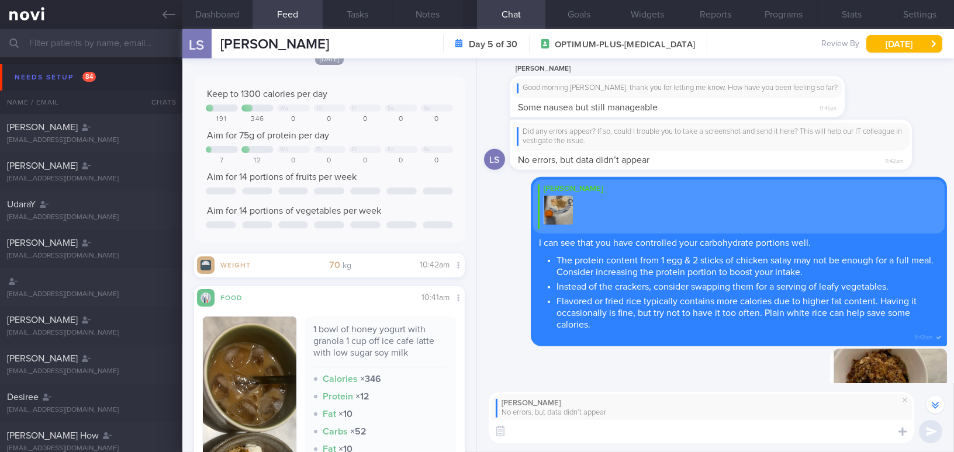
type textarea "e"
type textarea "Let me check with my IT colleague and update you again!"
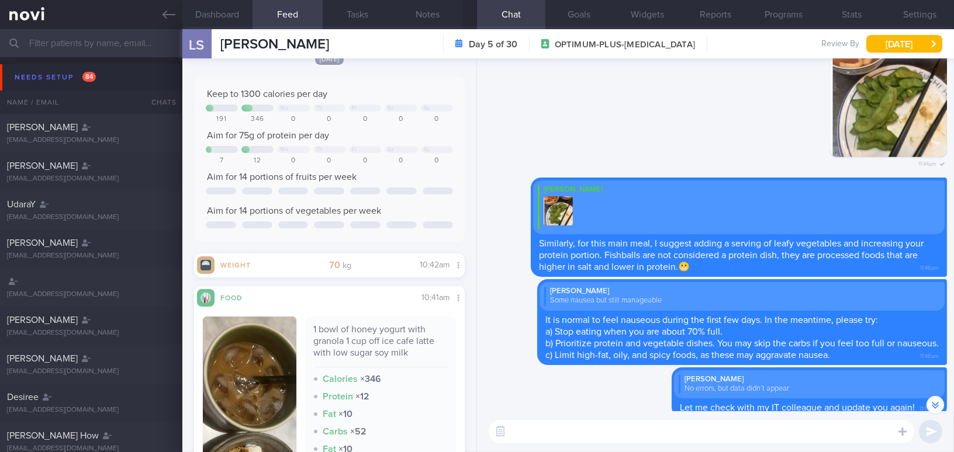
scroll to position [0, 0]
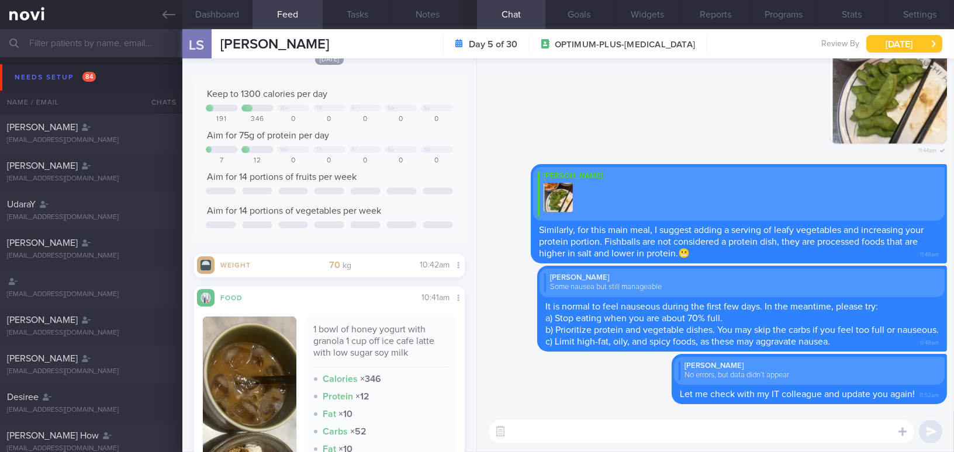
click at [893, 36] on button "[DATE]" at bounding box center [904, 44] width 76 height 18
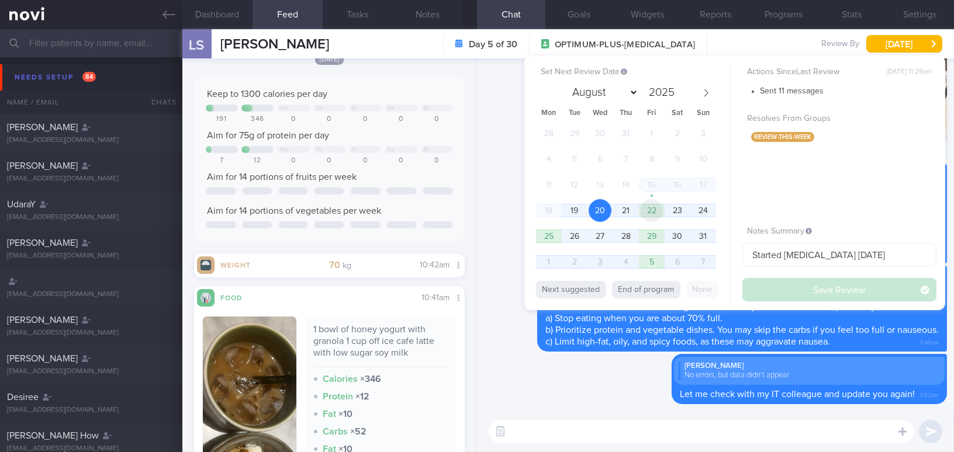
click at [649, 211] on span "22" at bounding box center [651, 210] width 23 height 23
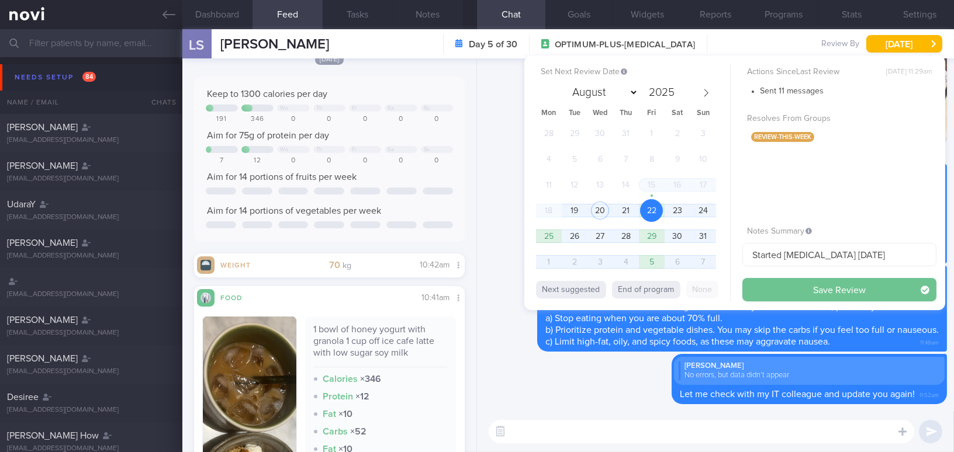
click at [781, 291] on button "Save Review" at bounding box center [839, 289] width 194 height 23
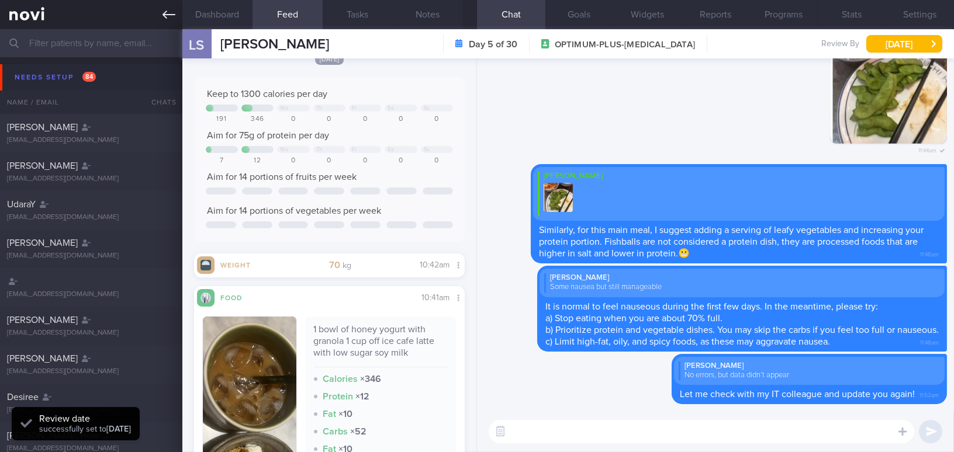
click at [164, 19] on icon at bounding box center [168, 14] width 13 height 13
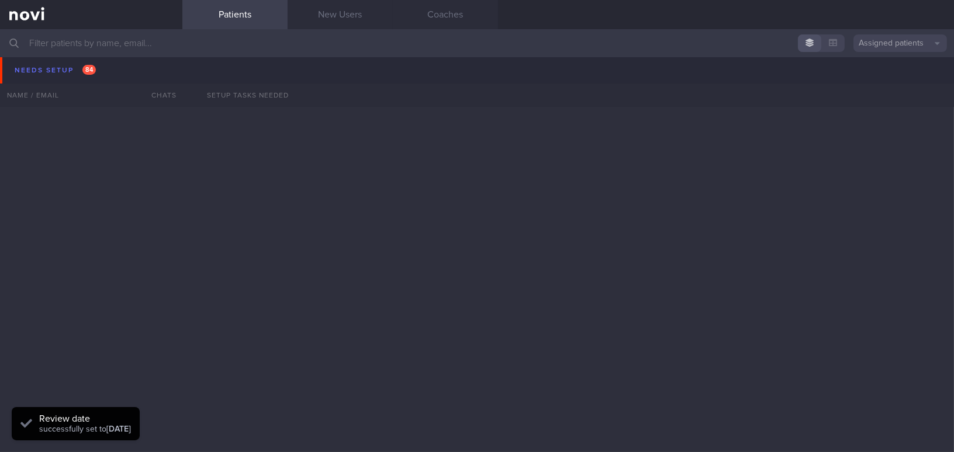
scroll to position [2602, 0]
